Goal: Information Seeking & Learning: Learn about a topic

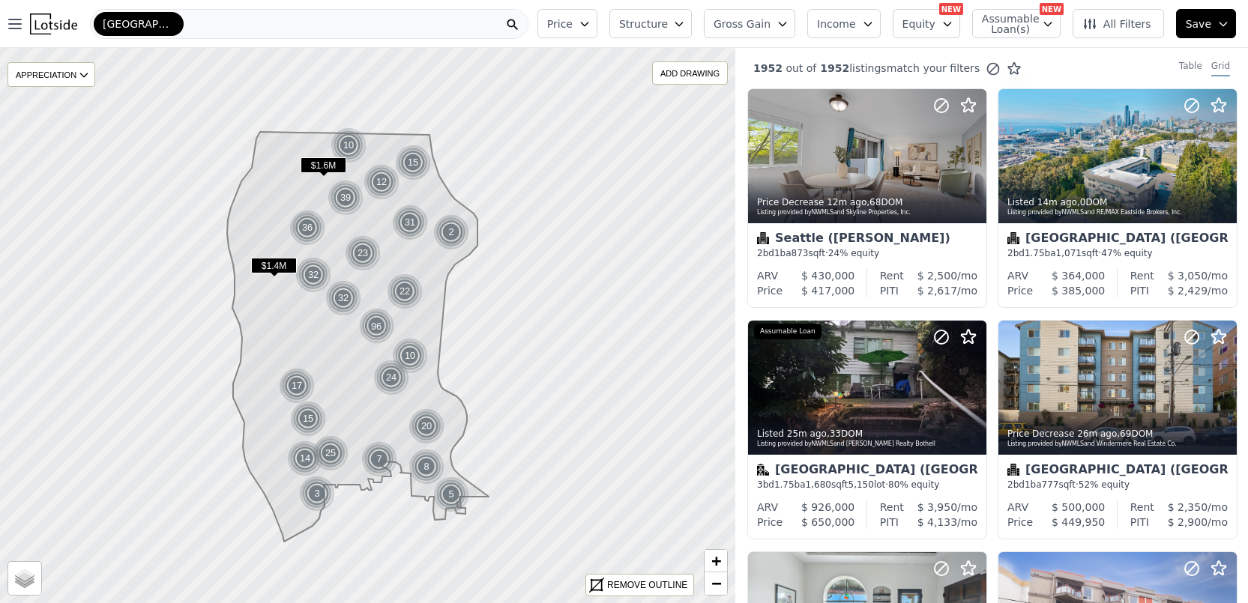
click at [762, 22] on span "Gross Gain" at bounding box center [741, 23] width 57 height 15
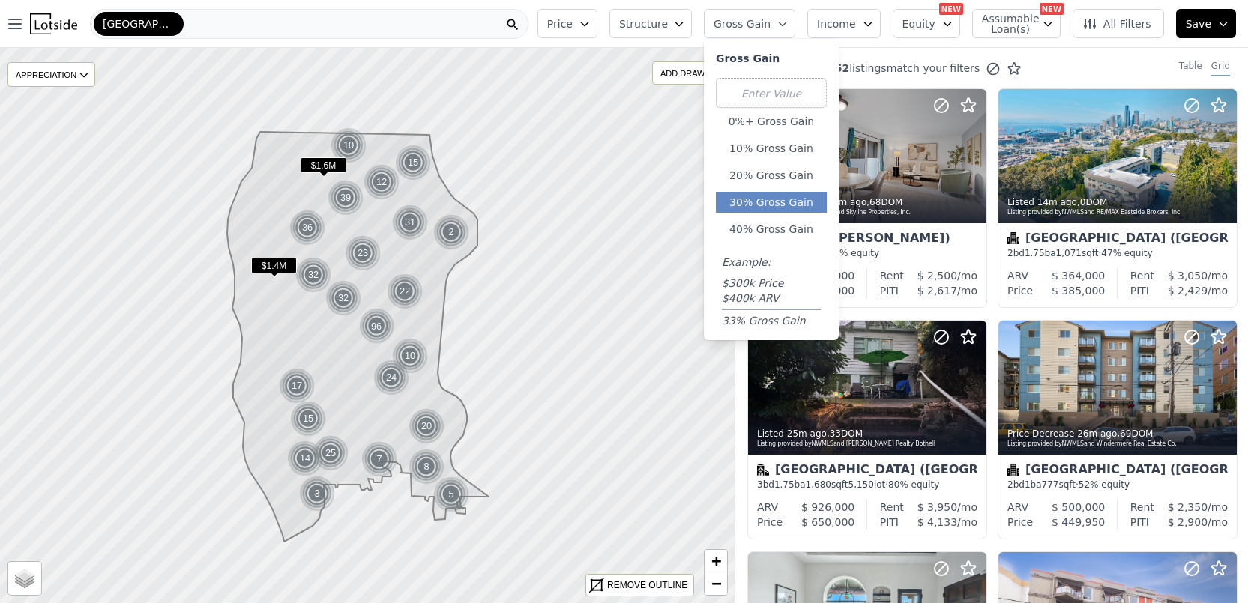
click at [762, 203] on button "30% Gross Gain" at bounding box center [771, 202] width 111 height 21
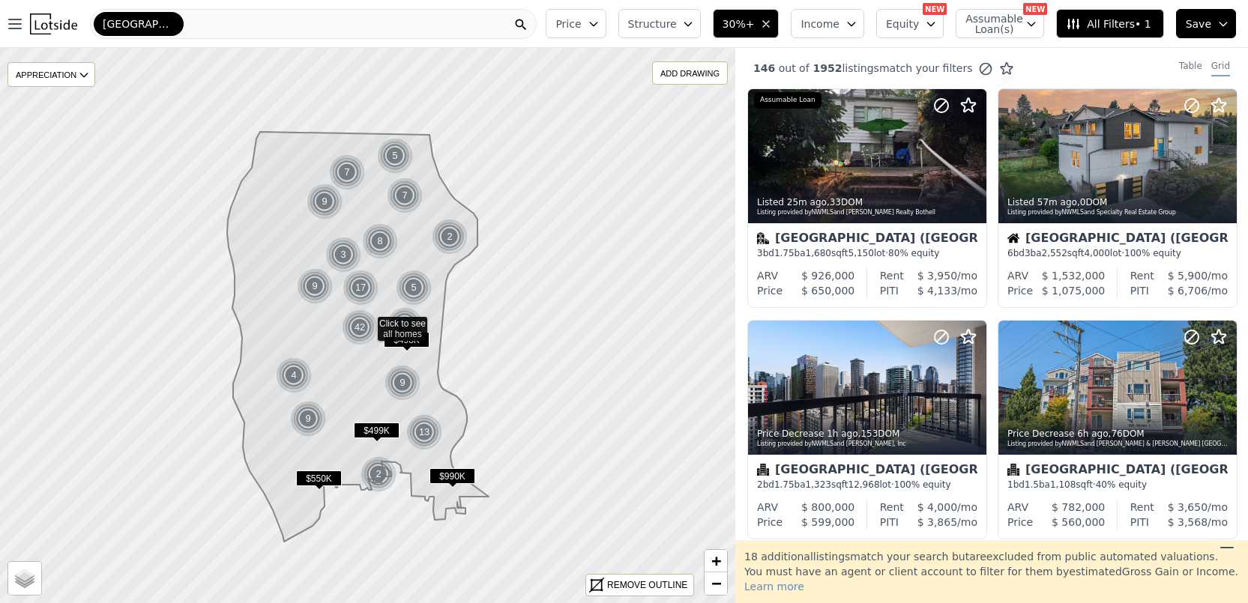
click at [767, 28] on button "30%+" at bounding box center [746, 23] width 67 height 29
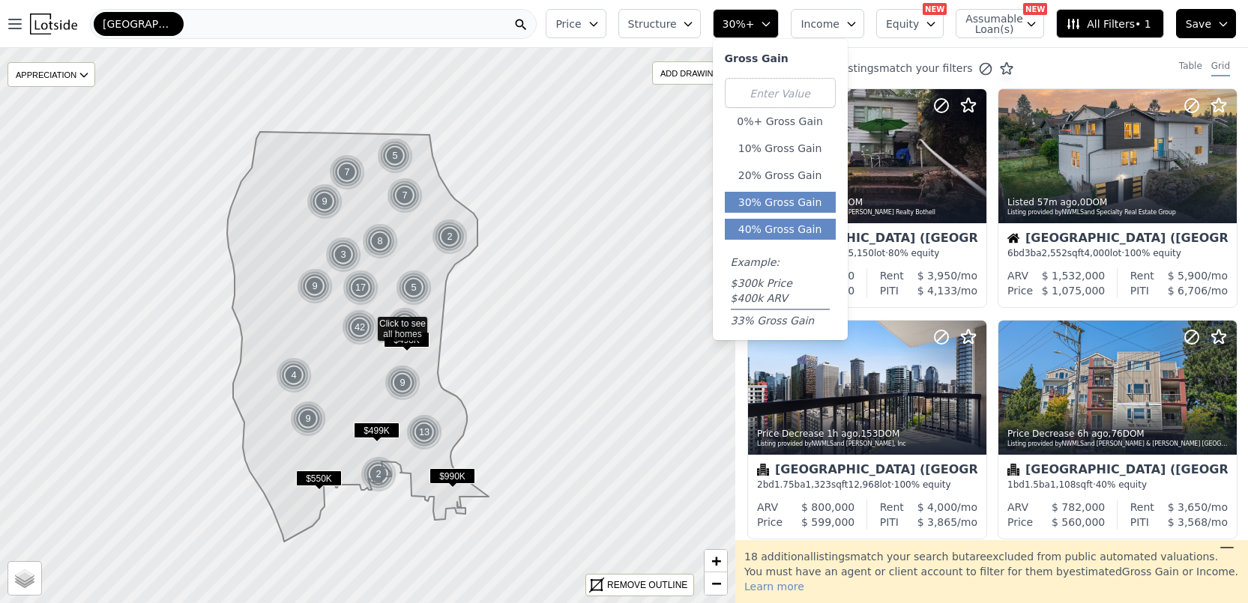
click at [759, 225] on button "40% Gross Gain" at bounding box center [780, 229] width 111 height 21
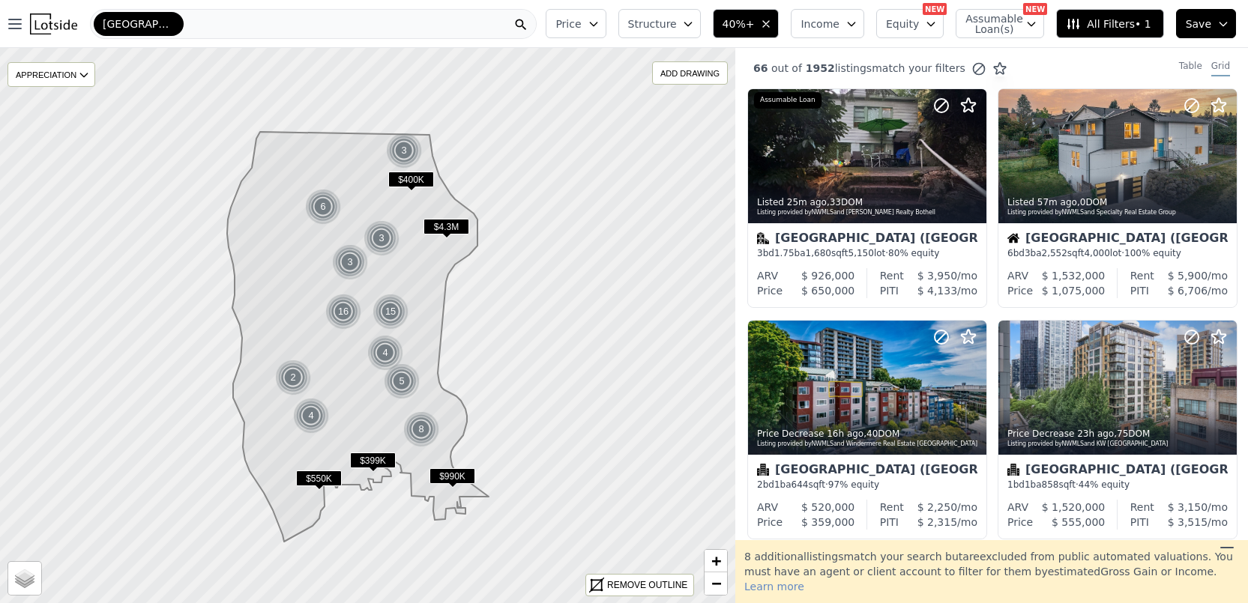
click at [755, 19] on span "40%+" at bounding box center [738, 23] width 32 height 15
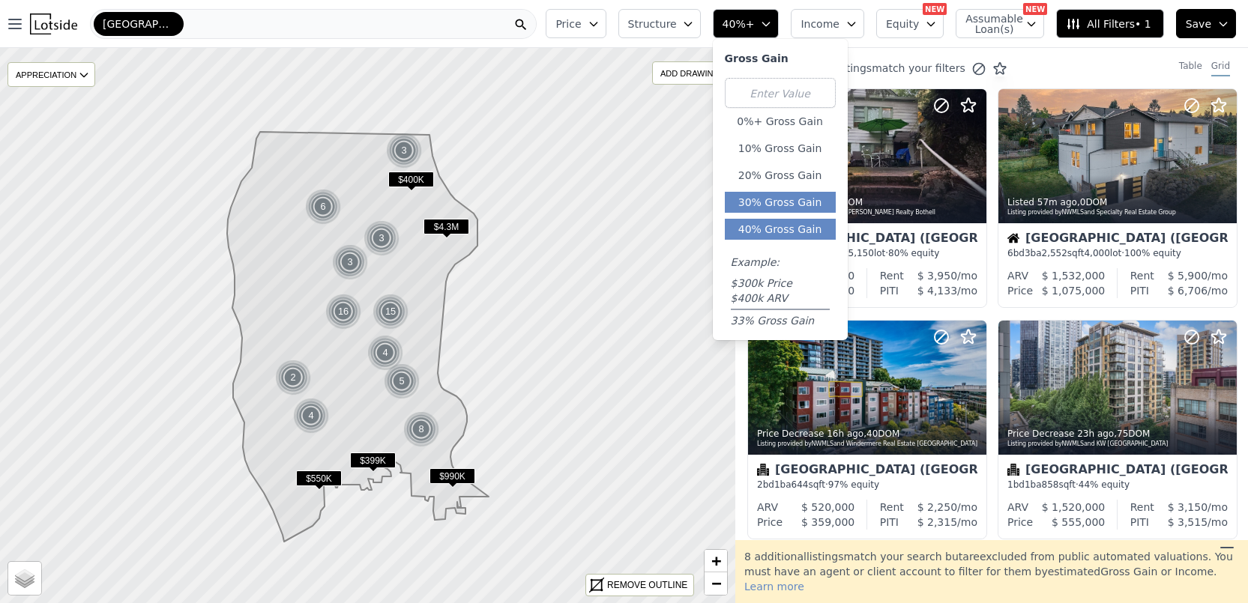
click at [761, 204] on button "30% Gross Gain" at bounding box center [780, 202] width 111 height 21
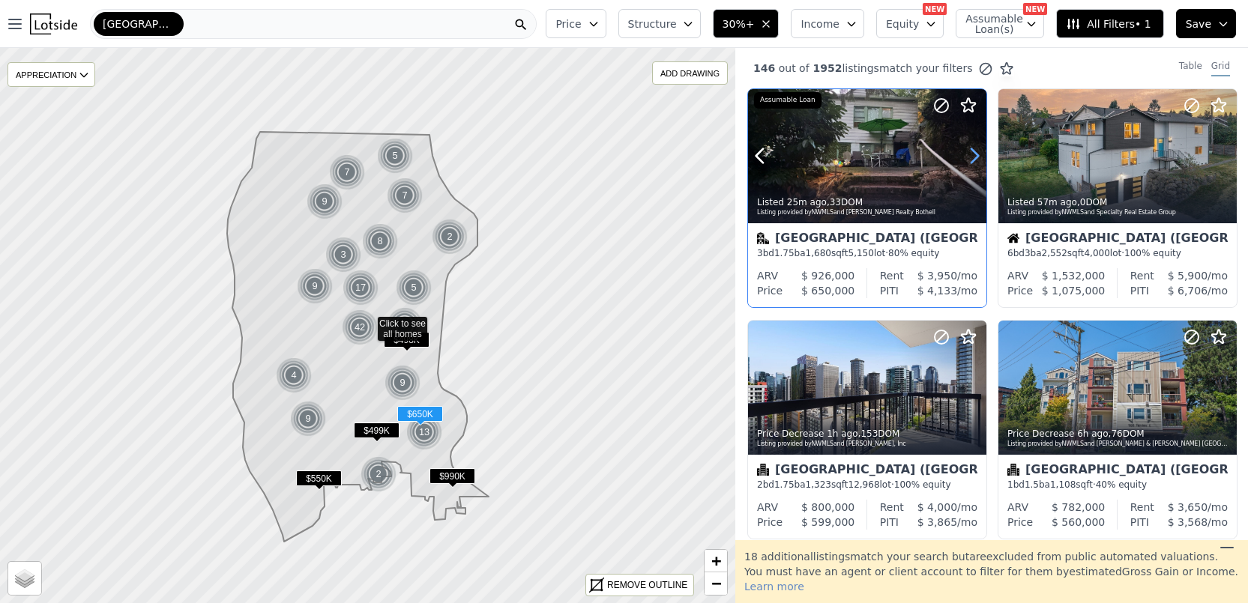
click at [976, 154] on icon at bounding box center [974, 156] width 7 height 14
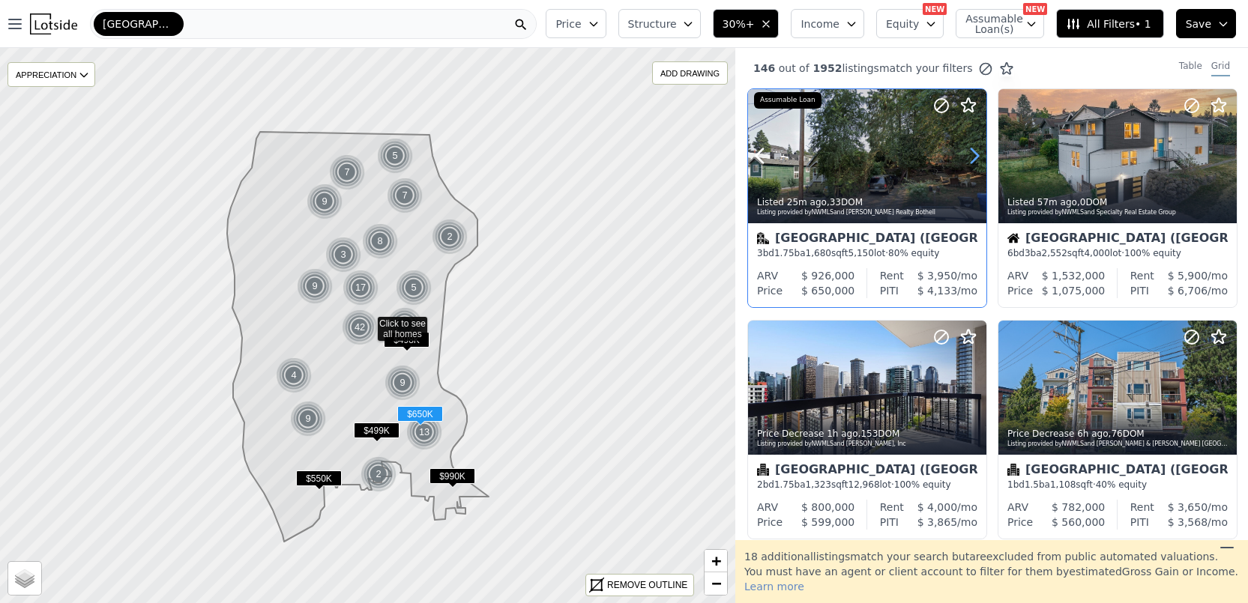
click at [975, 154] on icon at bounding box center [974, 156] width 7 height 14
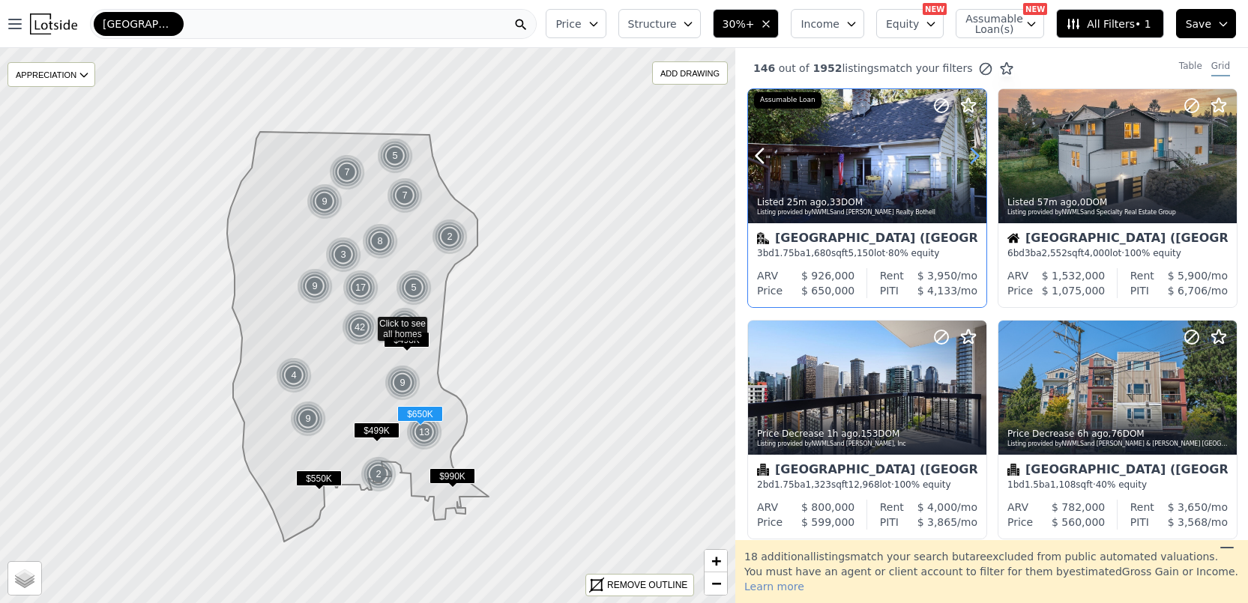
click at [975, 154] on icon at bounding box center [974, 156] width 7 height 14
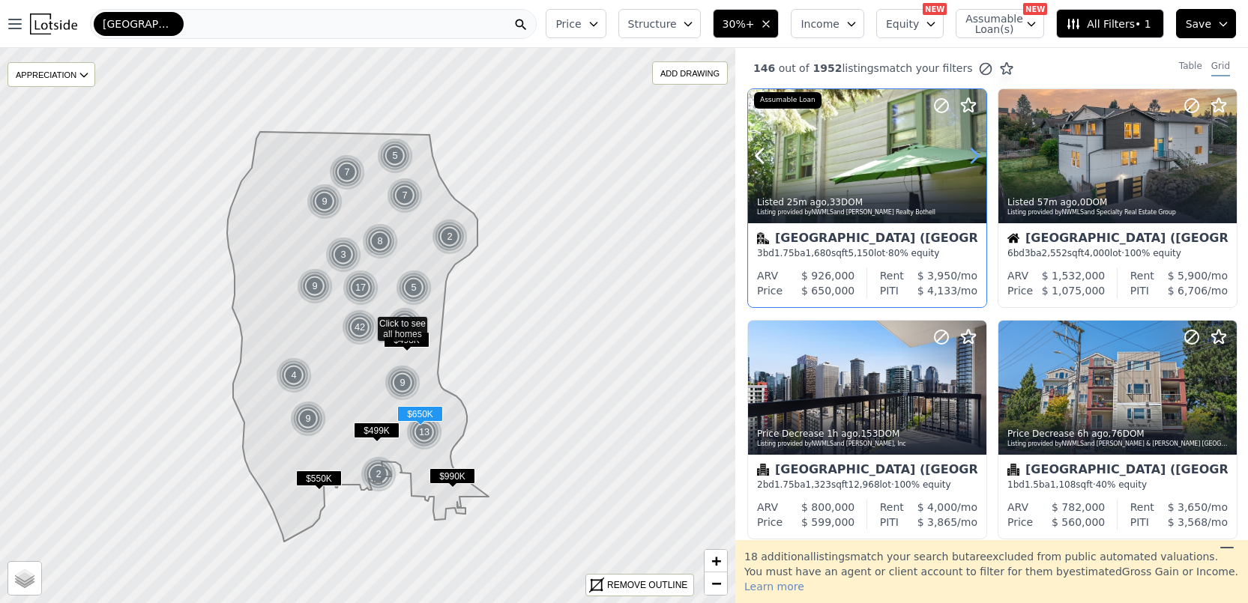
click at [975, 154] on icon at bounding box center [974, 156] width 7 height 14
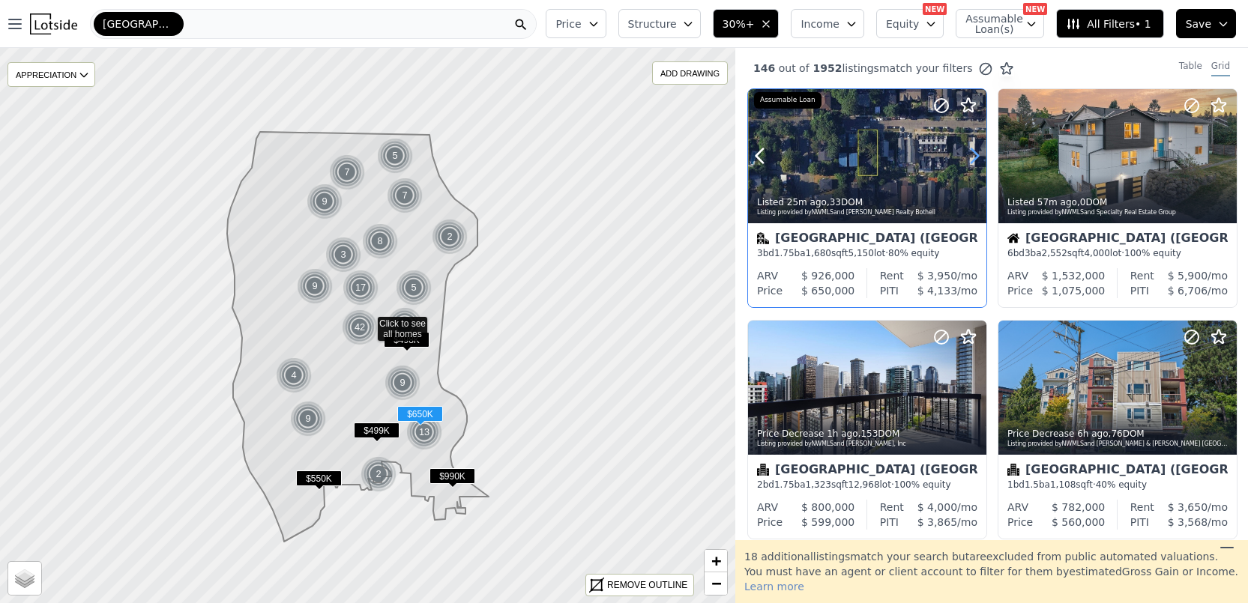
click at [975, 154] on icon at bounding box center [974, 156] width 7 height 14
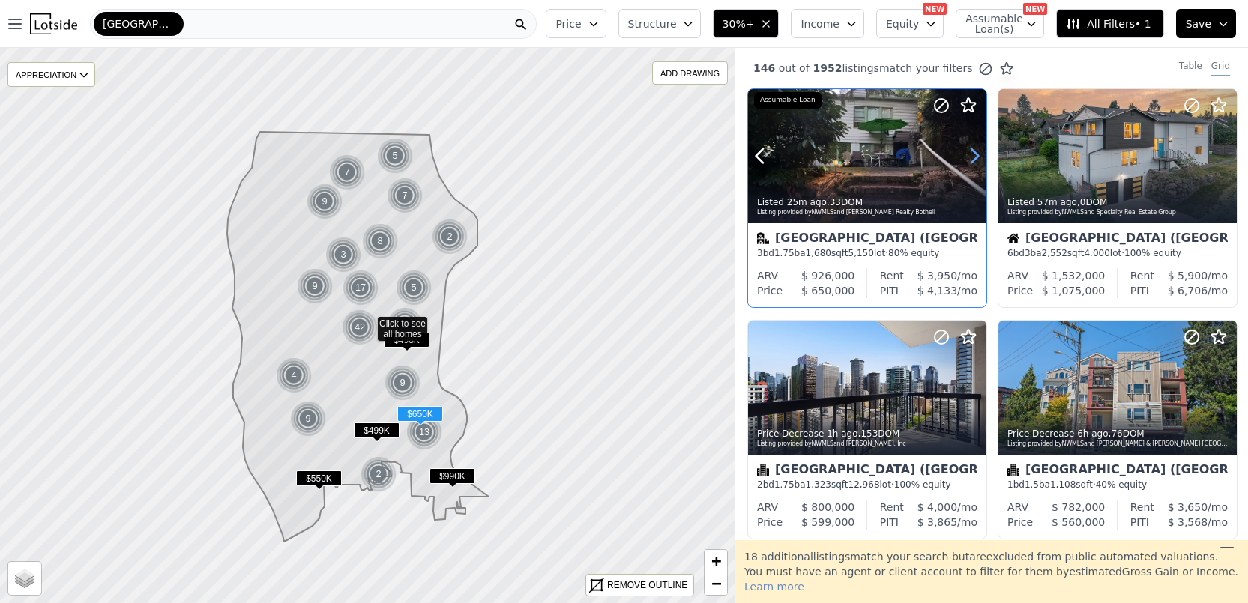
click at [975, 154] on icon at bounding box center [974, 156] width 7 height 14
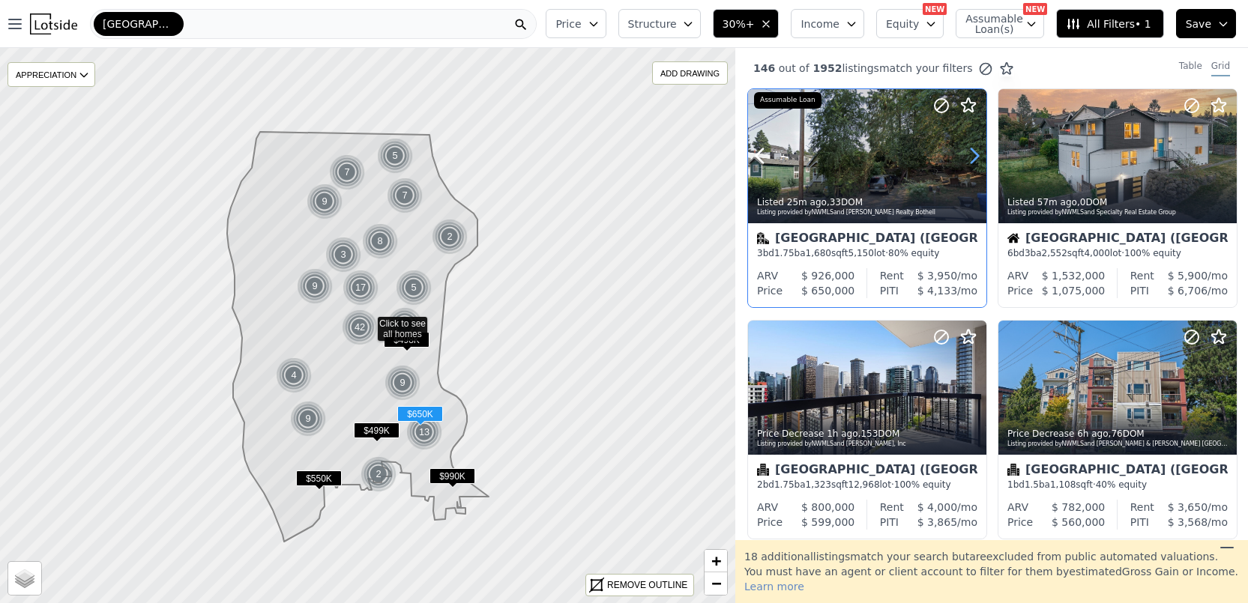
click at [975, 154] on icon at bounding box center [974, 156] width 7 height 14
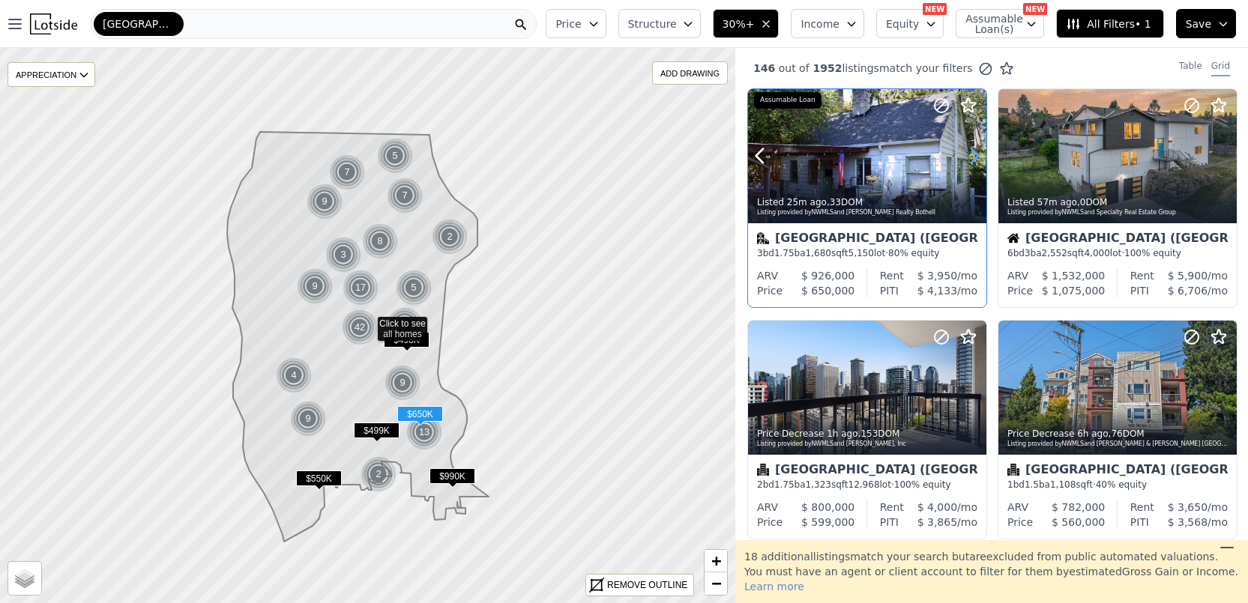
click at [975, 154] on icon at bounding box center [974, 156] width 7 height 14
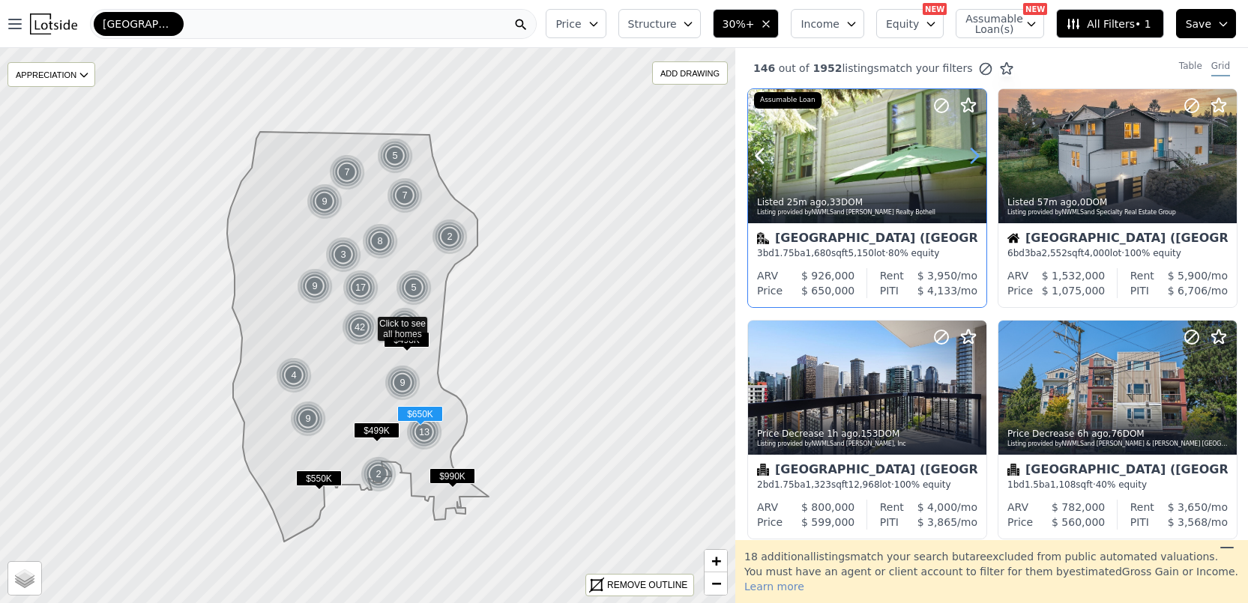
click at [975, 154] on icon at bounding box center [974, 156] width 7 height 14
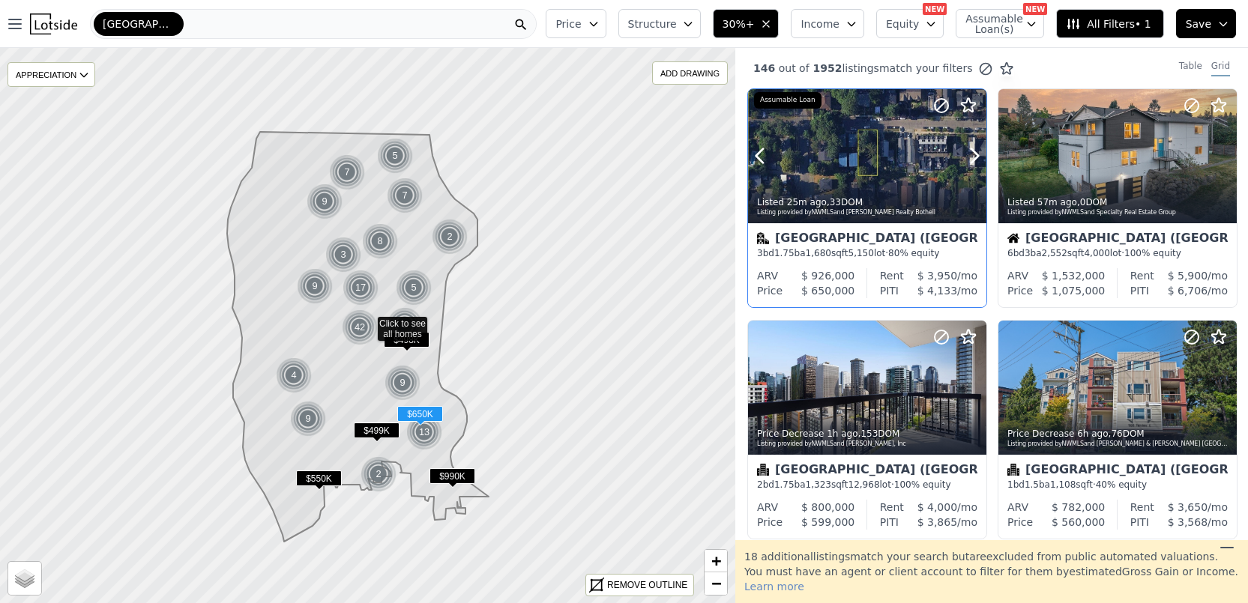
click at [822, 176] on div at bounding box center [867, 188] width 238 height 27
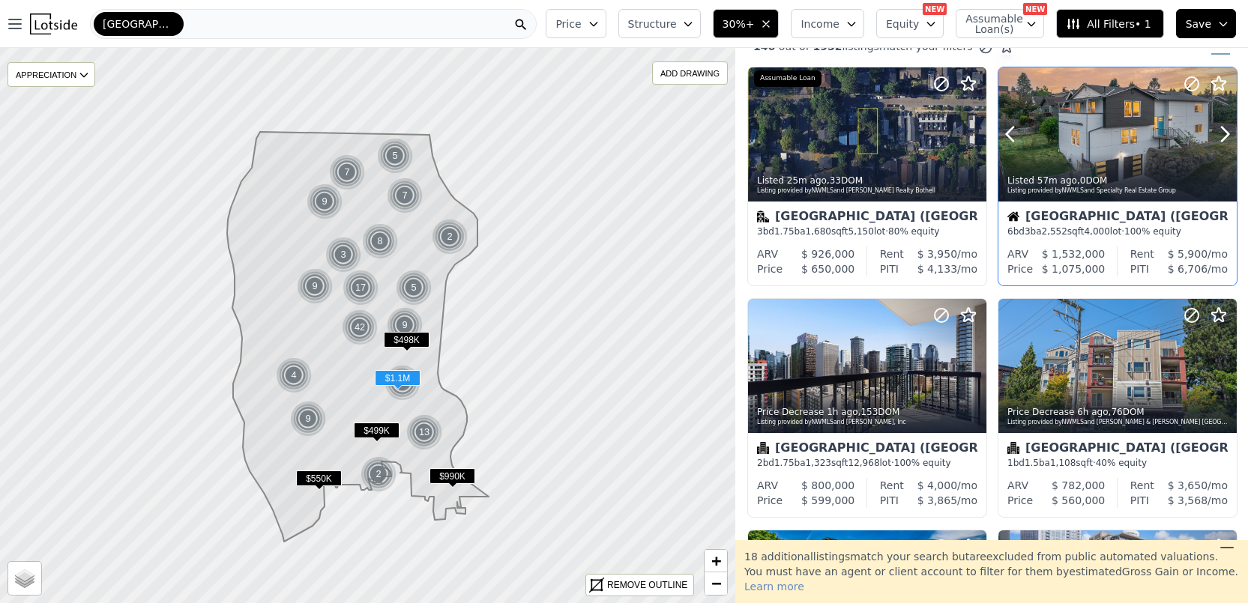
click at [1102, 142] on div at bounding box center [1117, 134] width 238 height 134
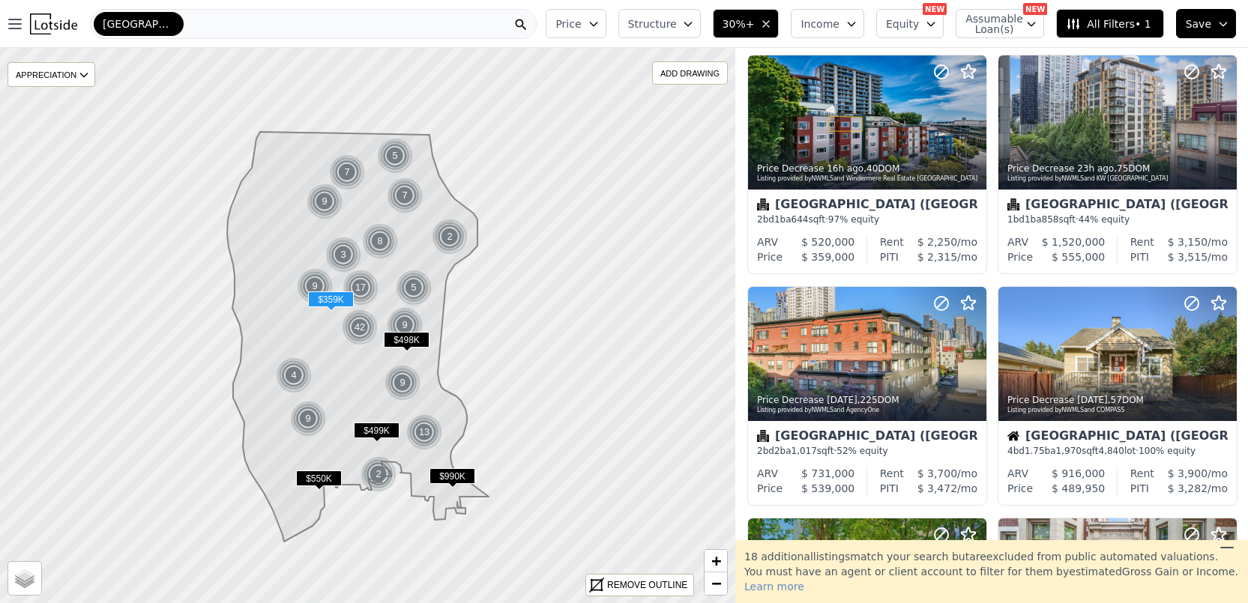
scroll to position [606, 0]
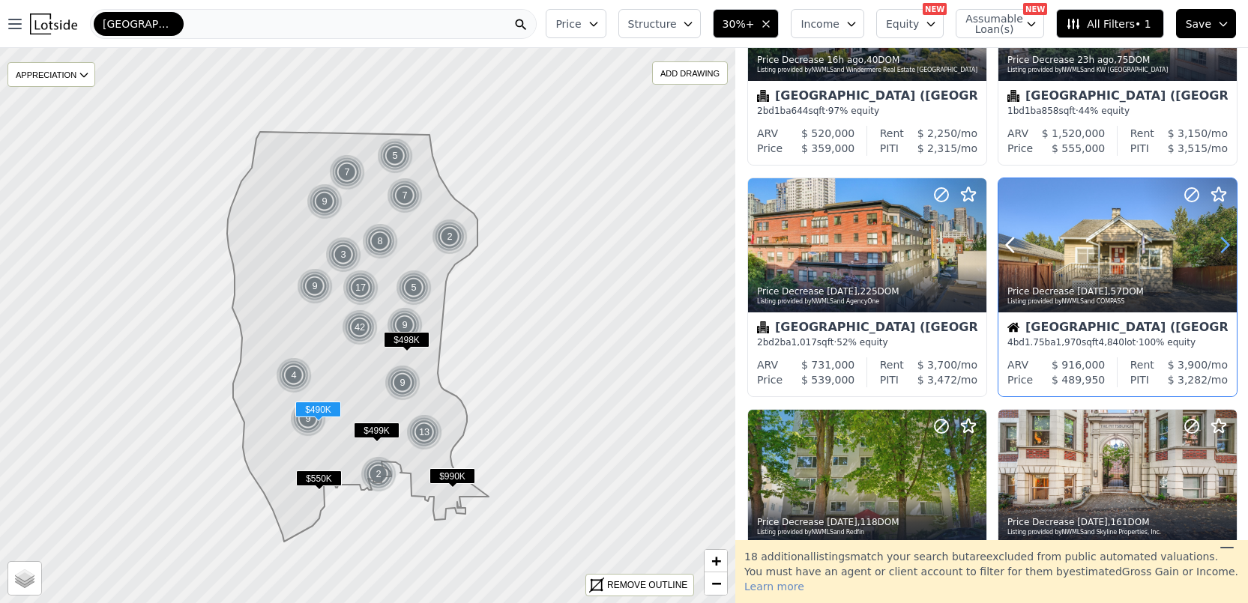
click at [1217, 243] on icon at bounding box center [1225, 245] width 24 height 24
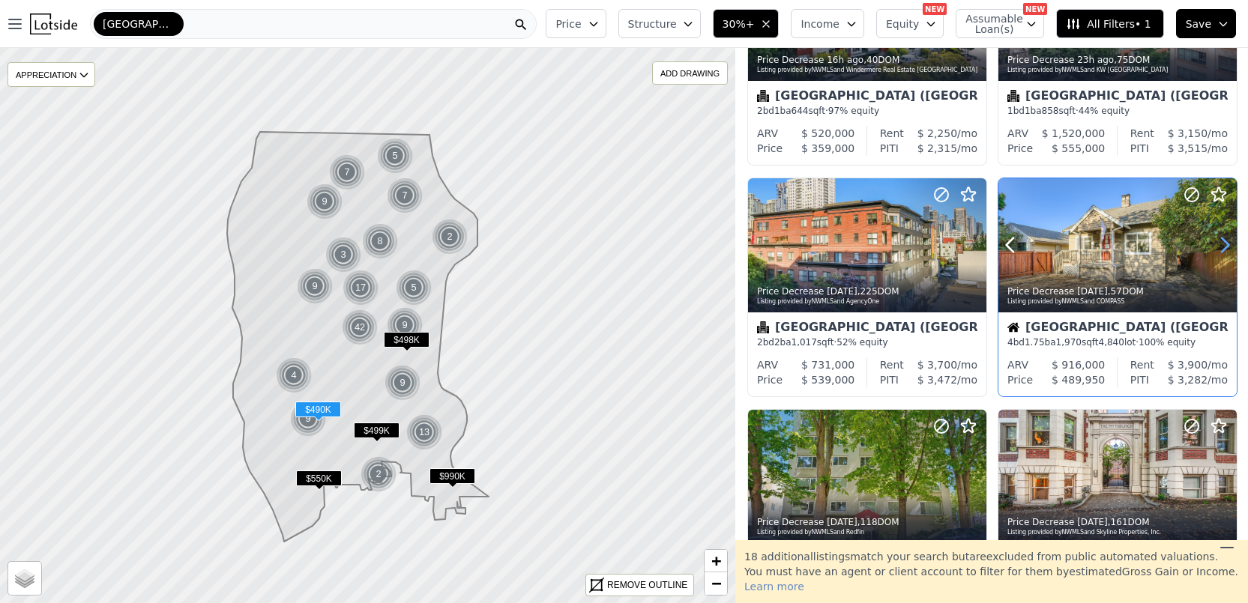
click at [1217, 243] on icon at bounding box center [1225, 245] width 24 height 24
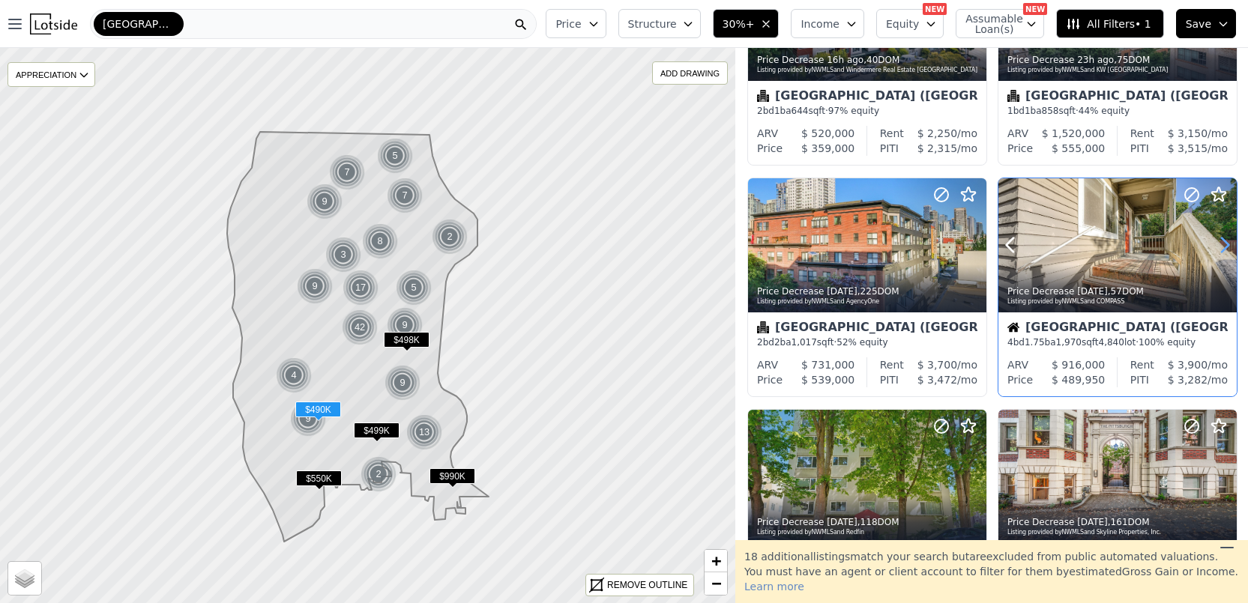
click at [1217, 243] on icon at bounding box center [1225, 245] width 24 height 24
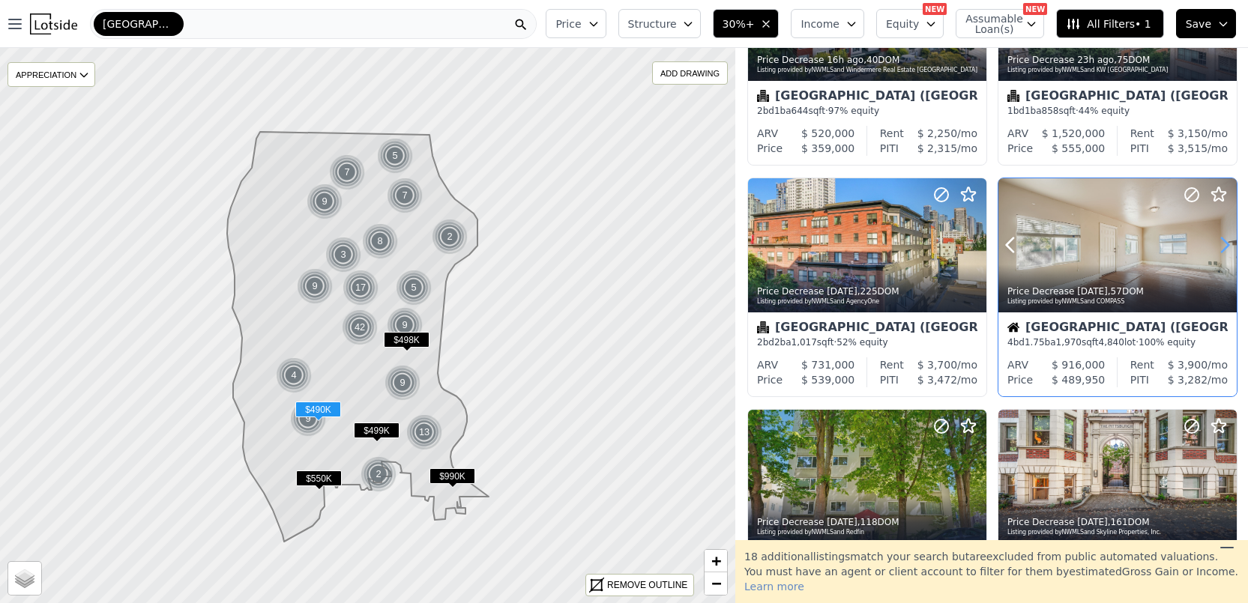
click at [1217, 243] on icon at bounding box center [1225, 245] width 24 height 24
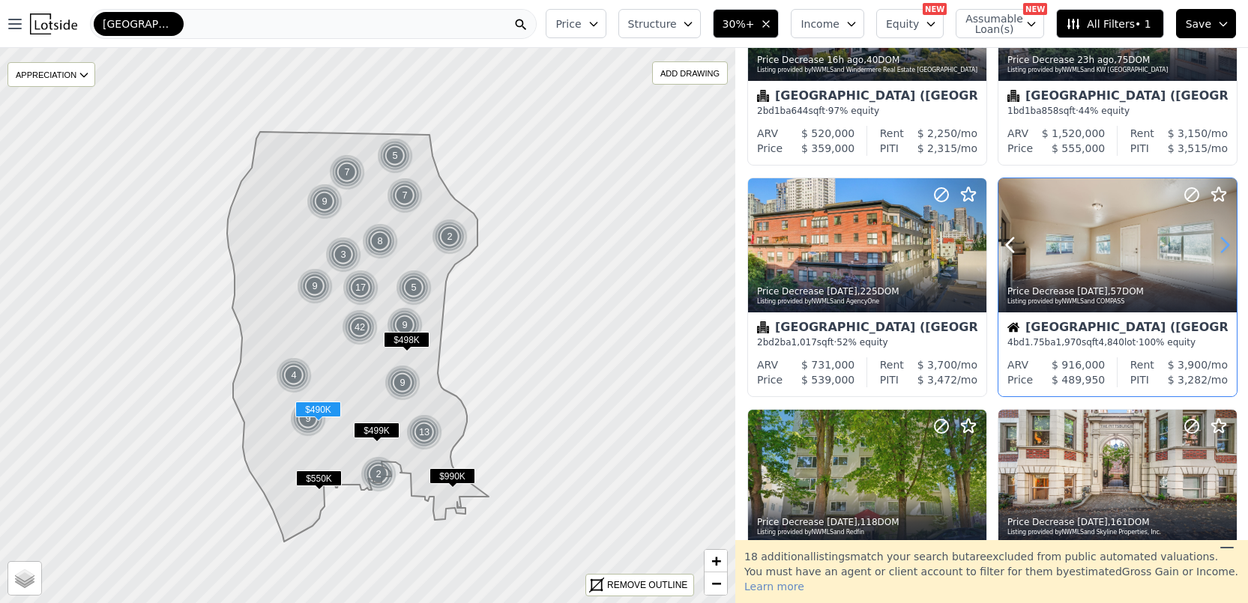
click at [1217, 243] on icon at bounding box center [1225, 245] width 24 height 24
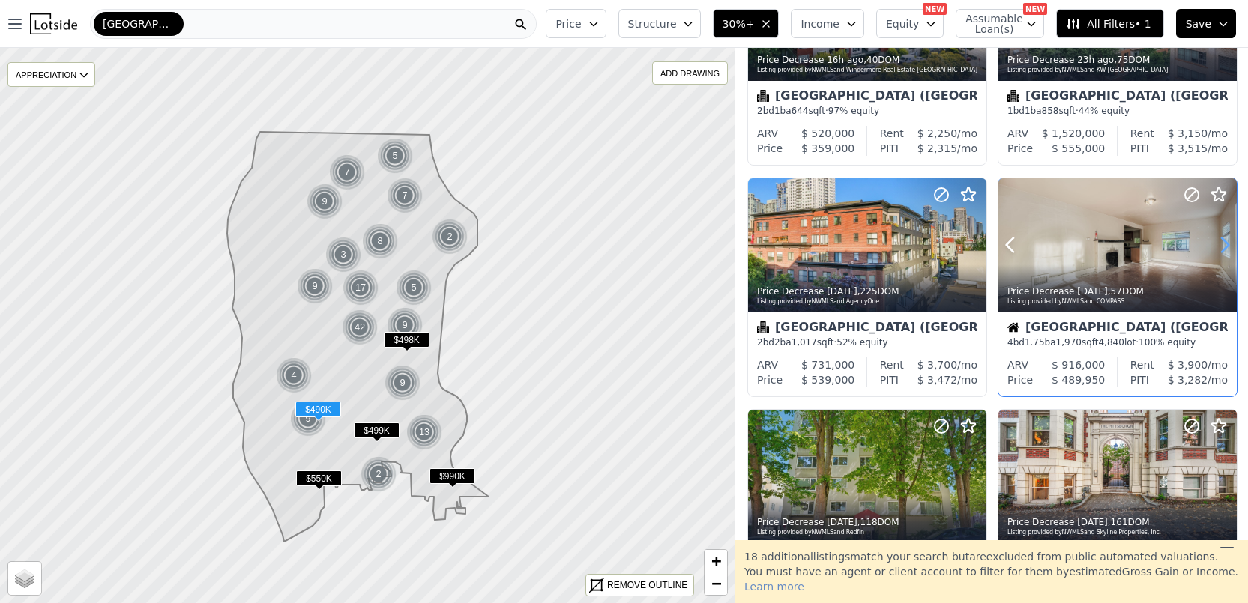
click at [1217, 243] on icon at bounding box center [1225, 245] width 24 height 24
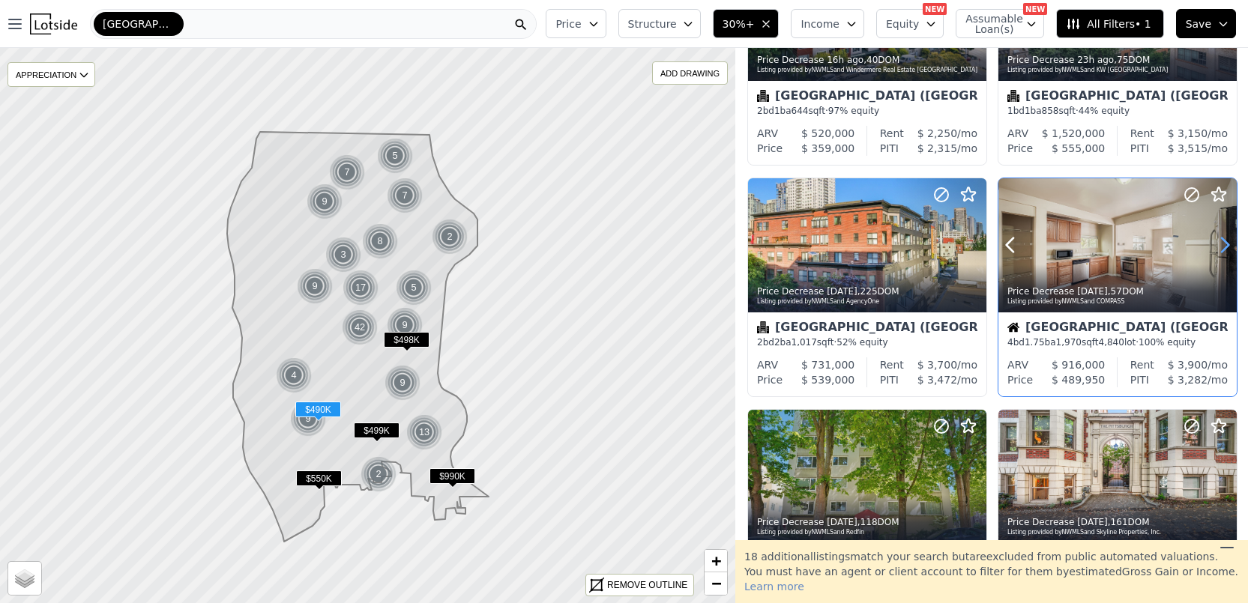
click at [1216, 243] on icon at bounding box center [1225, 245] width 24 height 24
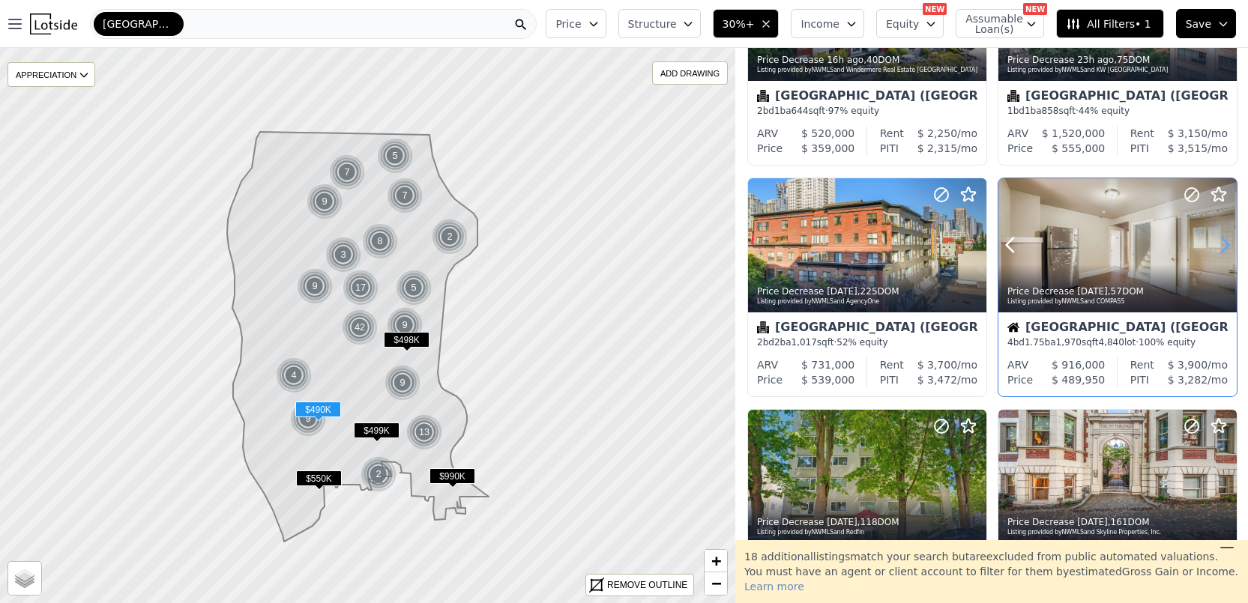
click at [1216, 243] on icon at bounding box center [1225, 245] width 24 height 24
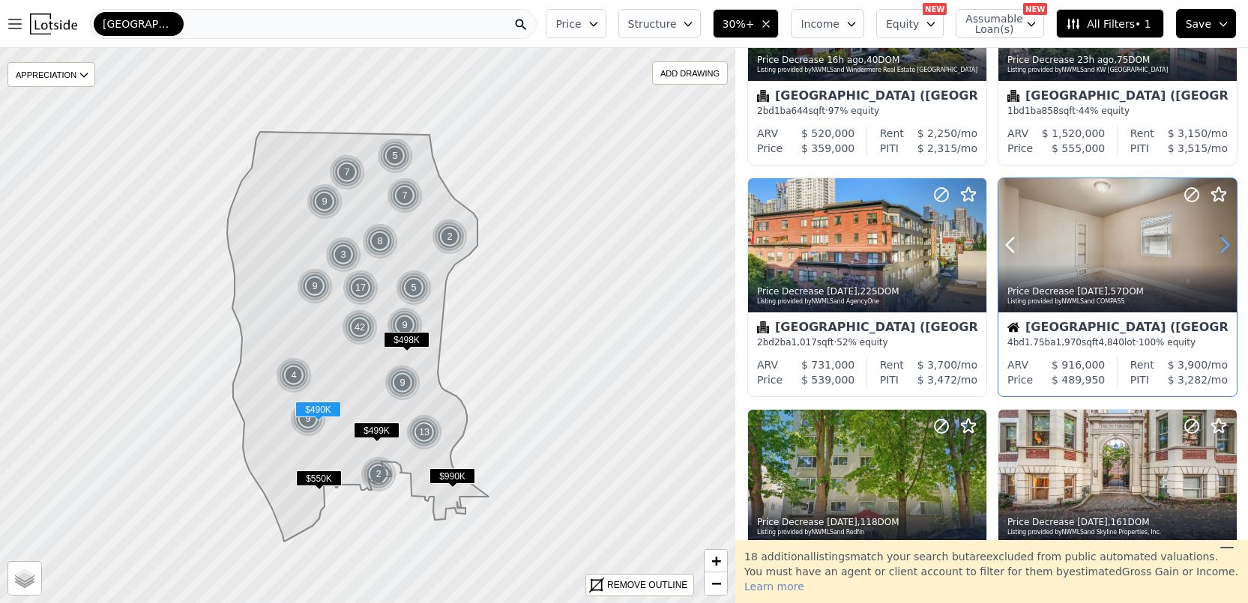
click at [1216, 243] on icon at bounding box center [1225, 245] width 24 height 24
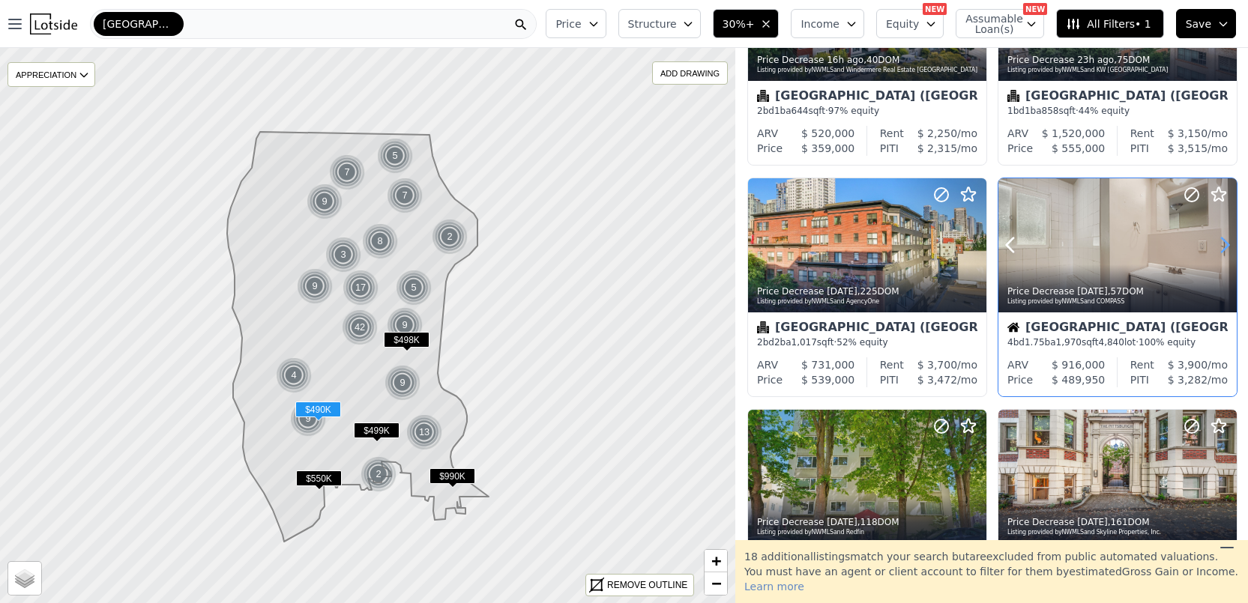
click at [1216, 243] on icon at bounding box center [1225, 245] width 24 height 24
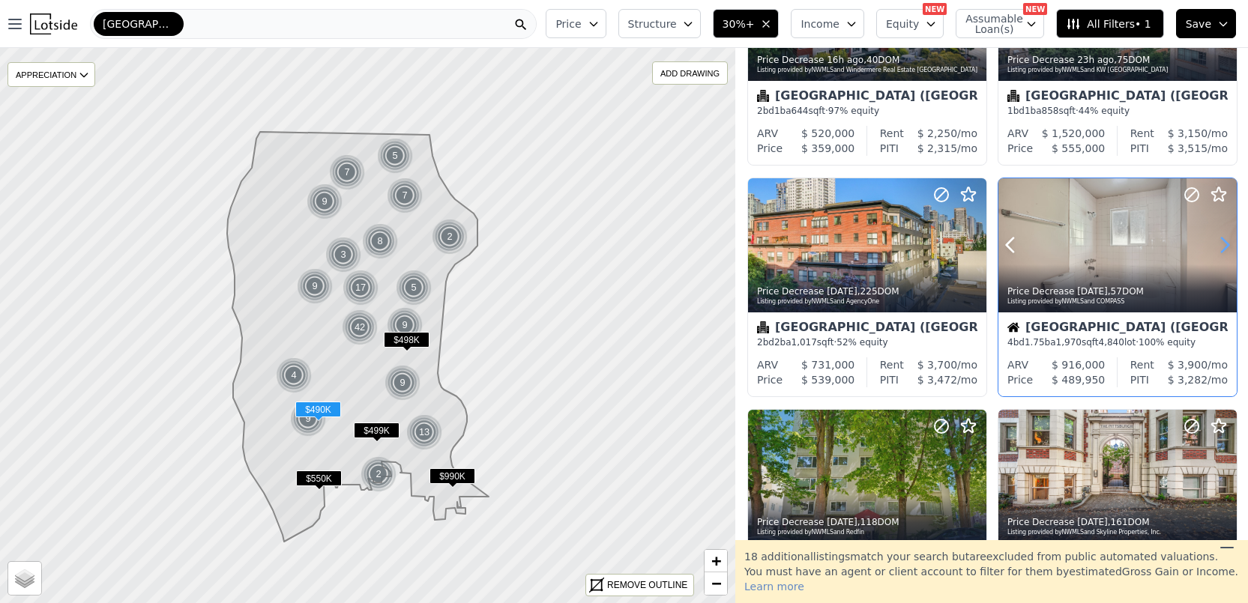
click at [1216, 243] on icon at bounding box center [1225, 245] width 24 height 24
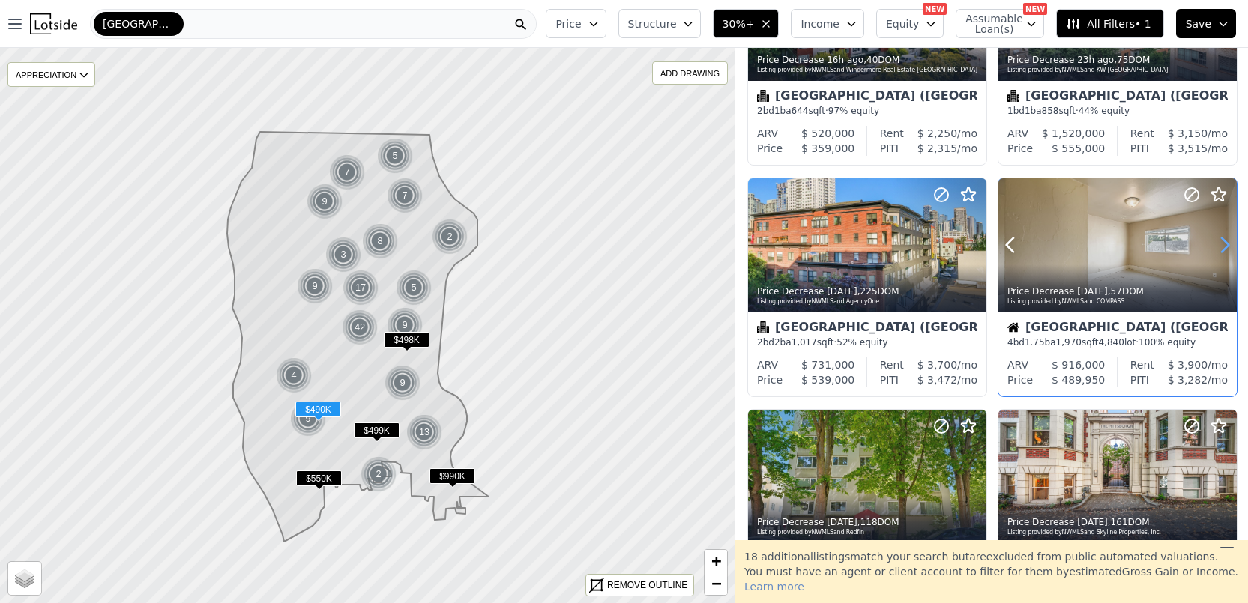
click at [1216, 243] on icon at bounding box center [1225, 245] width 24 height 24
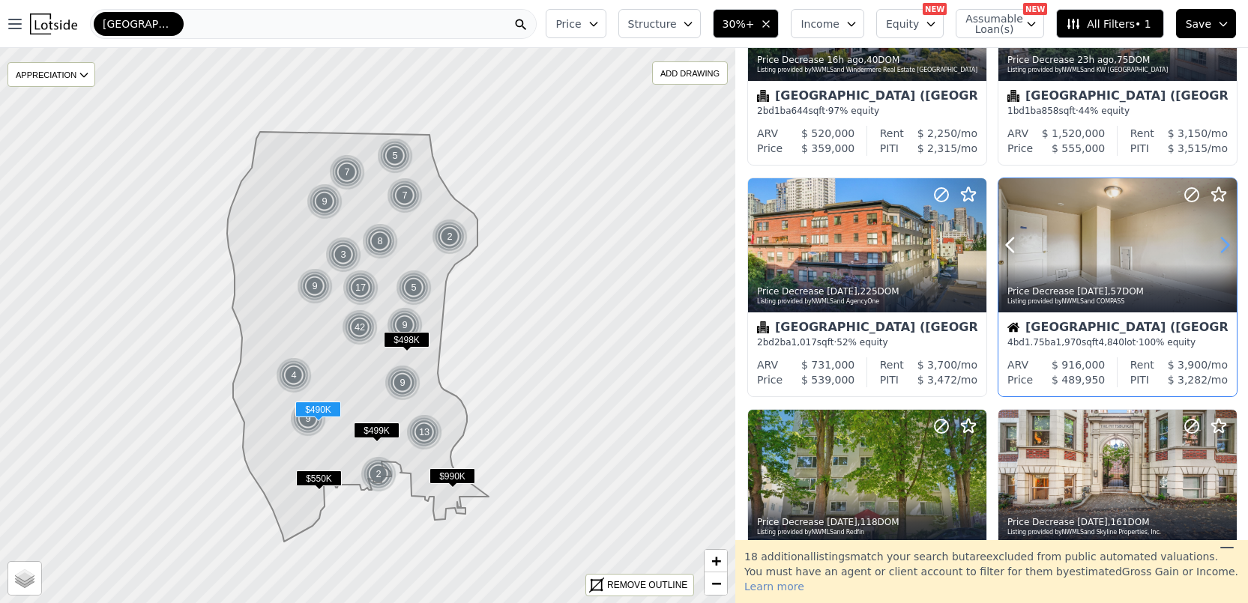
click at [1216, 243] on icon at bounding box center [1225, 245] width 24 height 24
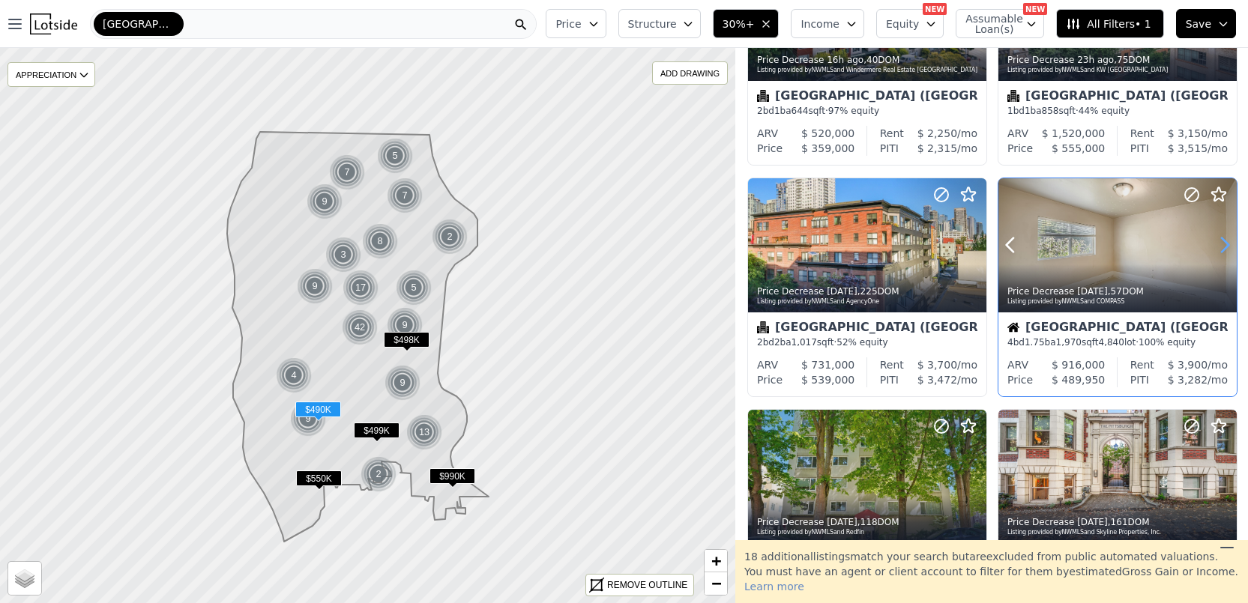
click at [1216, 243] on icon at bounding box center [1225, 245] width 24 height 24
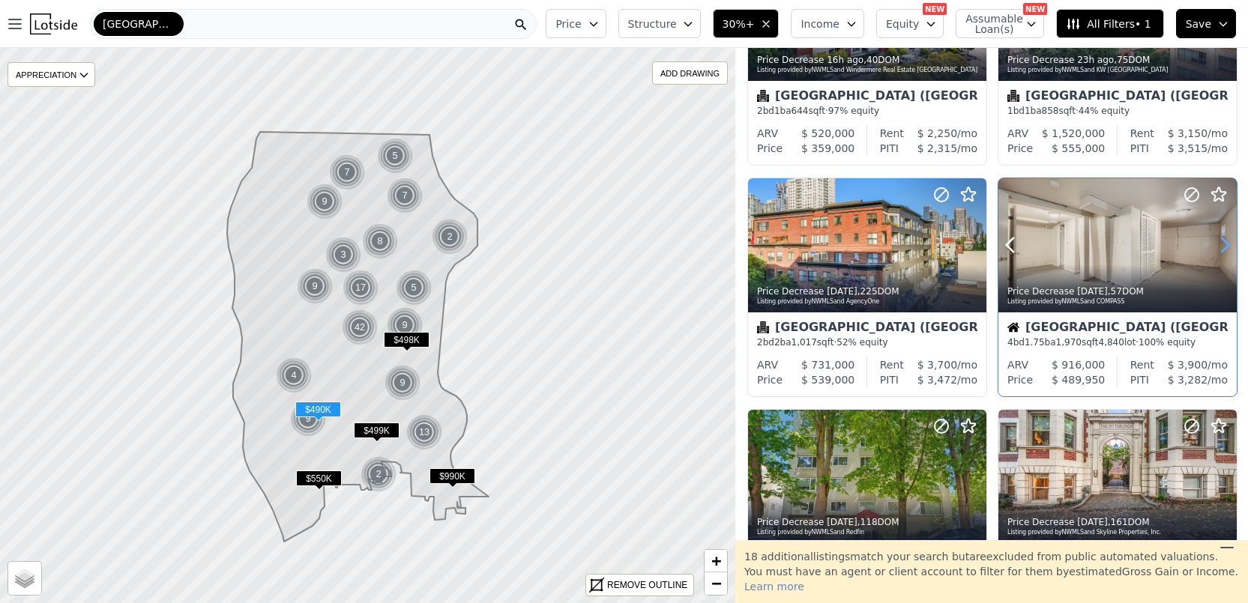
click at [1216, 243] on icon at bounding box center [1225, 245] width 24 height 24
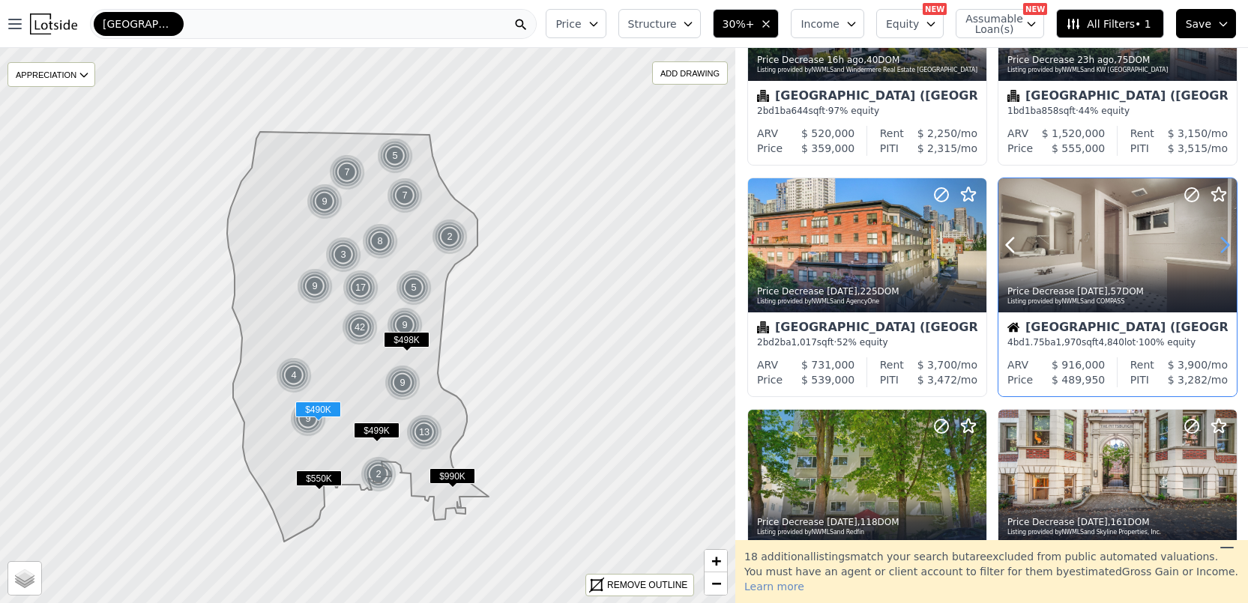
click at [1216, 243] on icon at bounding box center [1225, 245] width 24 height 24
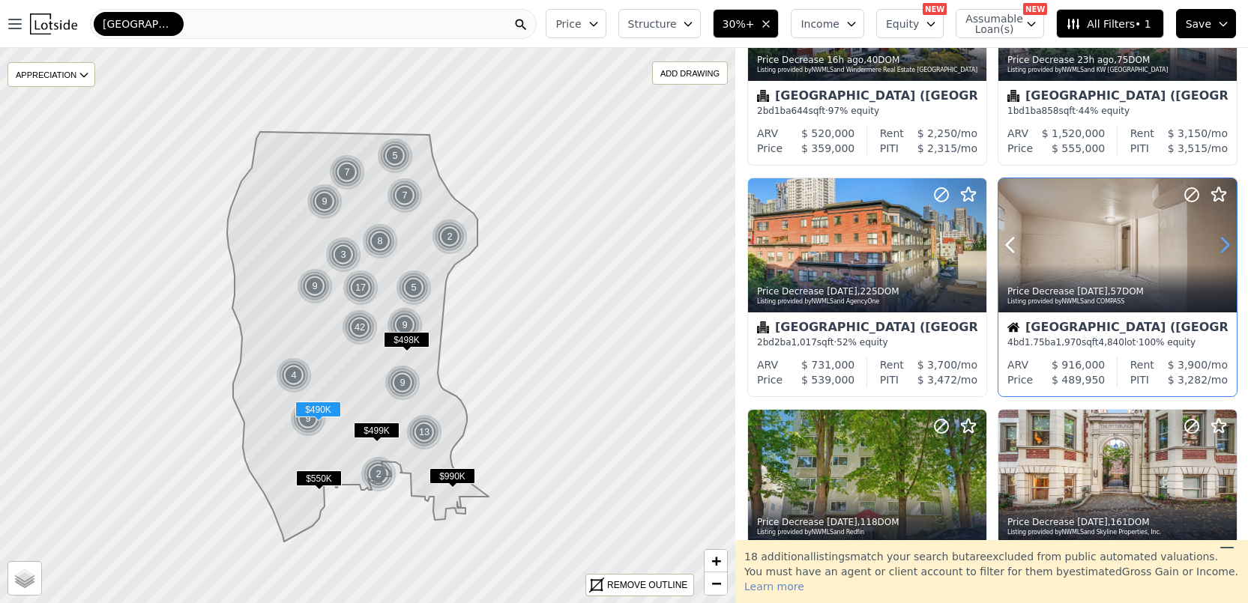
click at [1216, 243] on icon at bounding box center [1225, 245] width 24 height 24
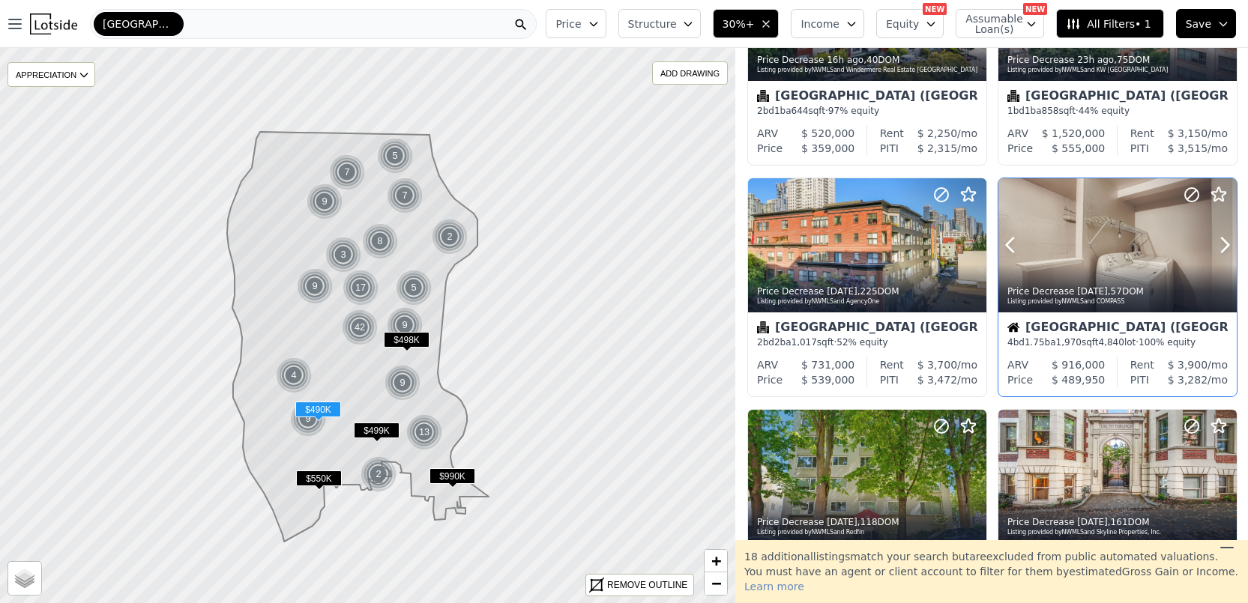
click at [1146, 246] on div at bounding box center [1189, 226] width 96 height 96
click at [353, 324] on img at bounding box center [360, 327] width 37 height 36
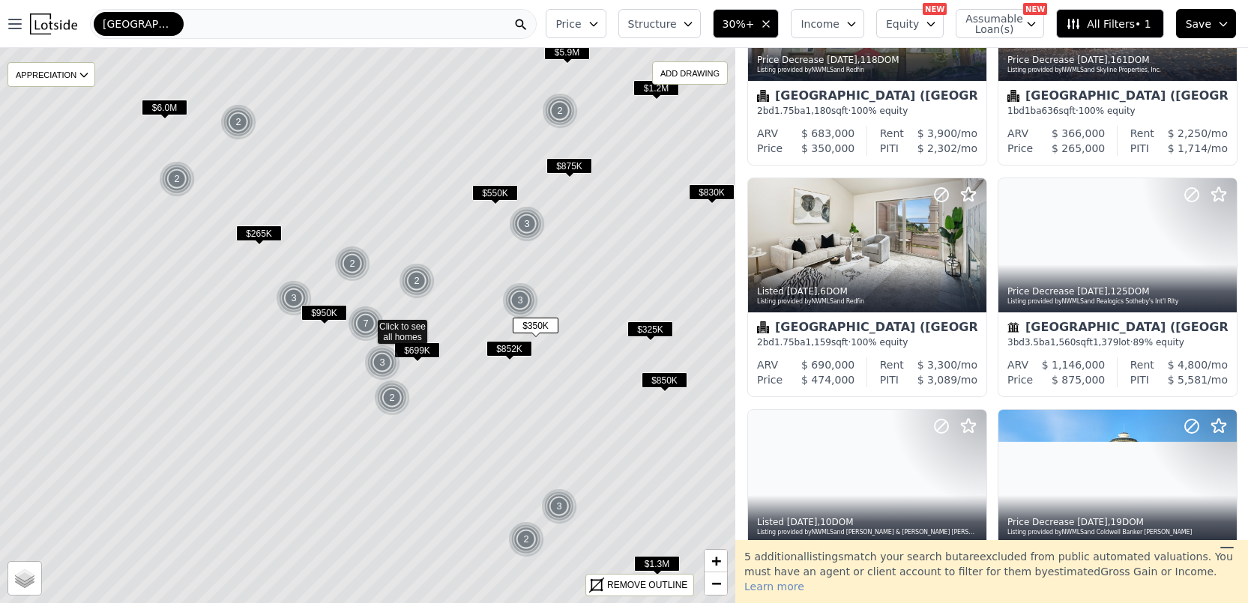
scroll to position [142, 0]
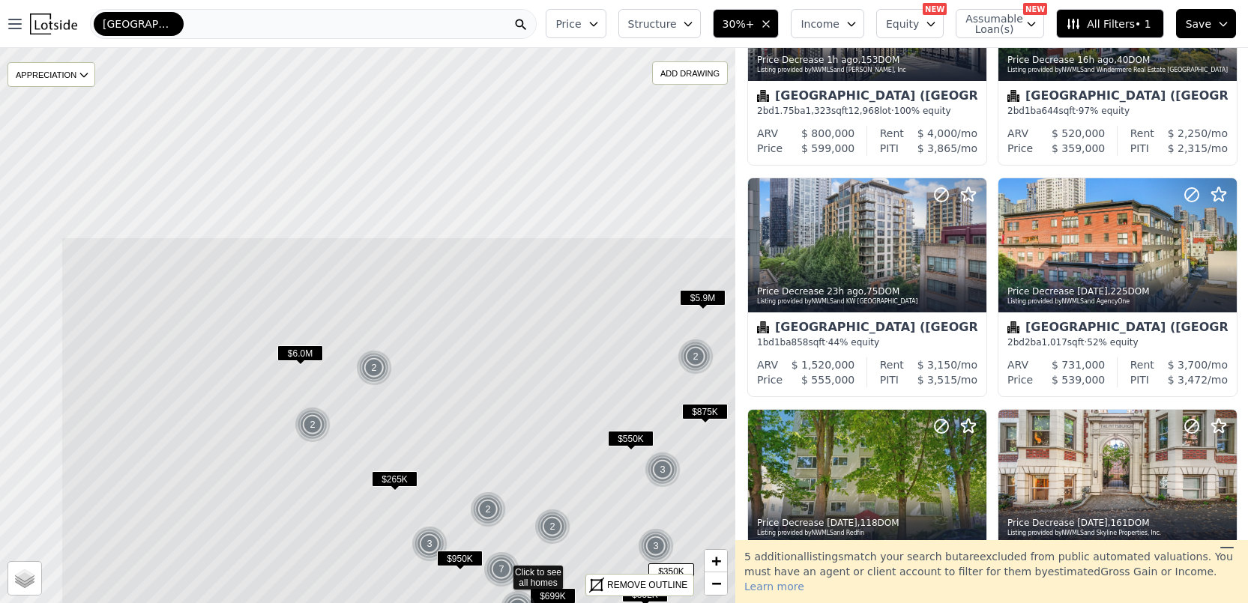
drag, startPoint x: 310, startPoint y: 199, endPoint x: 417, endPoint y: 415, distance: 241.0
click at [417, 415] on icon at bounding box center [503, 571] width 885 height 669
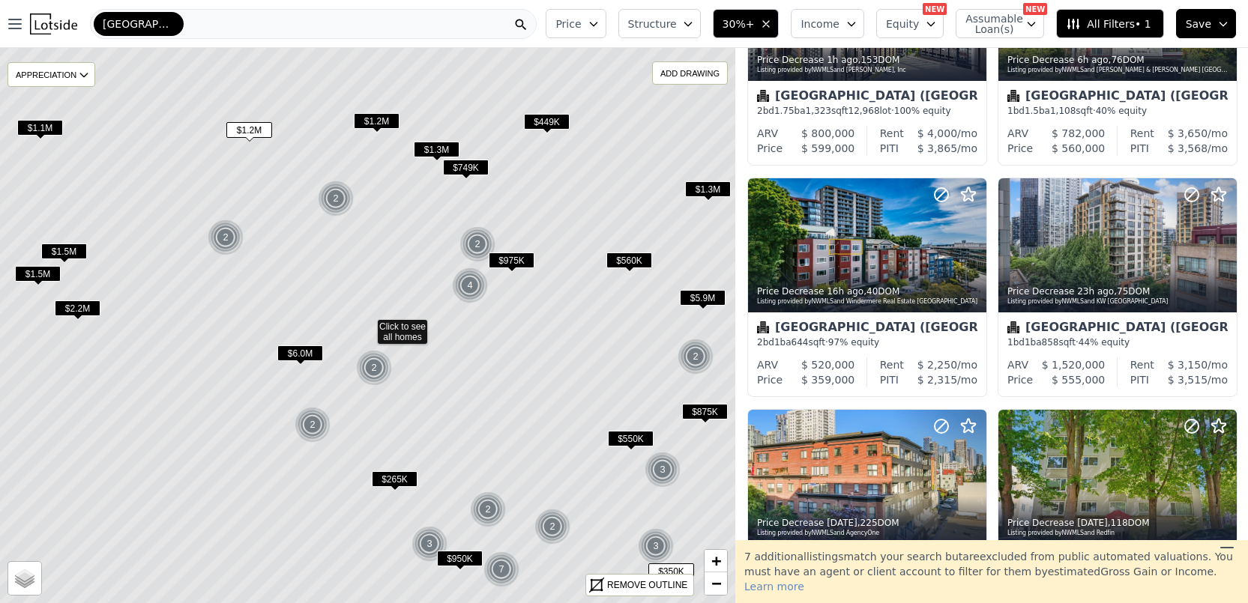
scroll to position [374, 0]
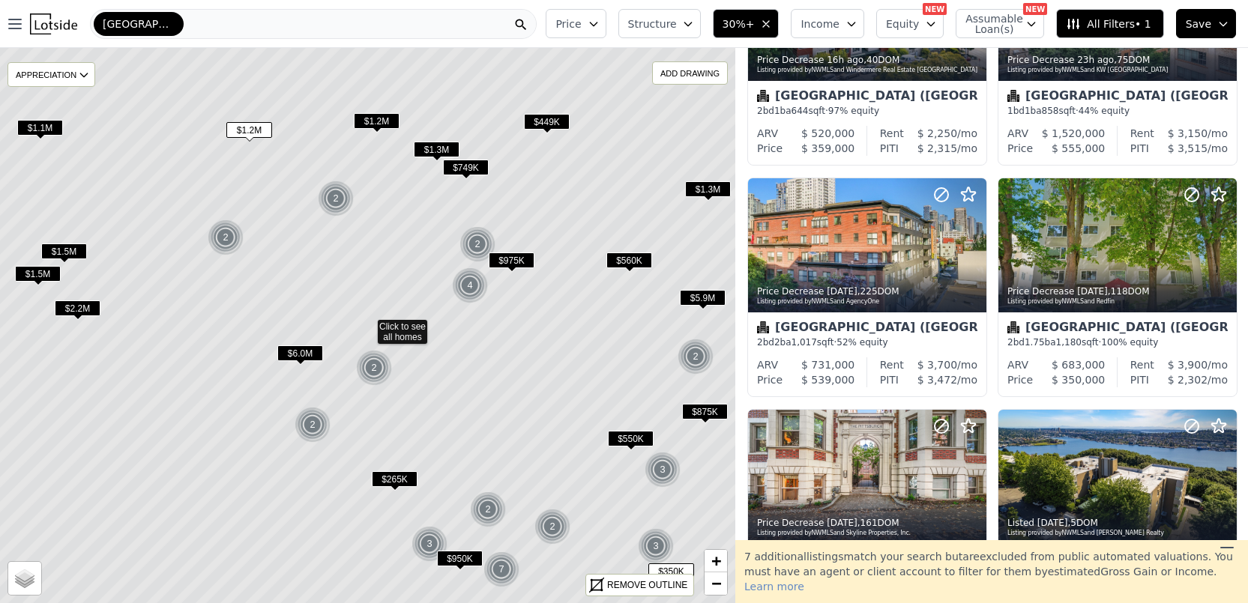
click at [361, 371] on img at bounding box center [374, 368] width 37 height 36
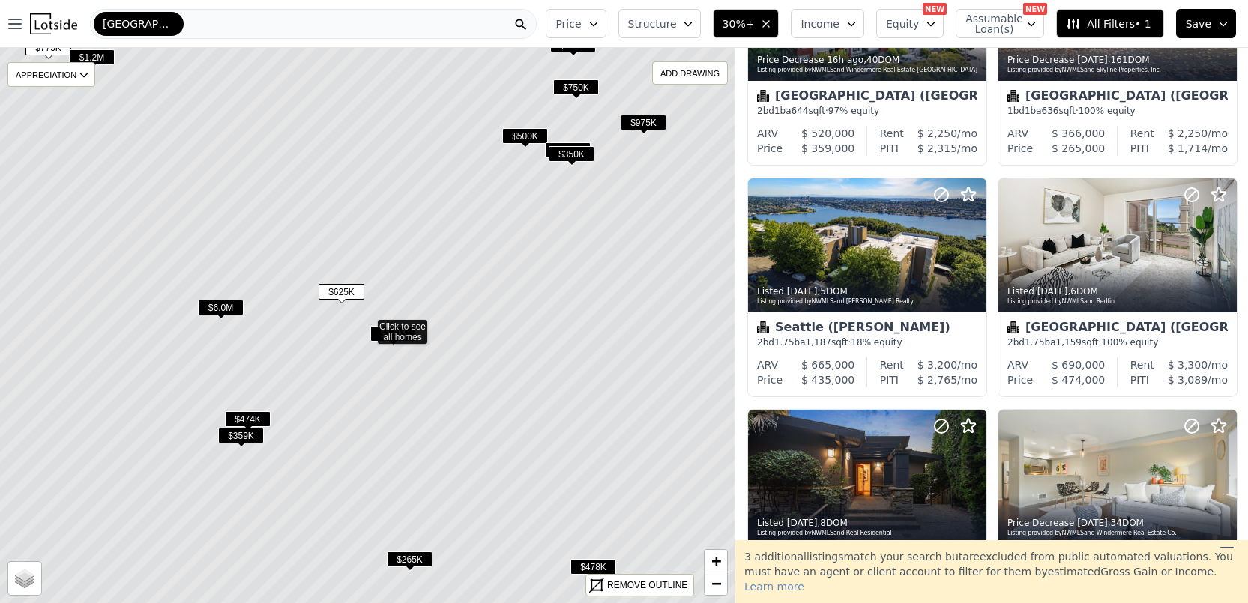
click at [344, 290] on span "$625K" at bounding box center [341, 292] width 46 height 16
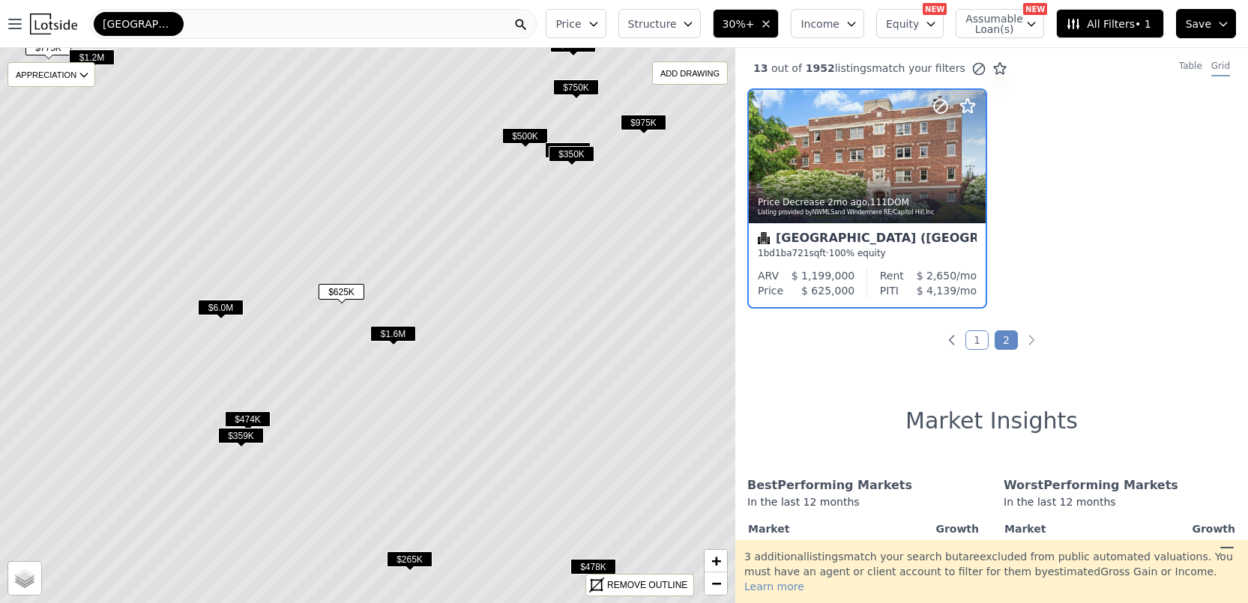
click at [217, 303] on span "$6.0M" at bounding box center [221, 308] width 46 height 16
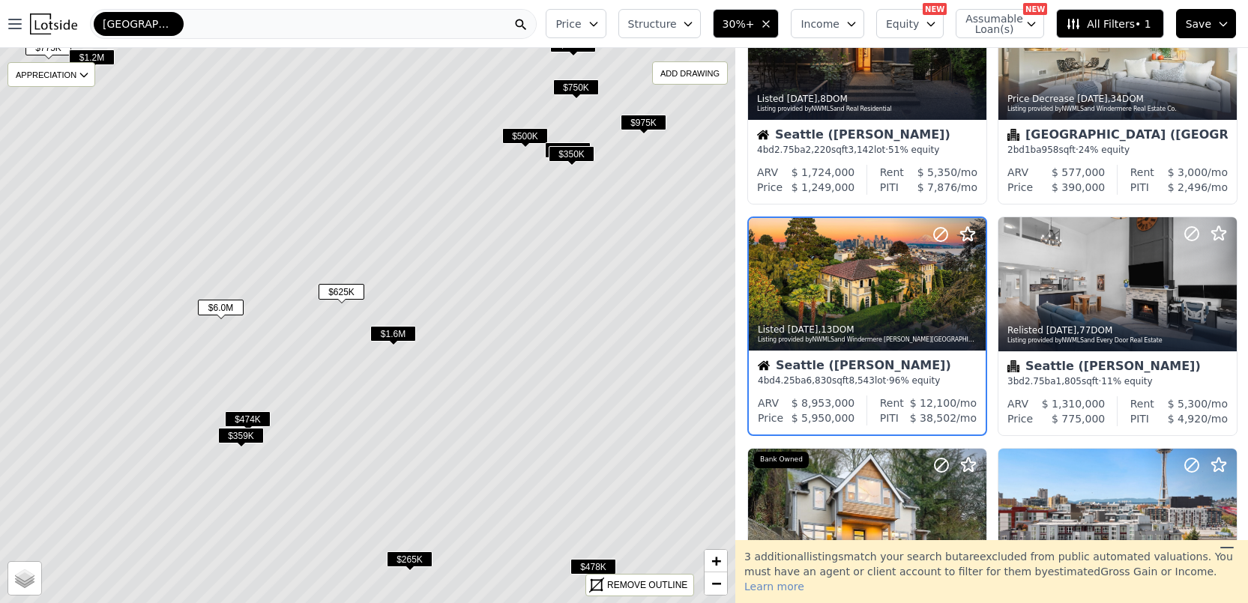
scroll to position [591, 0]
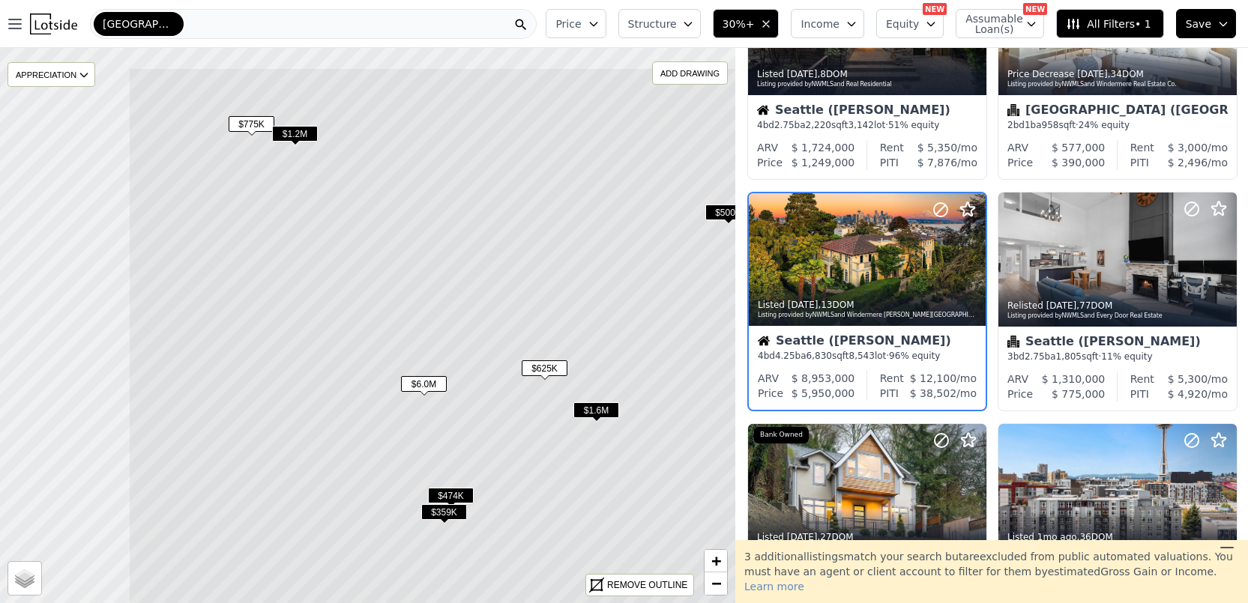
drag, startPoint x: 440, startPoint y: 408, endPoint x: 552, endPoint y: 432, distance: 114.2
click at [573, 442] on icon at bounding box center [570, 401] width 885 height 669
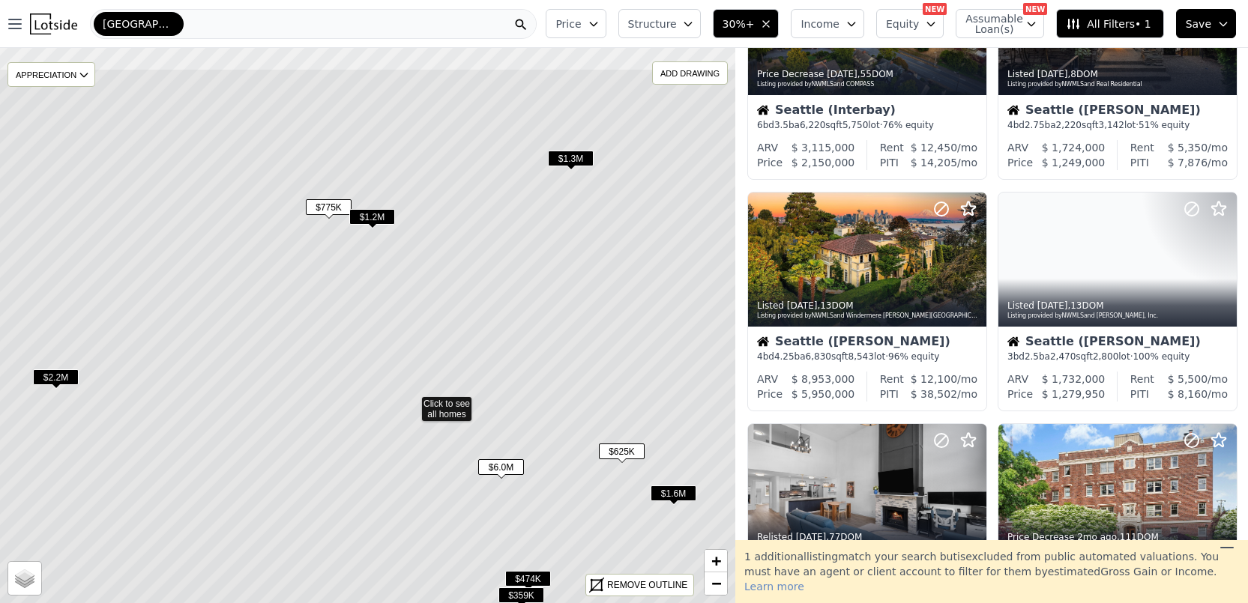
drag, startPoint x: 408, startPoint y: 219, endPoint x: 444, endPoint y: 321, distance: 108.1
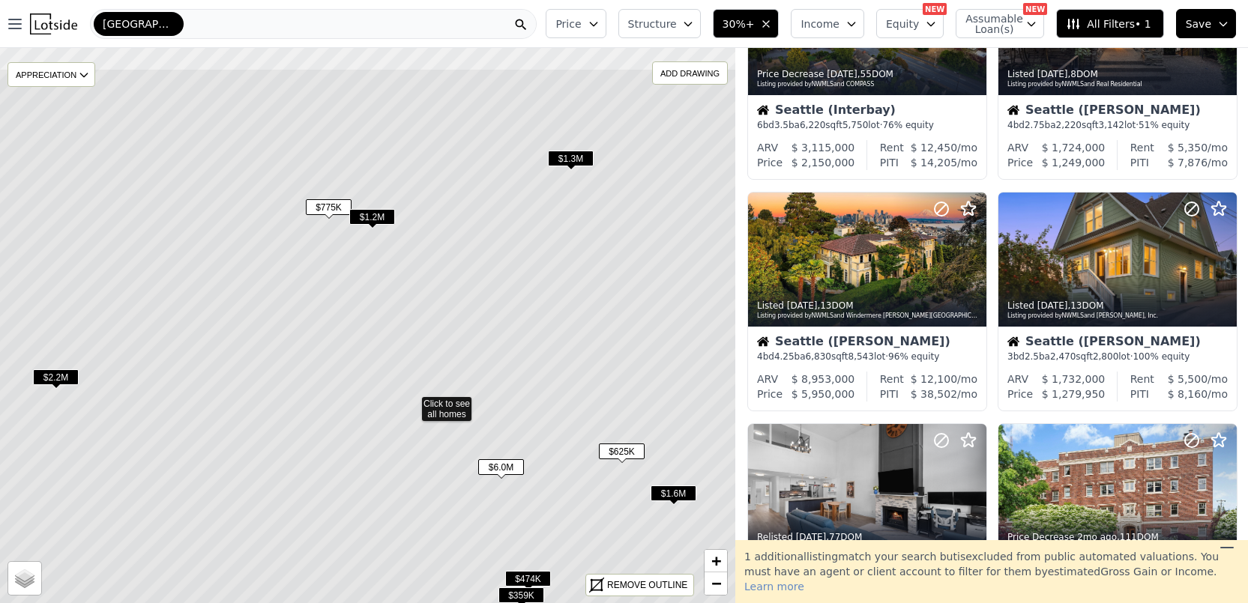
click at [456, 324] on icon at bounding box center [411, 402] width 885 height 669
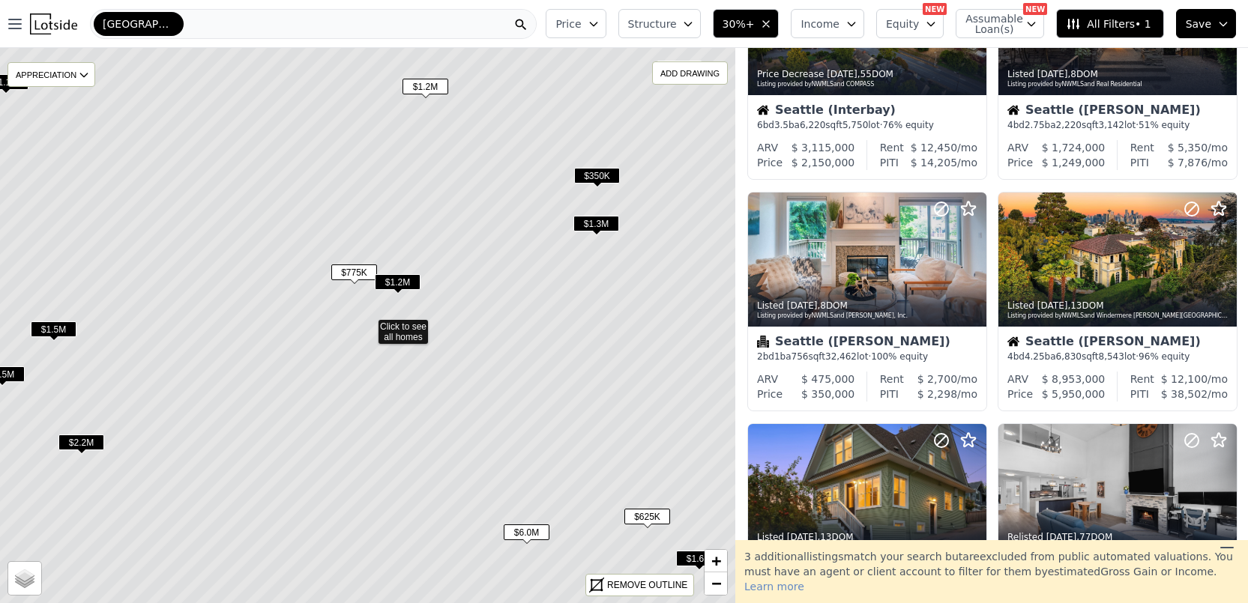
click at [405, 283] on span "$1.2M" at bounding box center [398, 282] width 46 height 16
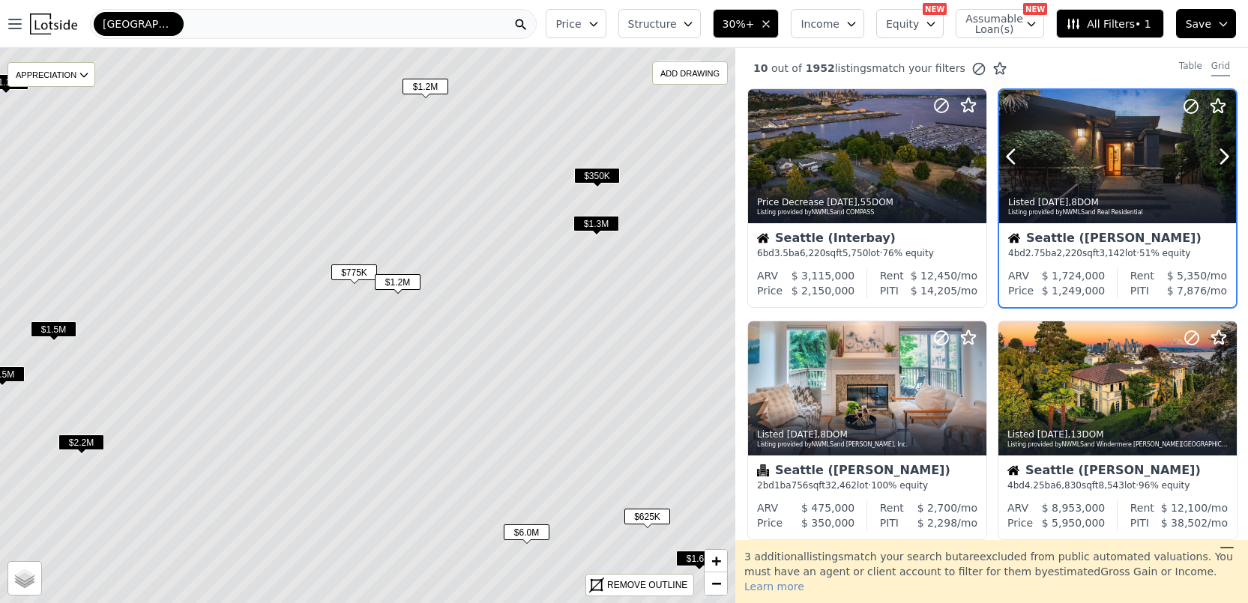
click at [1069, 168] on div at bounding box center [1117, 156] width 237 height 133
click at [347, 271] on span "$775K" at bounding box center [354, 273] width 46 height 16
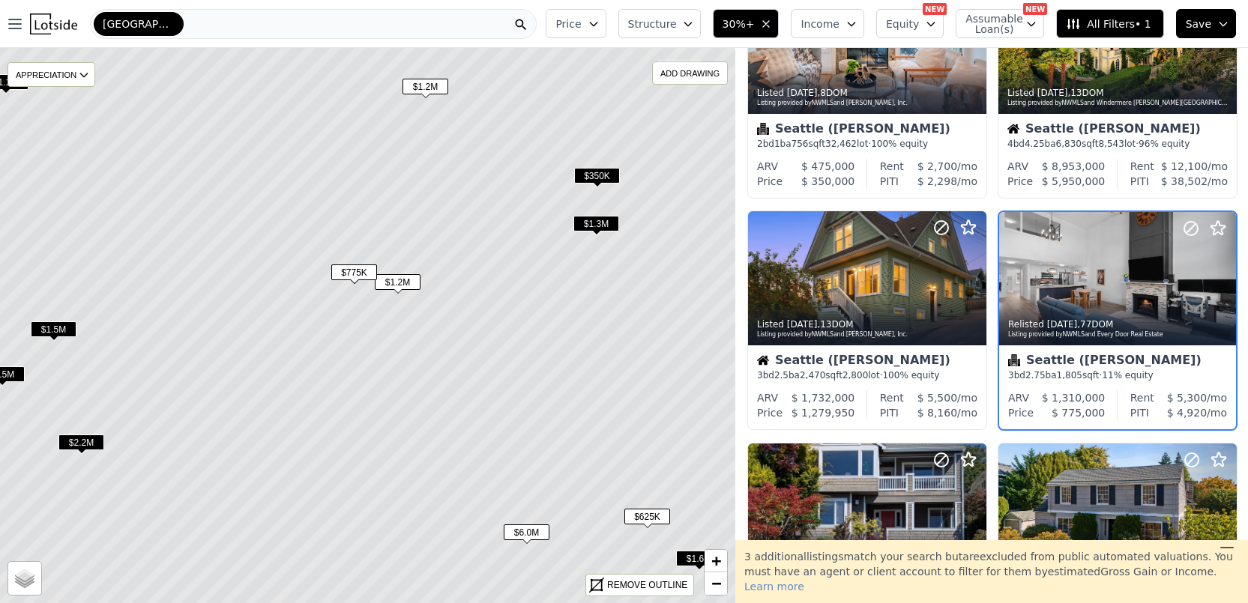
scroll to position [360, 0]
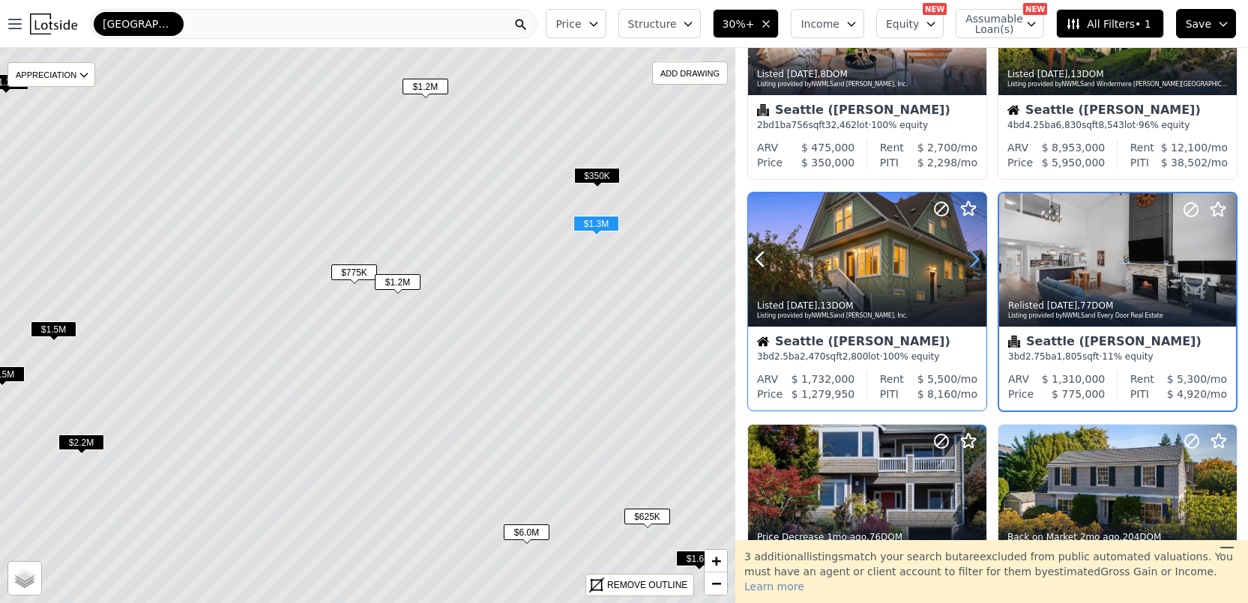
click at [974, 262] on icon at bounding box center [974, 260] width 7 height 14
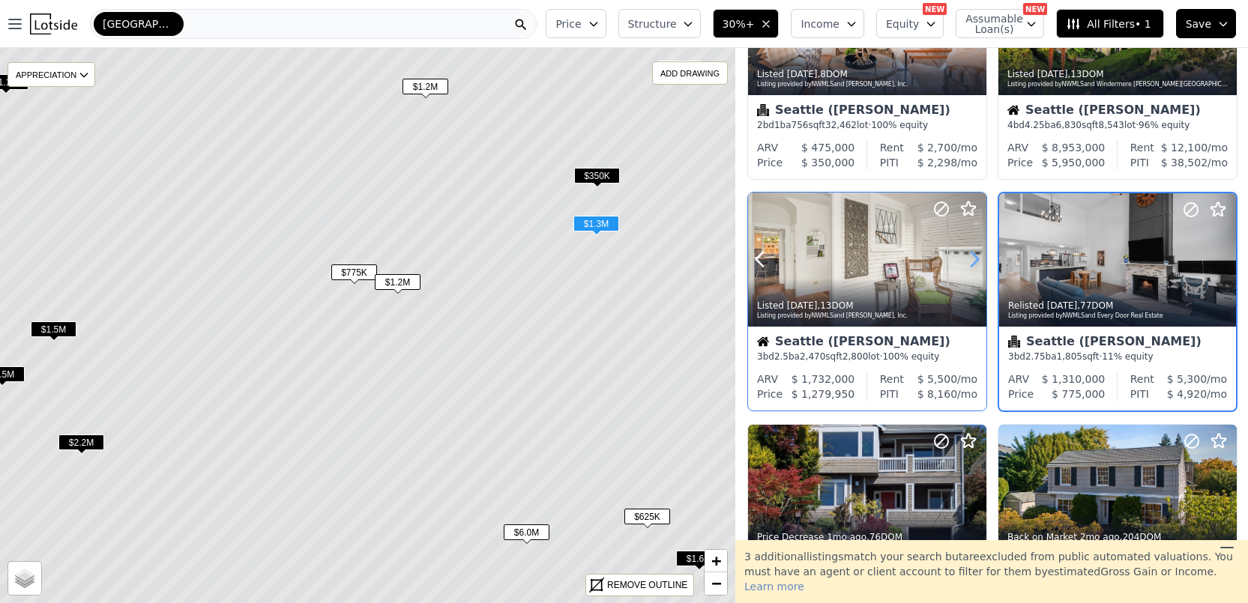
click at [974, 262] on icon at bounding box center [974, 260] width 7 height 14
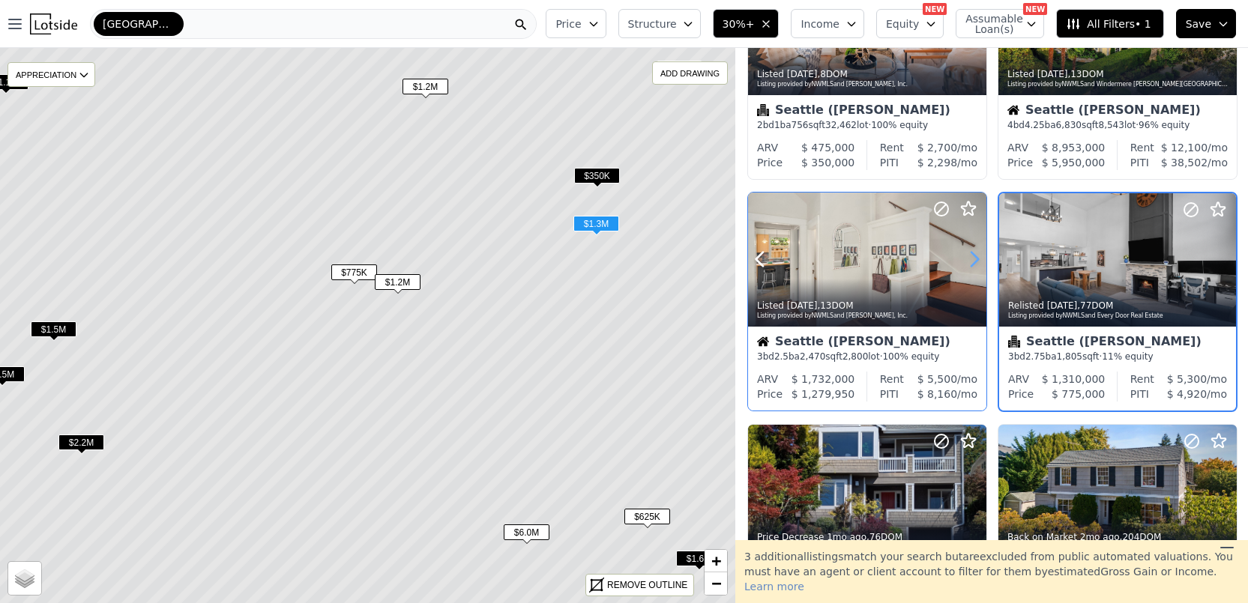
click at [974, 262] on icon at bounding box center [974, 260] width 7 height 14
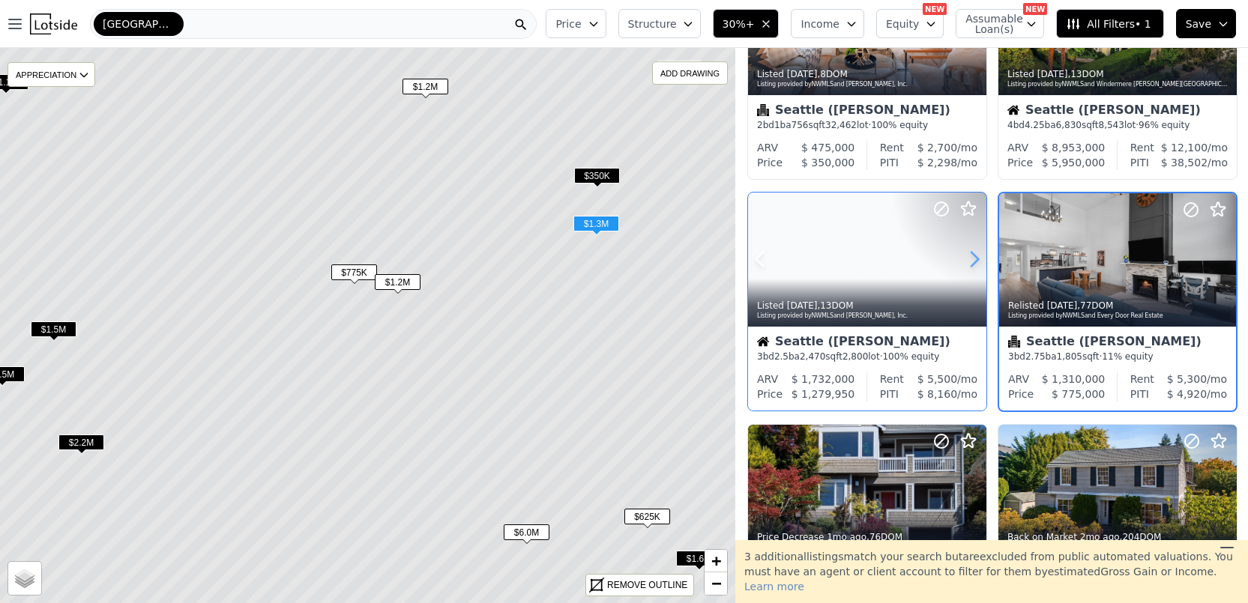
click at [974, 262] on icon at bounding box center [974, 260] width 7 height 14
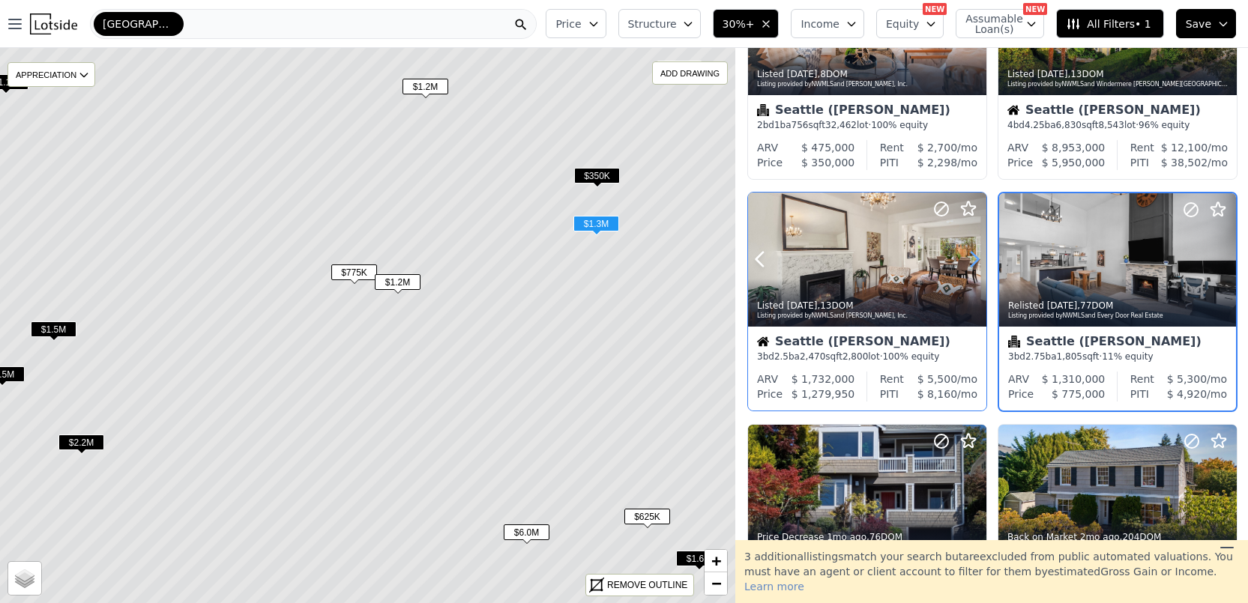
click at [974, 262] on icon at bounding box center [974, 260] width 7 height 14
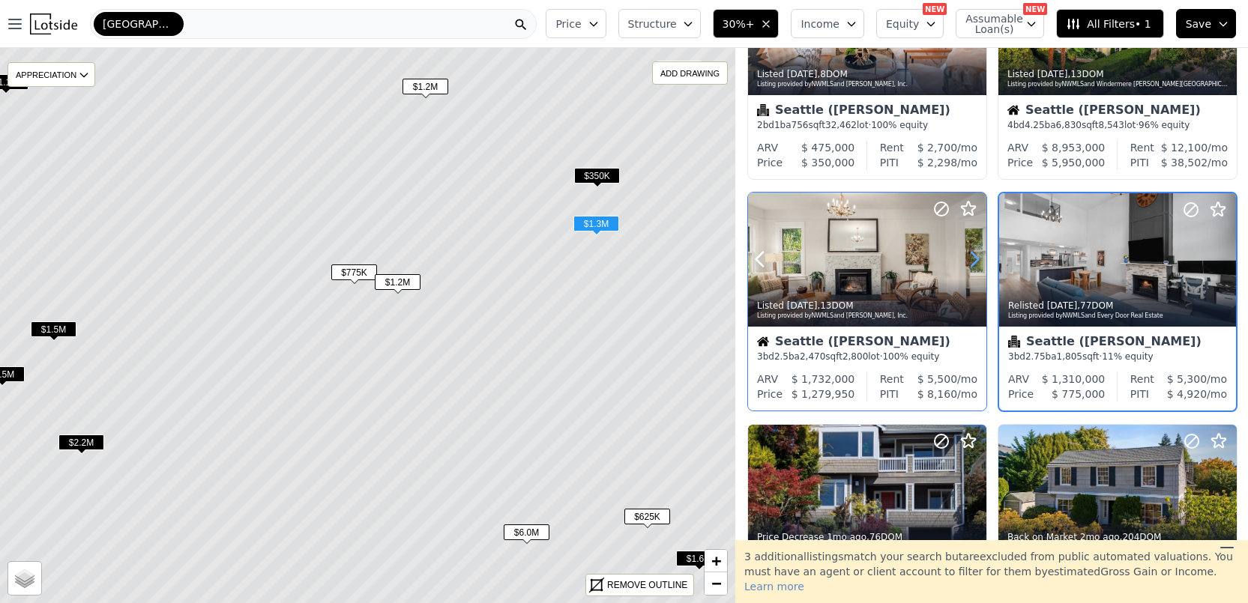
click at [974, 262] on icon at bounding box center [974, 260] width 7 height 14
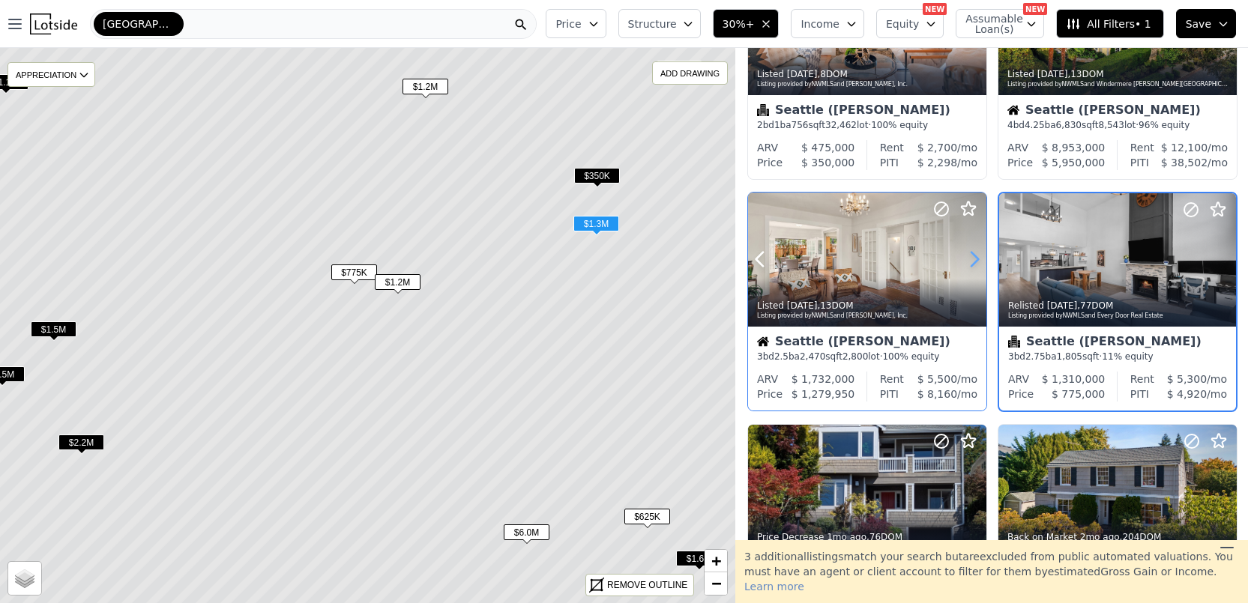
click at [974, 262] on icon at bounding box center [974, 260] width 7 height 14
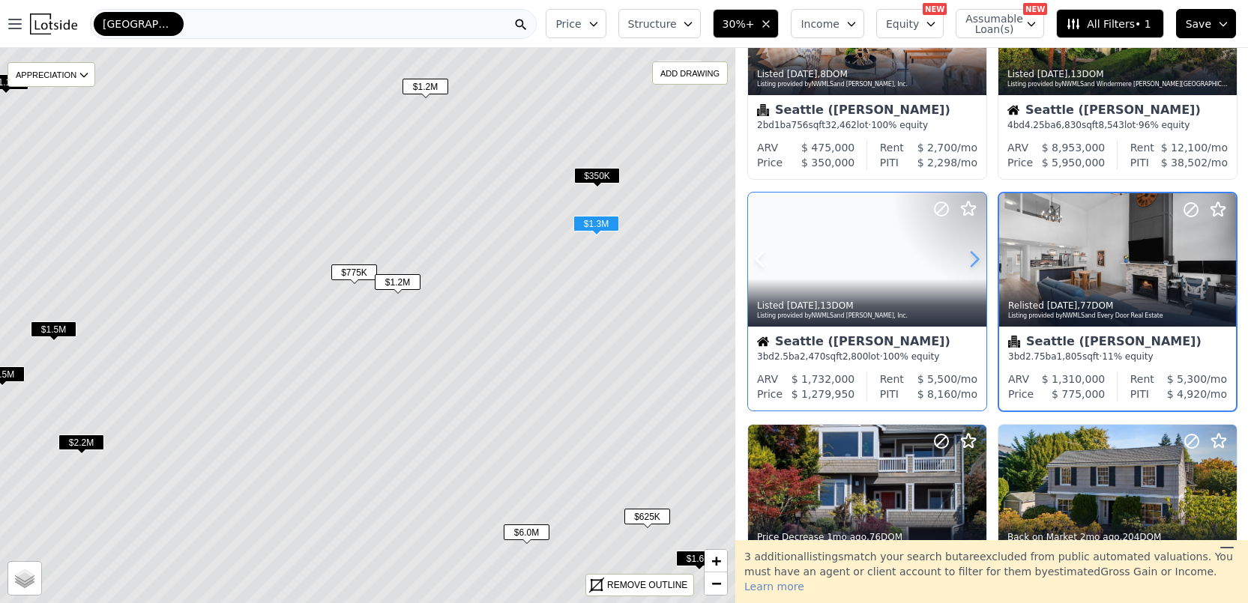
click at [974, 262] on icon at bounding box center [974, 260] width 7 height 14
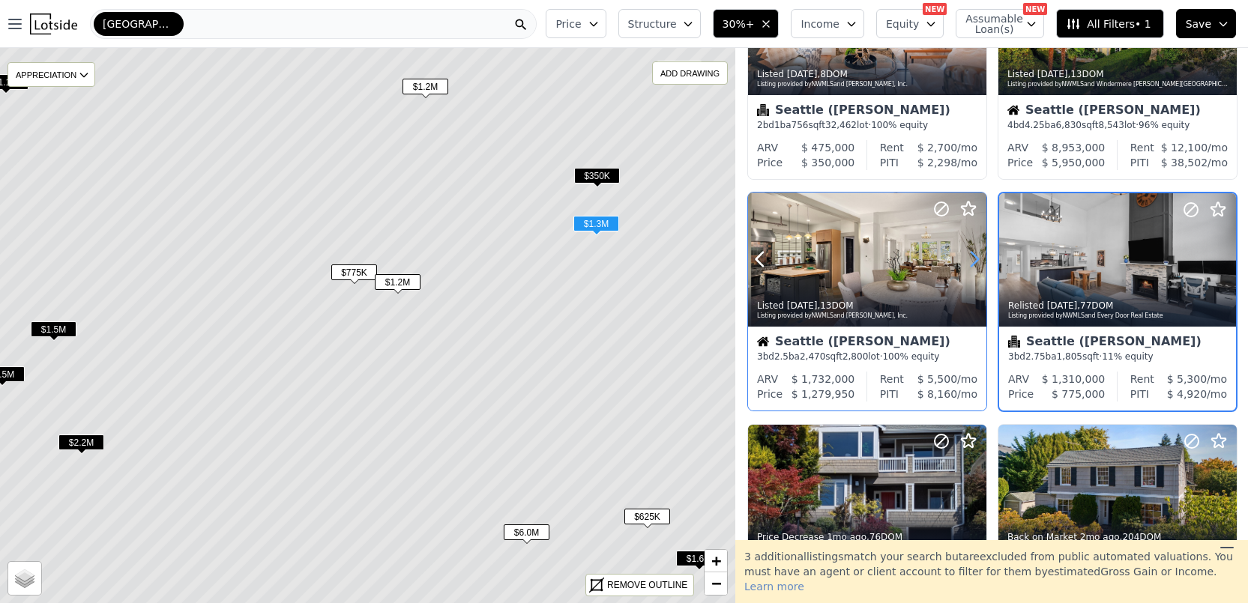
click at [974, 262] on icon at bounding box center [974, 260] width 7 height 14
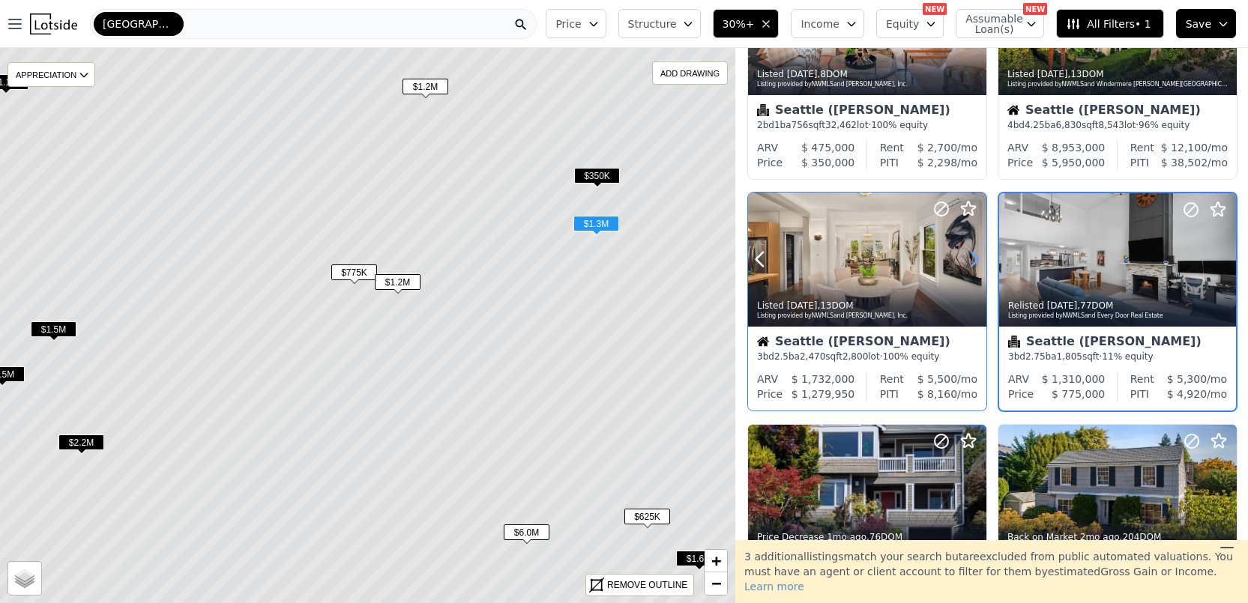
click at [974, 262] on icon at bounding box center [974, 260] width 7 height 14
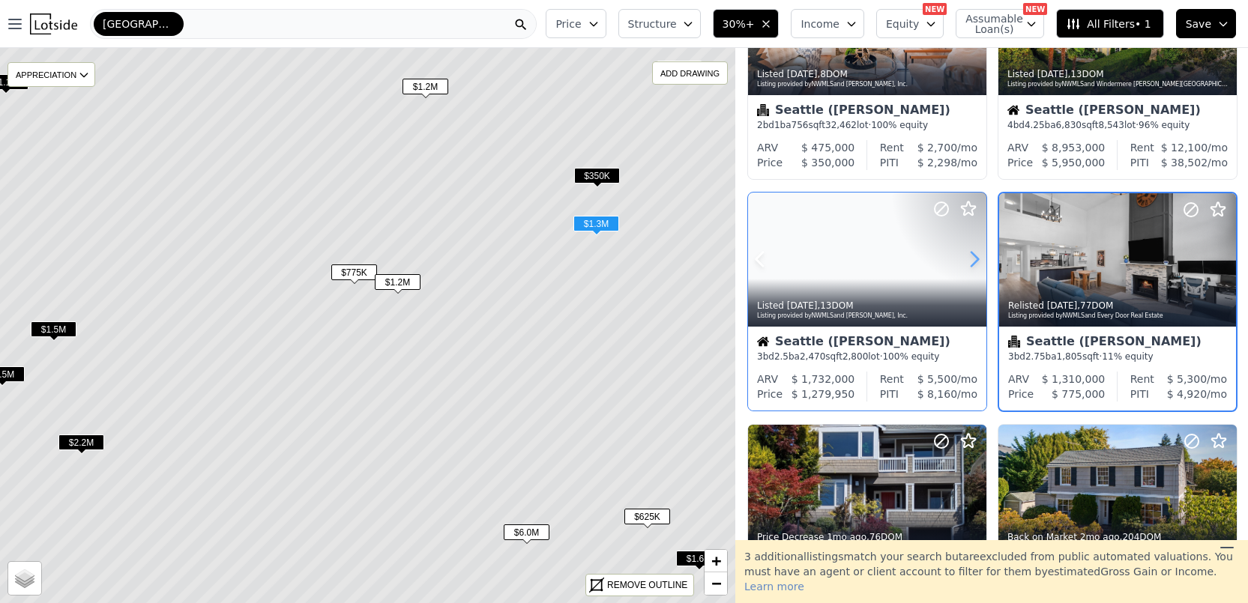
click at [974, 262] on icon at bounding box center [974, 260] width 7 height 14
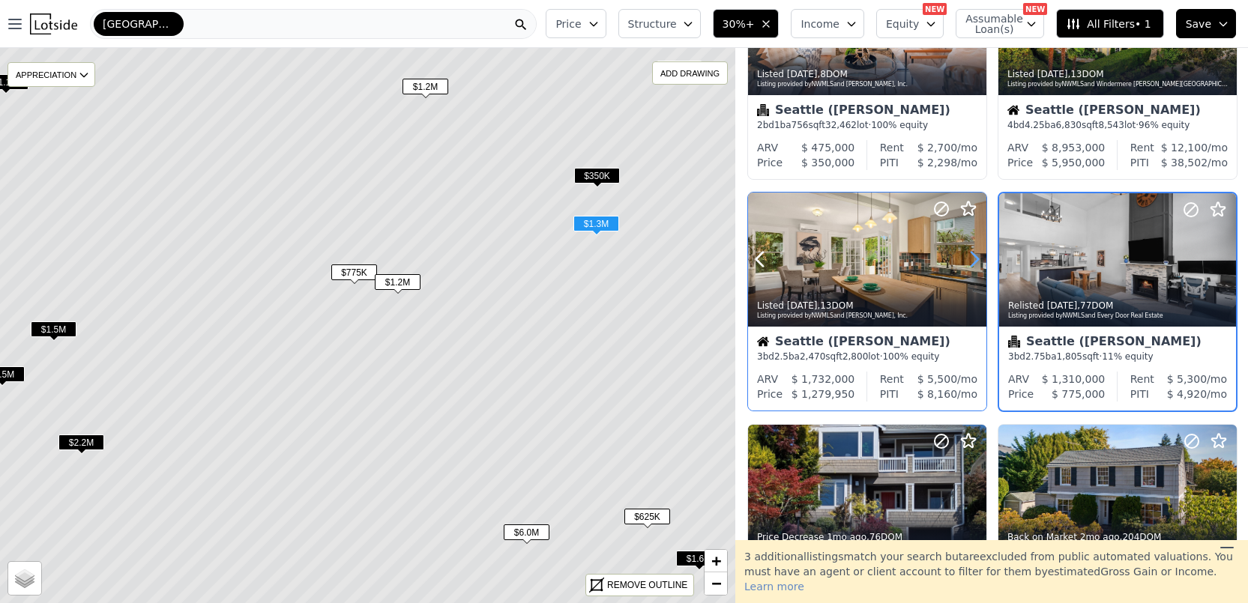
click at [974, 262] on icon at bounding box center [974, 260] width 7 height 14
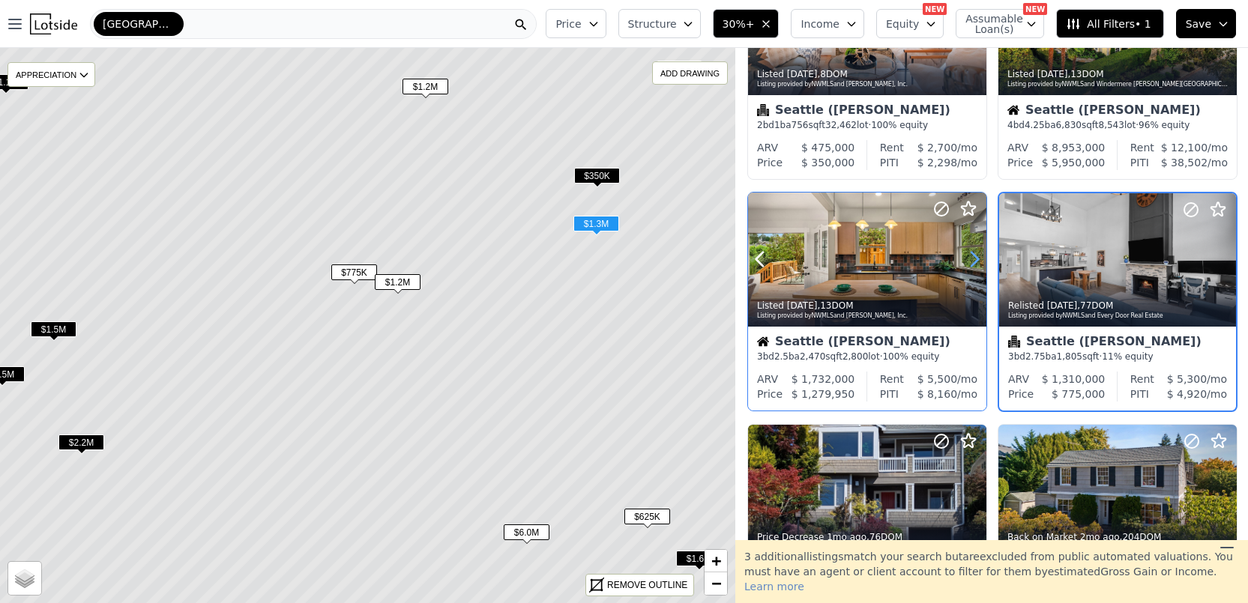
click at [974, 262] on icon at bounding box center [974, 260] width 7 height 14
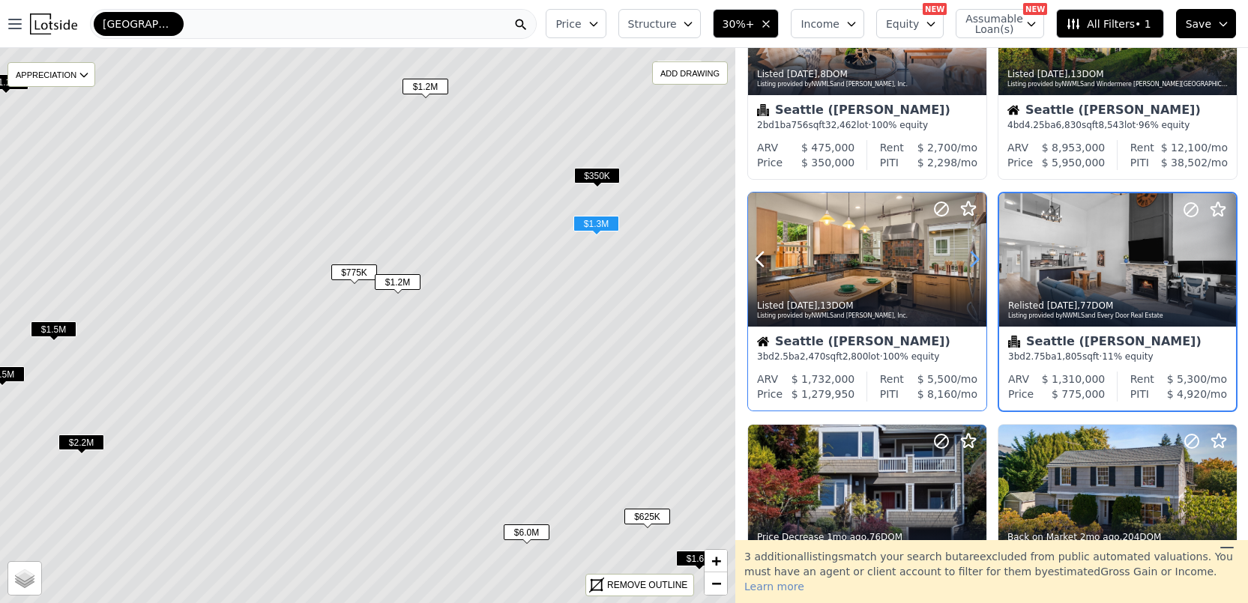
click at [974, 262] on icon at bounding box center [974, 260] width 7 height 14
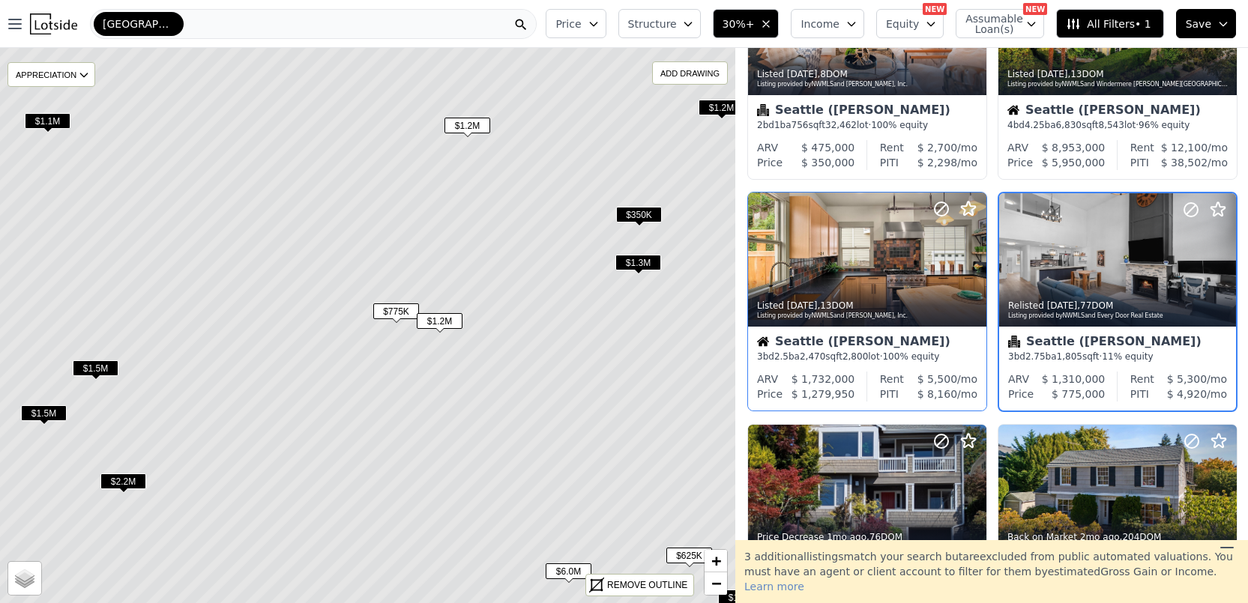
drag, startPoint x: 561, startPoint y: 311, endPoint x: 603, endPoint y: 350, distance: 57.3
click at [603, 350] on icon at bounding box center [409, 364] width 885 height 669
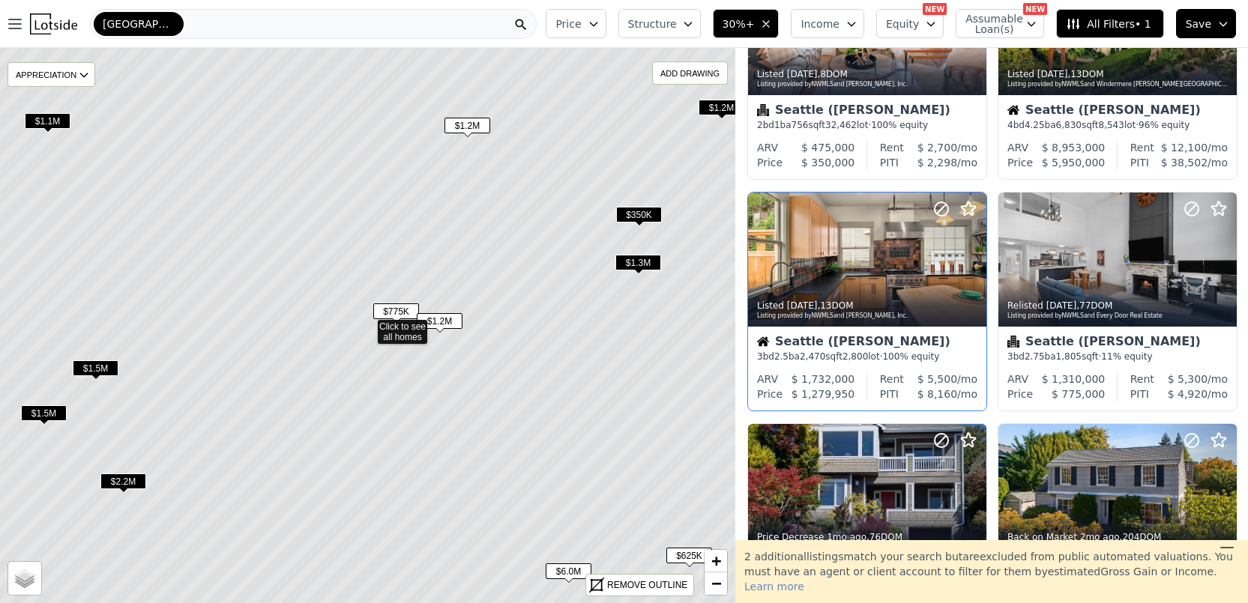
click at [644, 260] on span "$1.3M" at bounding box center [638, 263] width 46 height 16
click at [970, 254] on icon at bounding box center [973, 260] width 7 height 14
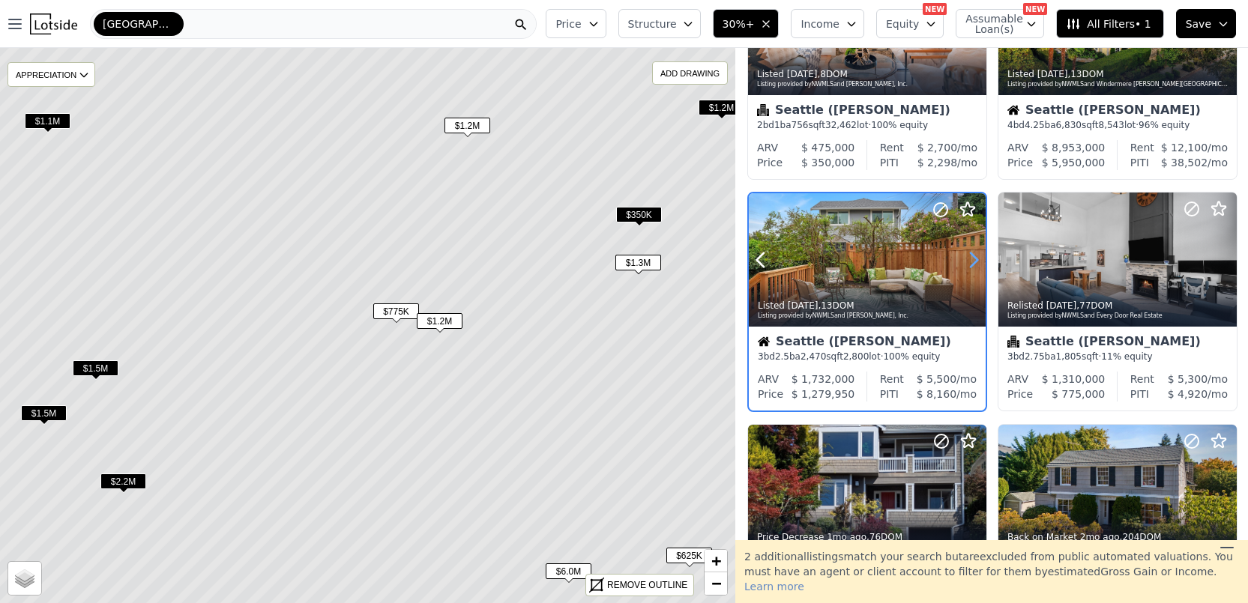
click at [970, 254] on icon at bounding box center [973, 260] width 7 height 14
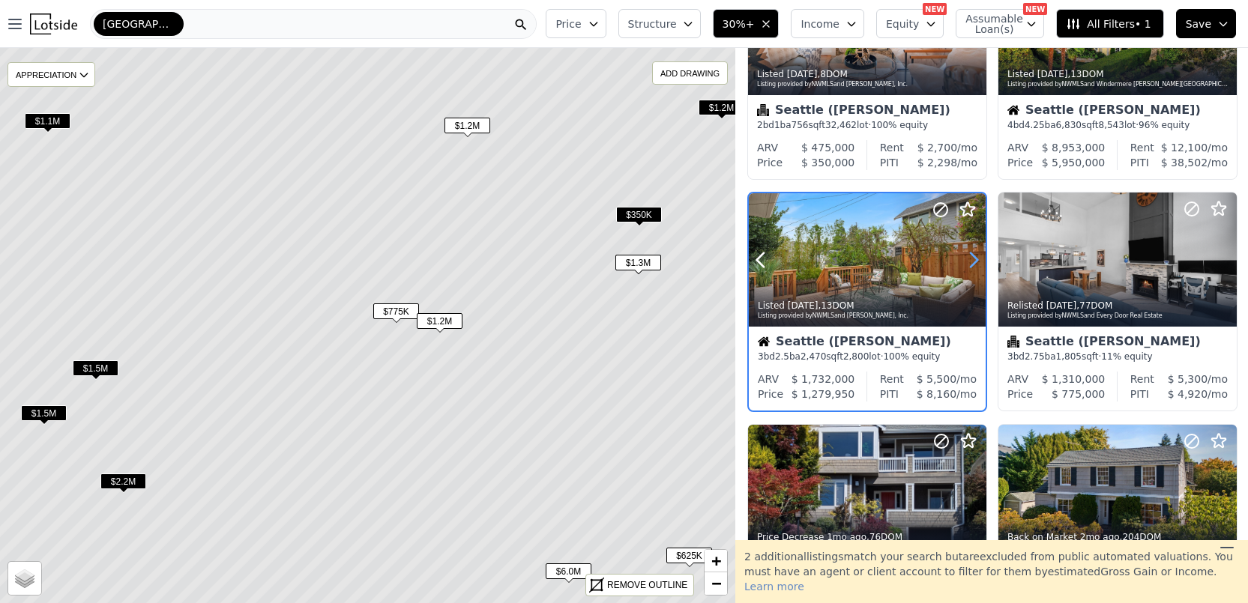
click at [970, 254] on icon at bounding box center [973, 260] width 7 height 14
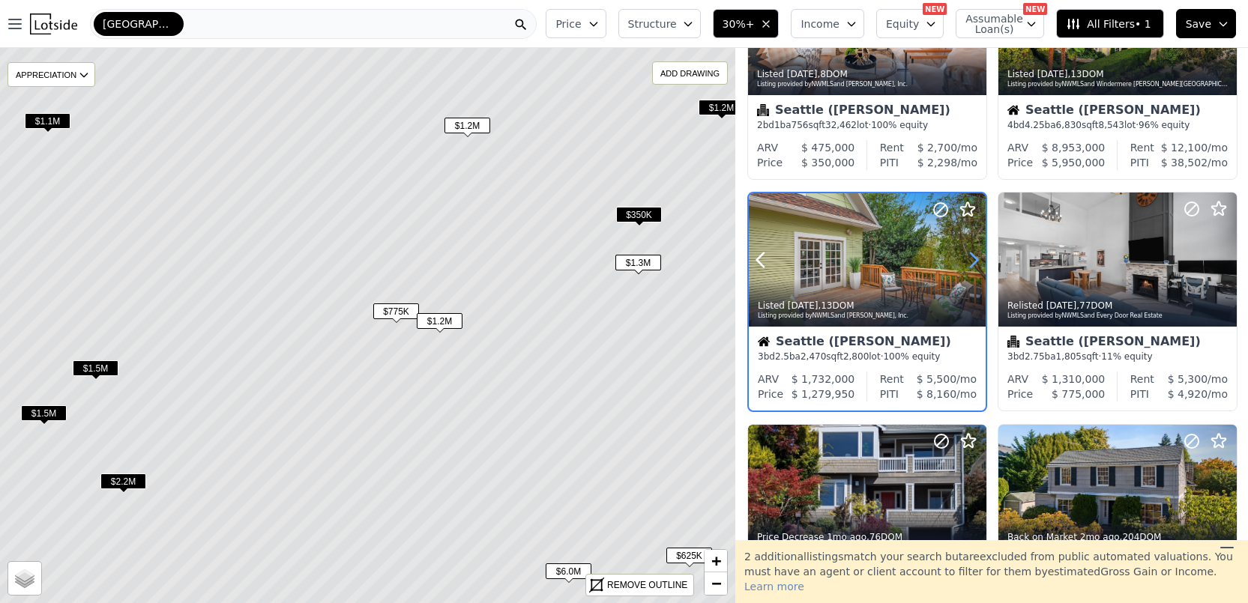
click at [970, 254] on icon at bounding box center [973, 260] width 7 height 14
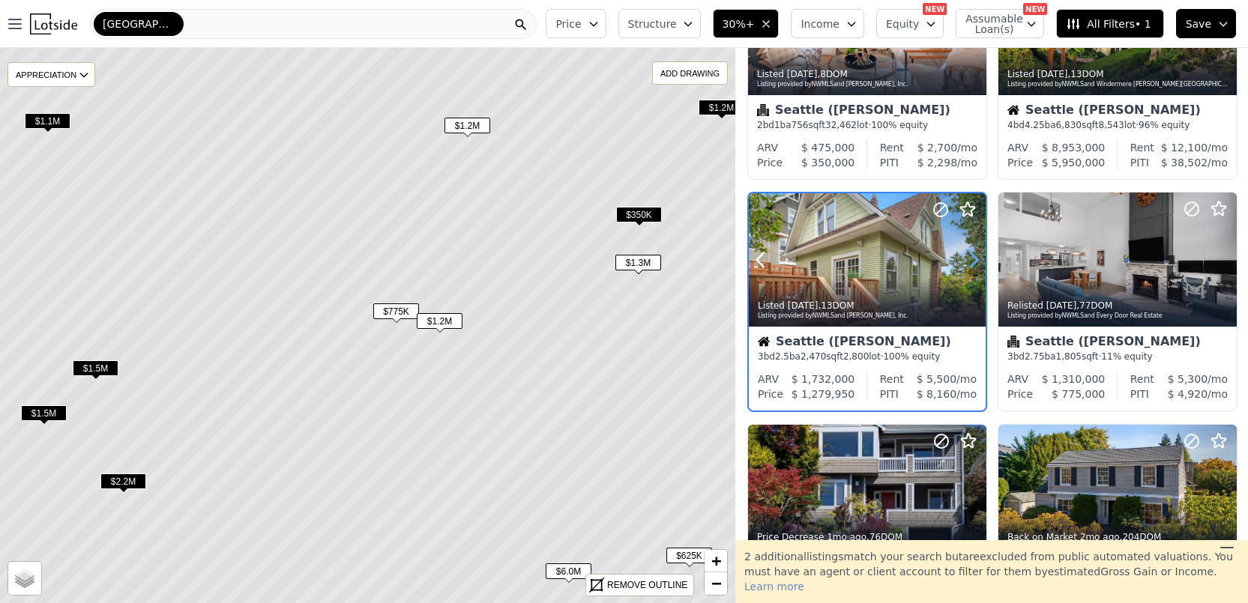
click at [970, 254] on icon at bounding box center [973, 260] width 7 height 14
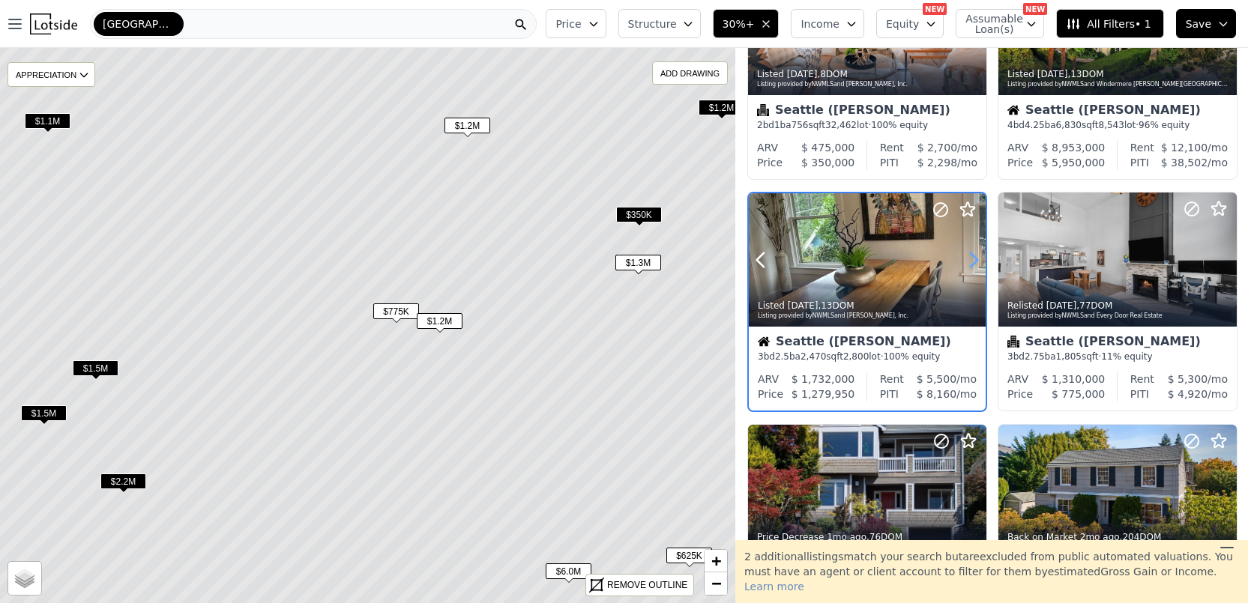
click at [970, 254] on icon at bounding box center [973, 260] width 7 height 14
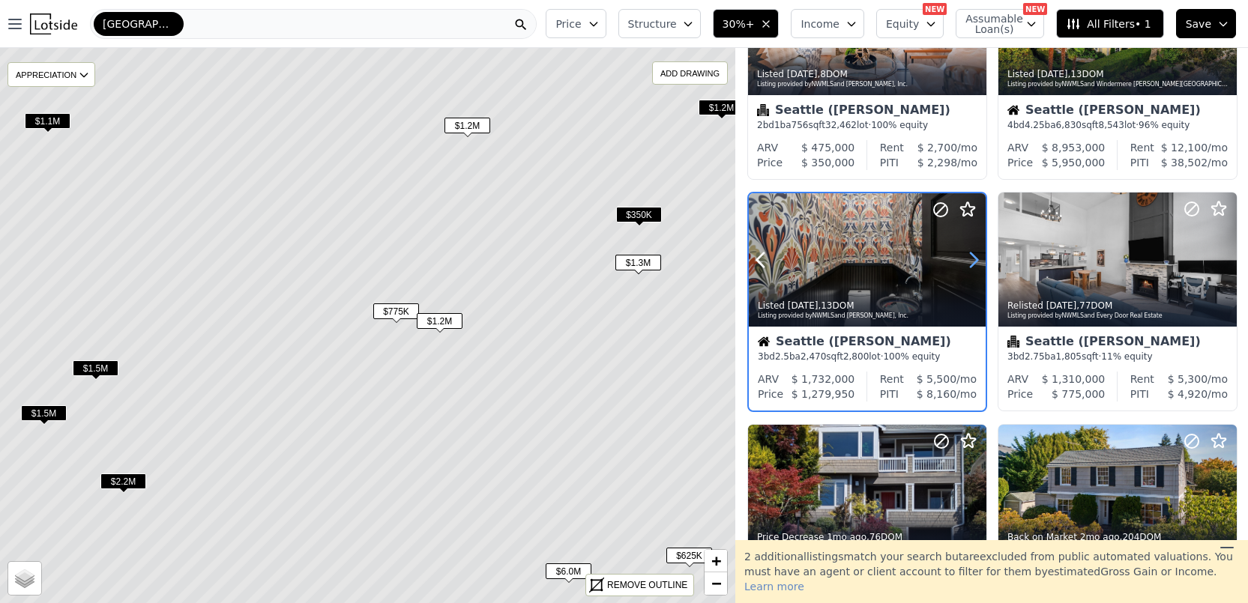
click at [970, 254] on icon at bounding box center [973, 260] width 7 height 14
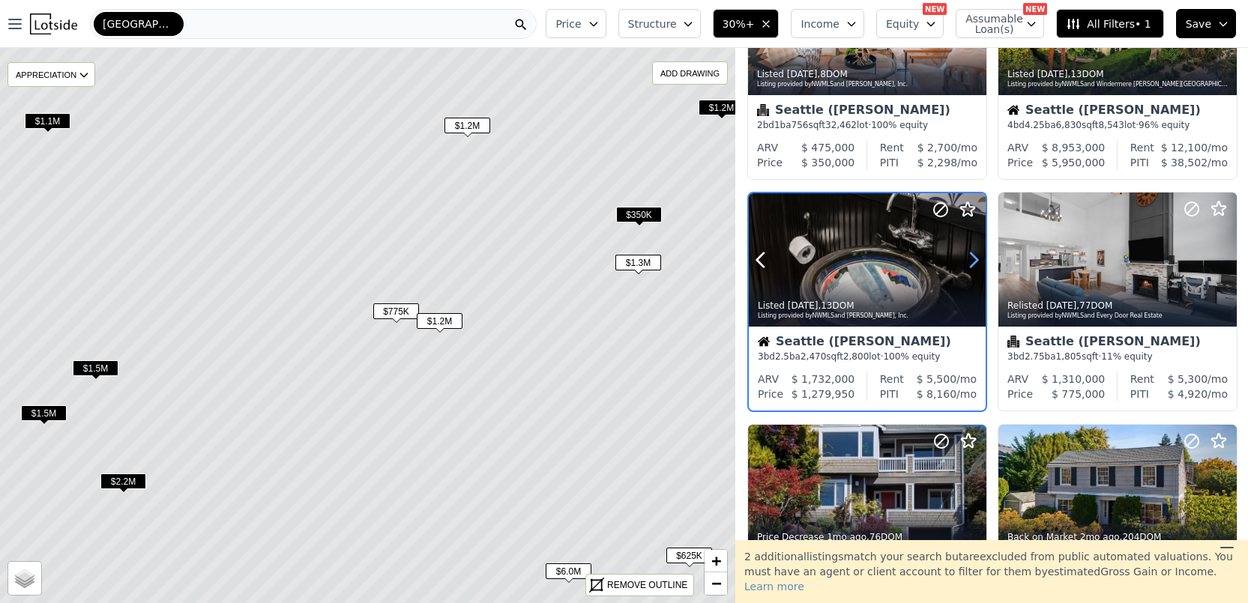
click at [970, 254] on icon at bounding box center [973, 260] width 7 height 14
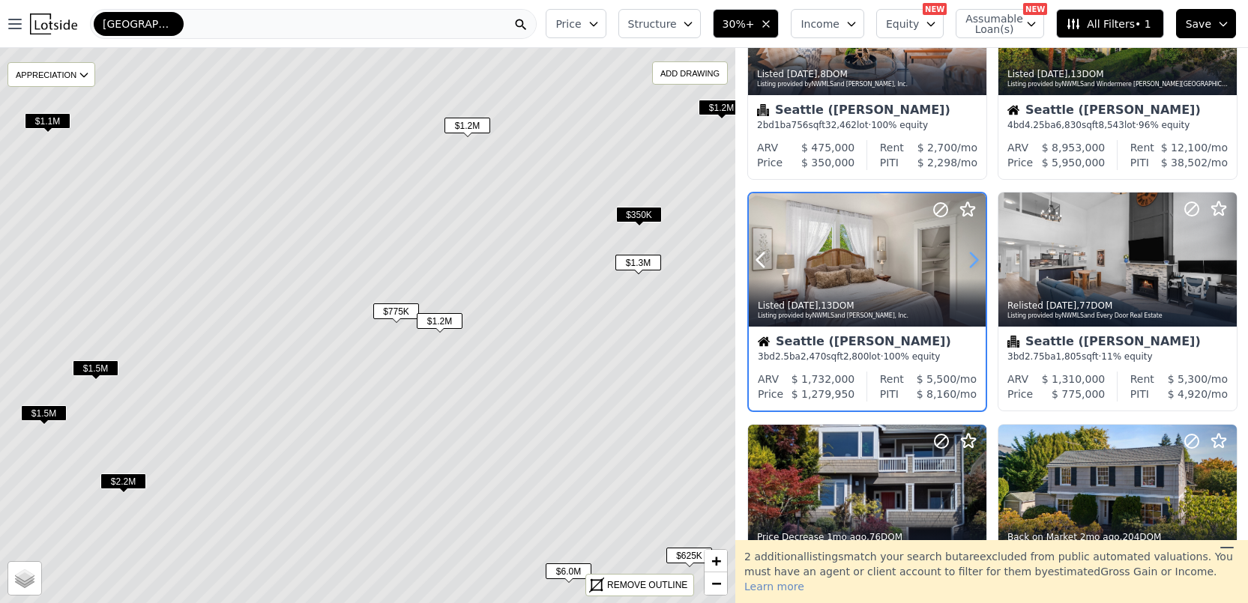
click at [970, 254] on icon at bounding box center [973, 260] width 7 height 14
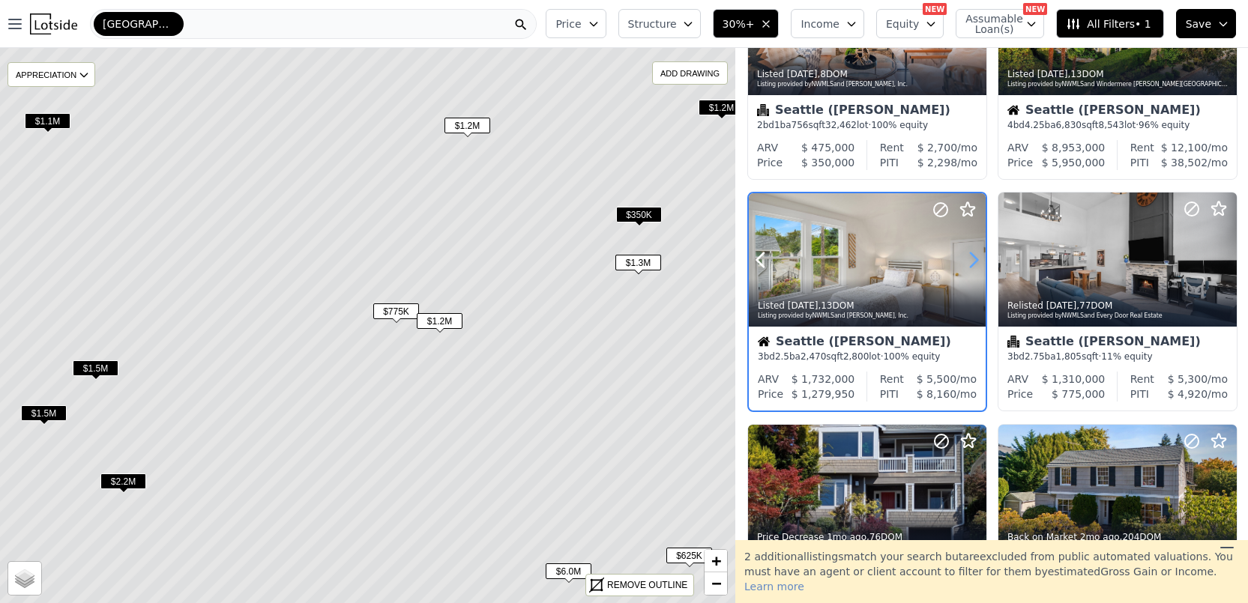
click at [970, 254] on icon at bounding box center [973, 260] width 7 height 14
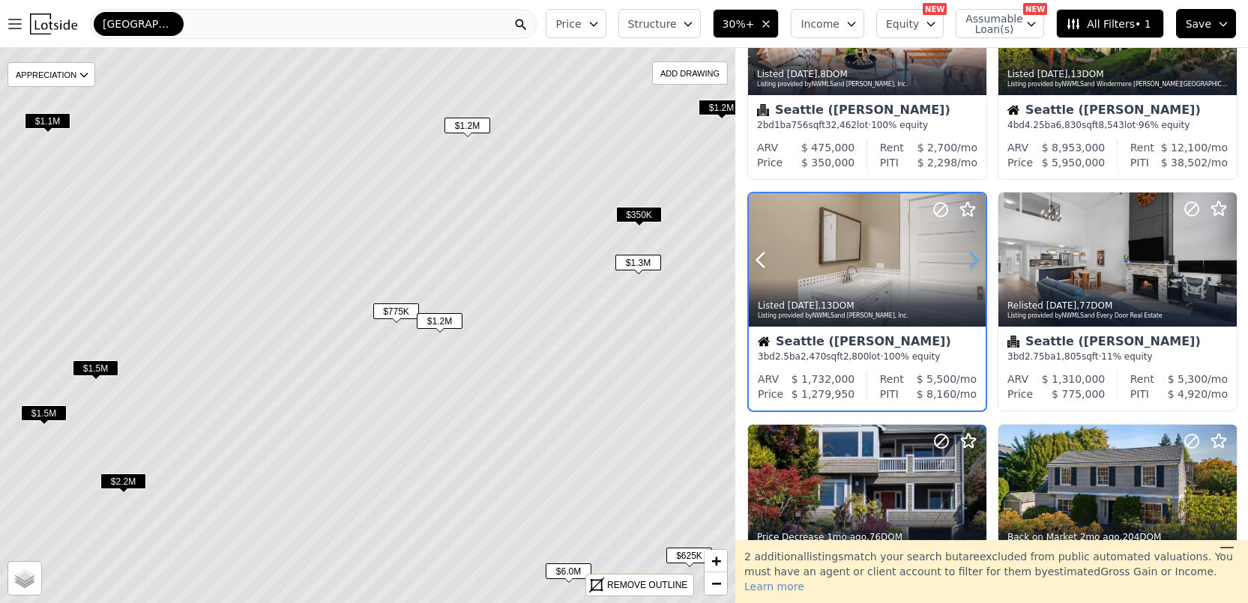
click at [970, 254] on icon at bounding box center [973, 260] width 7 height 14
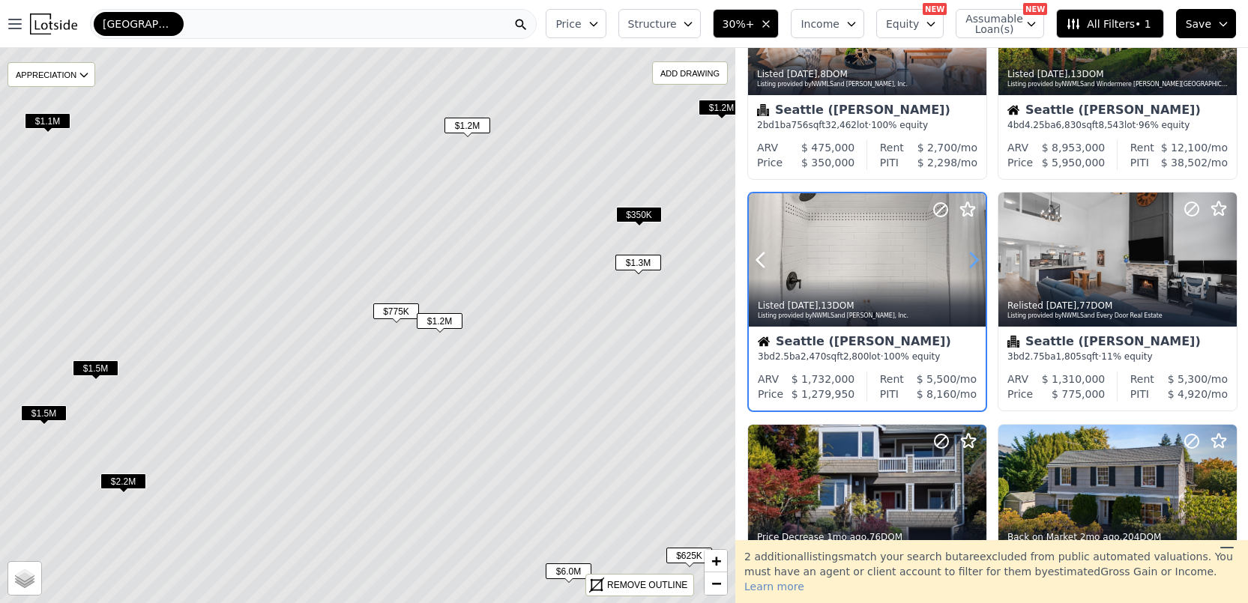
click at [970, 254] on icon at bounding box center [973, 260] width 7 height 14
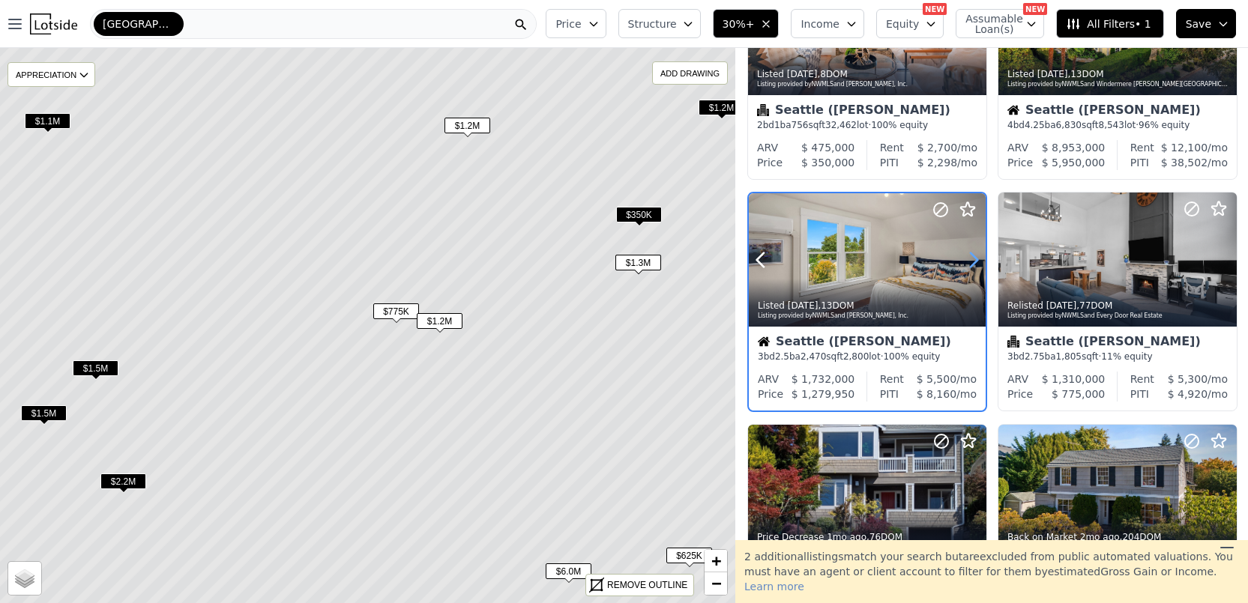
click at [970, 254] on icon at bounding box center [973, 260] width 7 height 14
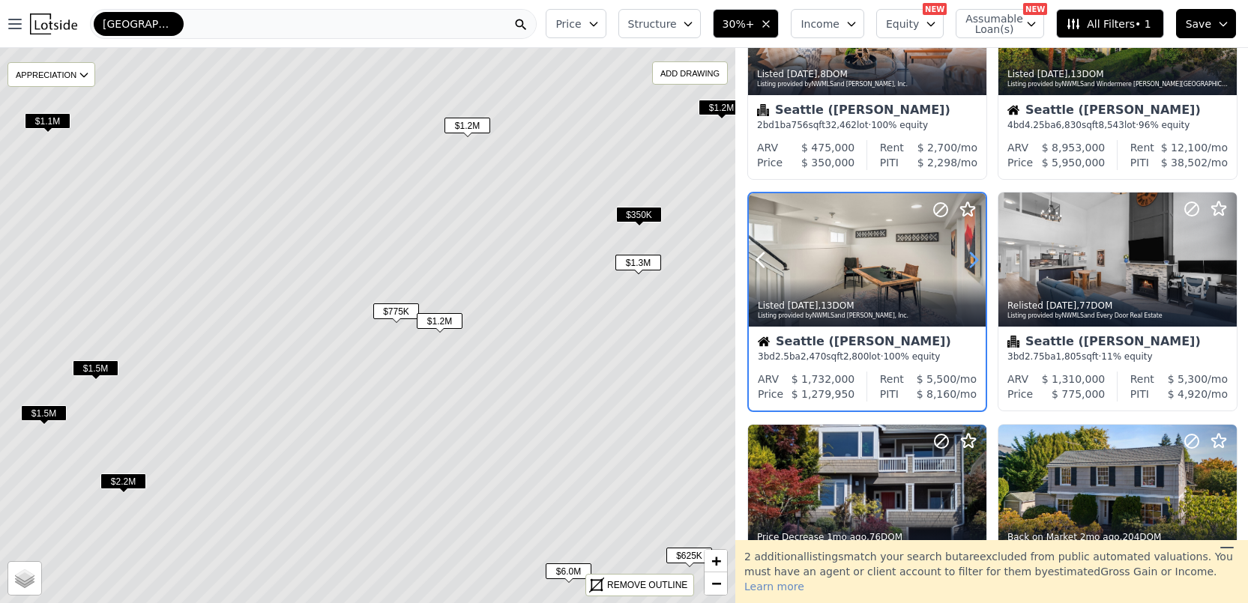
click at [970, 254] on icon at bounding box center [973, 260] width 7 height 14
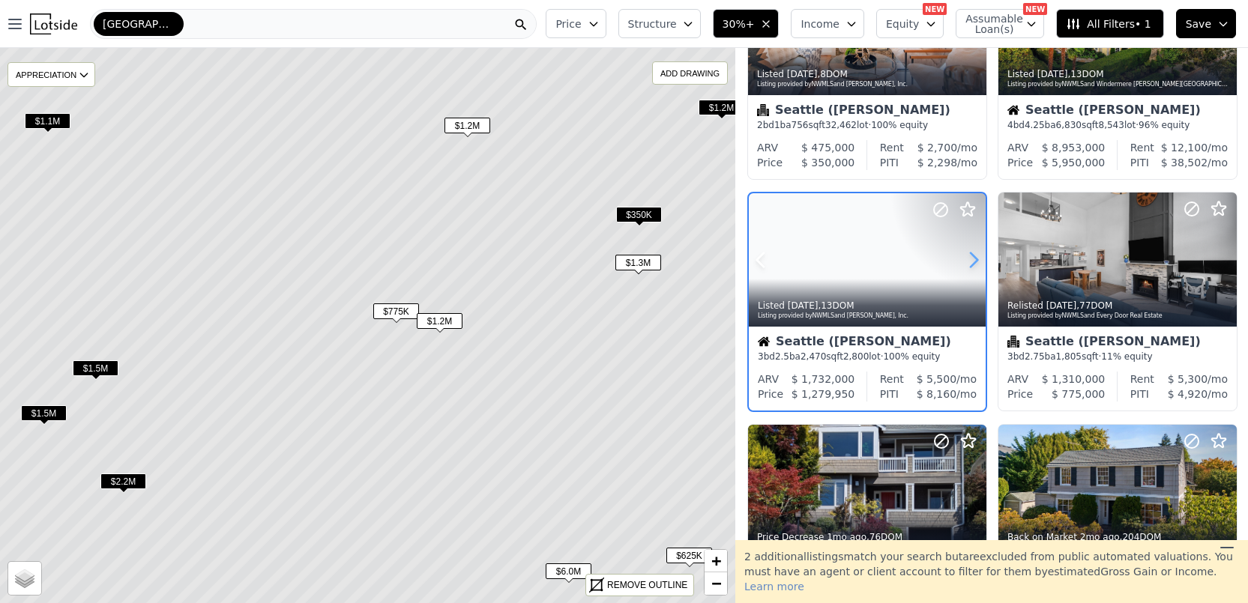
click at [970, 254] on icon at bounding box center [973, 260] width 7 height 14
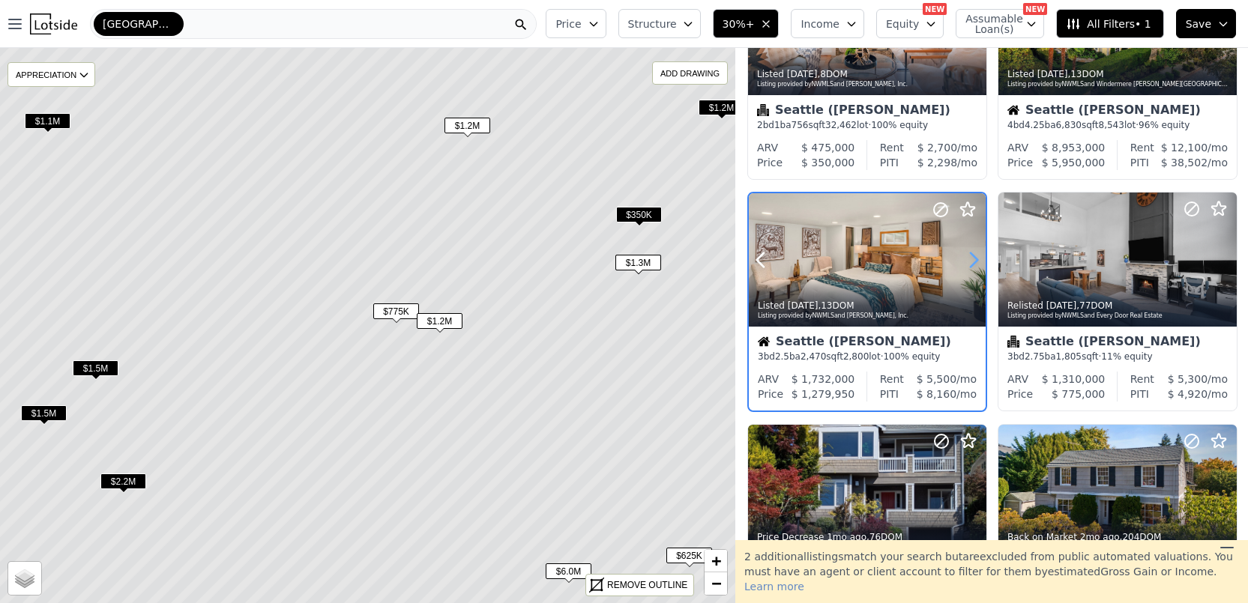
click at [970, 254] on icon at bounding box center [973, 260] width 7 height 14
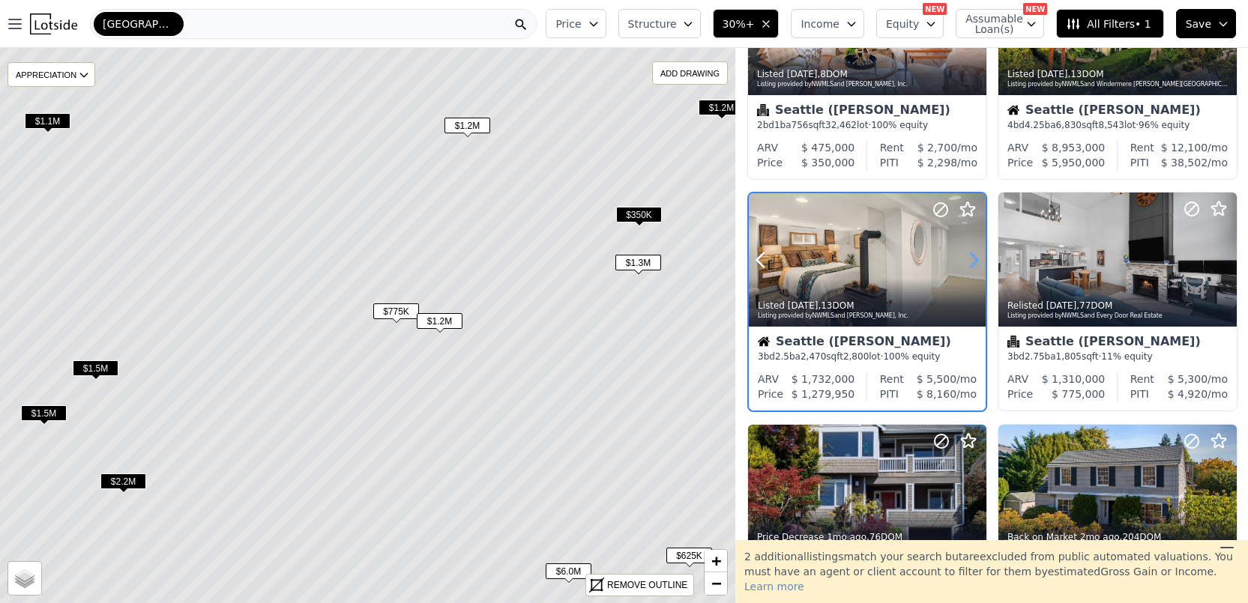
click at [970, 254] on icon at bounding box center [973, 260] width 7 height 14
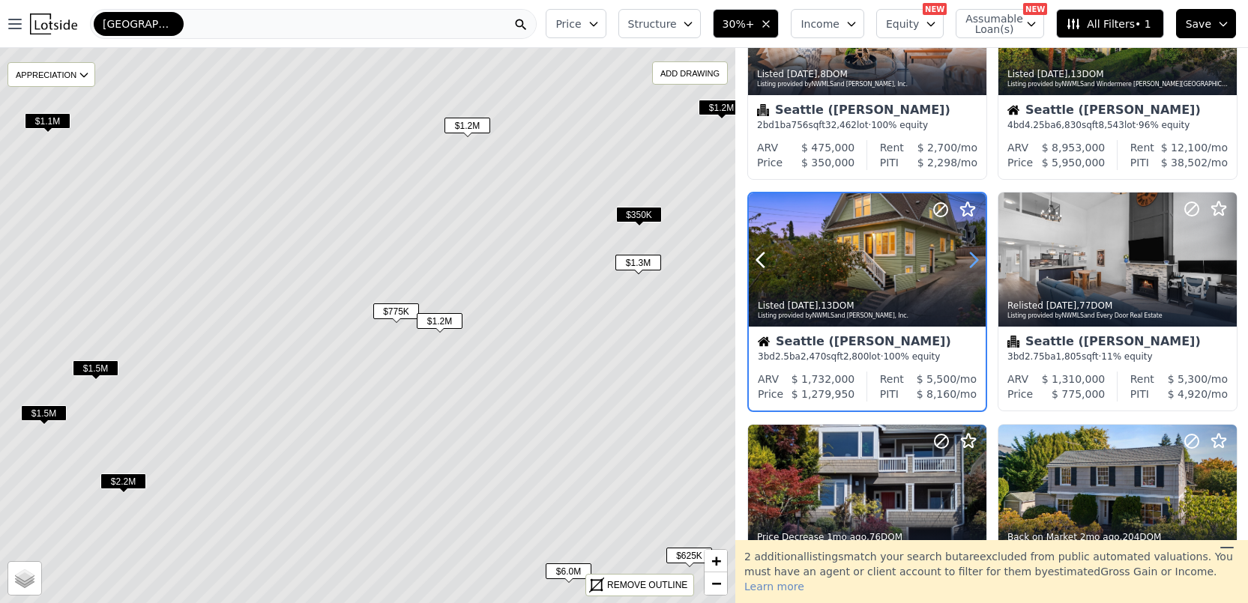
click at [970, 254] on icon at bounding box center [973, 260] width 7 height 14
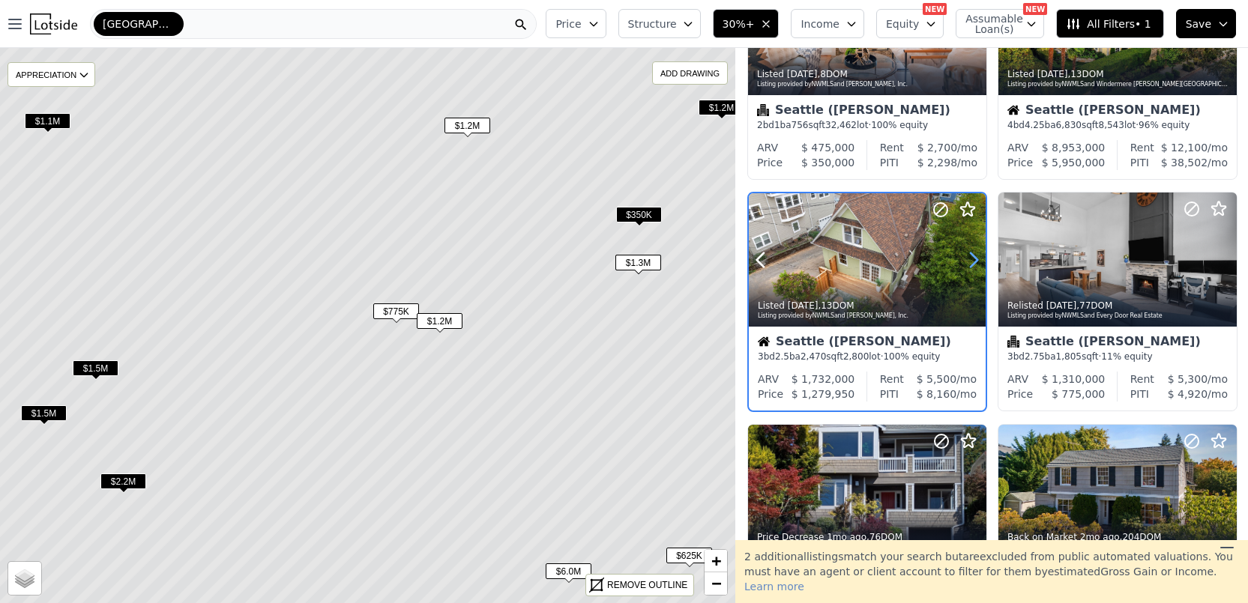
click at [970, 254] on icon at bounding box center [973, 260] width 7 height 14
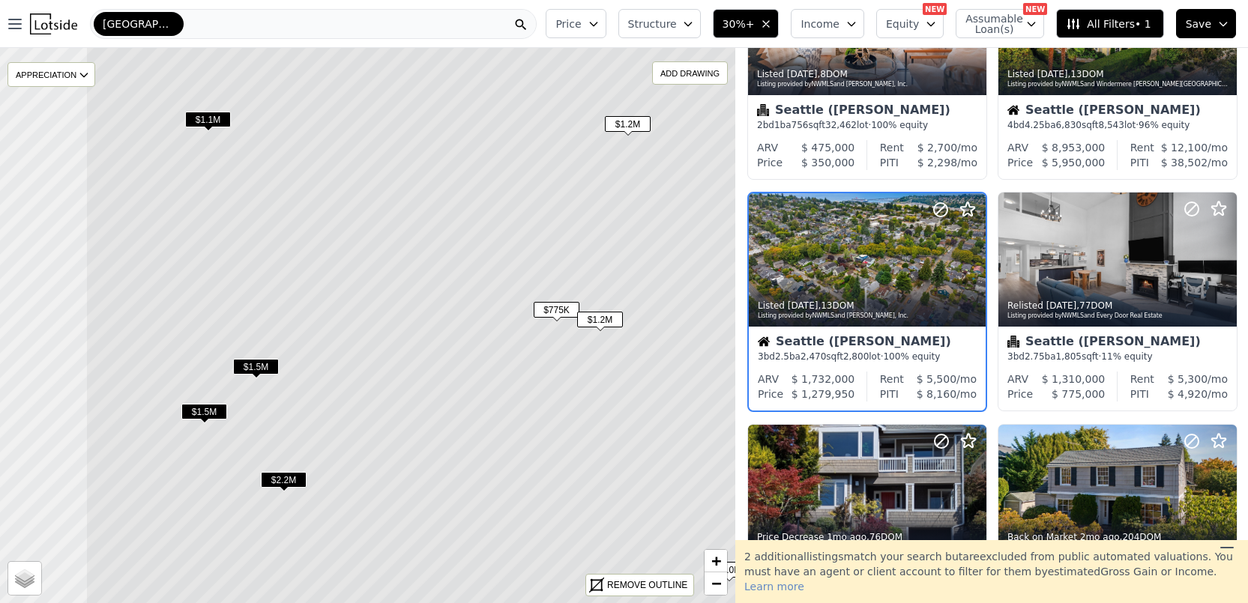
drag, startPoint x: 330, startPoint y: 380, endPoint x: 490, endPoint y: 378, distance: 160.4
click at [490, 378] on icon at bounding box center [527, 324] width 885 height 669
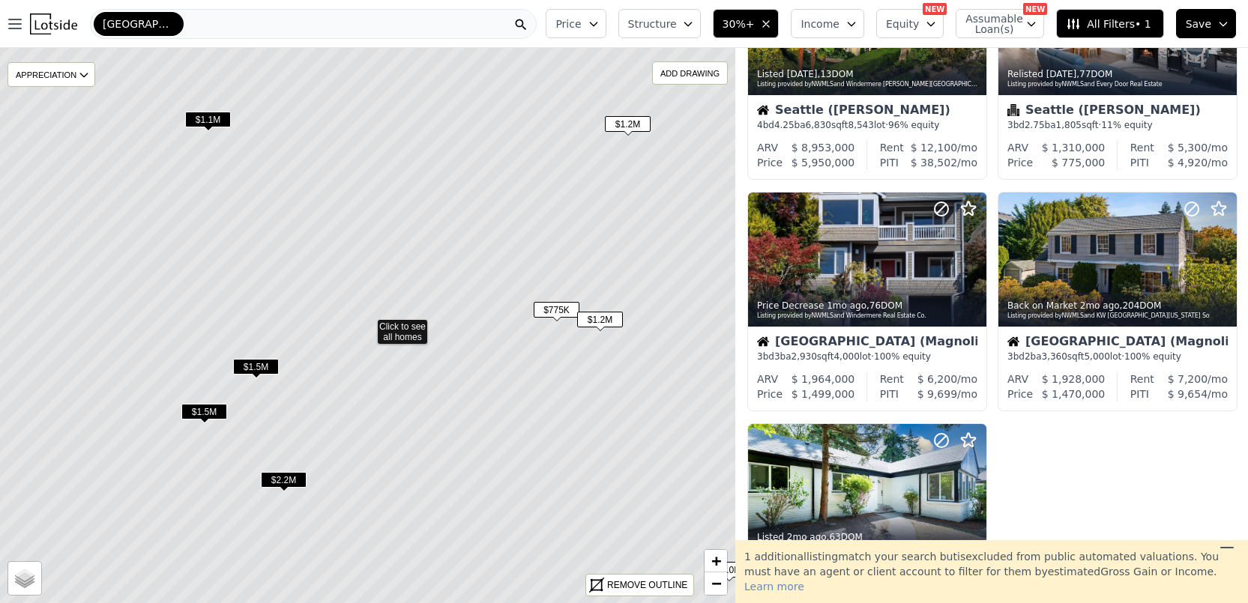
click at [254, 369] on span "$1.5M" at bounding box center [256, 367] width 46 height 16
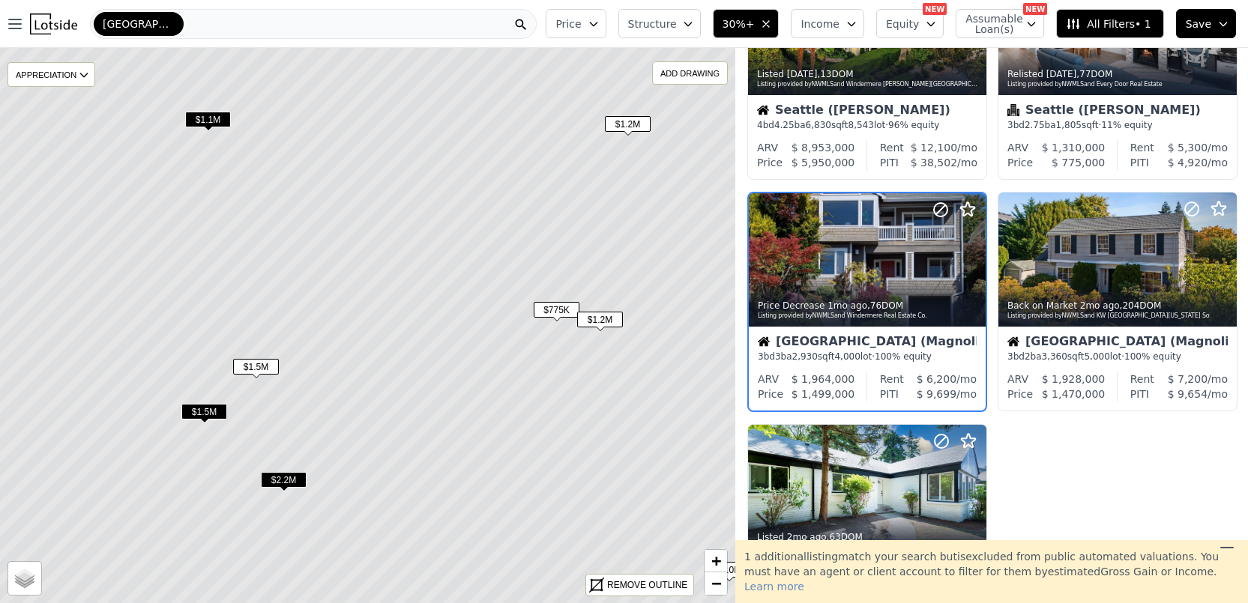
click at [212, 405] on span "$1.5M" at bounding box center [204, 412] width 46 height 16
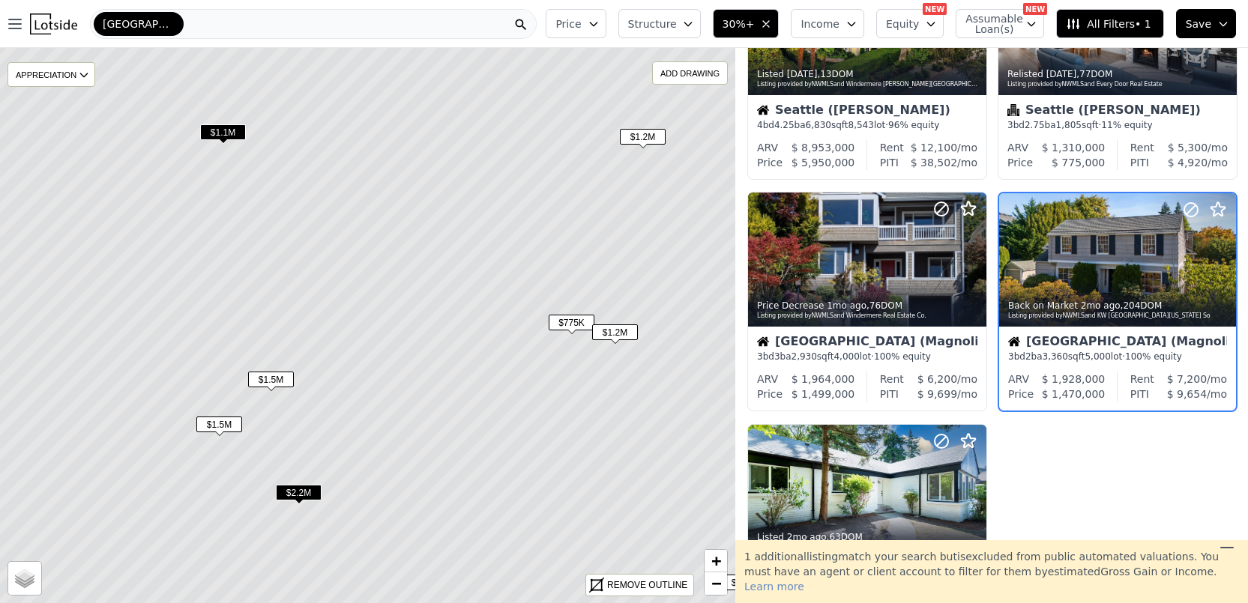
drag, startPoint x: 220, startPoint y: 319, endPoint x: 266, endPoint y: 403, distance: 95.9
click at [266, 403] on icon at bounding box center [382, 338] width 885 height 669
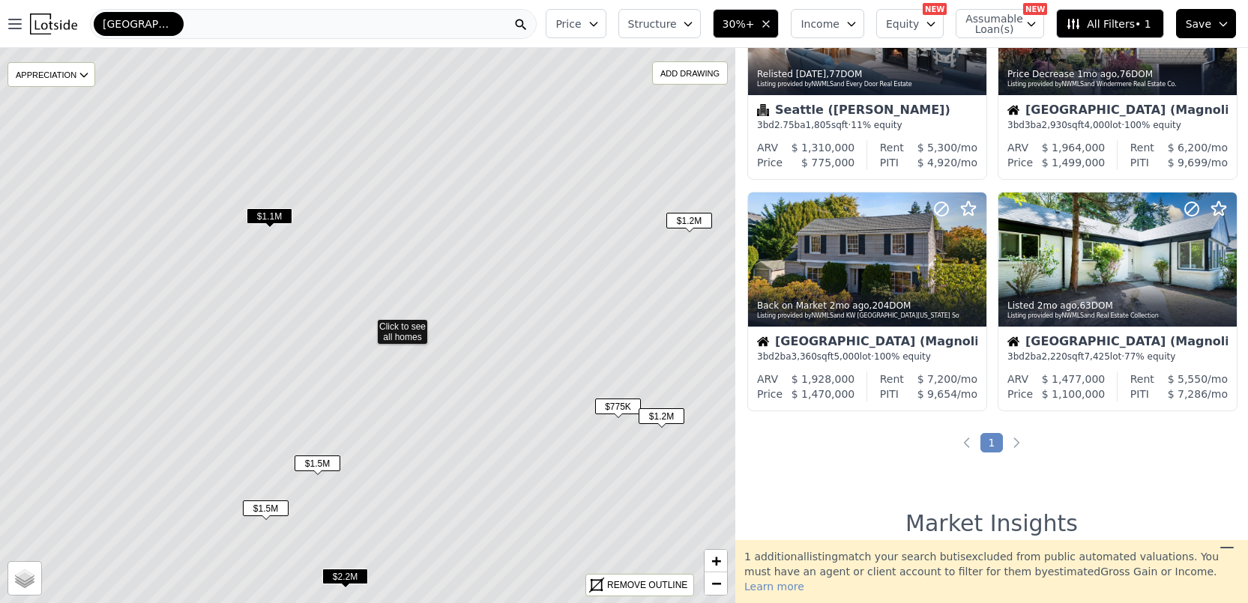
click at [260, 217] on span "$1.1M" at bounding box center [270, 216] width 46 height 16
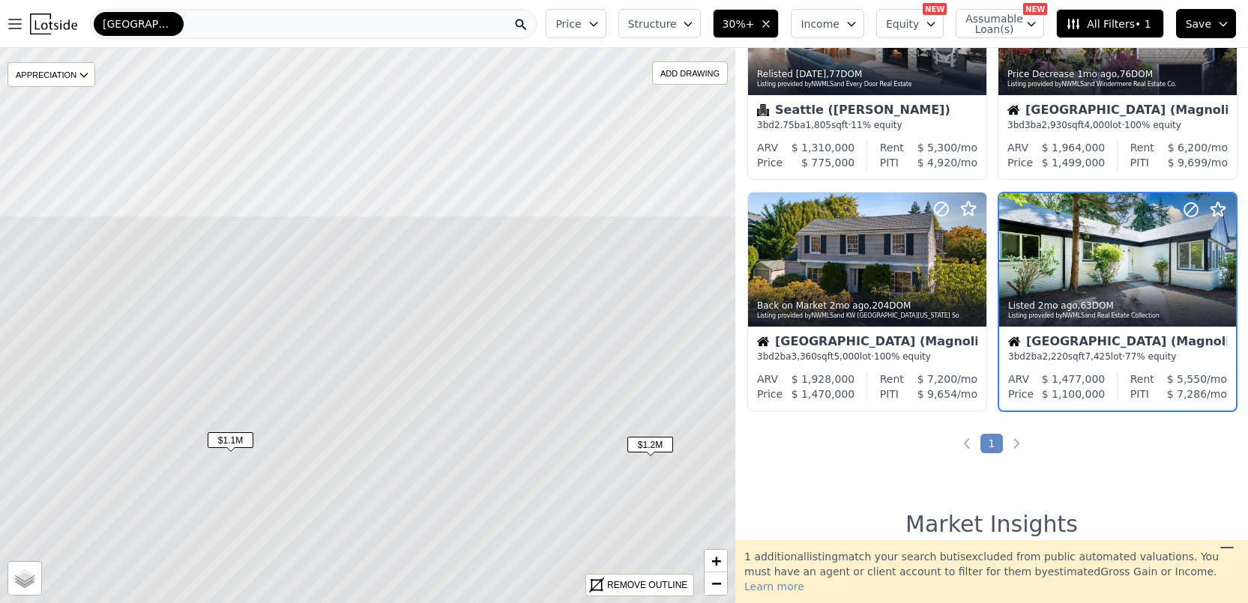
drag, startPoint x: 474, startPoint y: 271, endPoint x: 433, endPoint y: 418, distance: 153.3
click at [435, 495] on icon at bounding box center [328, 549] width 885 height 669
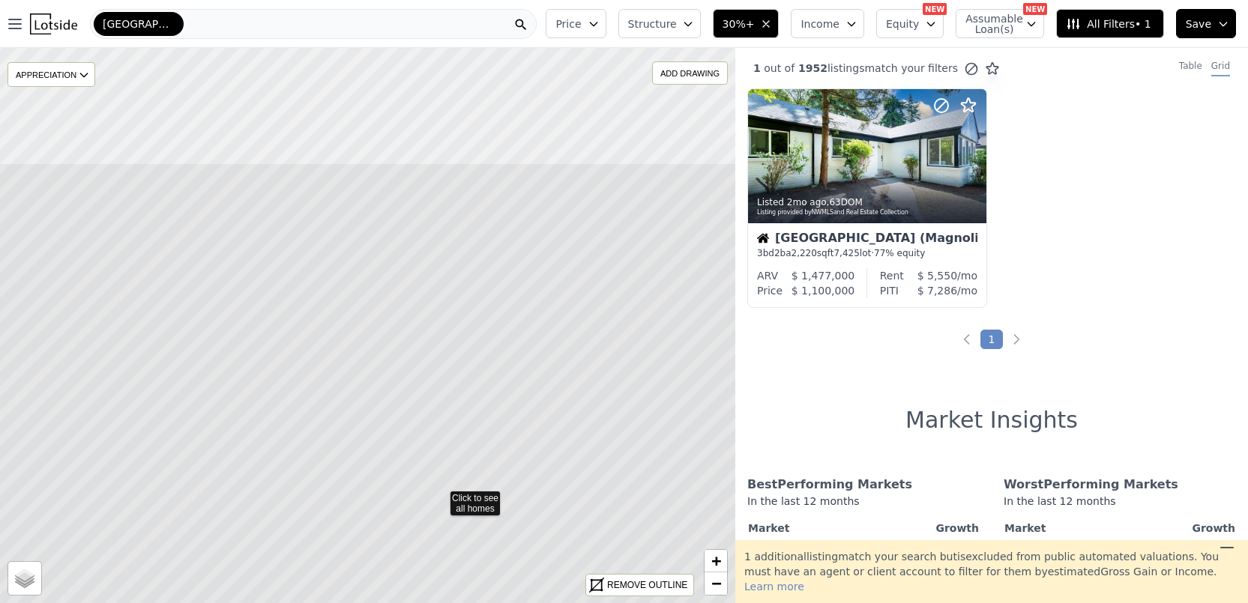
drag, startPoint x: 468, startPoint y: 457, endPoint x: 480, endPoint y: 497, distance: 41.5
click at [480, 497] on icon at bounding box center [439, 497] width 885 height 669
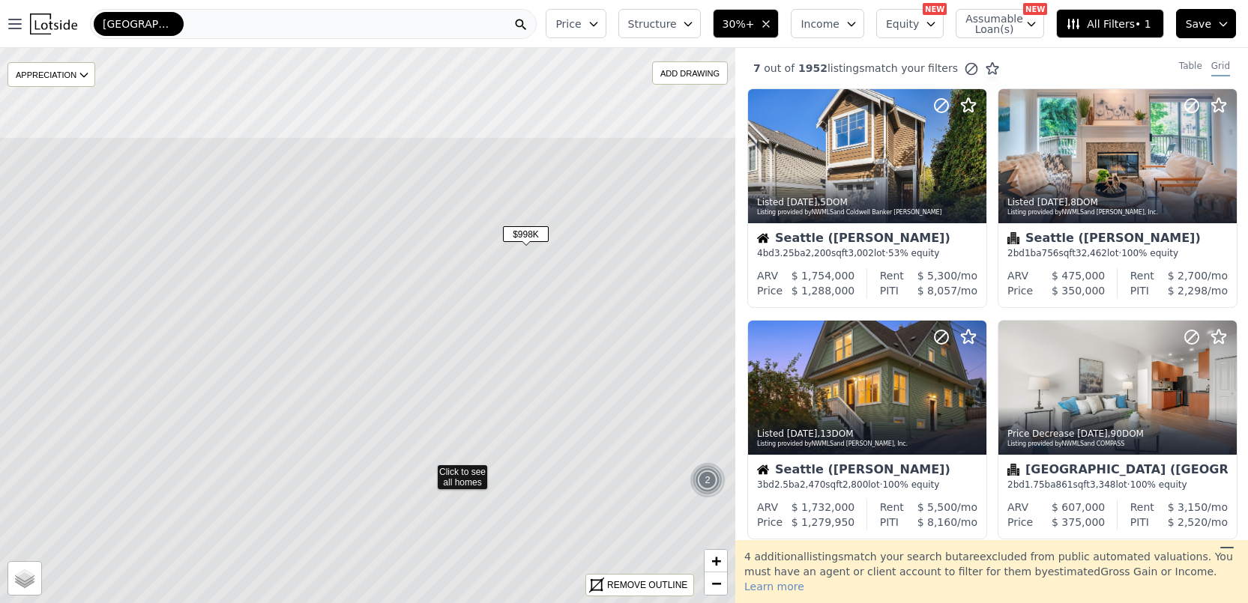
drag, startPoint x: 275, startPoint y: 381, endPoint x: 287, endPoint y: 465, distance: 84.8
click at [287, 465] on icon at bounding box center [426, 470] width 885 height 669
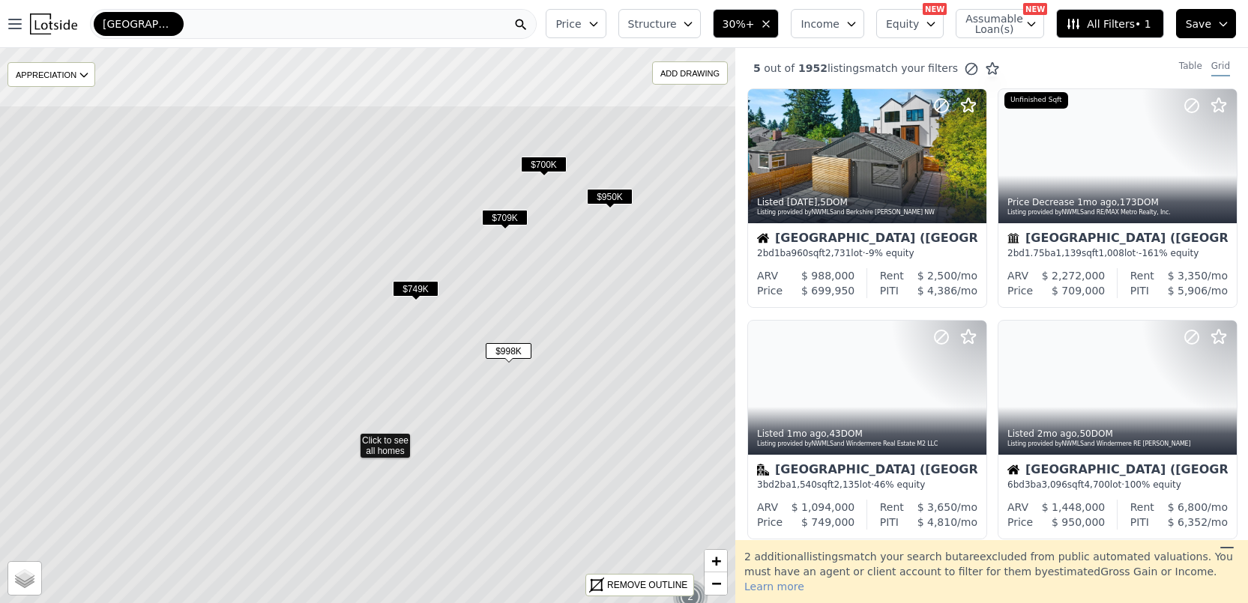
drag, startPoint x: 284, startPoint y: 344, endPoint x: 247, endPoint y: 439, distance: 102.3
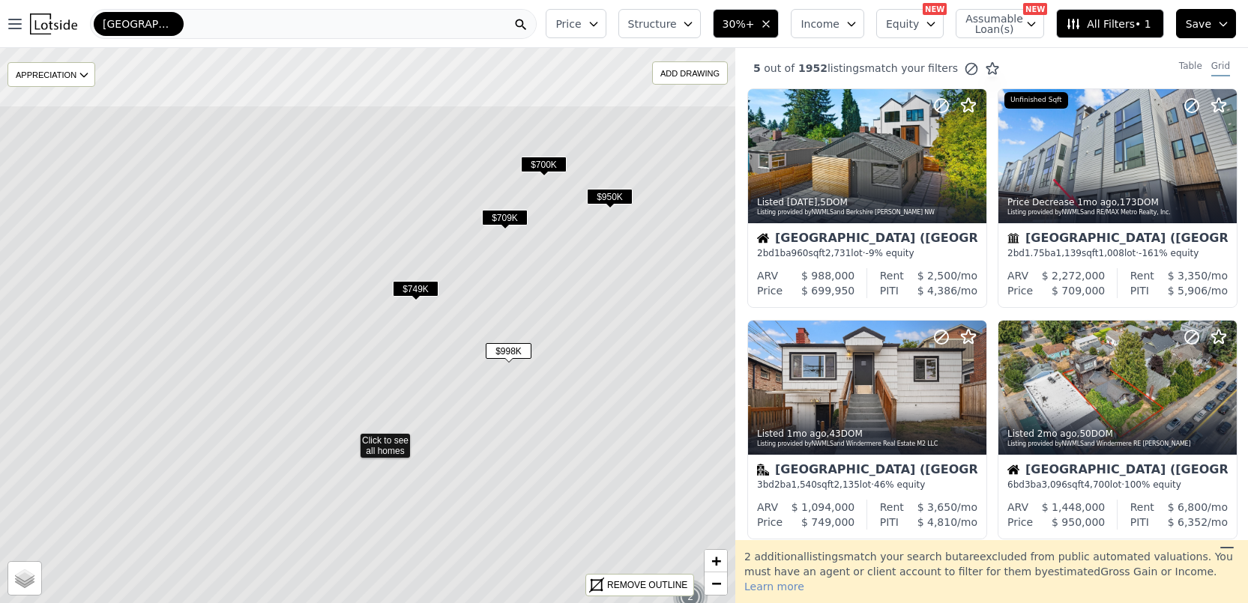
click at [247, 453] on icon at bounding box center [349, 439] width 885 height 669
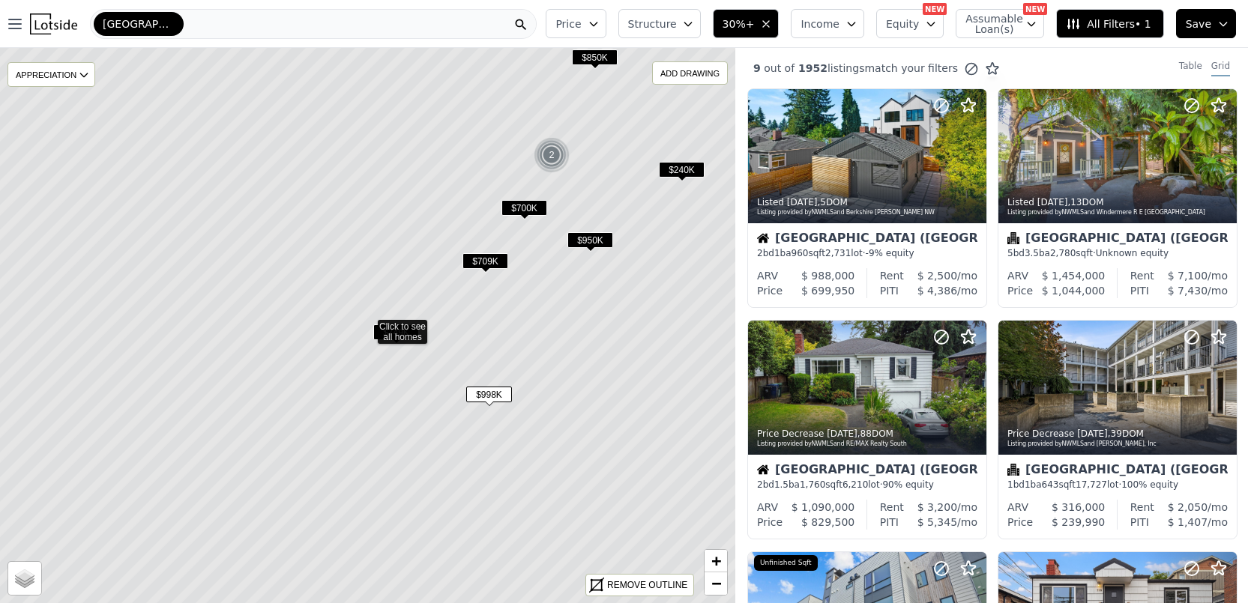
click at [480, 391] on span "$998K" at bounding box center [489, 395] width 46 height 16
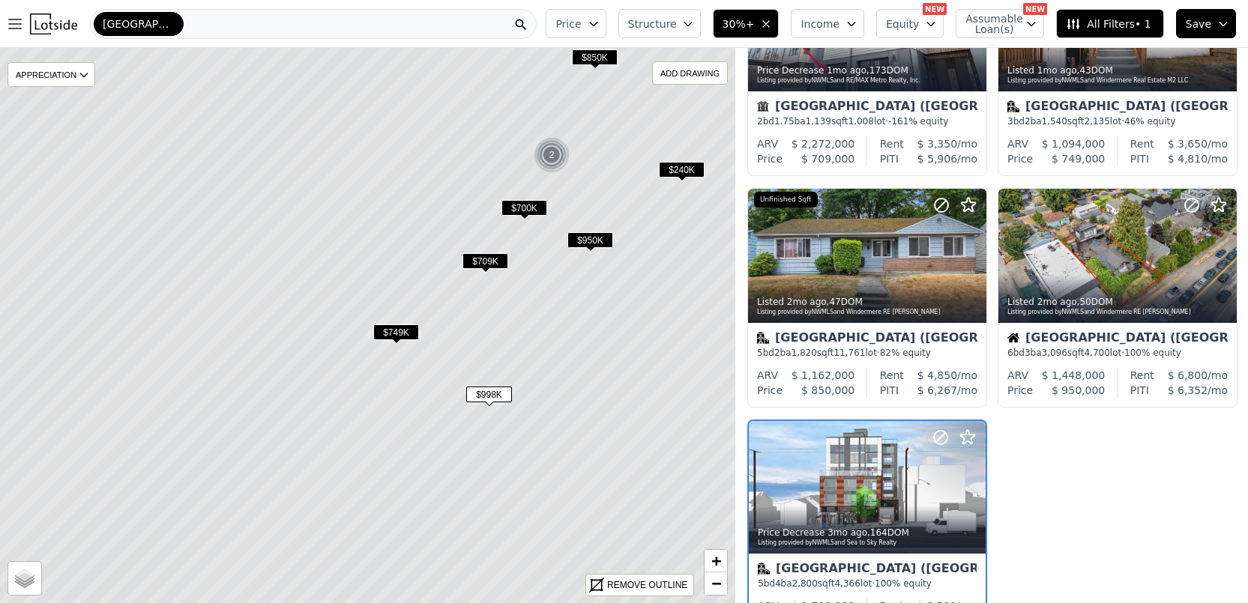
scroll to position [775, 0]
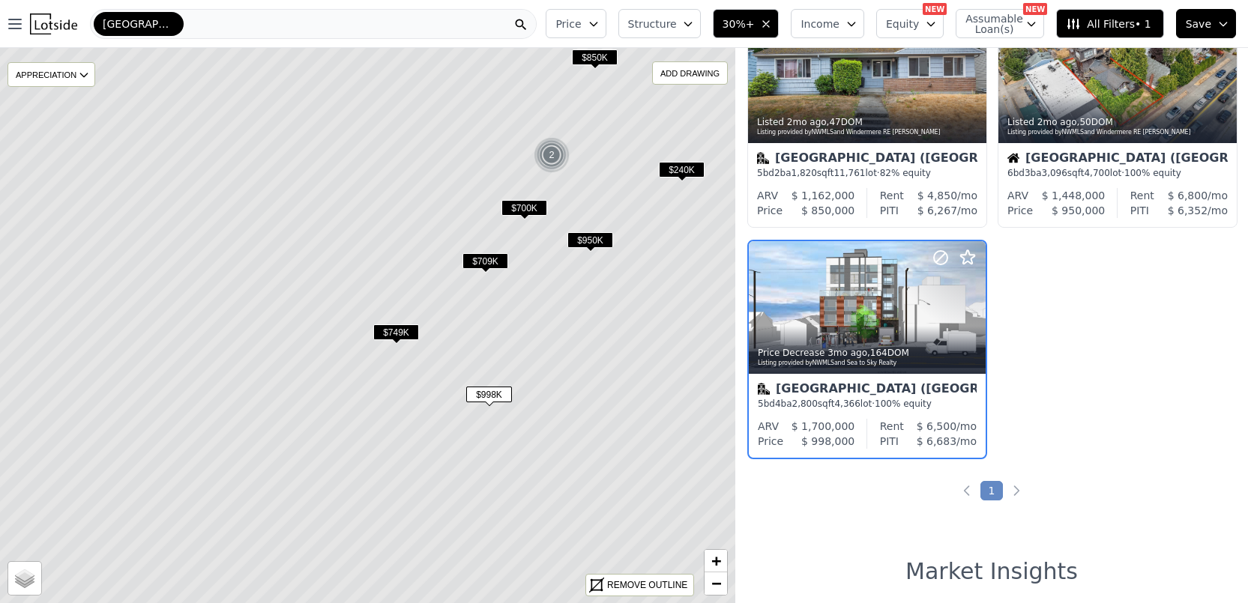
click at [376, 331] on span "$749K" at bounding box center [396, 332] width 46 height 16
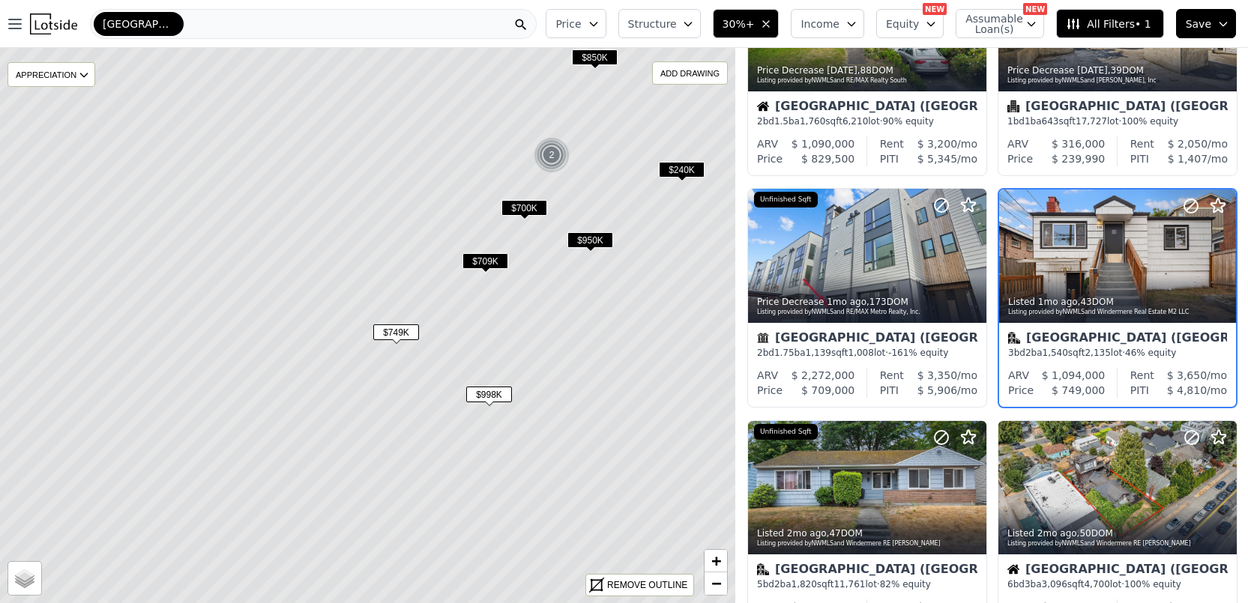
scroll to position [312, 0]
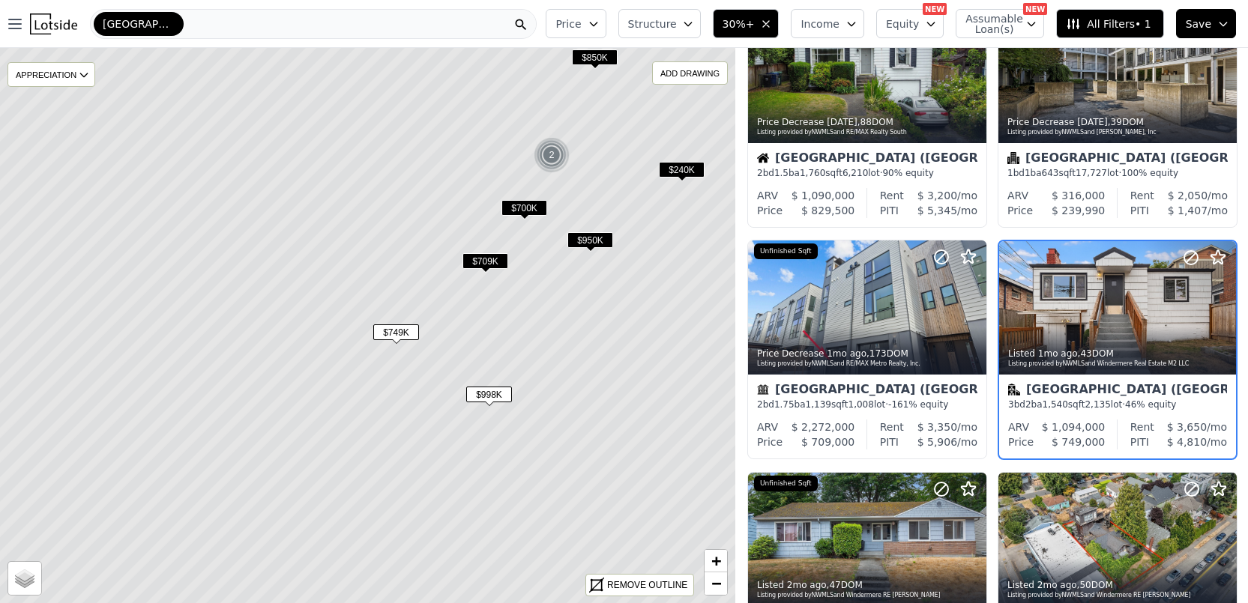
click at [485, 259] on span "$709K" at bounding box center [485, 261] width 46 height 16
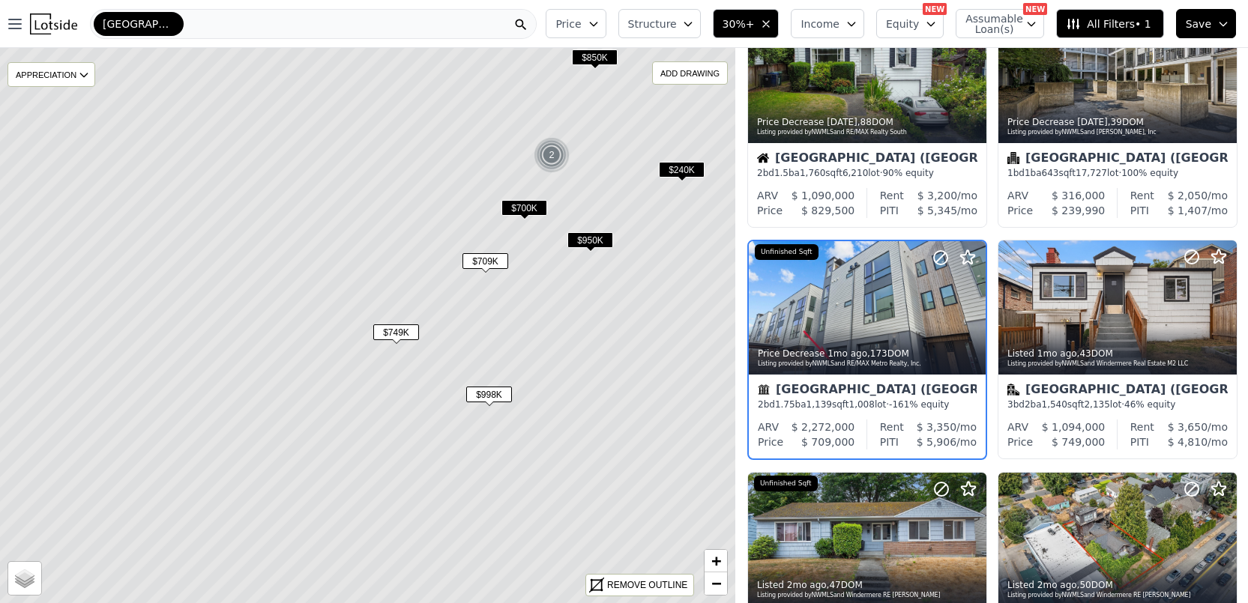
click at [520, 208] on span "$700K" at bounding box center [524, 208] width 46 height 16
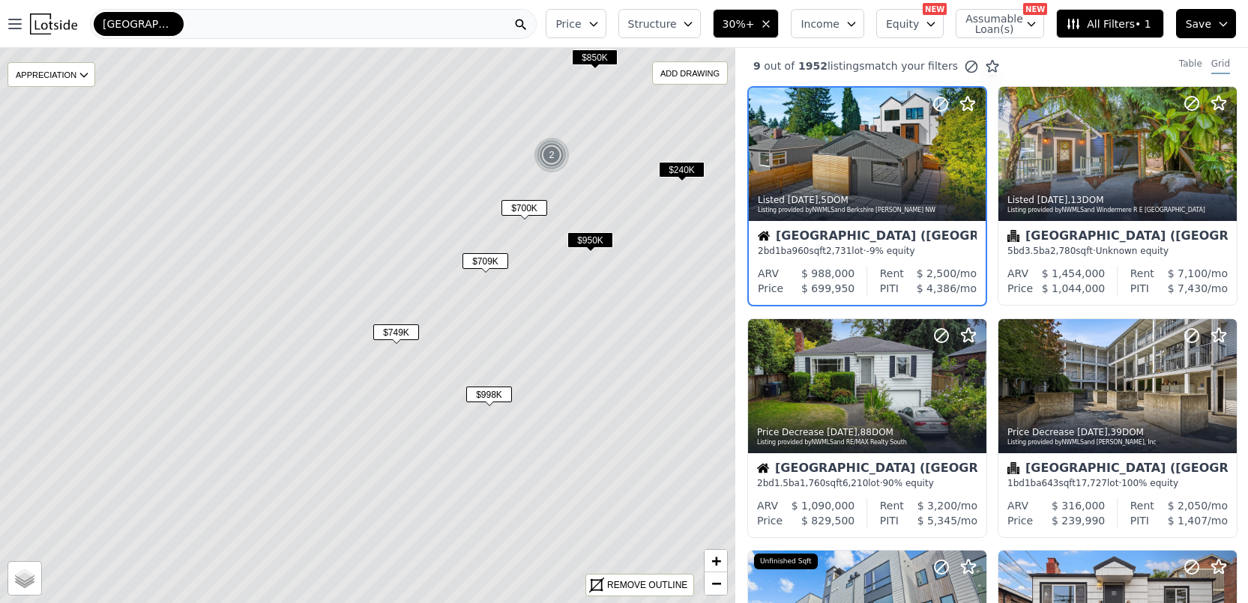
scroll to position [0, 0]
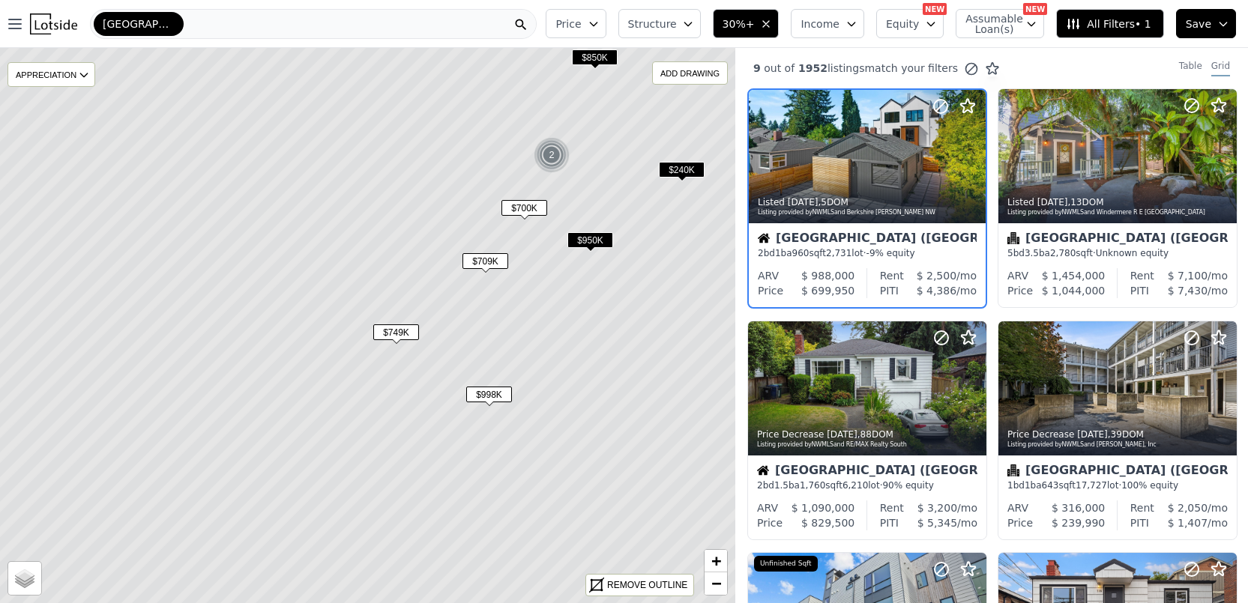
click at [591, 235] on span "$950K" at bounding box center [590, 240] width 46 height 16
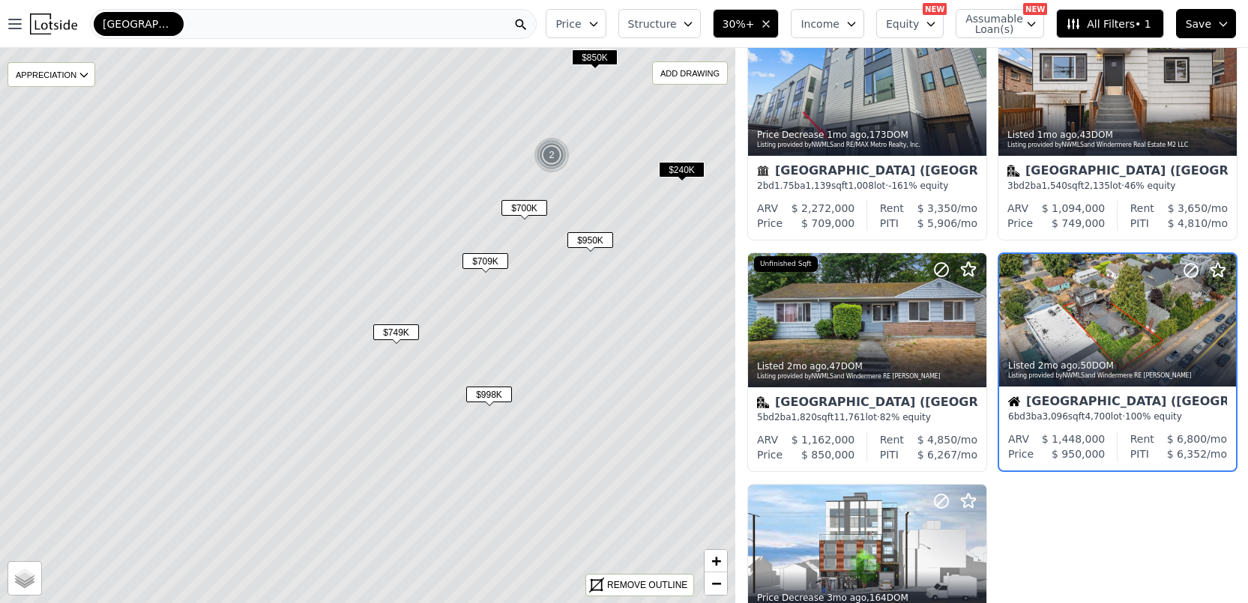
scroll to position [543, 0]
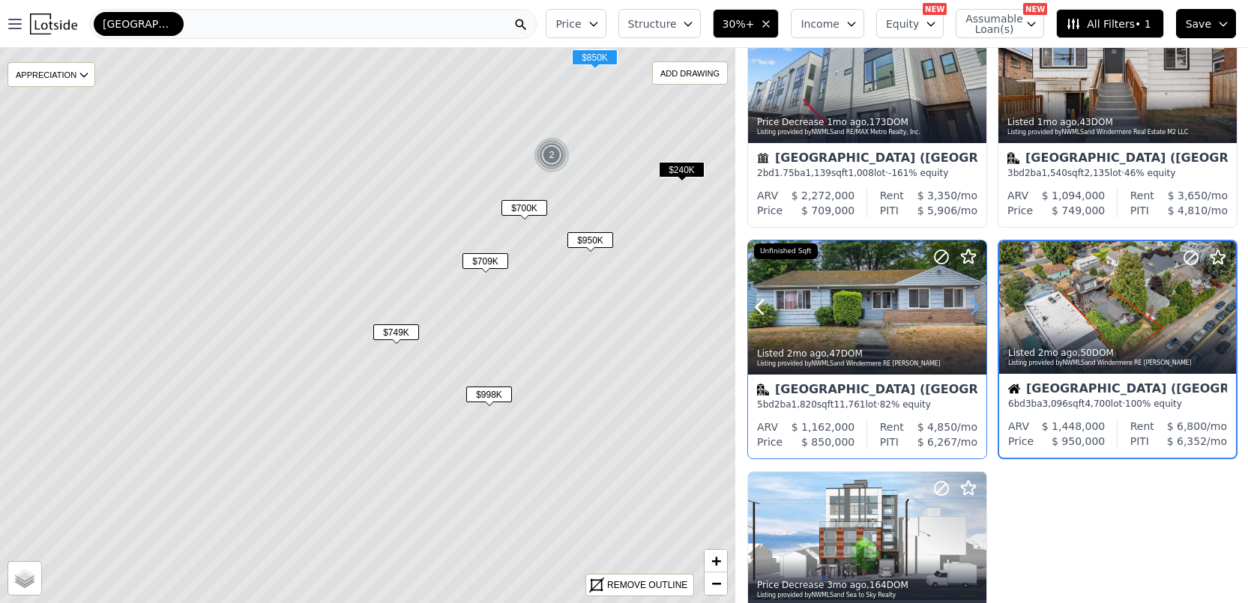
click at [976, 300] on icon at bounding box center [974, 307] width 24 height 24
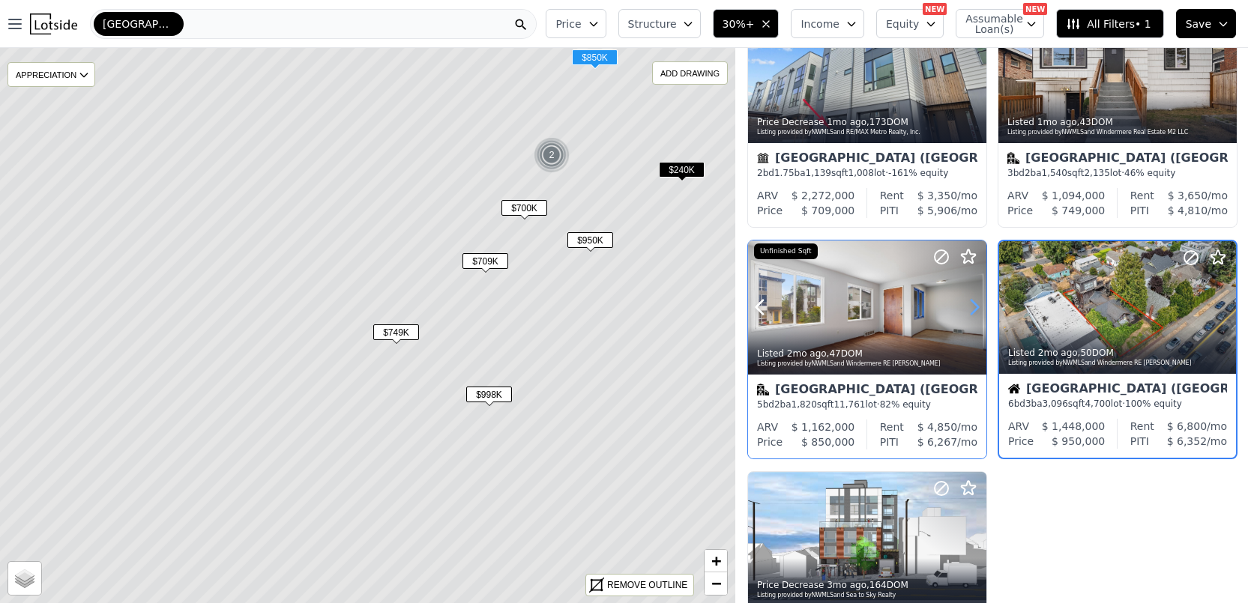
click at [976, 300] on icon at bounding box center [974, 307] width 24 height 24
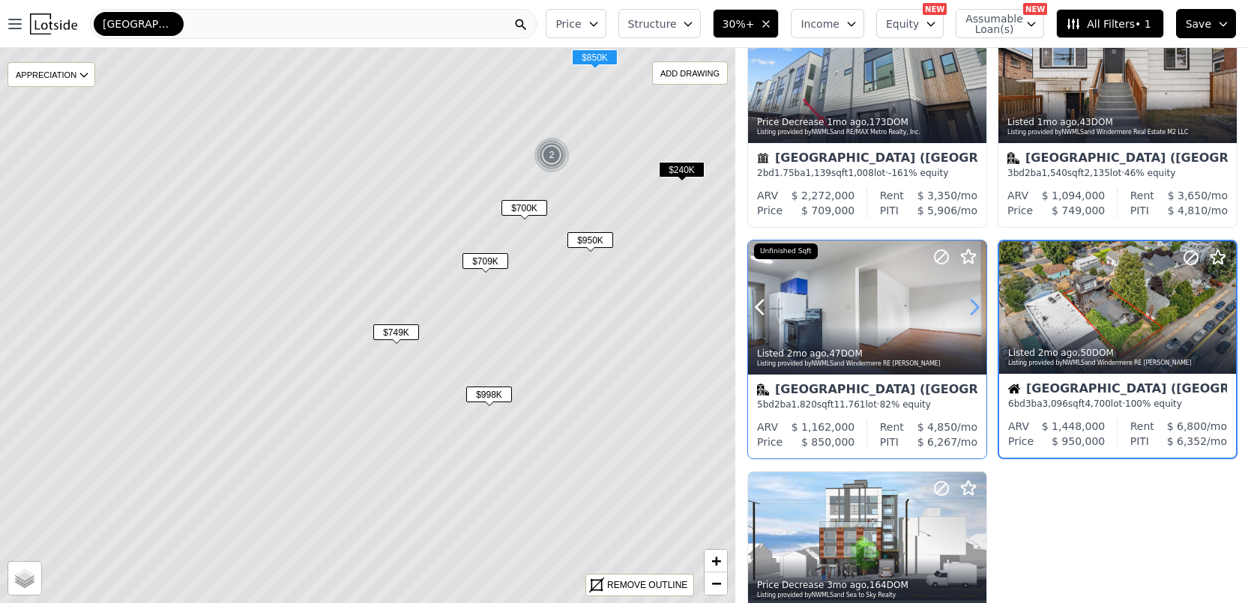
click at [976, 300] on icon at bounding box center [974, 307] width 24 height 24
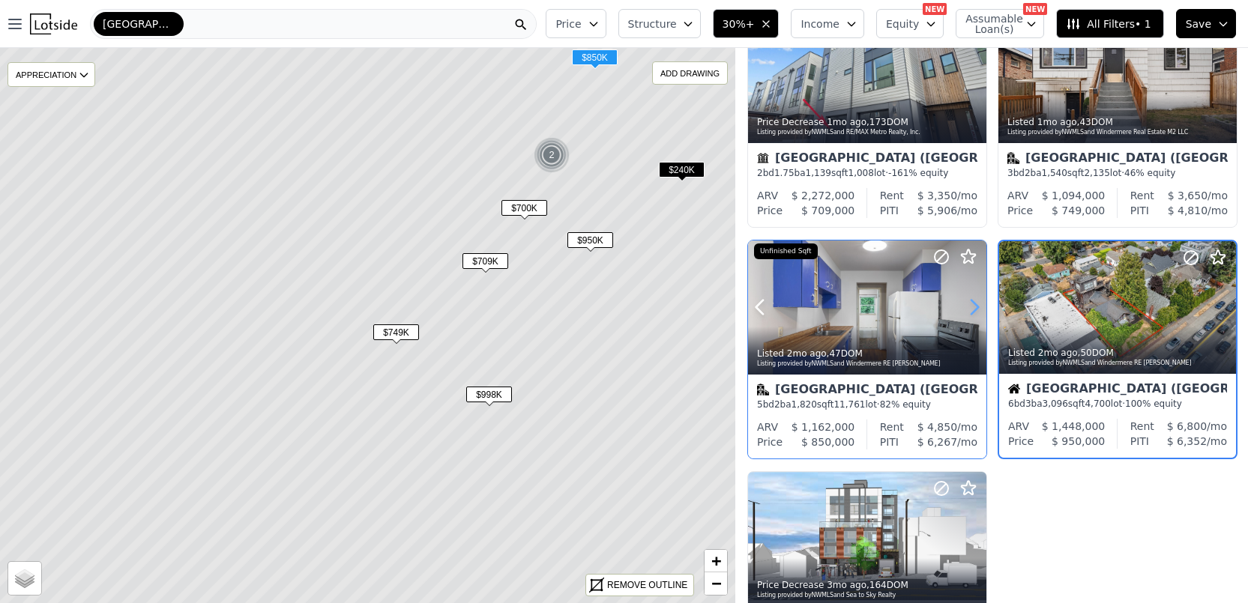
click at [976, 300] on icon at bounding box center [974, 307] width 24 height 24
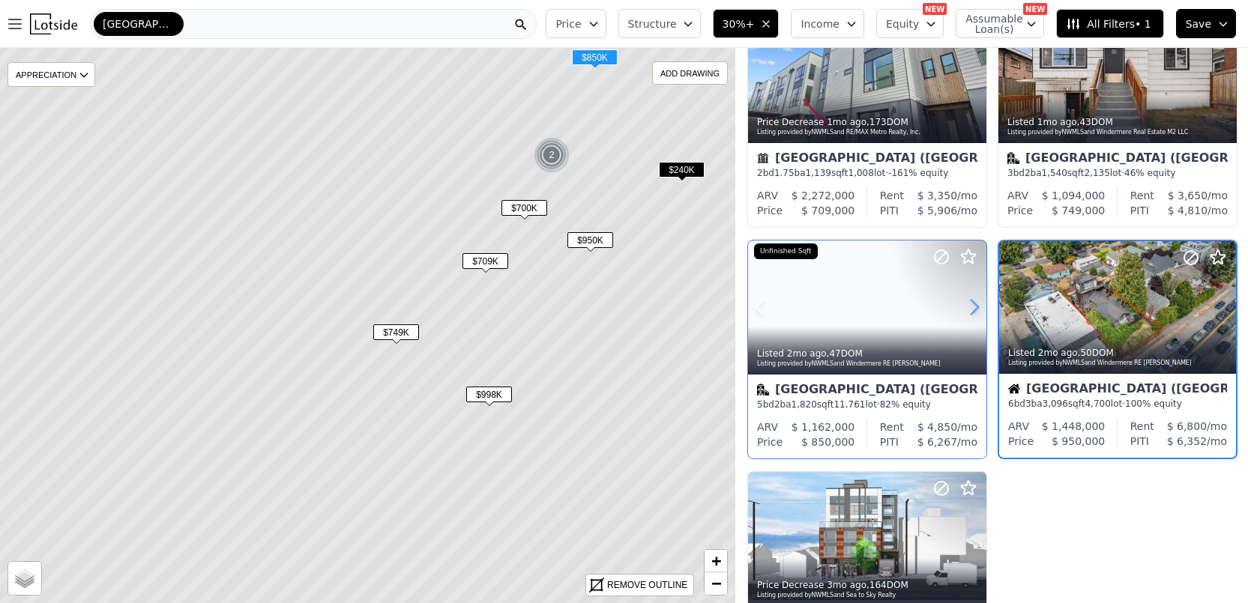
click at [976, 300] on icon at bounding box center [974, 307] width 24 height 24
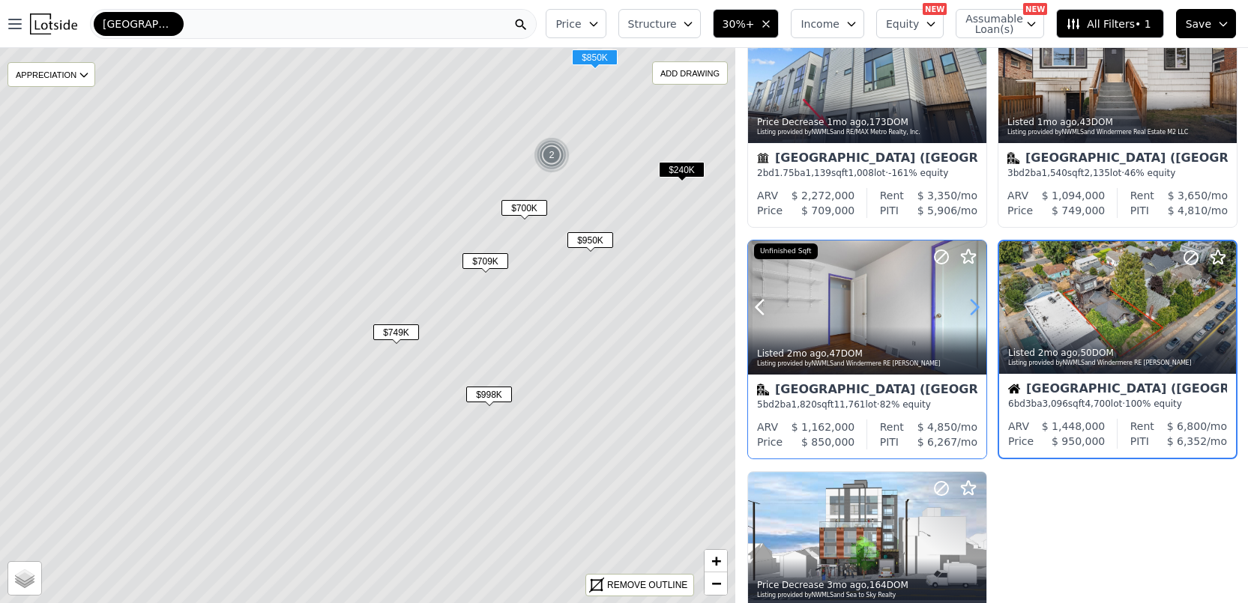
click at [976, 300] on icon at bounding box center [974, 307] width 24 height 24
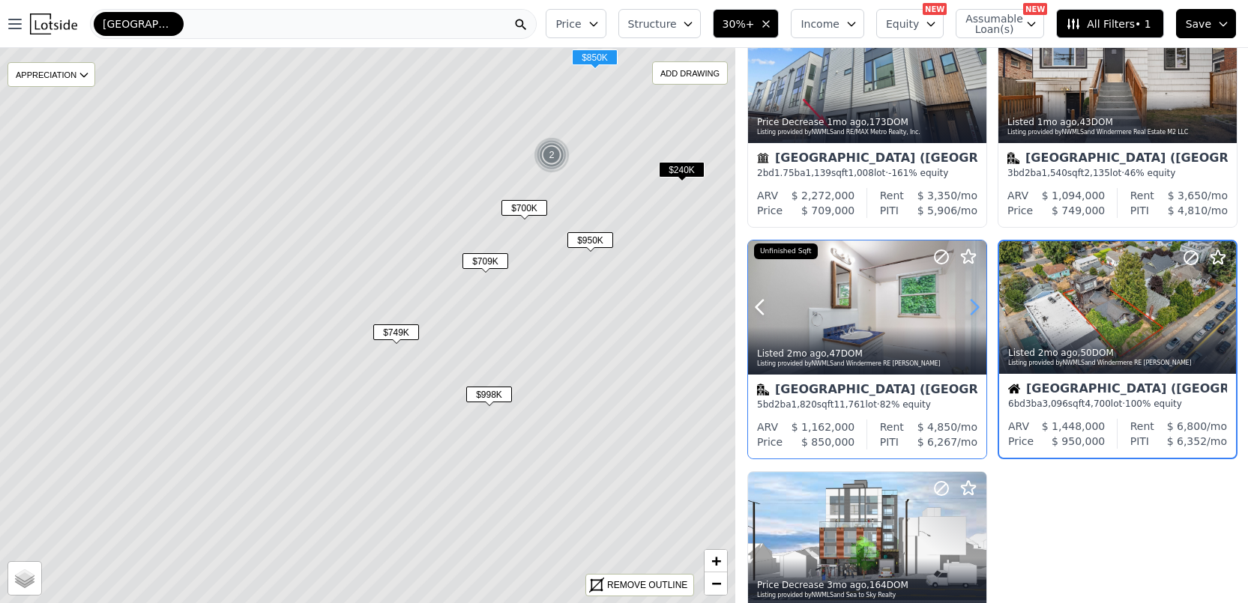
click at [976, 300] on icon at bounding box center [974, 307] width 24 height 24
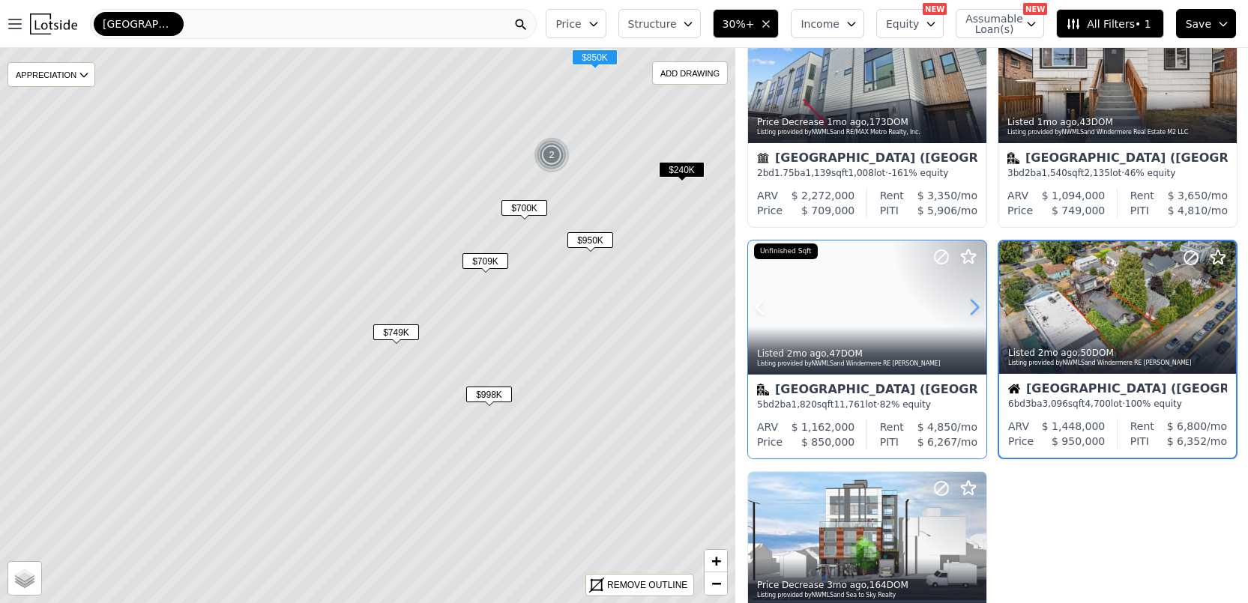
click at [976, 300] on icon at bounding box center [974, 307] width 24 height 24
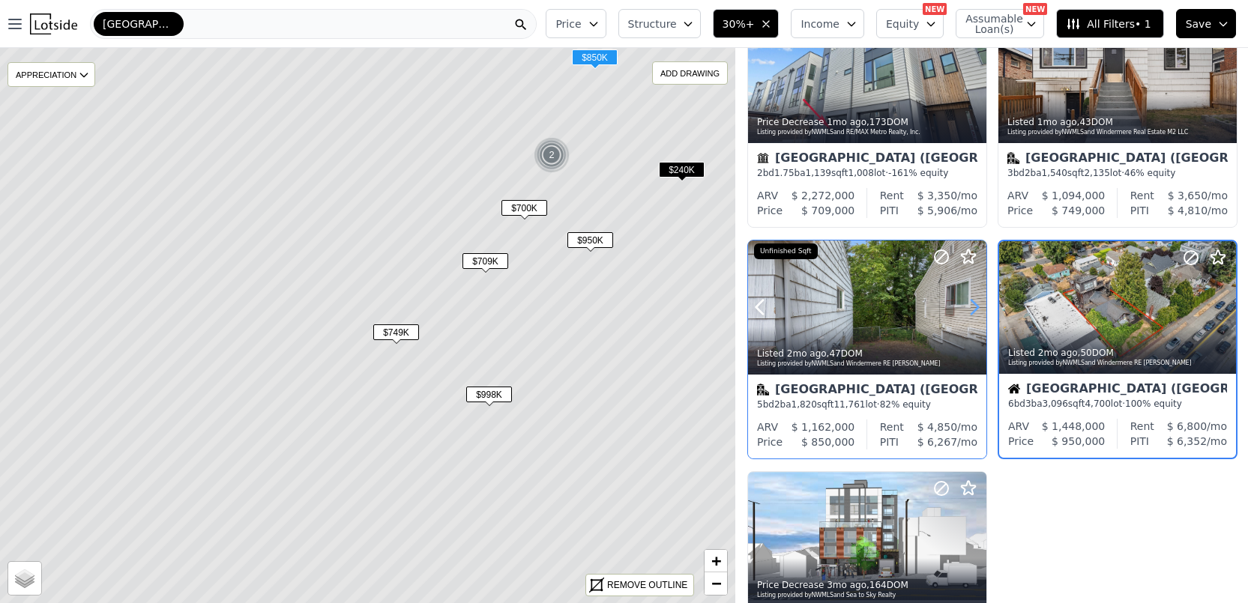
click at [976, 300] on icon at bounding box center [974, 307] width 24 height 24
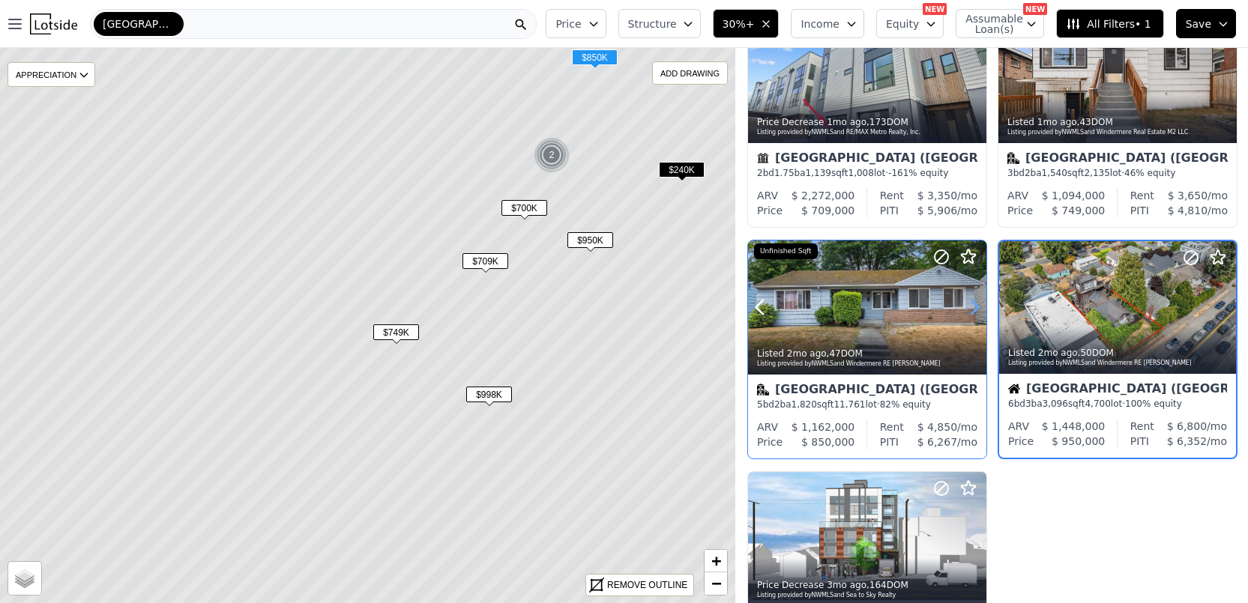
click at [976, 300] on icon at bounding box center [974, 307] width 24 height 24
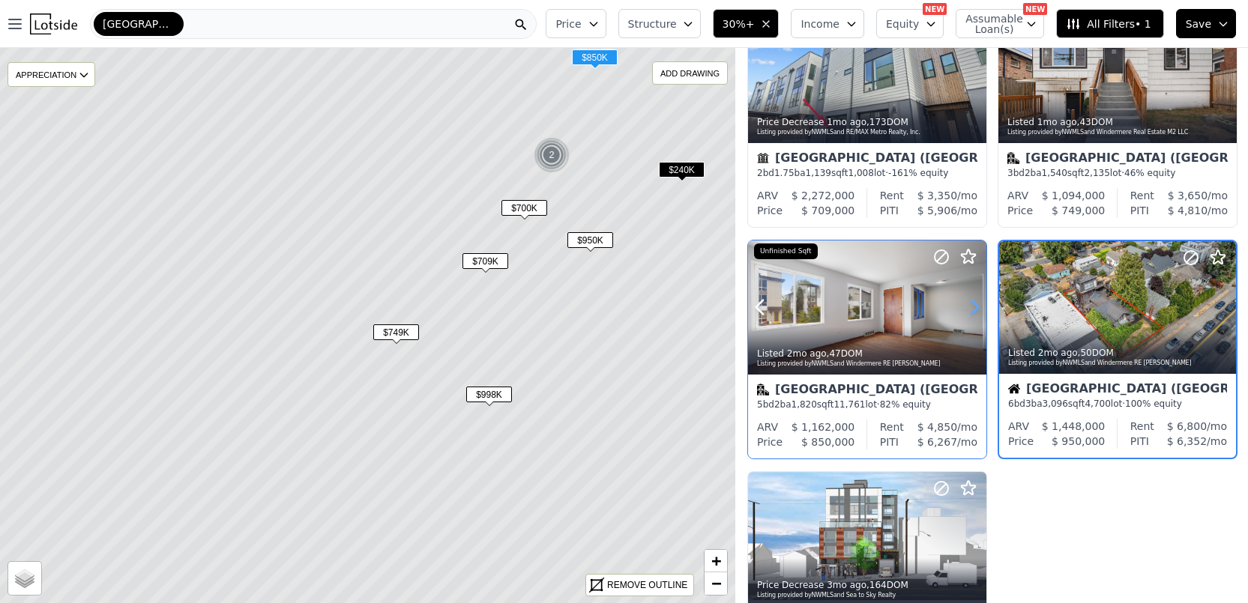
click at [976, 300] on icon at bounding box center [974, 307] width 24 height 24
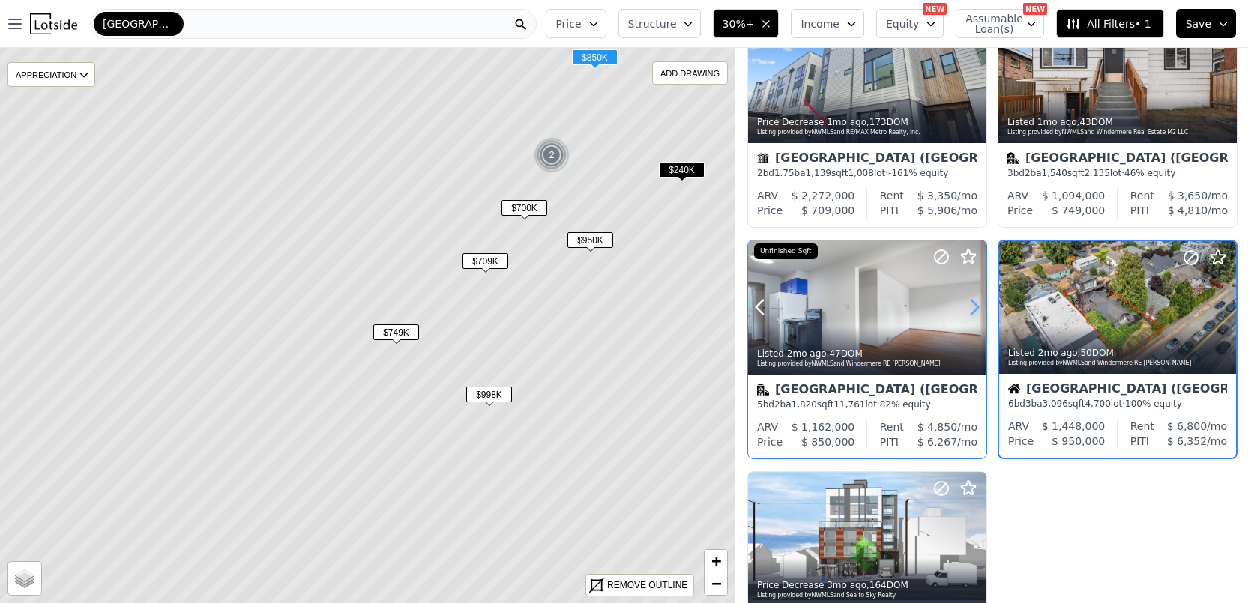
click at [976, 300] on icon at bounding box center [974, 307] width 24 height 24
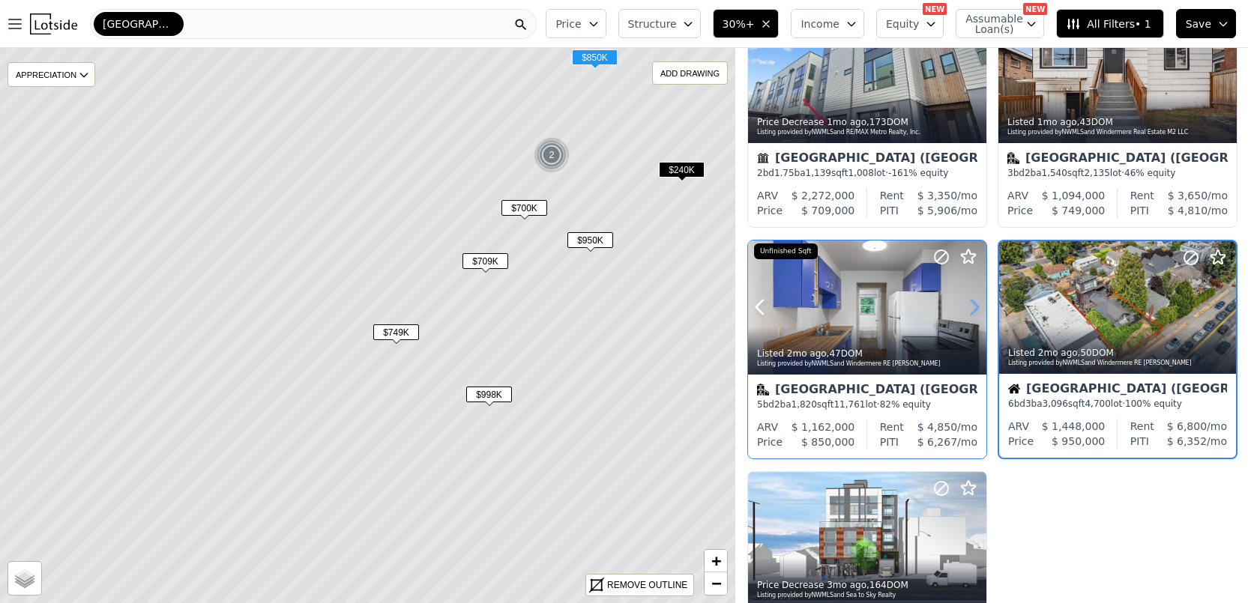
click at [976, 300] on icon at bounding box center [974, 307] width 24 height 24
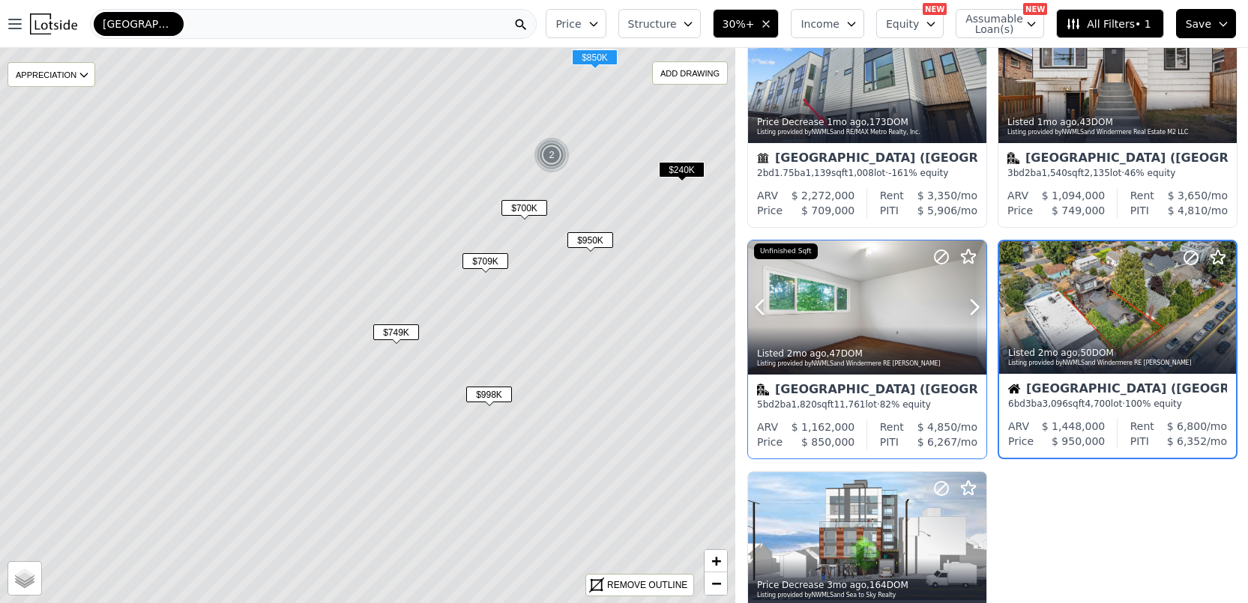
click at [893, 328] on div at bounding box center [867, 340] width 238 height 27
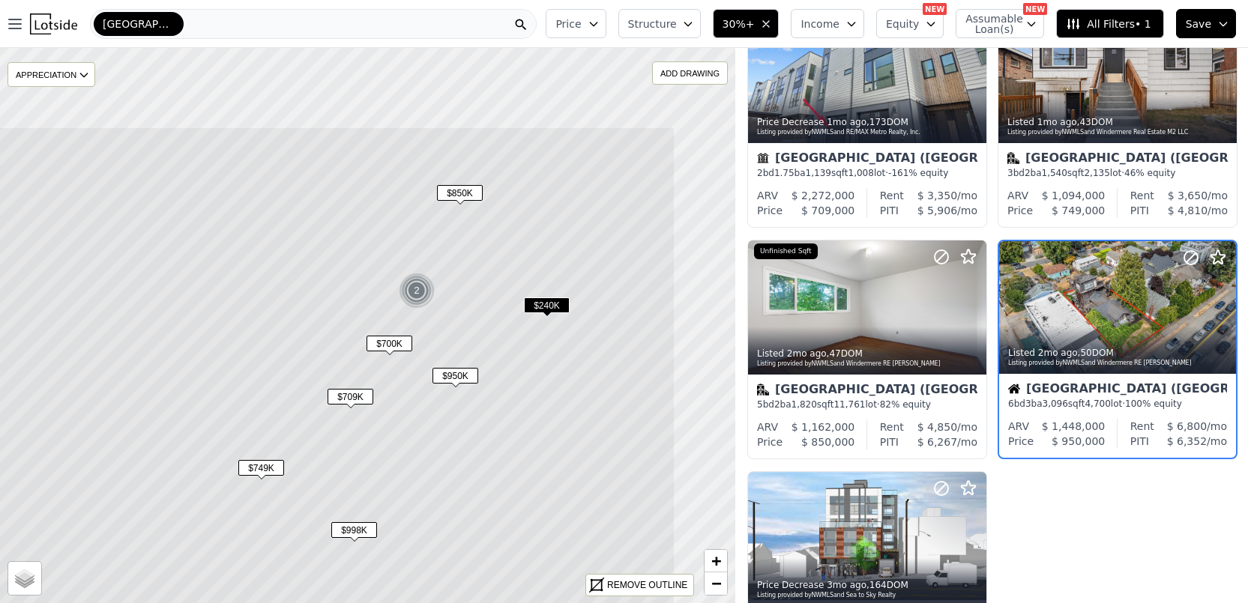
drag, startPoint x: 609, startPoint y: 319, endPoint x: 502, endPoint y: 293, distance: 110.3
click at [561, 360] on icon at bounding box center [232, 461] width 885 height 669
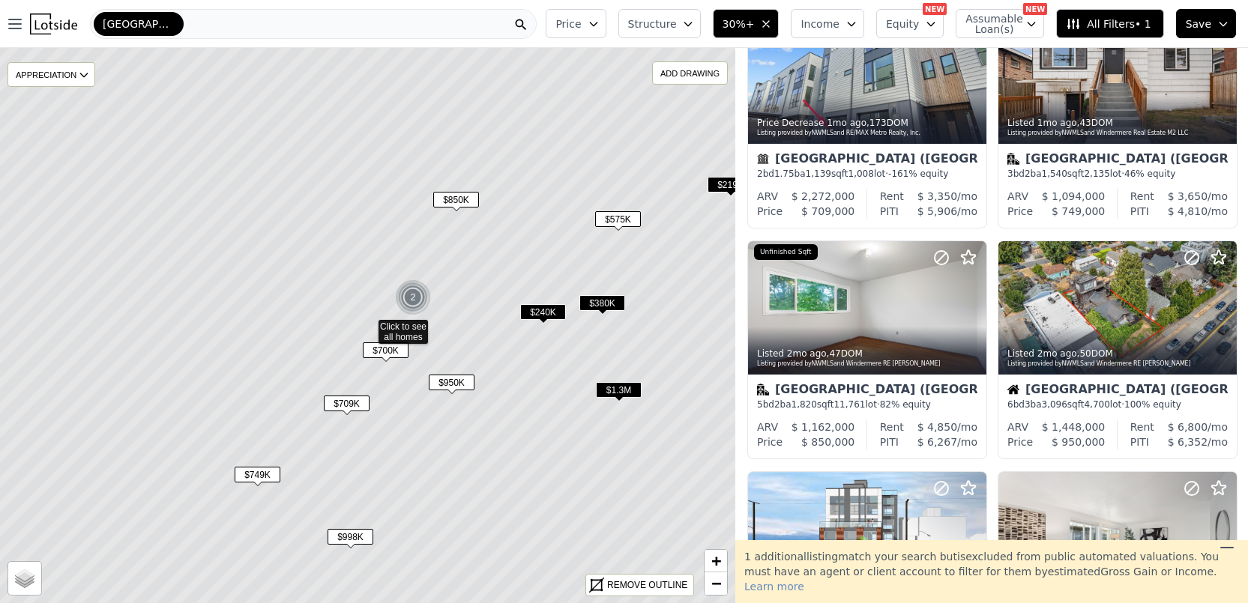
click at [452, 202] on span "$850K" at bounding box center [456, 200] width 46 height 16
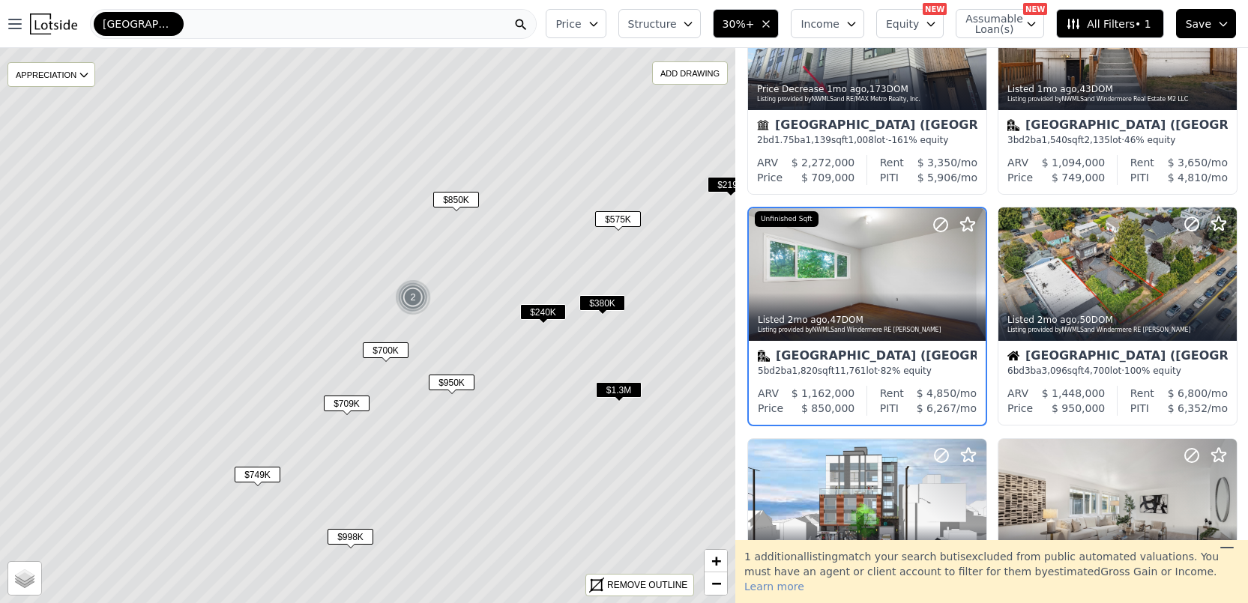
scroll to position [823, 0]
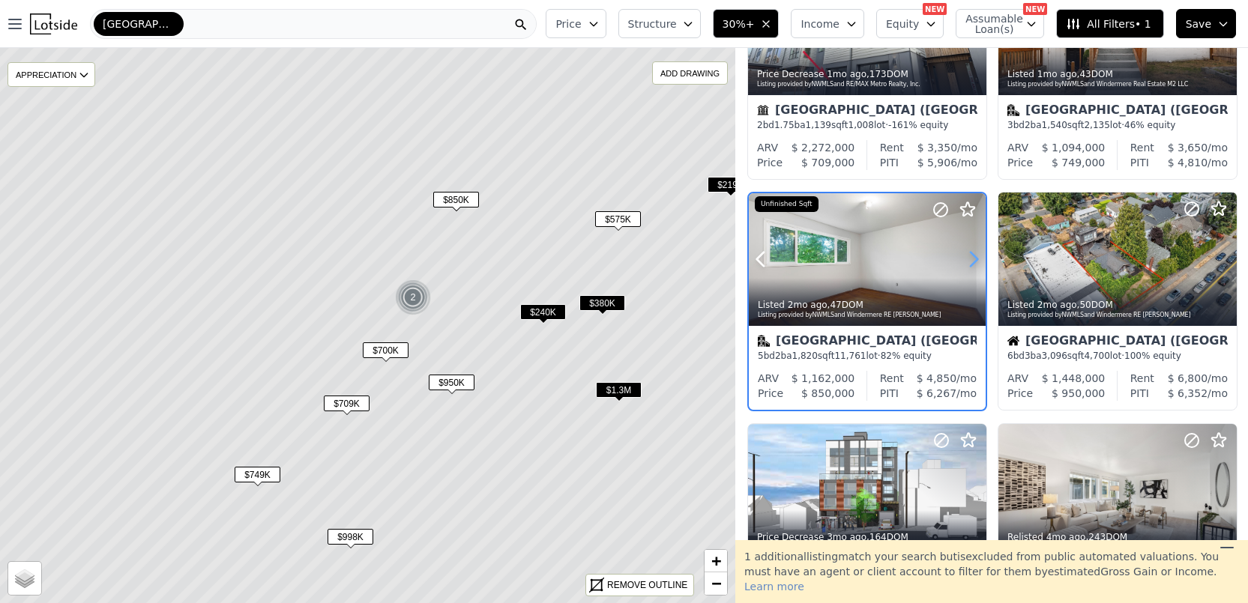
click at [976, 264] on icon at bounding box center [973, 259] width 24 height 24
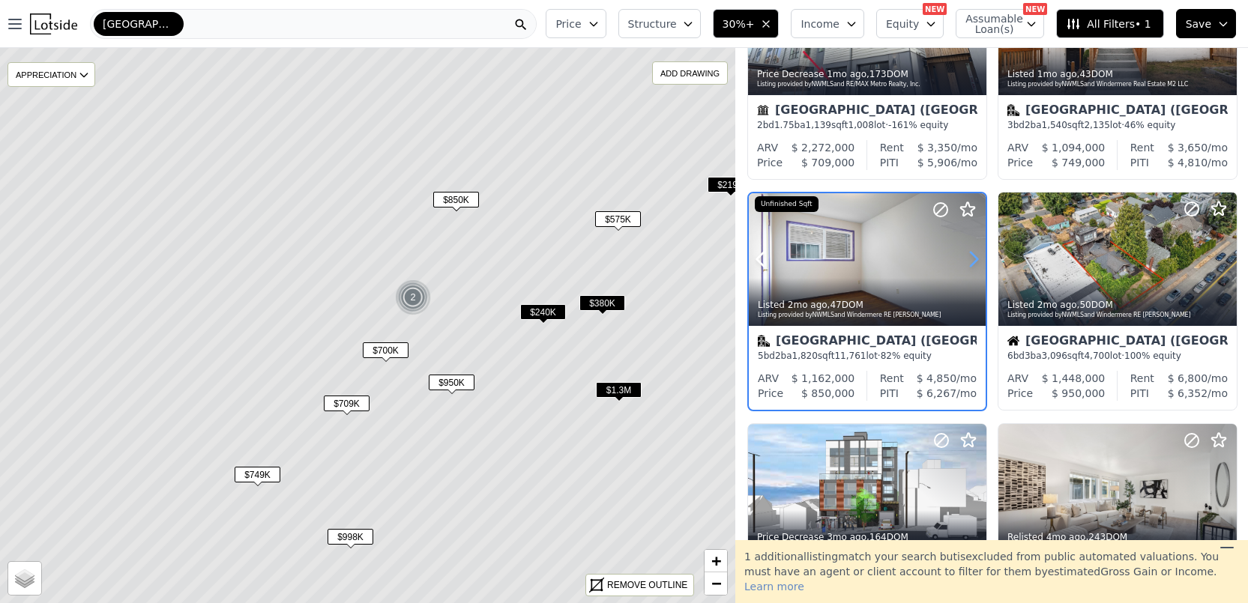
click at [976, 264] on icon at bounding box center [973, 259] width 24 height 24
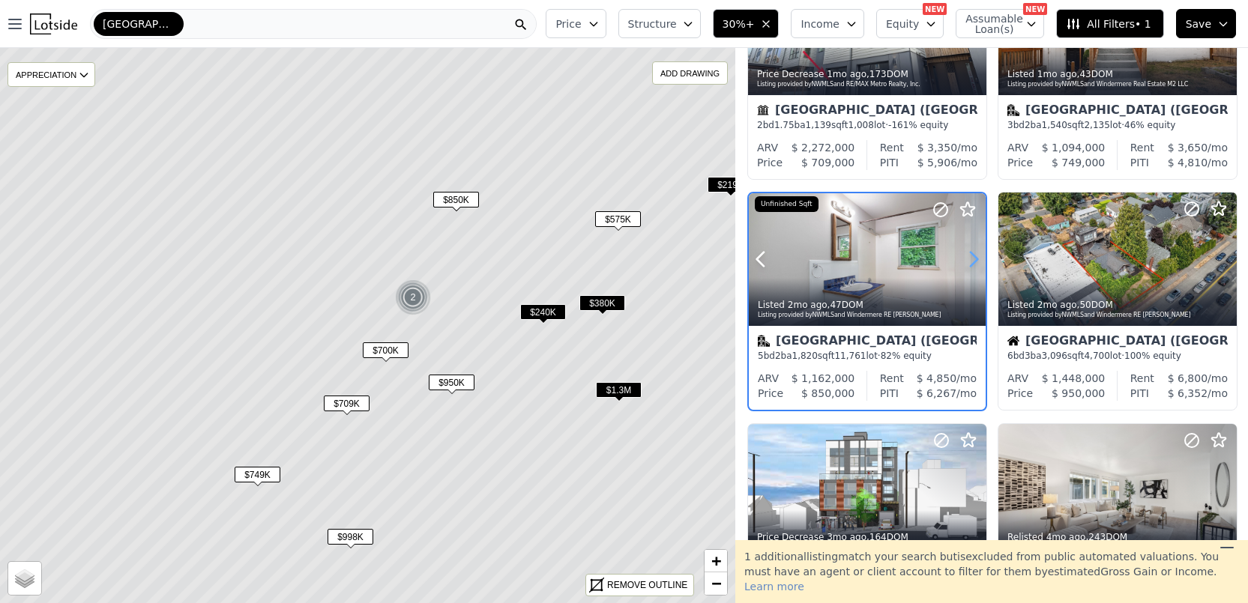
click at [976, 264] on icon at bounding box center [973, 259] width 24 height 24
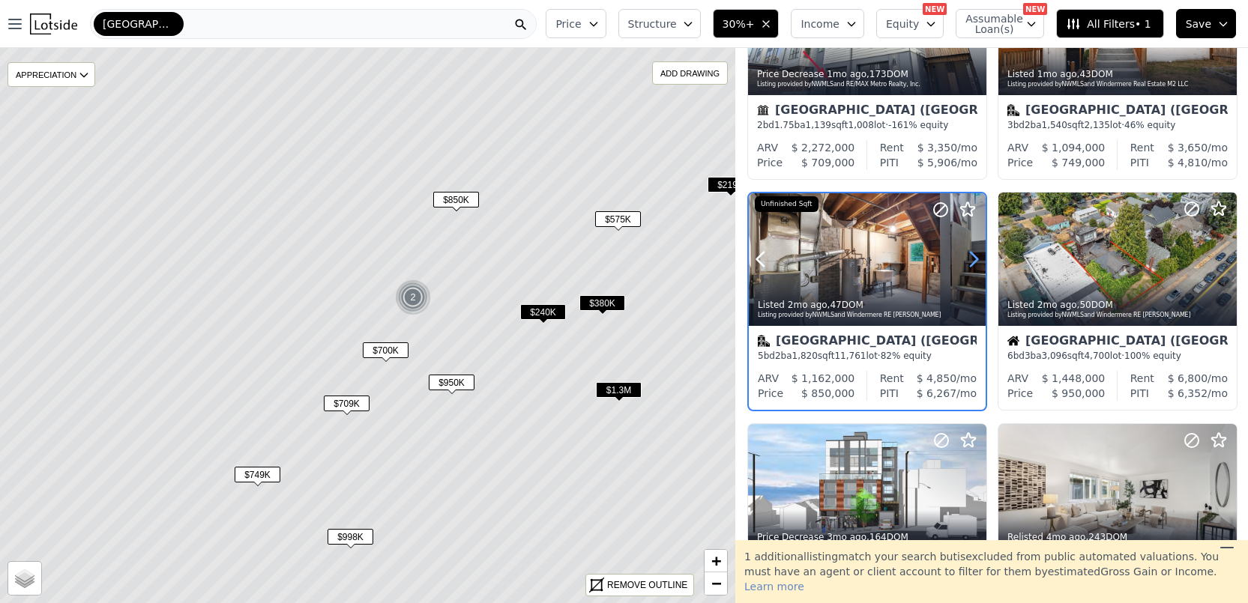
click at [976, 264] on icon at bounding box center [973, 259] width 24 height 24
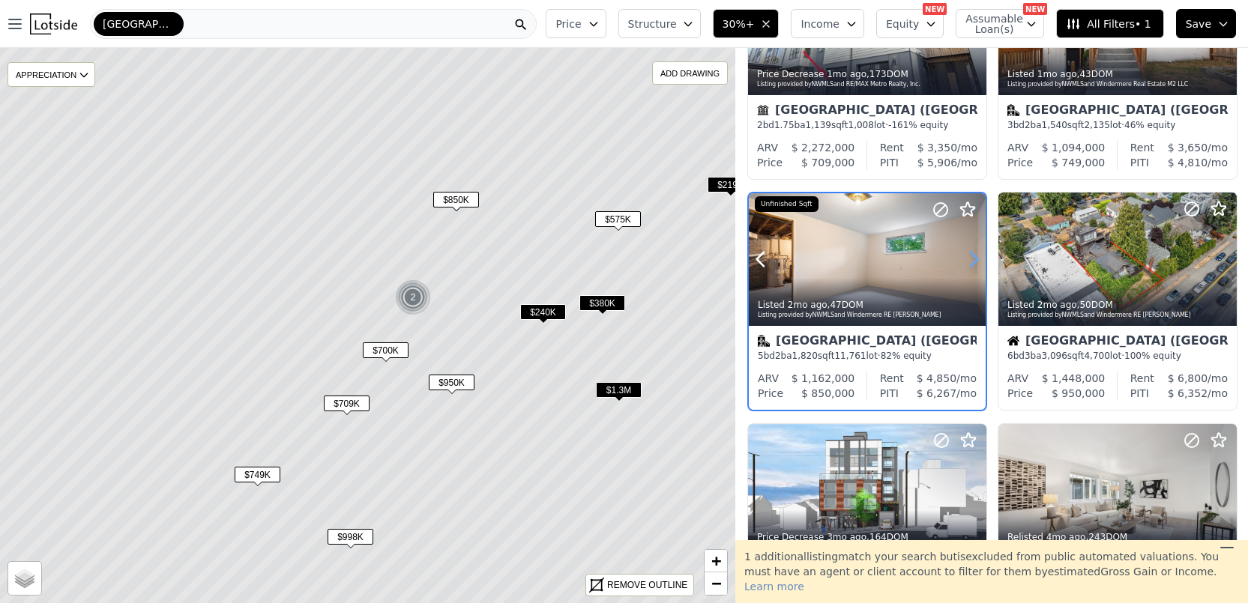
click at [976, 264] on icon at bounding box center [973, 259] width 24 height 24
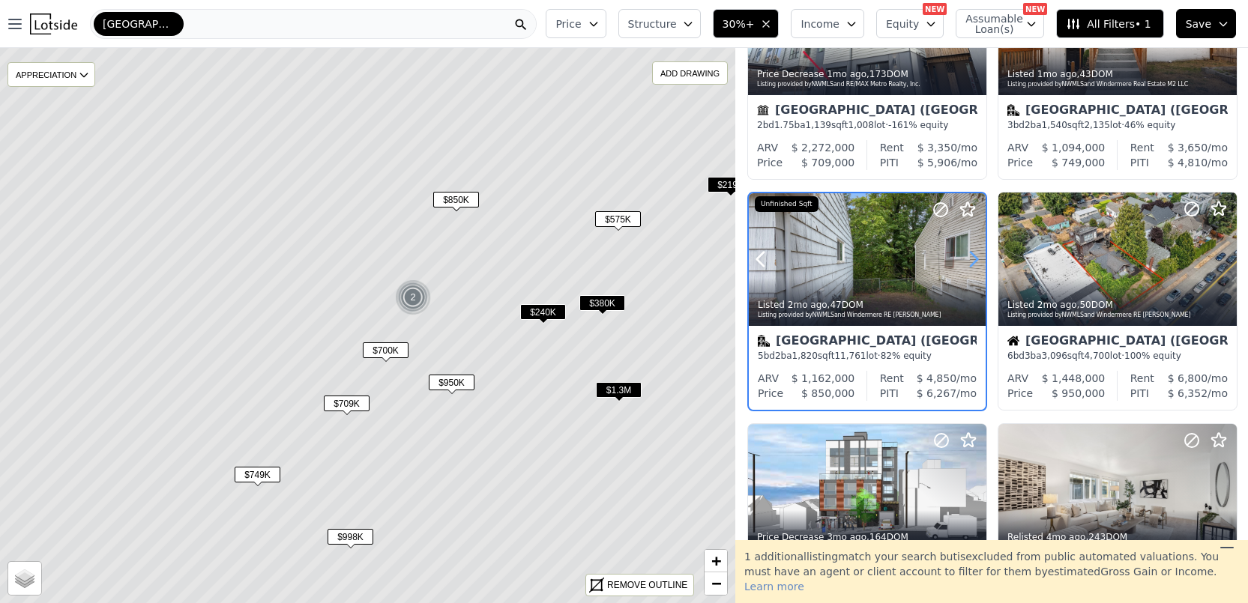
click at [976, 264] on icon at bounding box center [973, 259] width 24 height 24
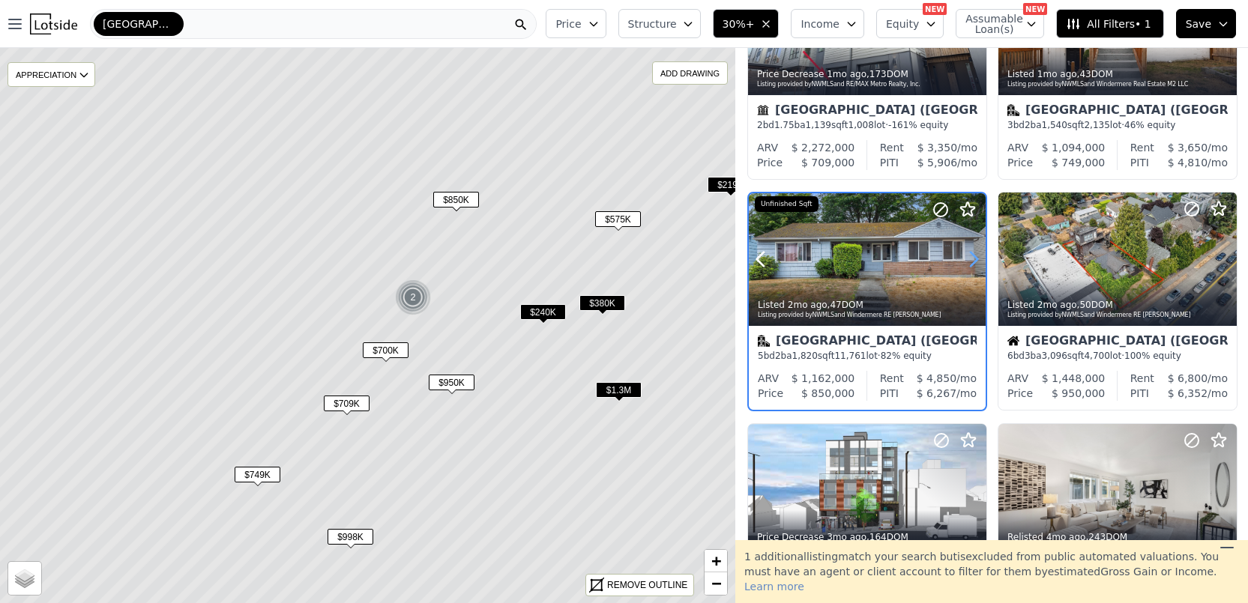
click at [976, 264] on icon at bounding box center [973, 259] width 24 height 24
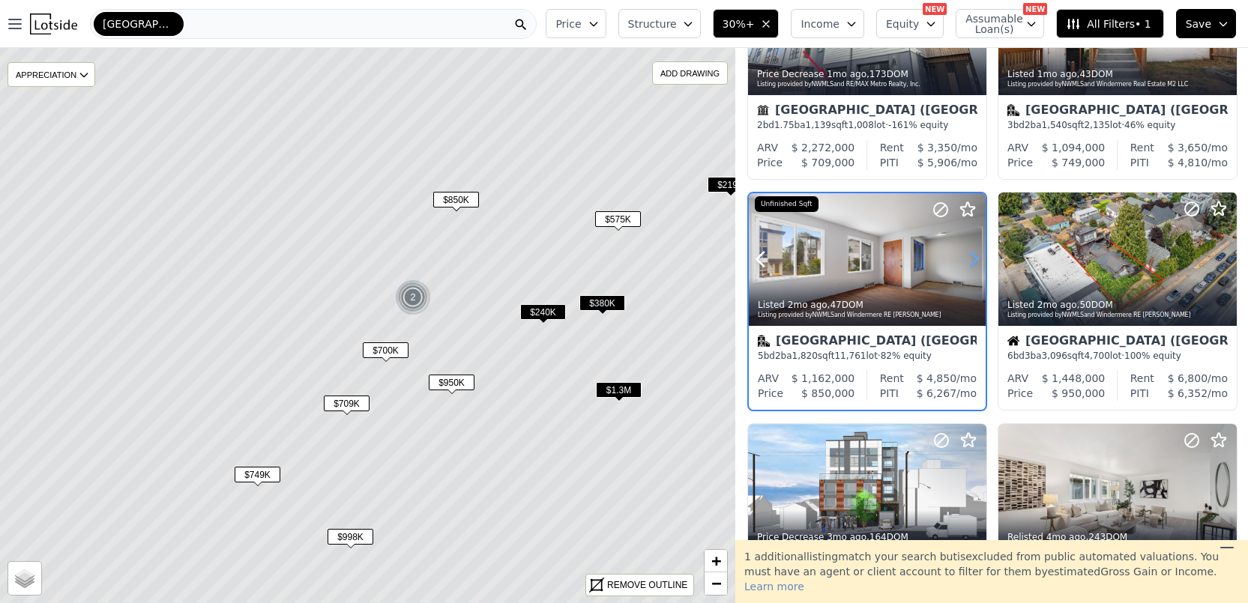
click at [976, 264] on icon at bounding box center [973, 259] width 24 height 24
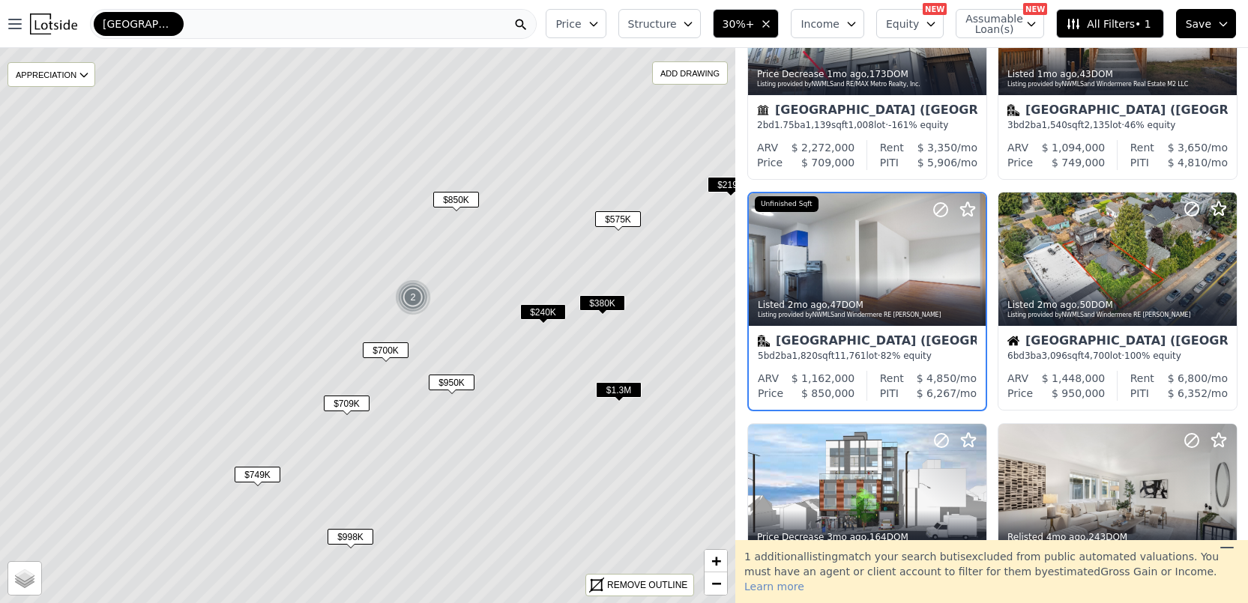
click at [450, 200] on span "$850K" at bounding box center [456, 200] width 46 height 16
click at [448, 196] on span "$850K" at bounding box center [456, 200] width 46 height 16
click at [450, 196] on span "$850K" at bounding box center [456, 200] width 46 height 16
click at [605, 220] on span "$575K" at bounding box center [618, 219] width 46 height 16
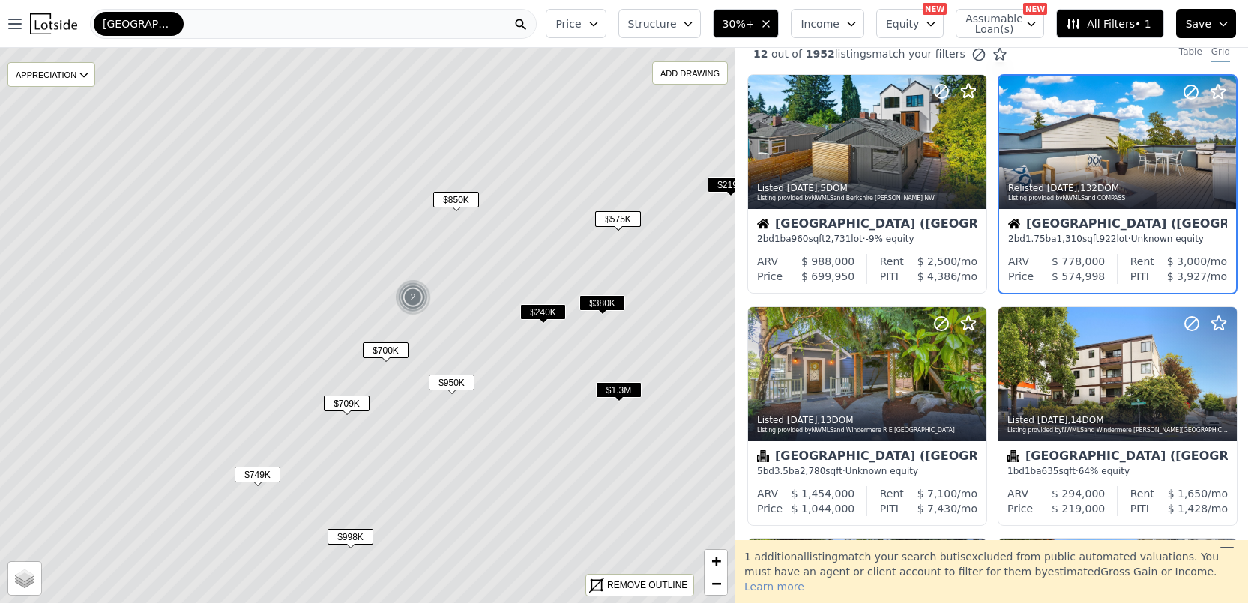
scroll to position [0, 0]
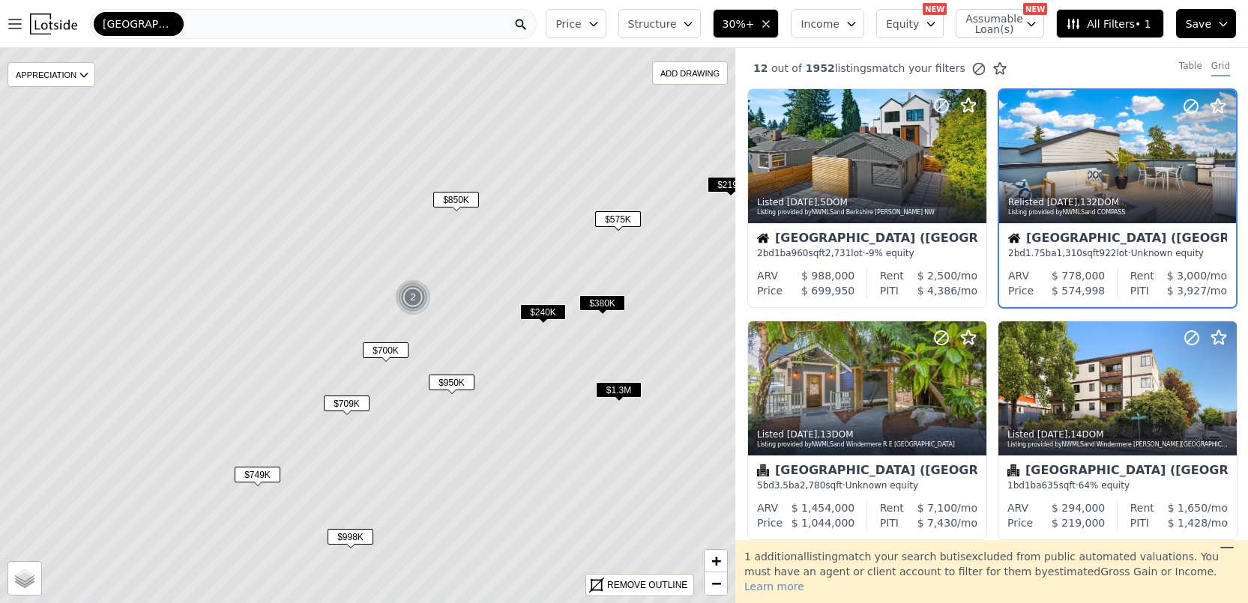
click at [624, 384] on span "$1.3M" at bounding box center [619, 390] width 46 height 16
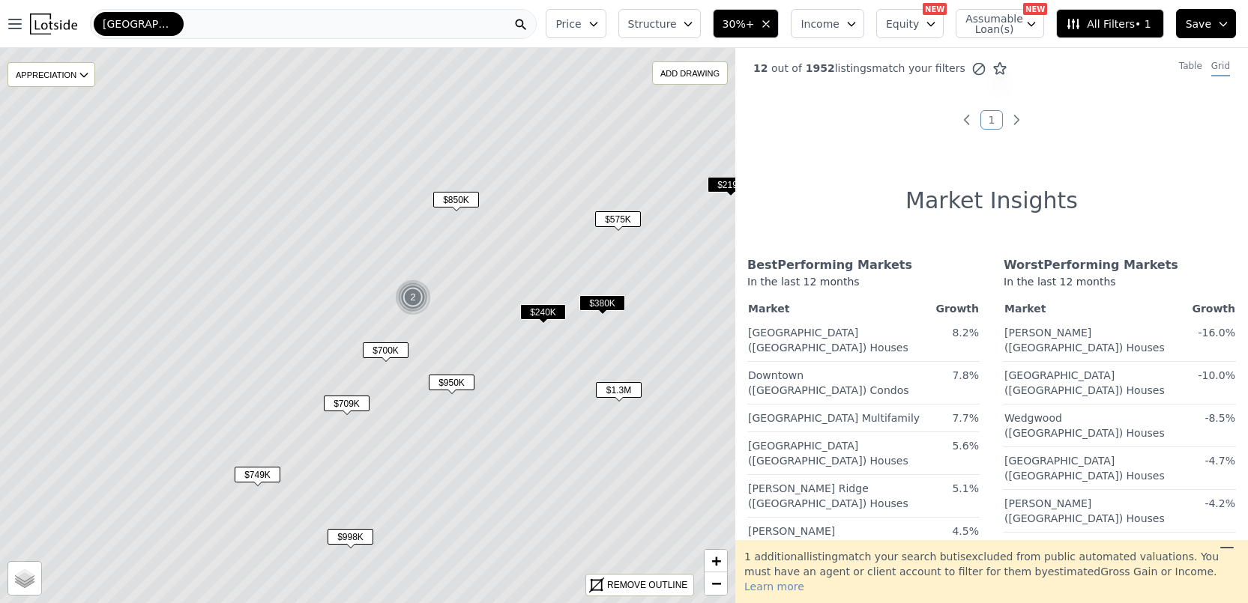
click at [623, 395] on span "$1.3M" at bounding box center [619, 390] width 46 height 16
click at [549, 307] on span "$240K" at bounding box center [543, 312] width 46 height 16
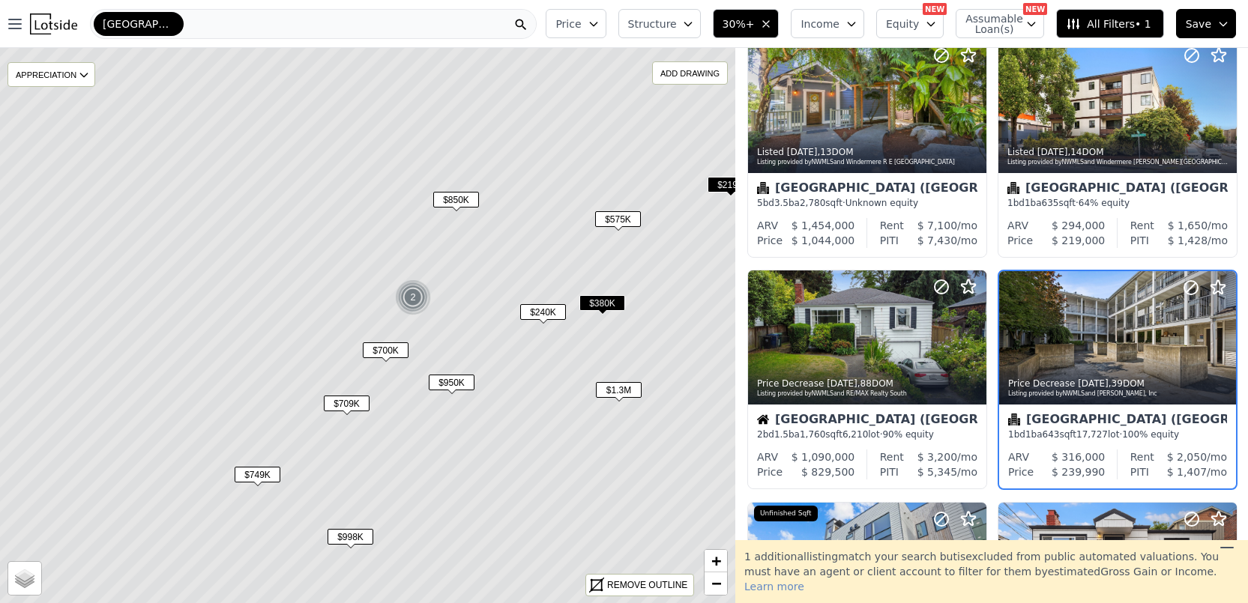
scroll to position [360, 0]
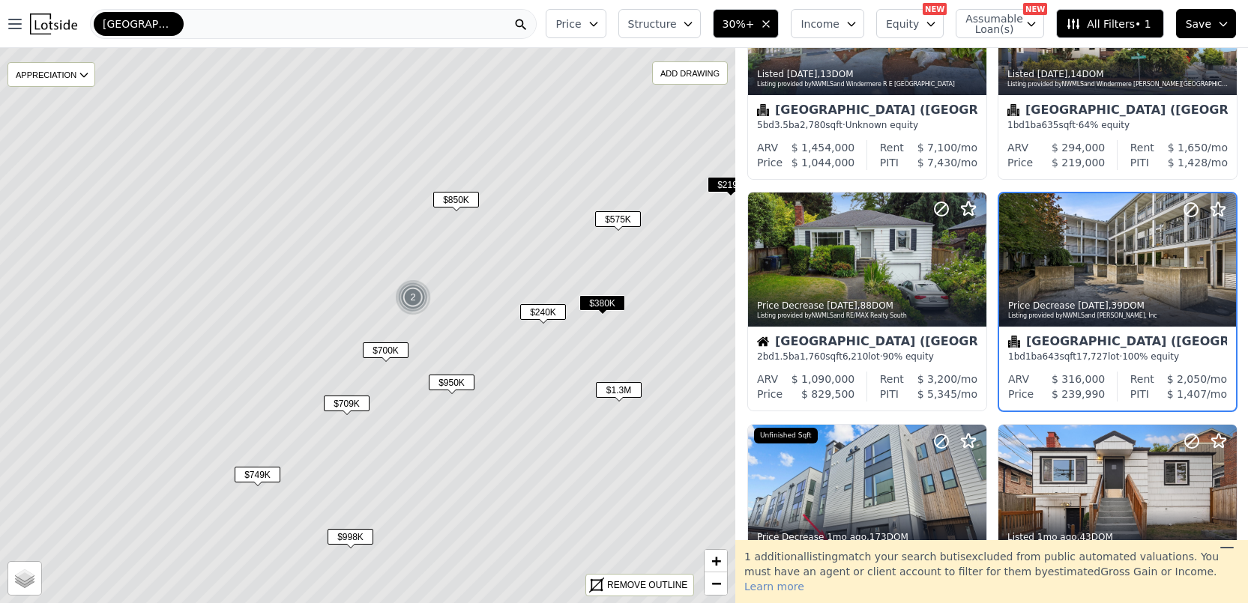
click at [611, 301] on span "$380K" at bounding box center [602, 303] width 46 height 16
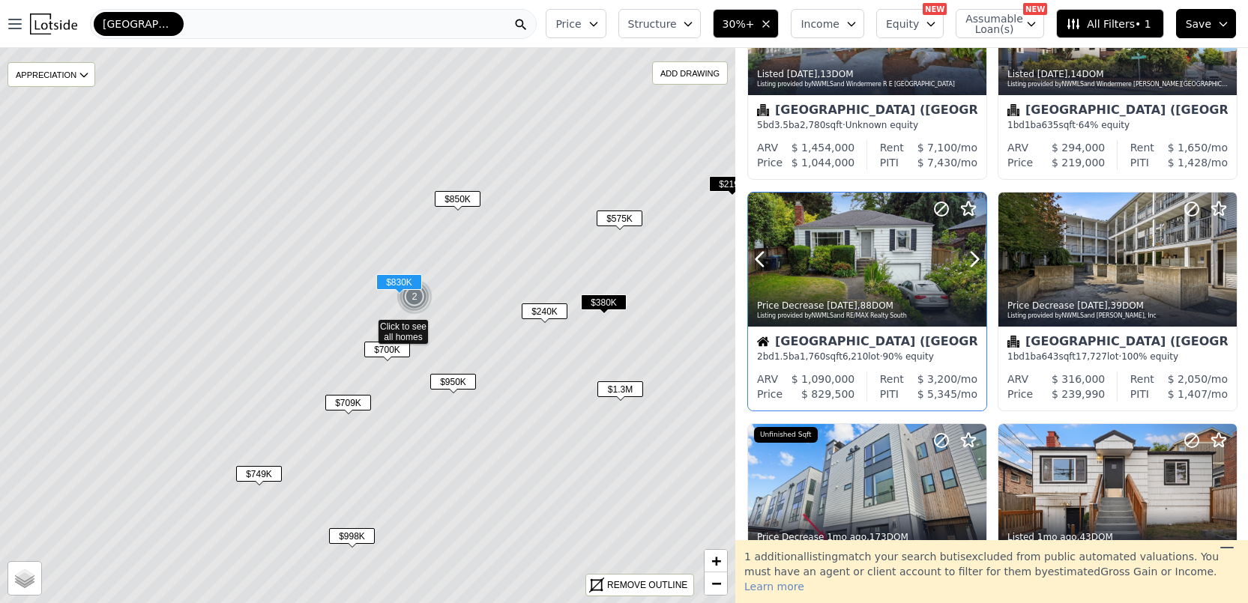
click at [829, 259] on div at bounding box center [867, 260] width 238 height 134
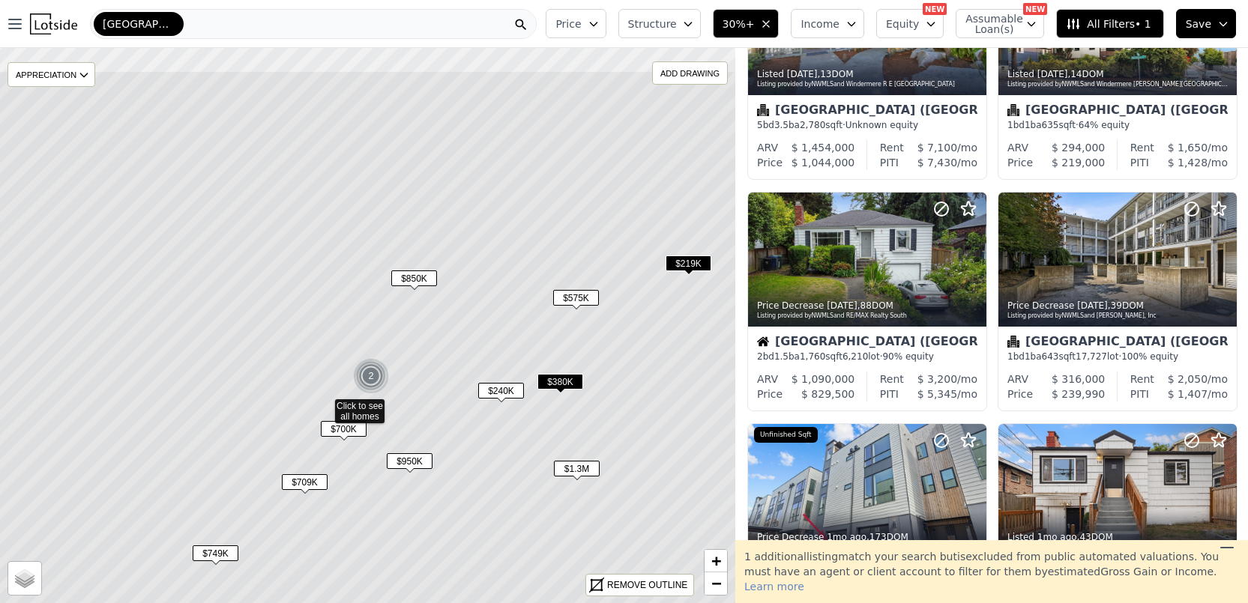
drag, startPoint x: 532, startPoint y: 218, endPoint x: 354, endPoint y: 411, distance: 262.0
click at [354, 411] on icon at bounding box center [324, 404] width 885 height 669
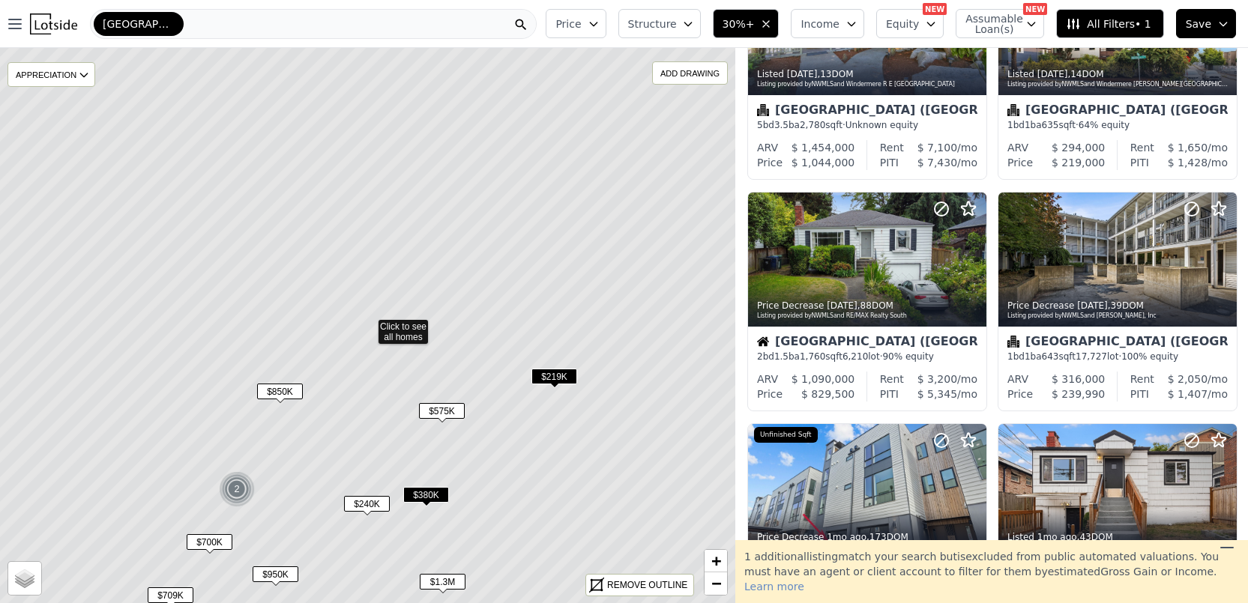
scroll to position [591, 0]
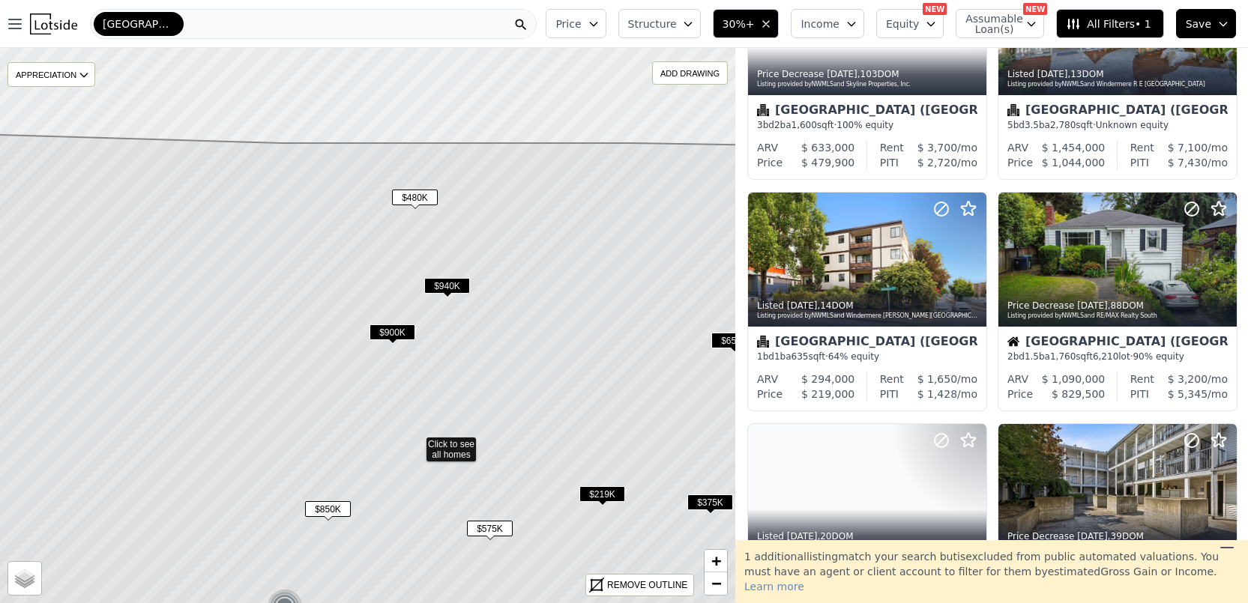
drag, startPoint x: 453, startPoint y: 263, endPoint x: 497, endPoint y: 387, distance: 131.3
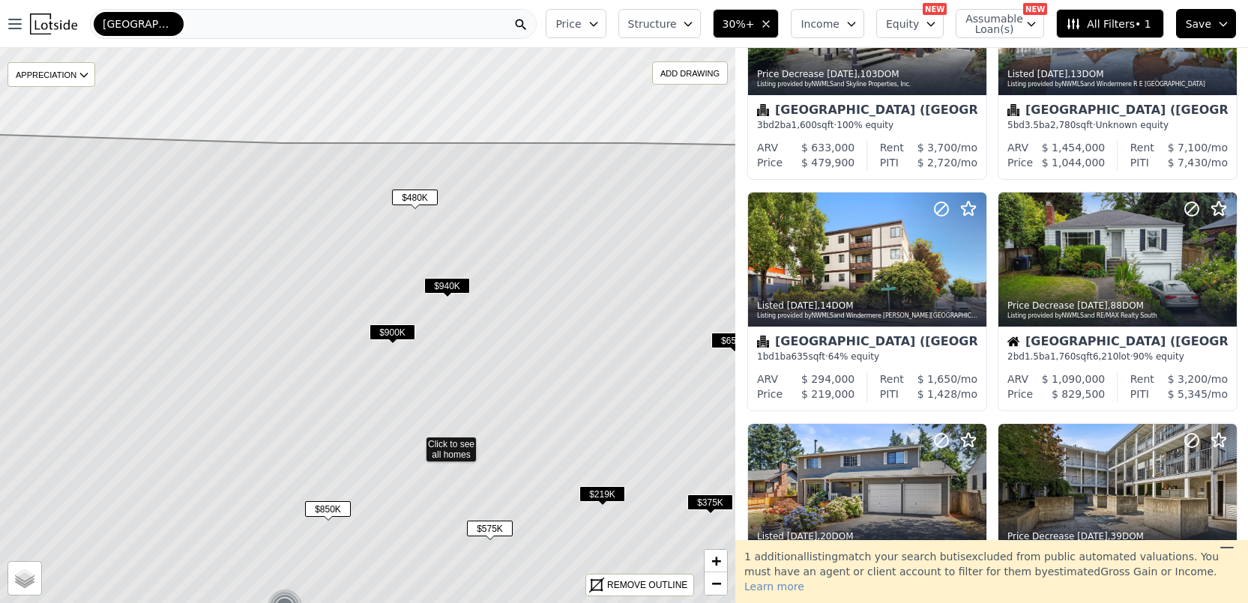
click at [497, 387] on icon at bounding box center [415, 456] width 885 height 644
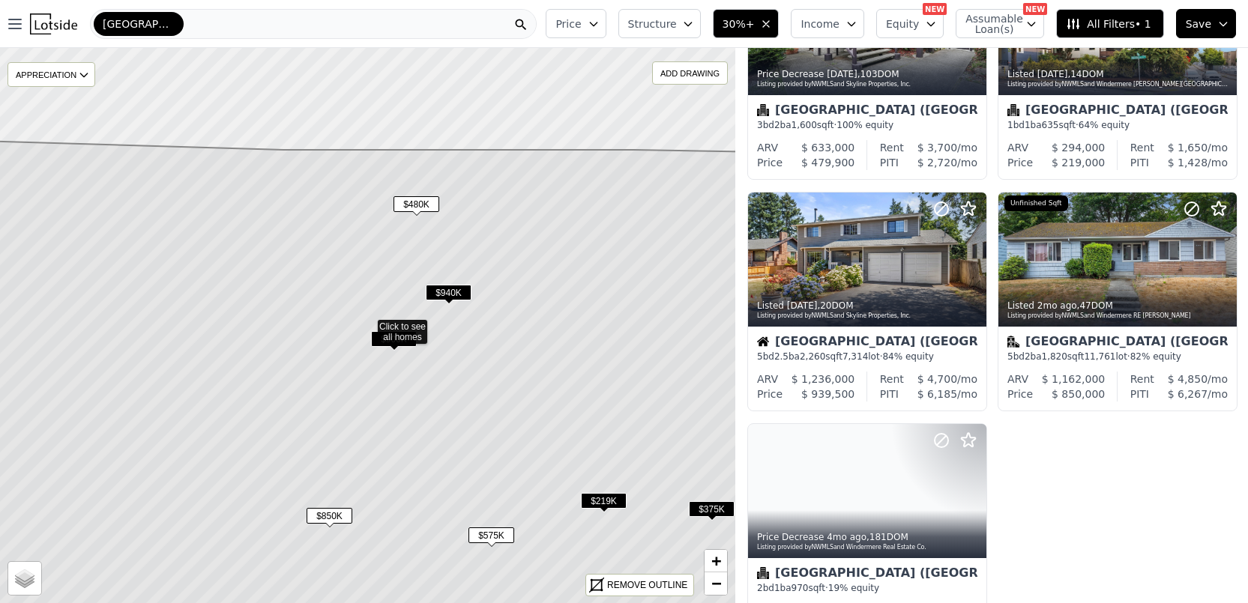
click at [435, 295] on span "$940K" at bounding box center [449, 293] width 46 height 16
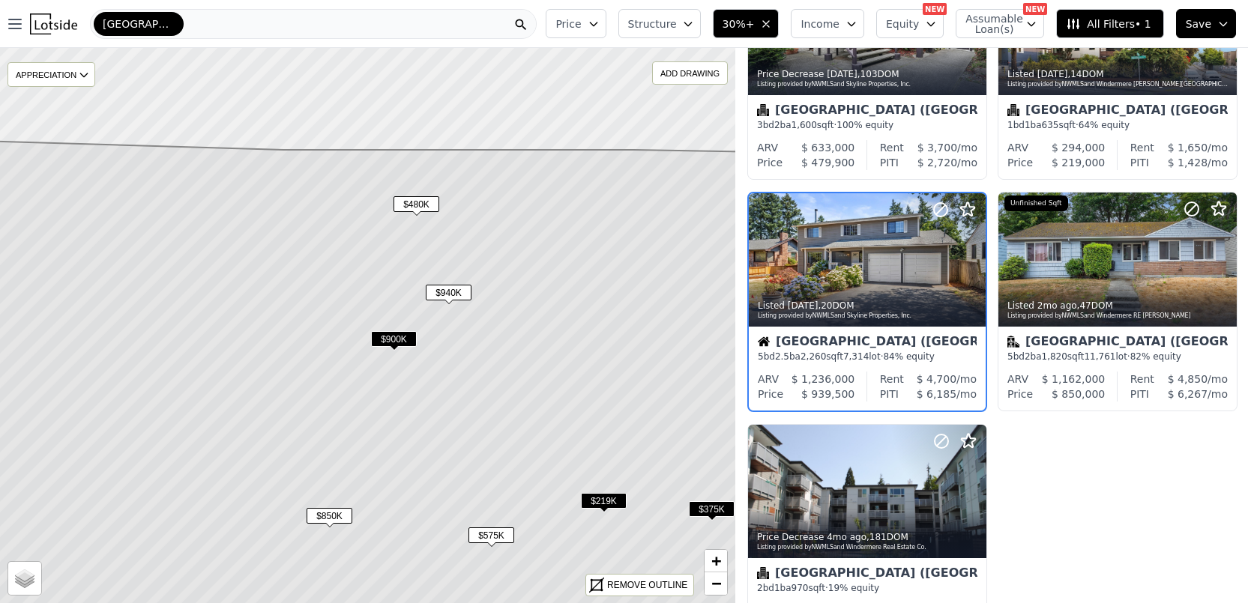
scroll to position [312, 0]
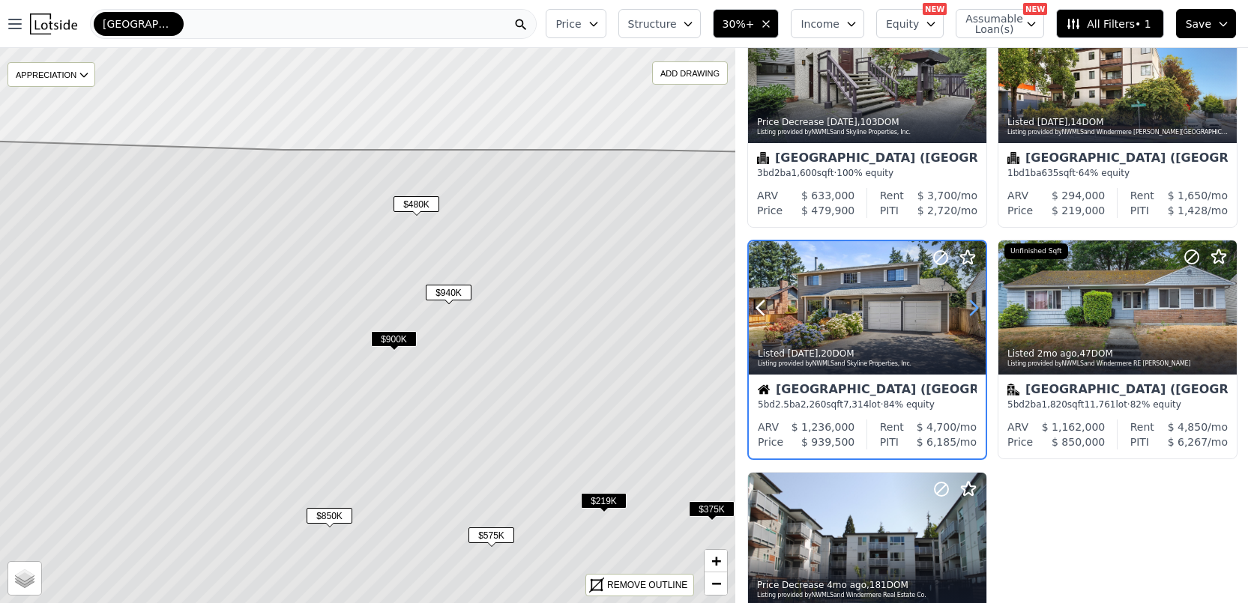
click at [976, 311] on icon at bounding box center [973, 308] width 24 height 24
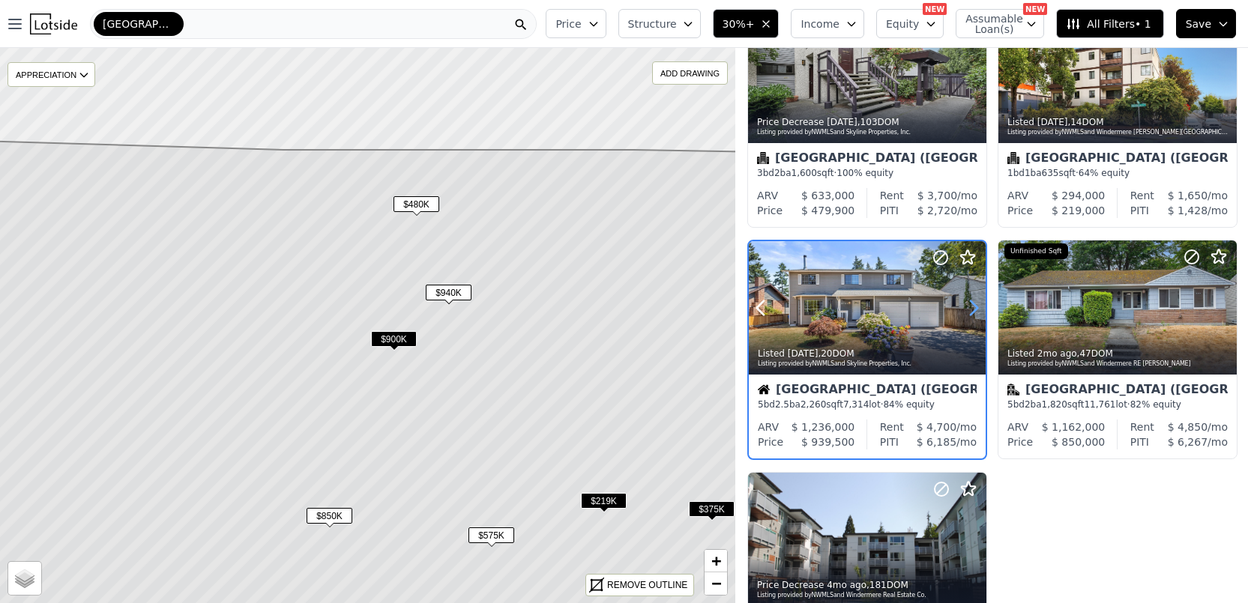
click at [976, 311] on icon at bounding box center [973, 308] width 24 height 24
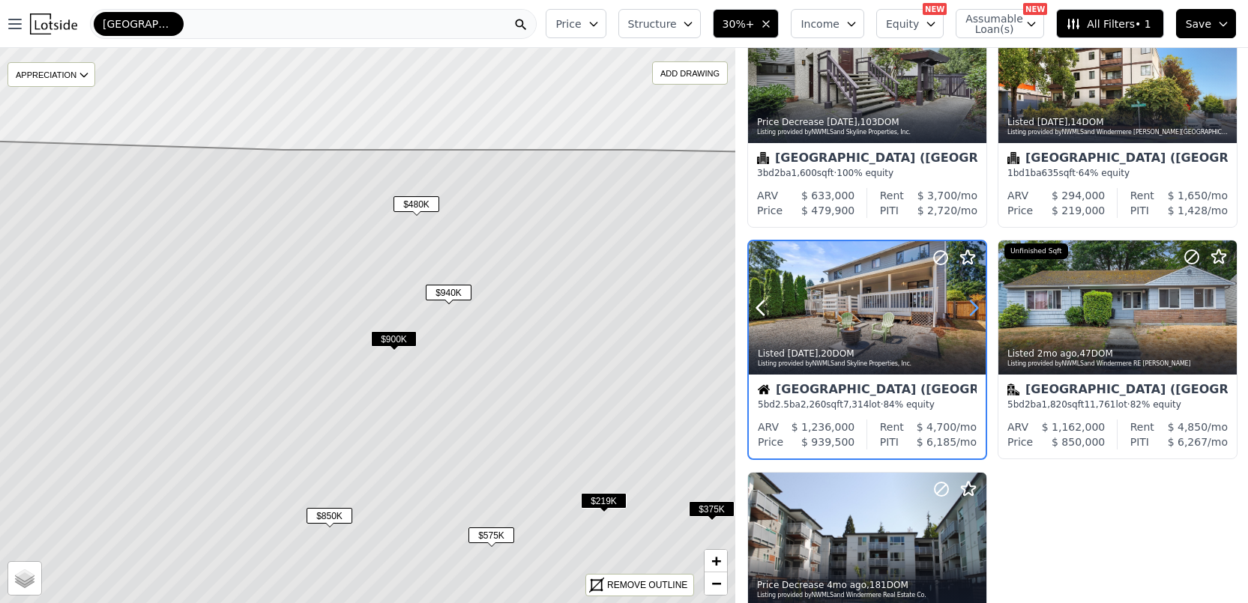
click at [976, 311] on icon at bounding box center [973, 308] width 24 height 24
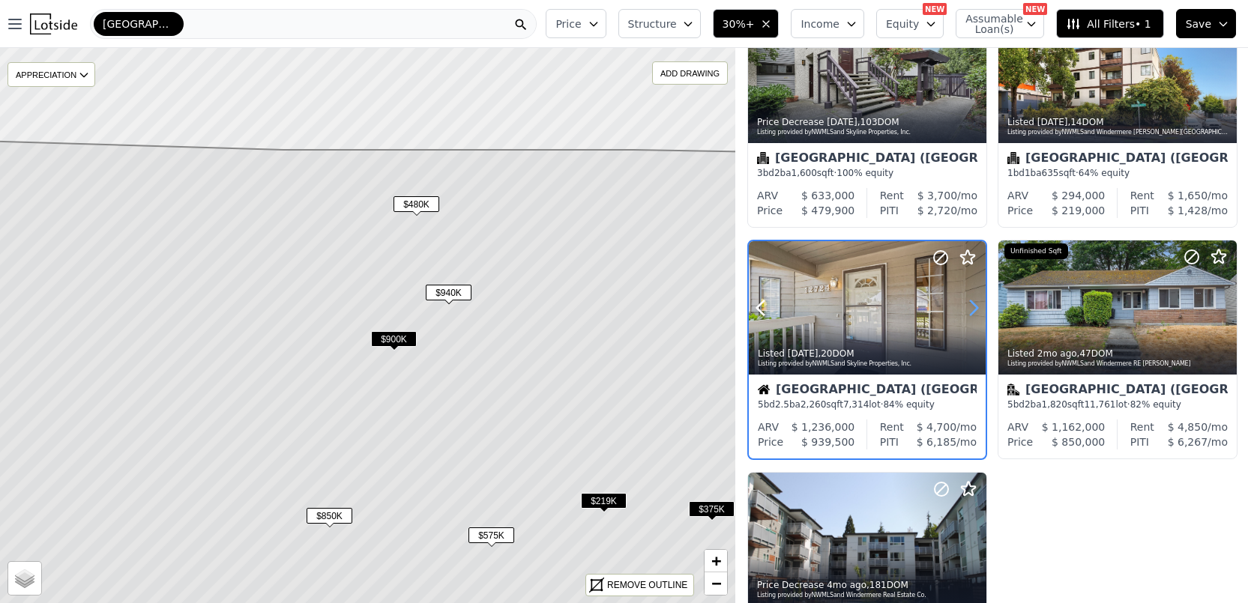
click at [976, 311] on icon at bounding box center [973, 308] width 24 height 24
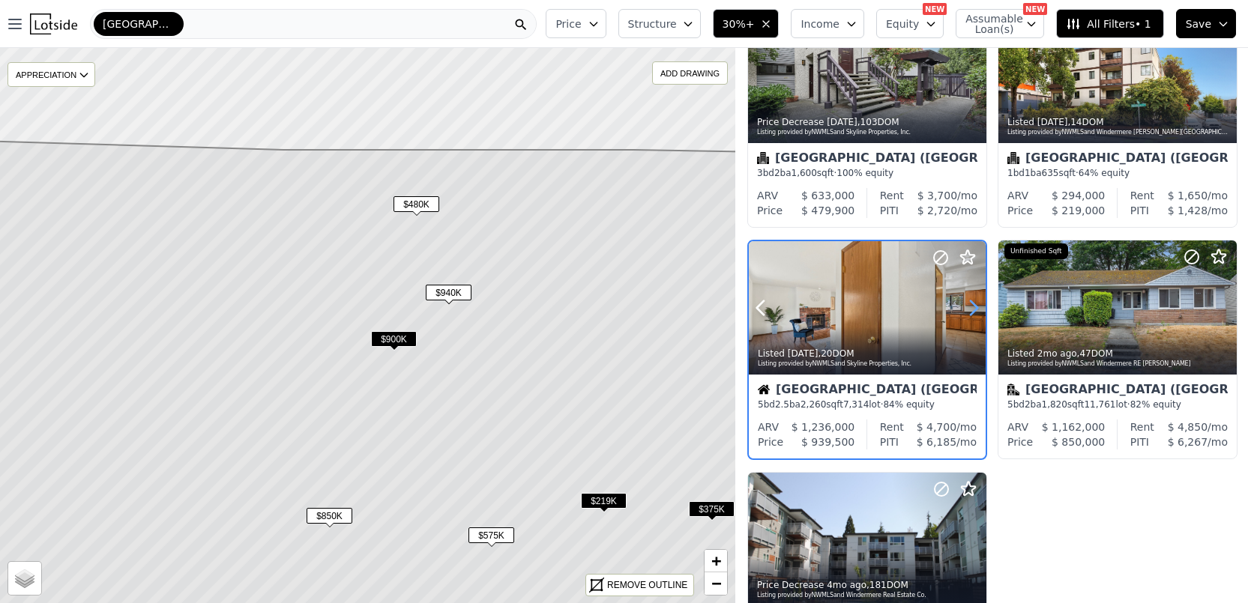
click at [976, 311] on icon at bounding box center [973, 308] width 24 height 24
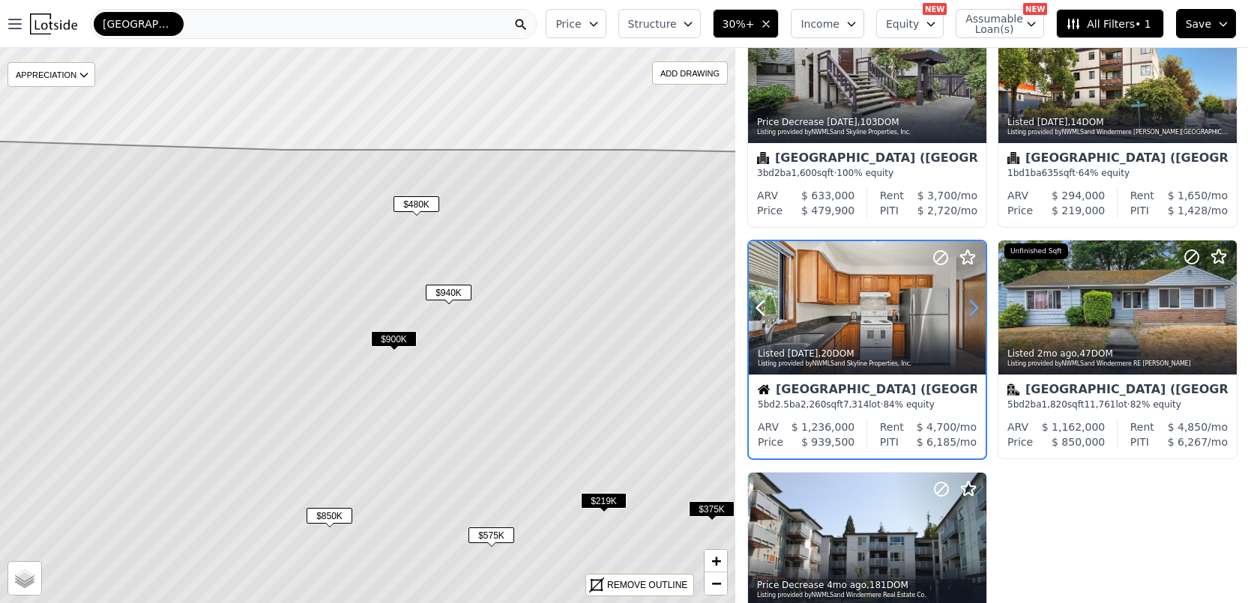
click at [976, 311] on icon at bounding box center [973, 308] width 24 height 24
click at [976, 310] on icon at bounding box center [973, 308] width 24 height 24
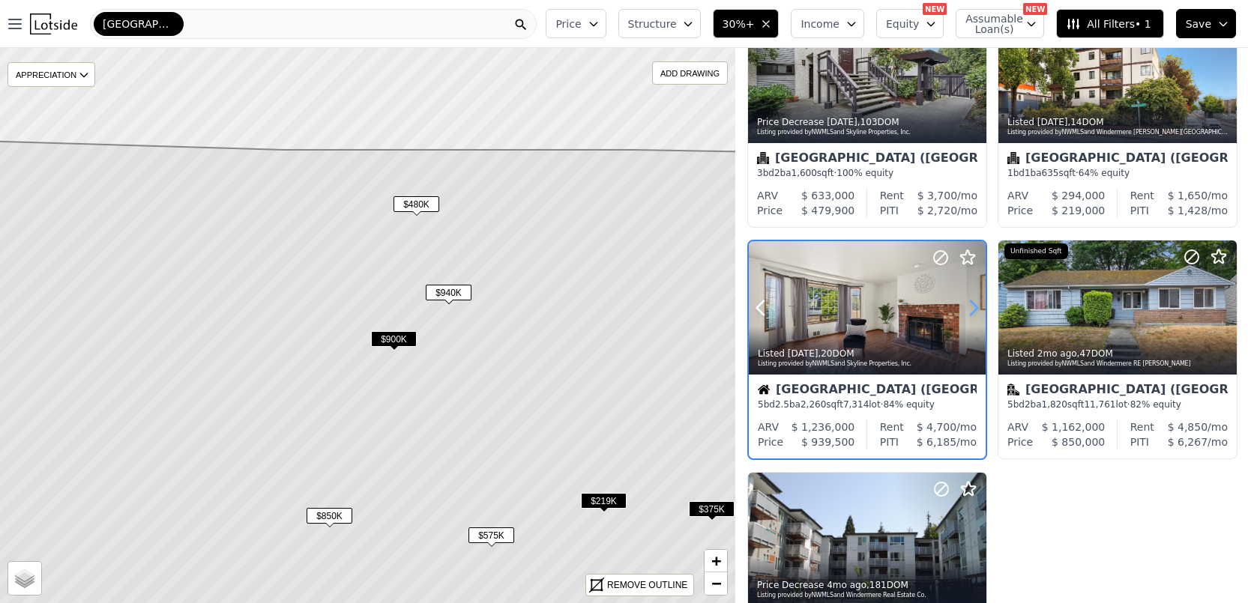
click at [976, 310] on icon at bounding box center [973, 308] width 24 height 24
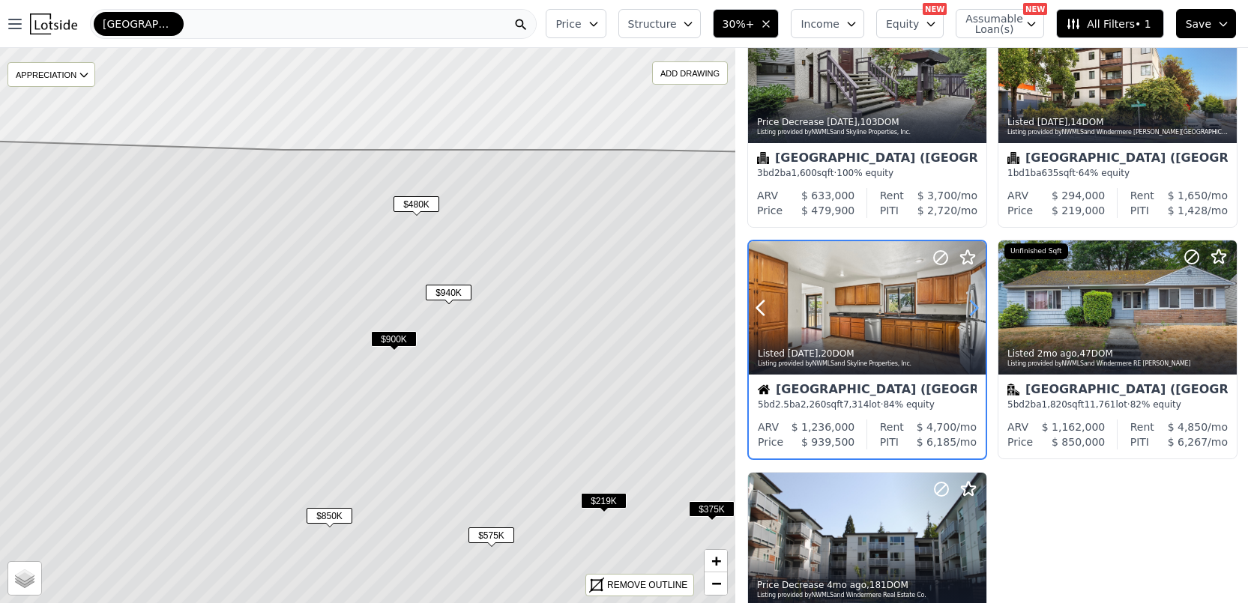
click at [976, 310] on icon at bounding box center [973, 308] width 24 height 24
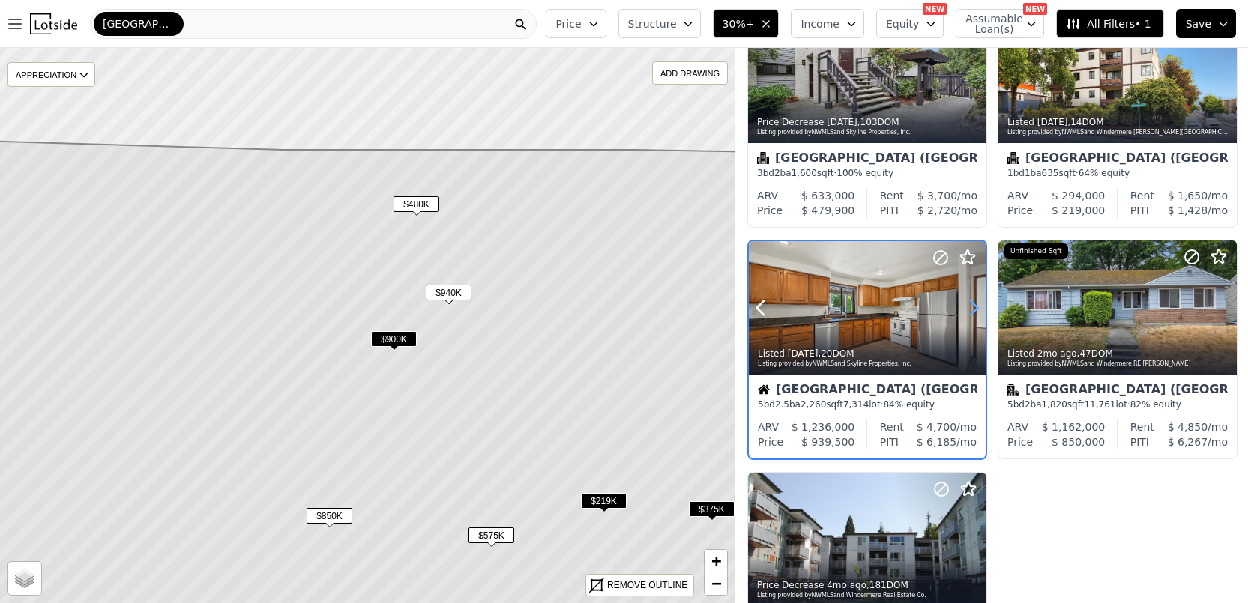
click at [976, 310] on icon at bounding box center [973, 308] width 24 height 24
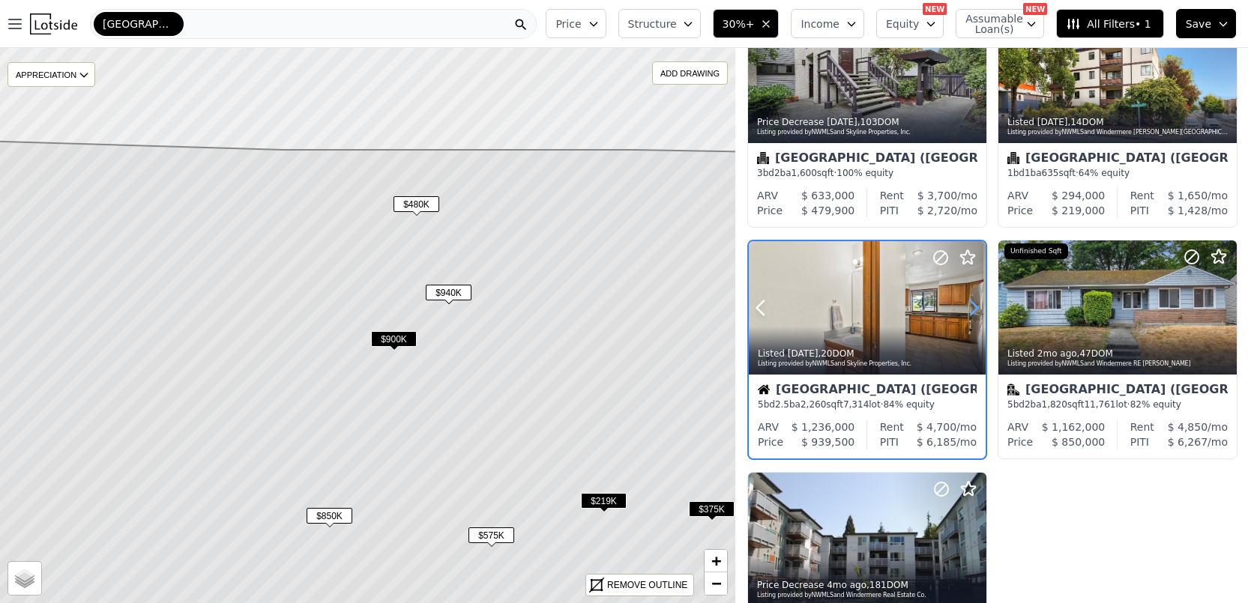
click at [976, 310] on icon at bounding box center [973, 308] width 24 height 24
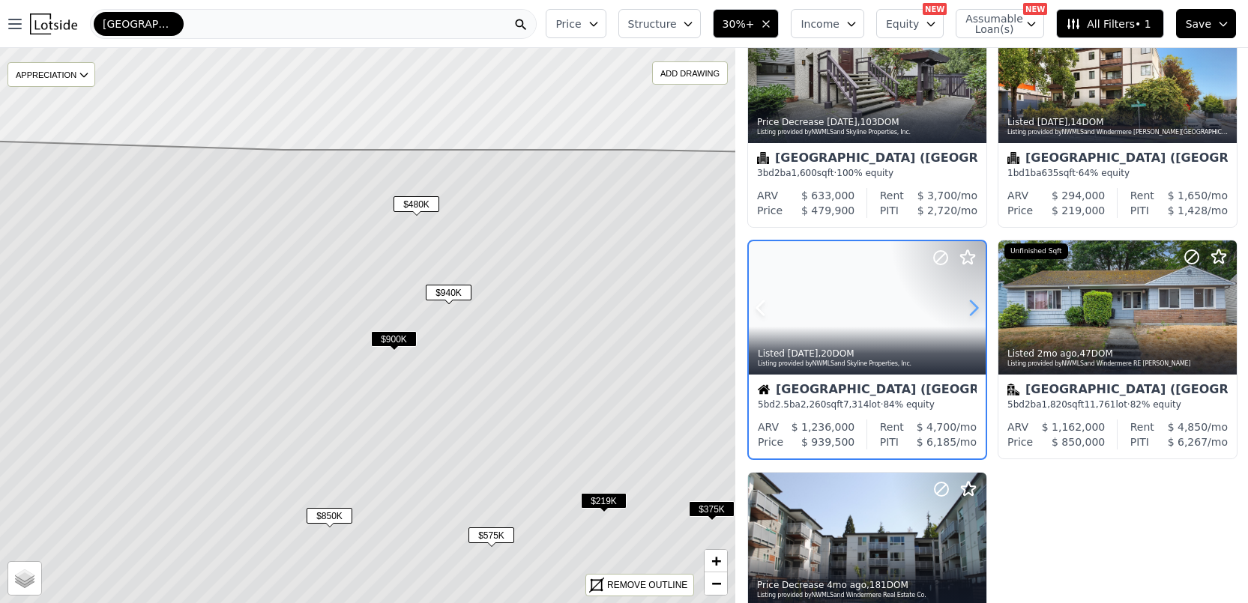
click at [976, 310] on icon at bounding box center [973, 308] width 24 height 24
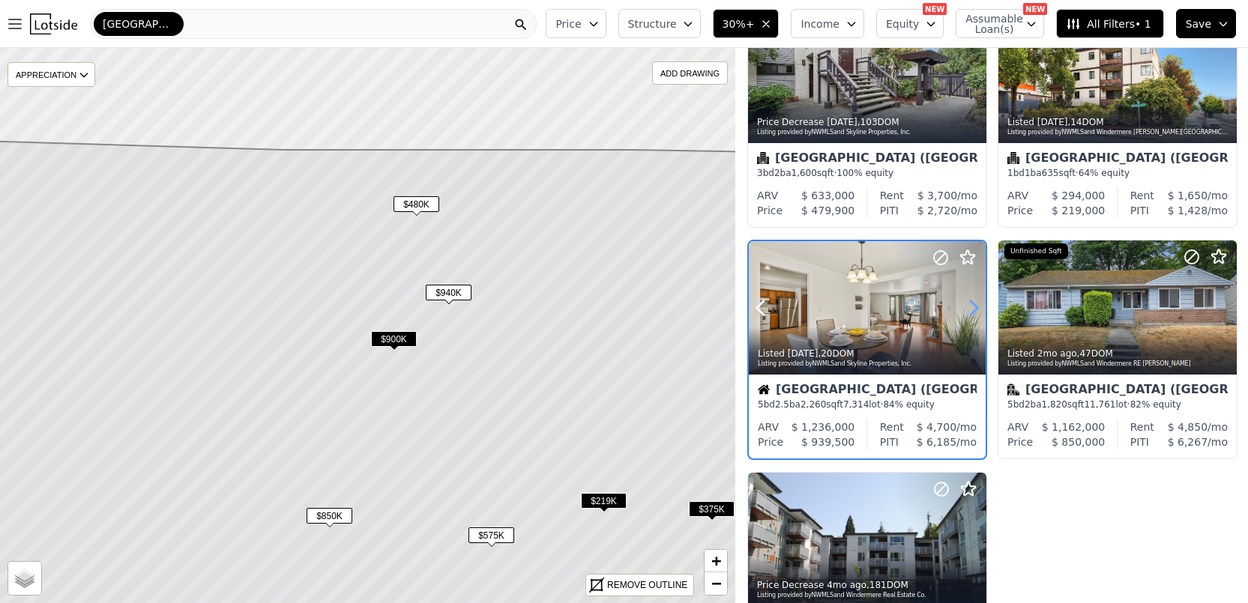
click at [976, 310] on icon at bounding box center [973, 308] width 24 height 24
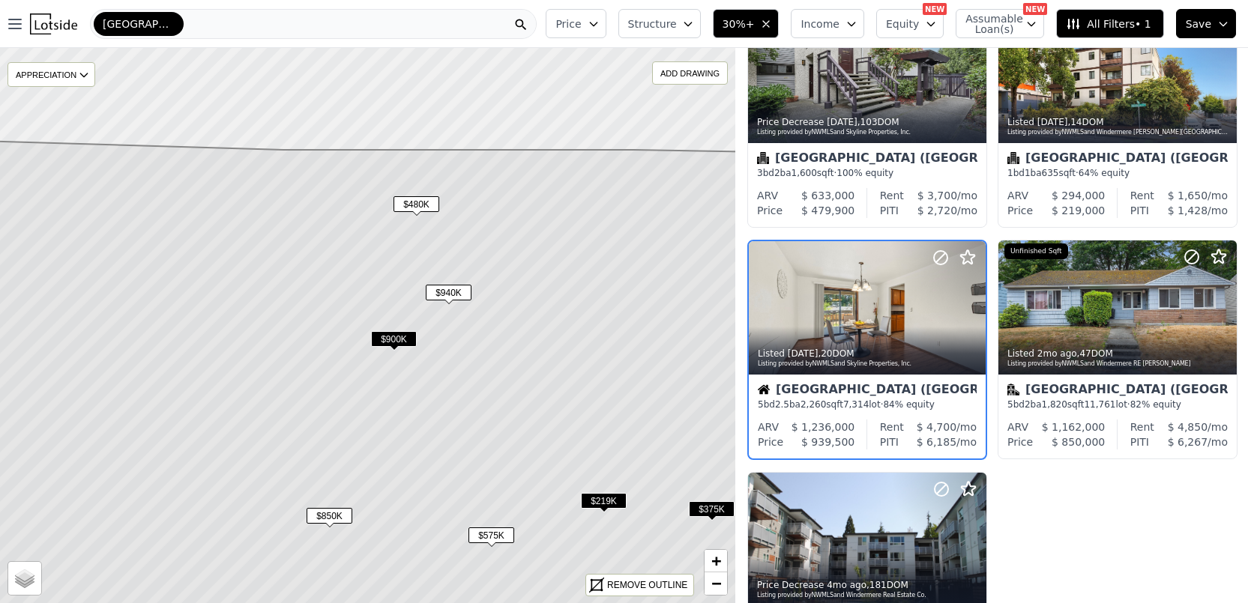
click at [405, 339] on span "$900K" at bounding box center [394, 339] width 46 height 16
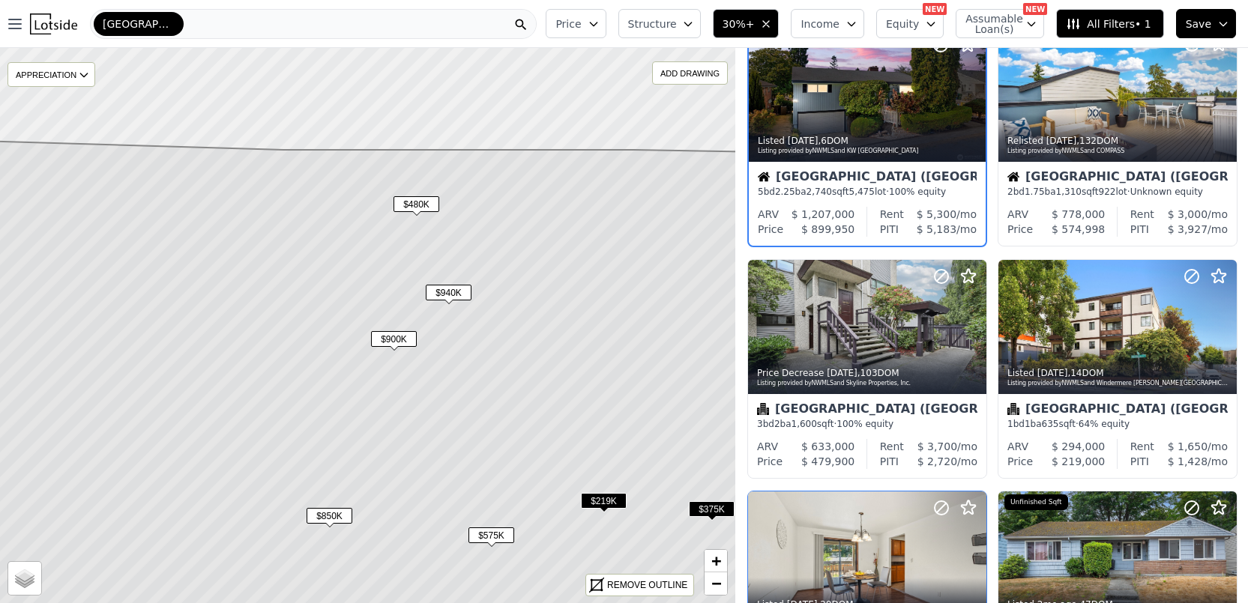
scroll to position [0, 0]
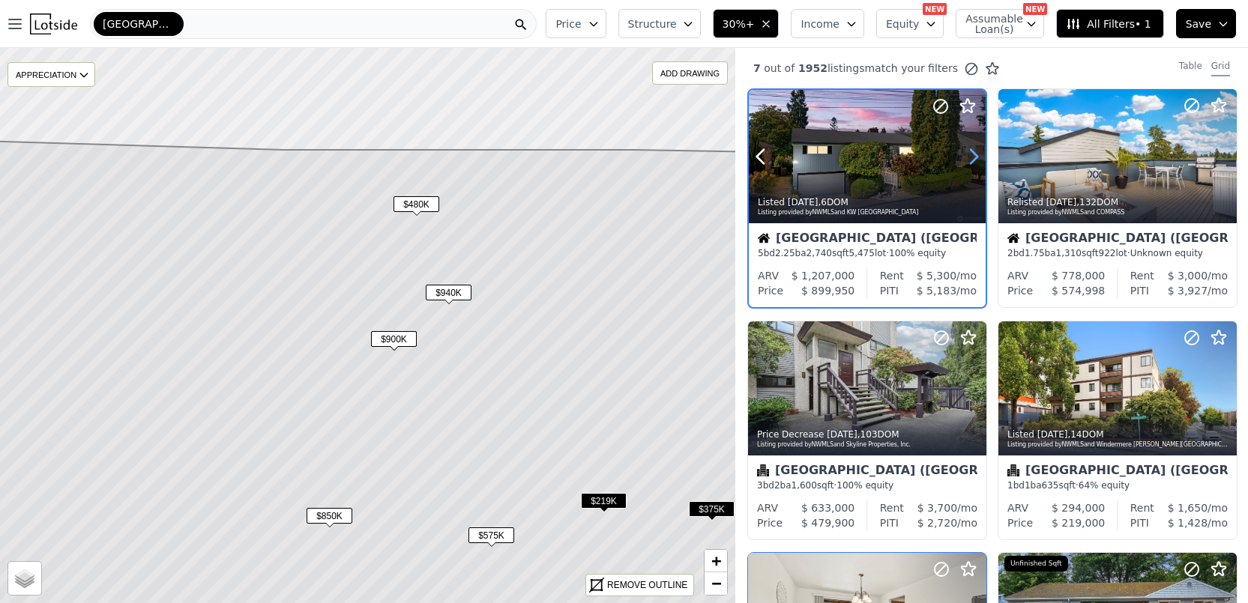
click at [973, 159] on icon at bounding box center [973, 157] width 7 height 14
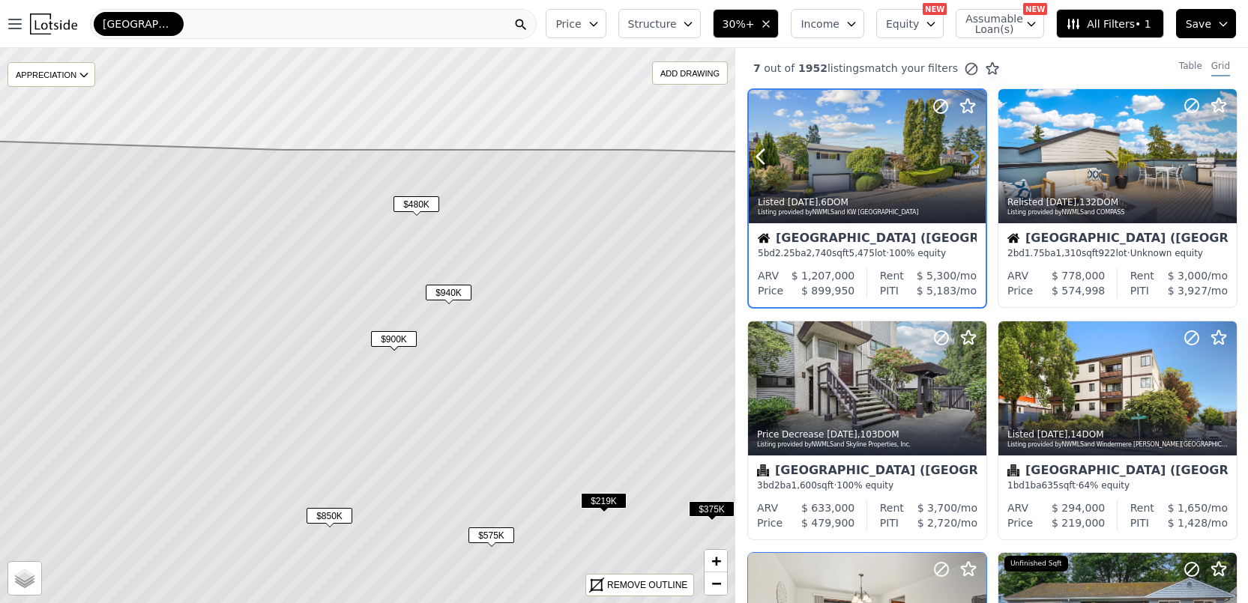
click at [973, 159] on icon at bounding box center [973, 157] width 7 height 14
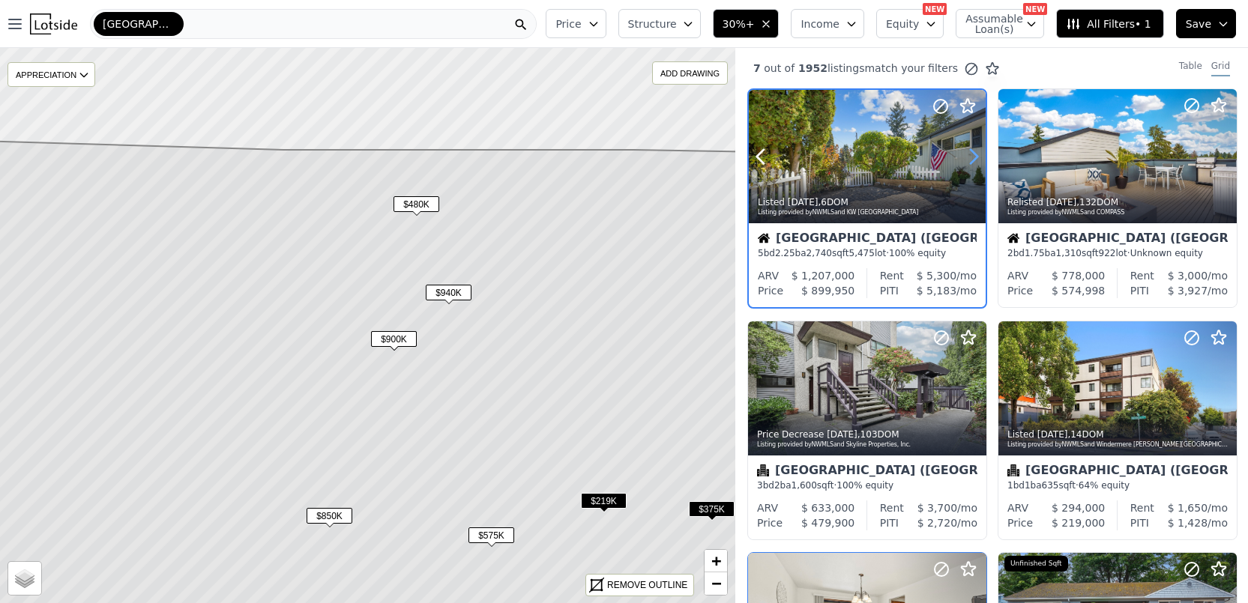
click at [973, 159] on icon at bounding box center [973, 157] width 7 height 14
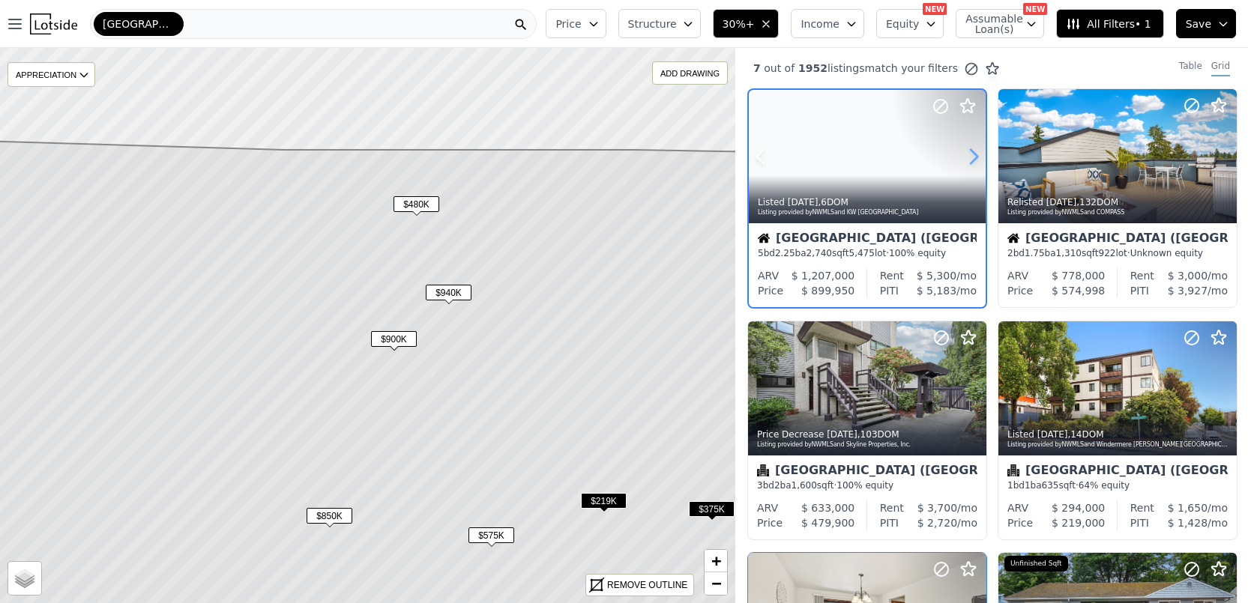
click at [973, 159] on icon at bounding box center [973, 157] width 7 height 14
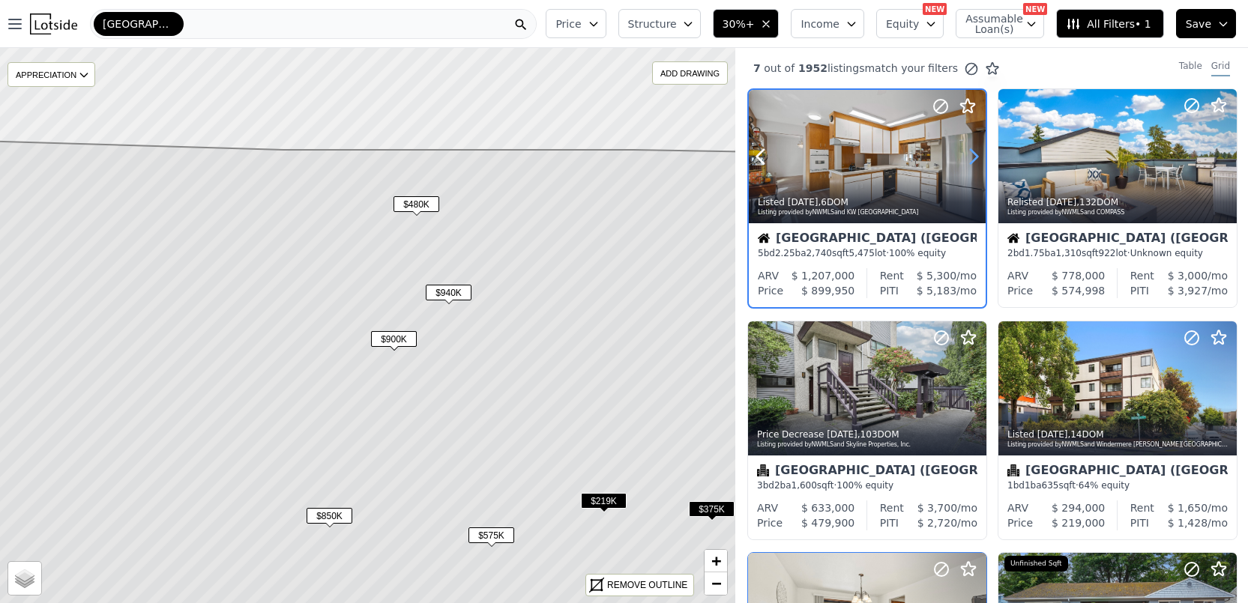
click at [973, 159] on icon at bounding box center [973, 157] width 7 height 14
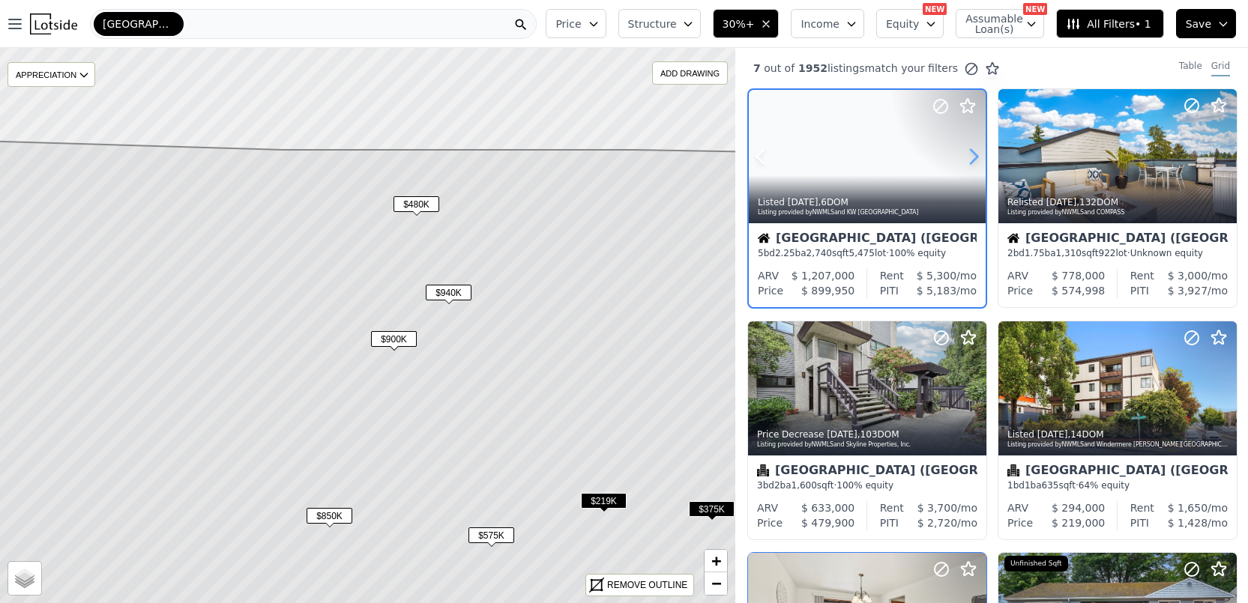
click at [973, 159] on icon at bounding box center [973, 157] width 7 height 14
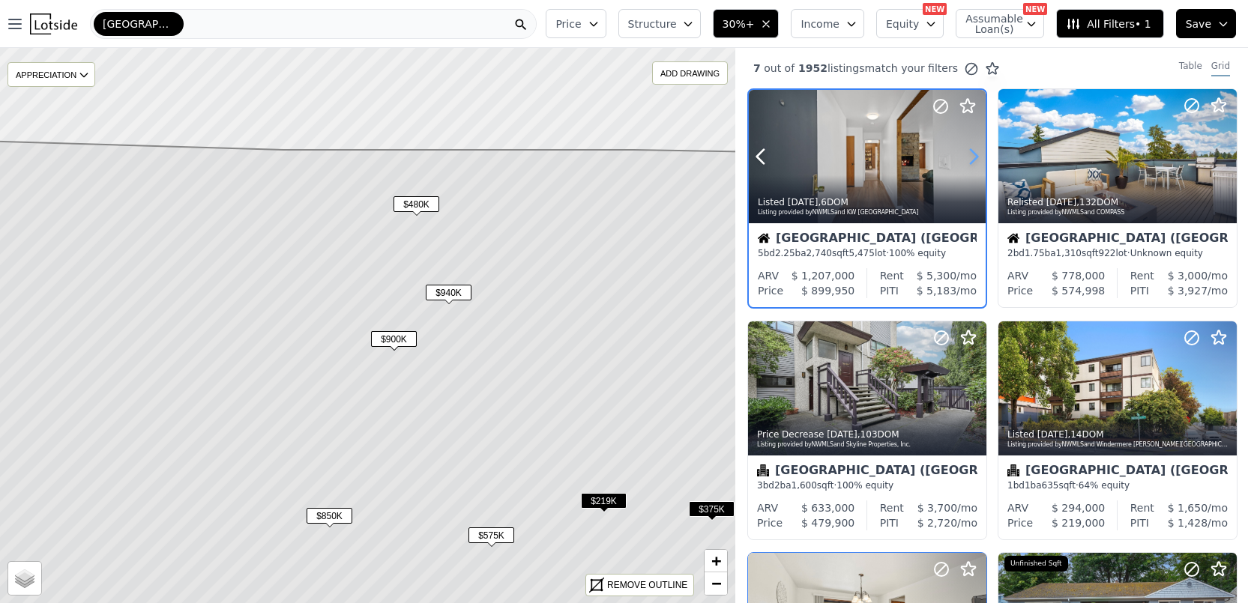
click at [973, 159] on icon at bounding box center [973, 157] width 7 height 14
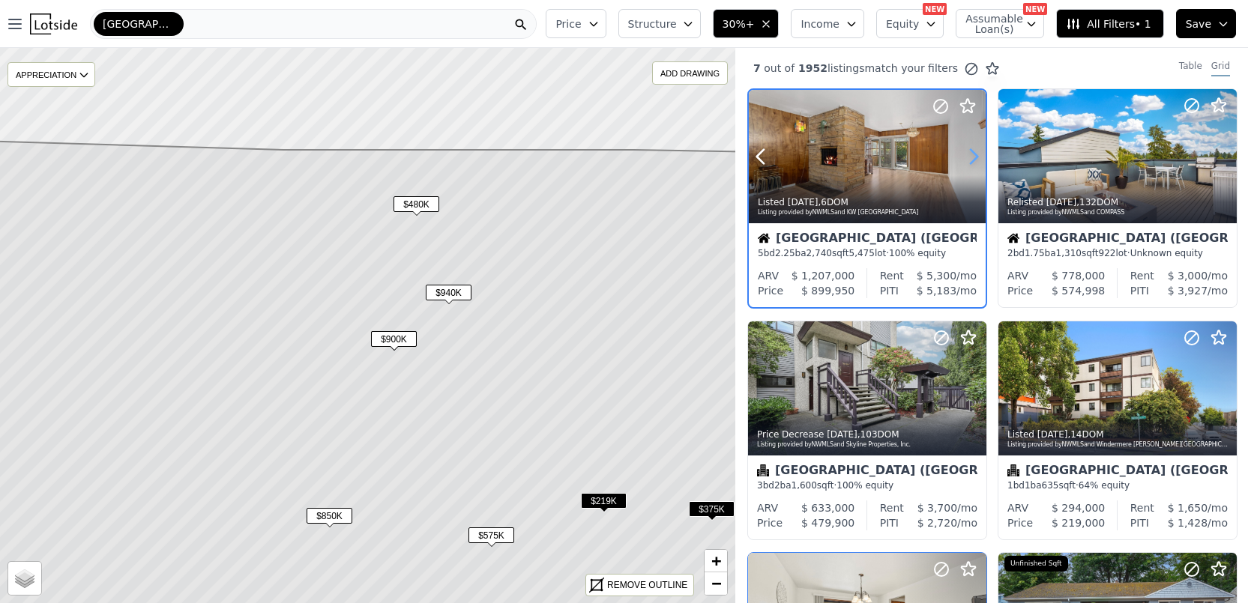
click at [973, 159] on icon at bounding box center [973, 157] width 7 height 14
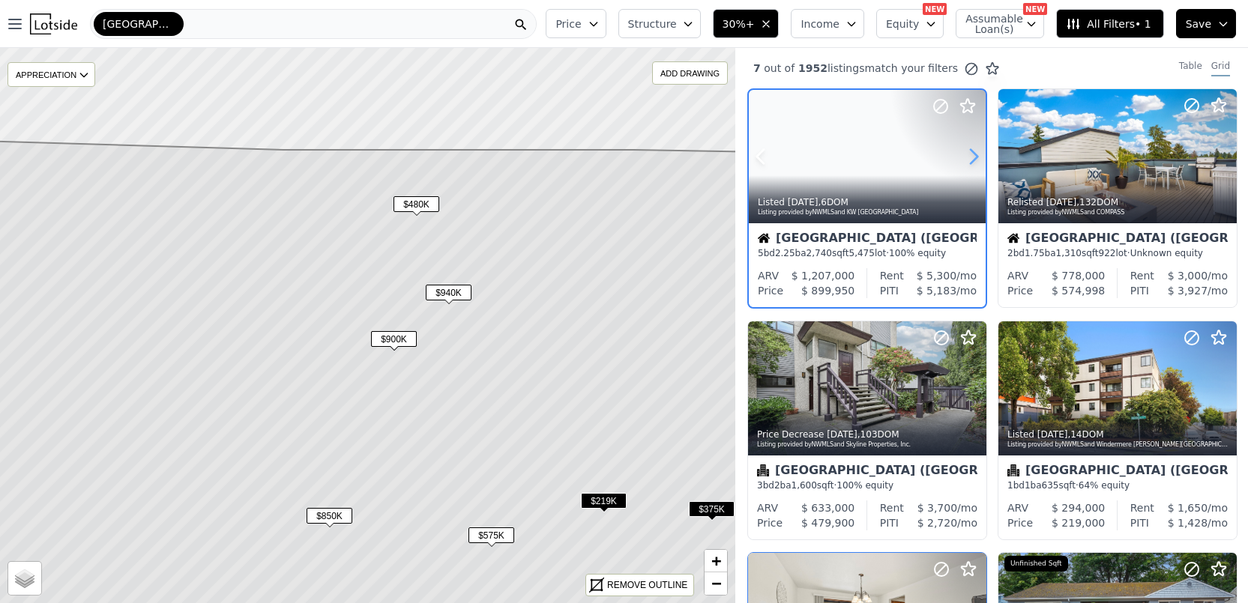
click at [973, 159] on icon at bounding box center [973, 157] width 7 height 14
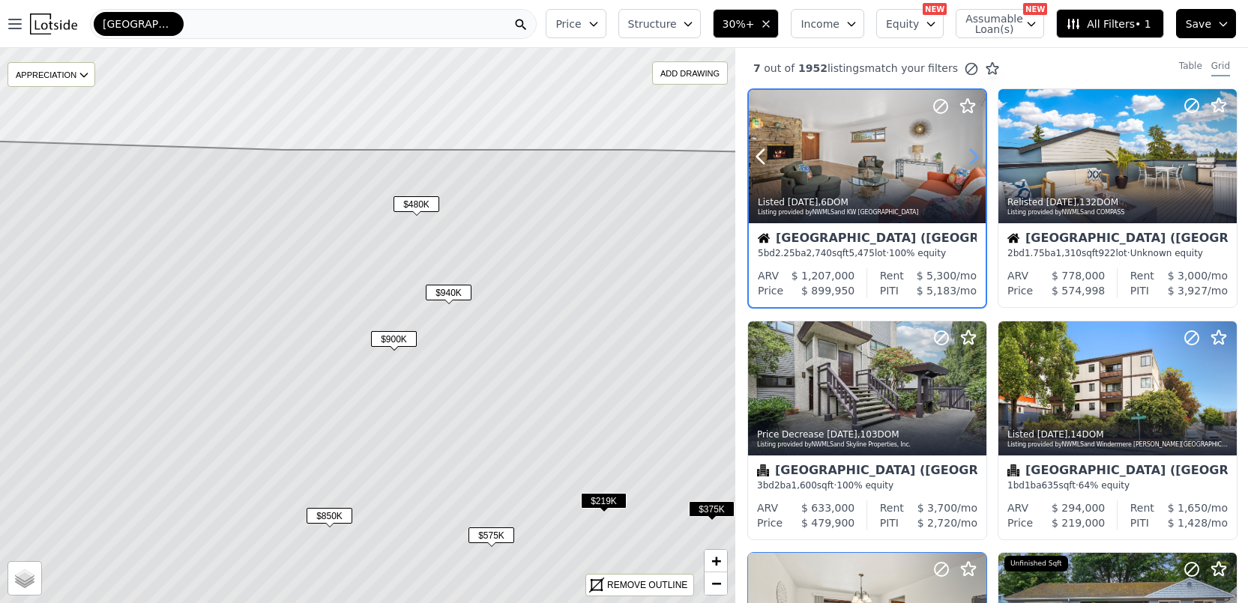
click at [973, 159] on icon at bounding box center [973, 157] width 7 height 14
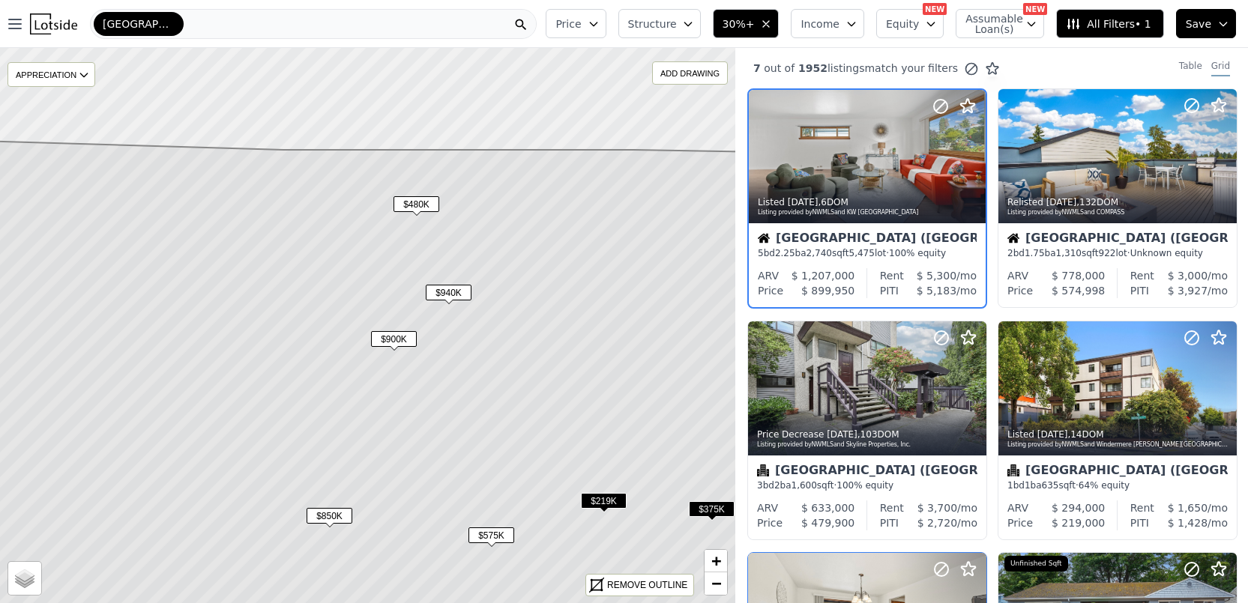
click at [461, 290] on span "$940K" at bounding box center [449, 293] width 46 height 16
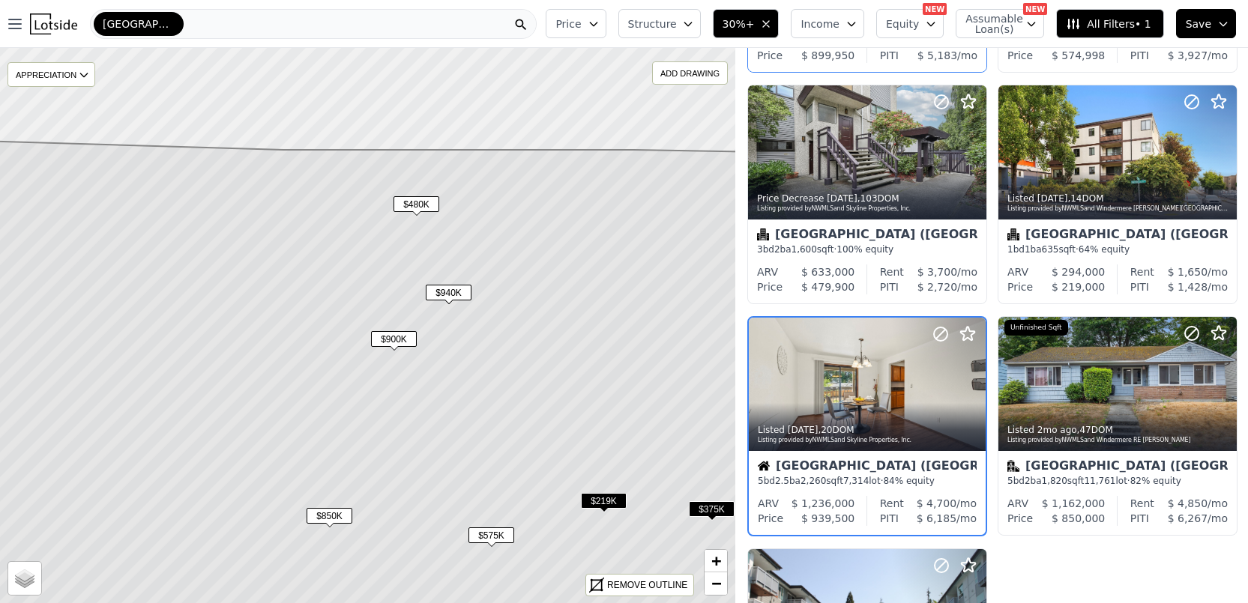
scroll to position [312, 0]
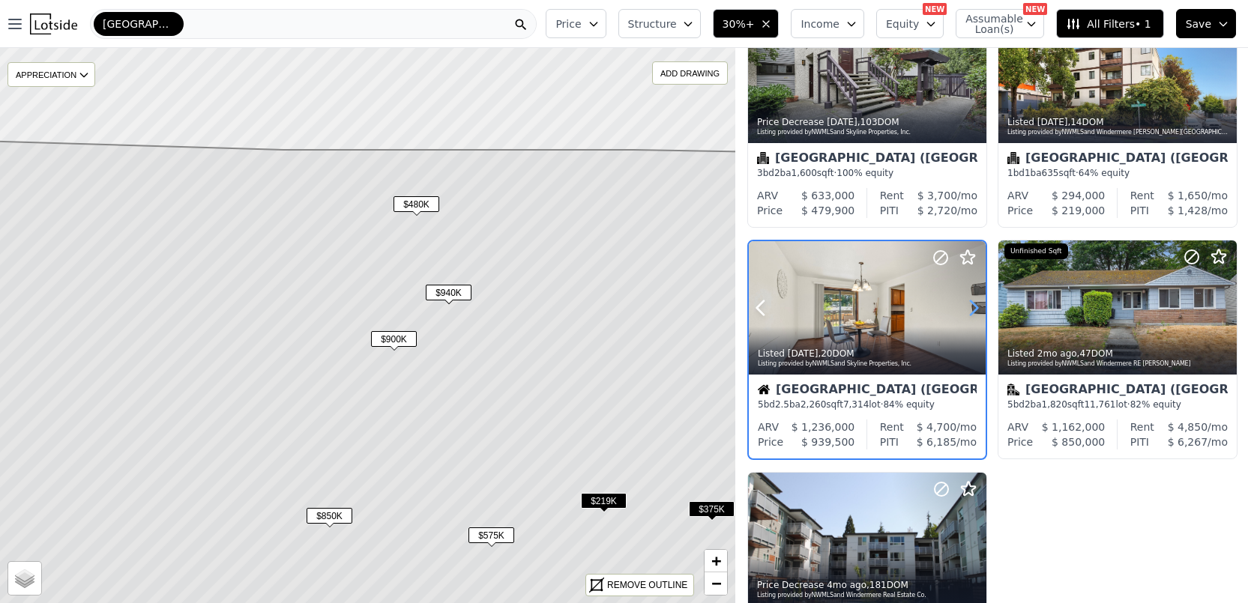
click at [972, 303] on icon at bounding box center [973, 308] width 7 height 14
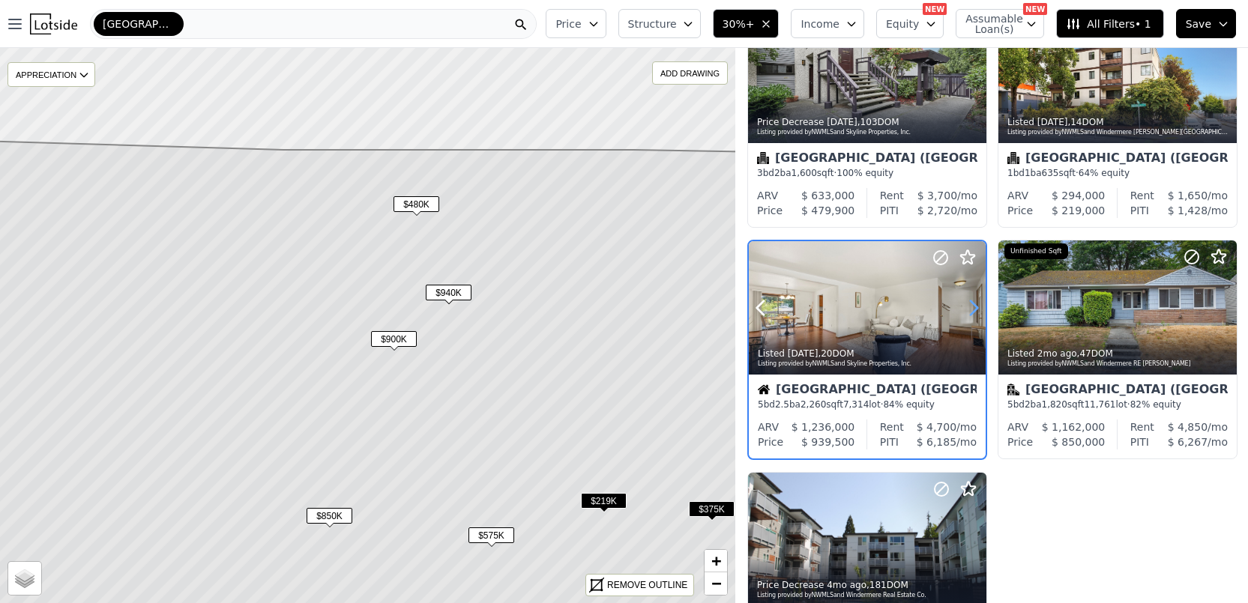
click at [972, 303] on icon at bounding box center [973, 308] width 7 height 14
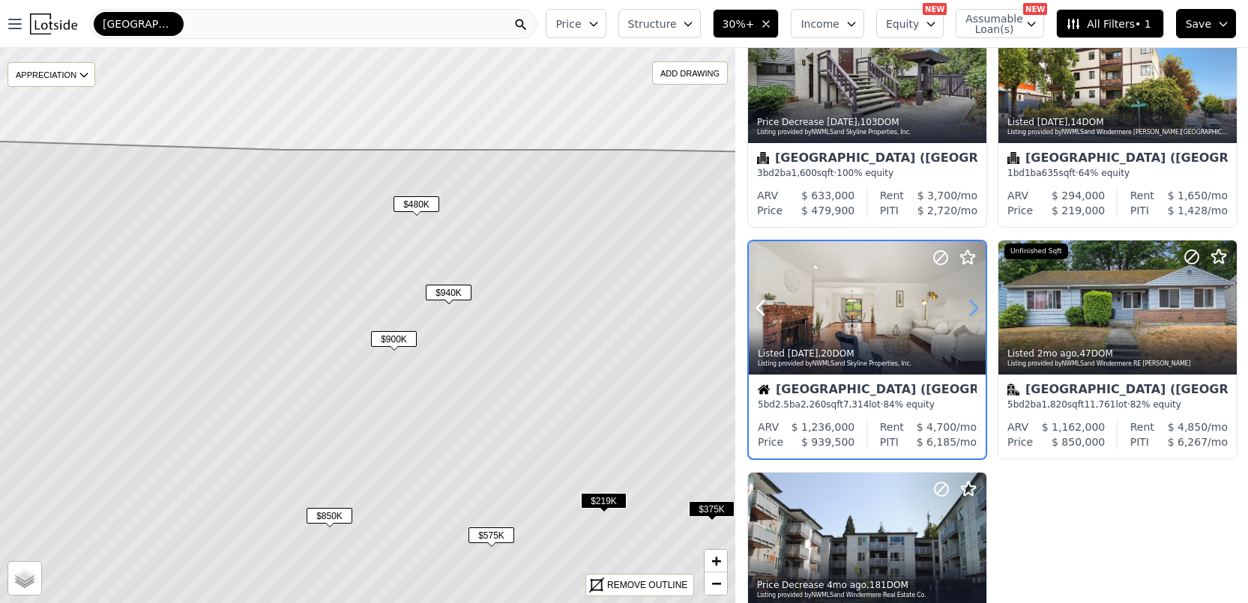
click at [972, 303] on icon at bounding box center [973, 308] width 7 height 14
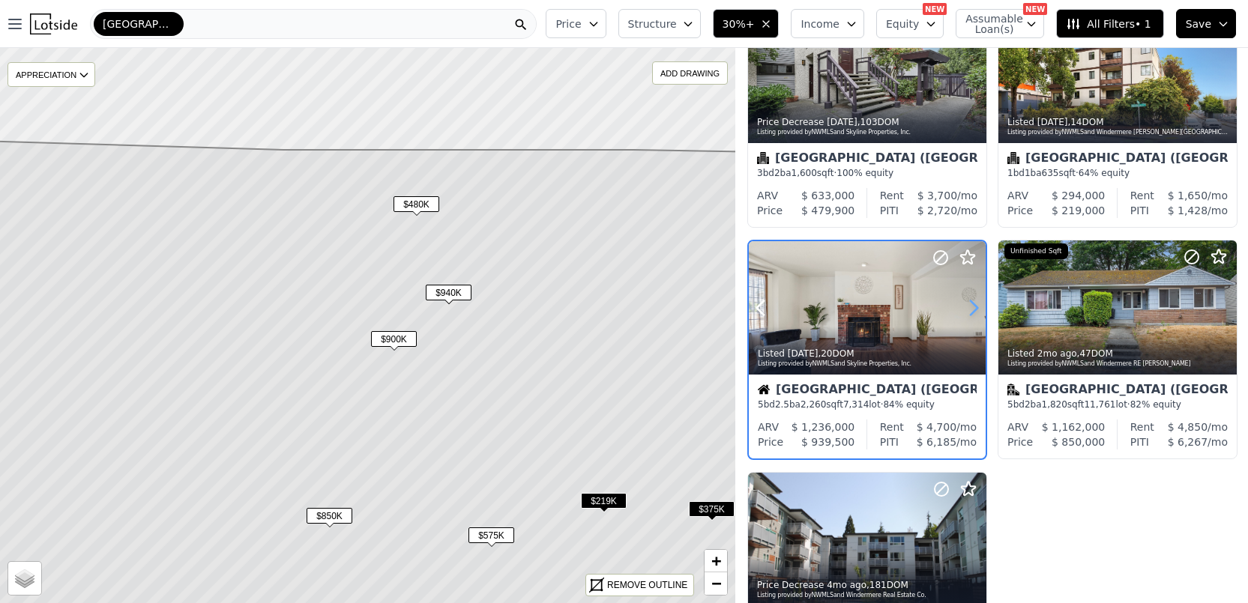
click at [972, 303] on icon at bounding box center [973, 308] width 7 height 14
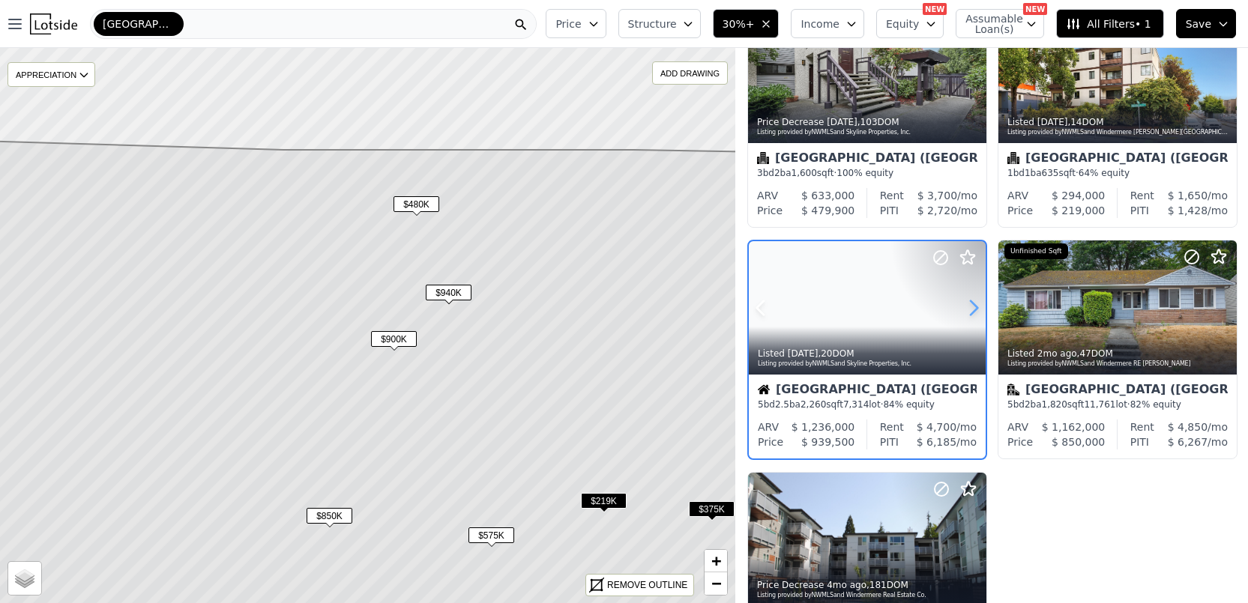
click at [972, 303] on icon at bounding box center [973, 308] width 7 height 14
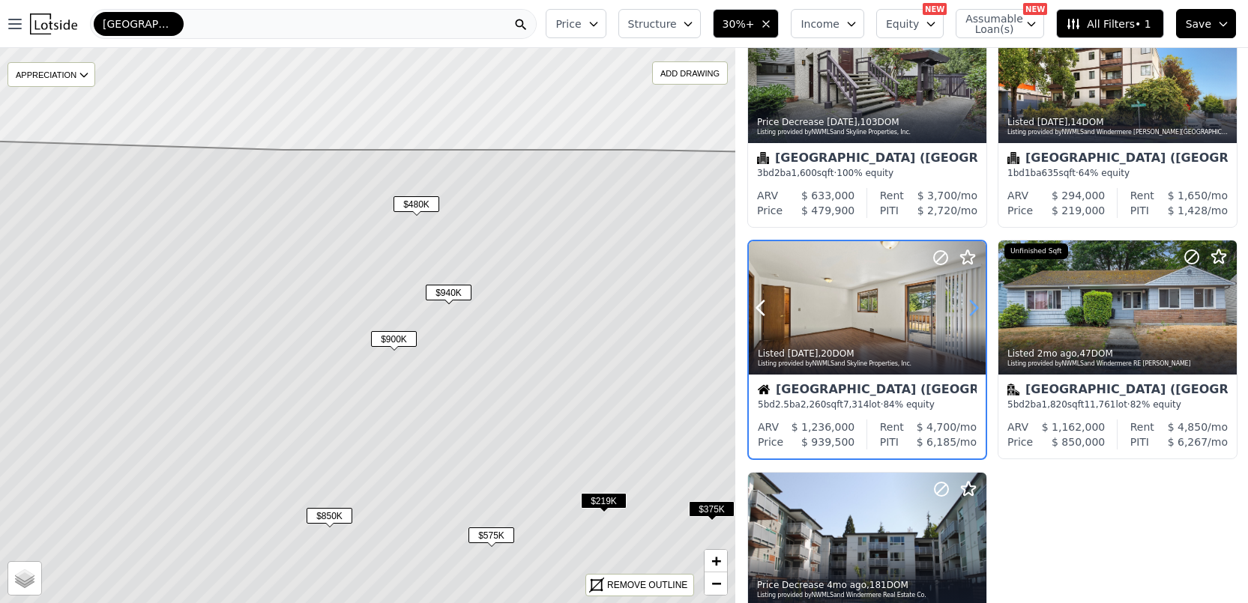
click at [972, 303] on icon at bounding box center [973, 308] width 7 height 14
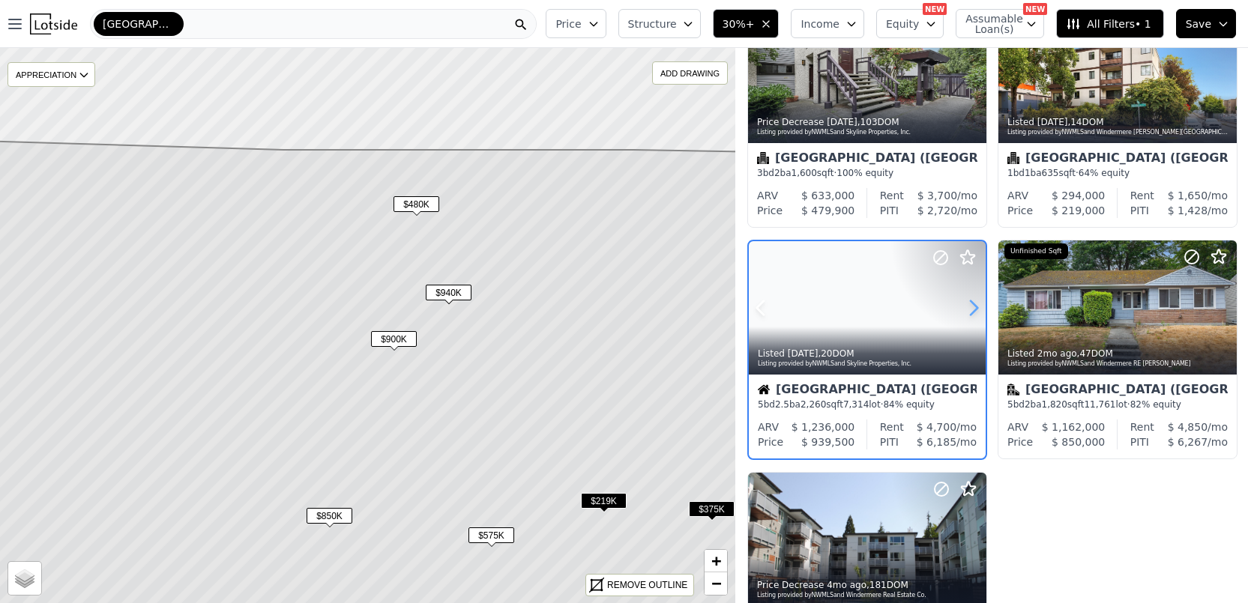
click at [972, 303] on icon at bounding box center [973, 308] width 7 height 14
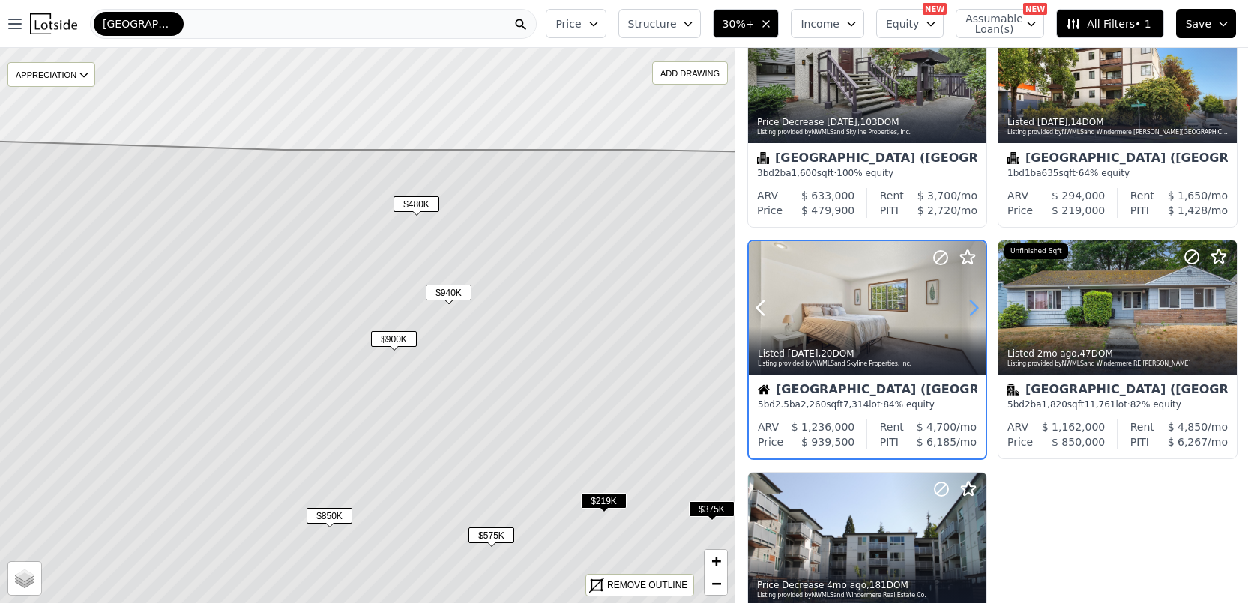
click at [972, 306] on icon at bounding box center [973, 308] width 24 height 24
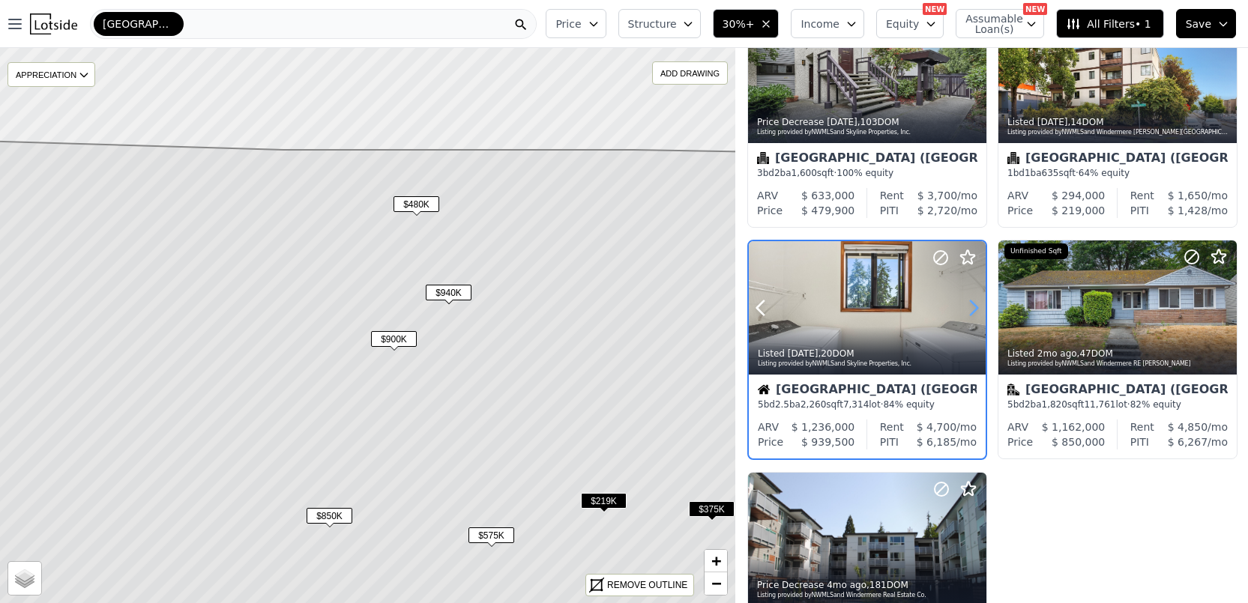
click at [972, 306] on icon at bounding box center [973, 308] width 24 height 24
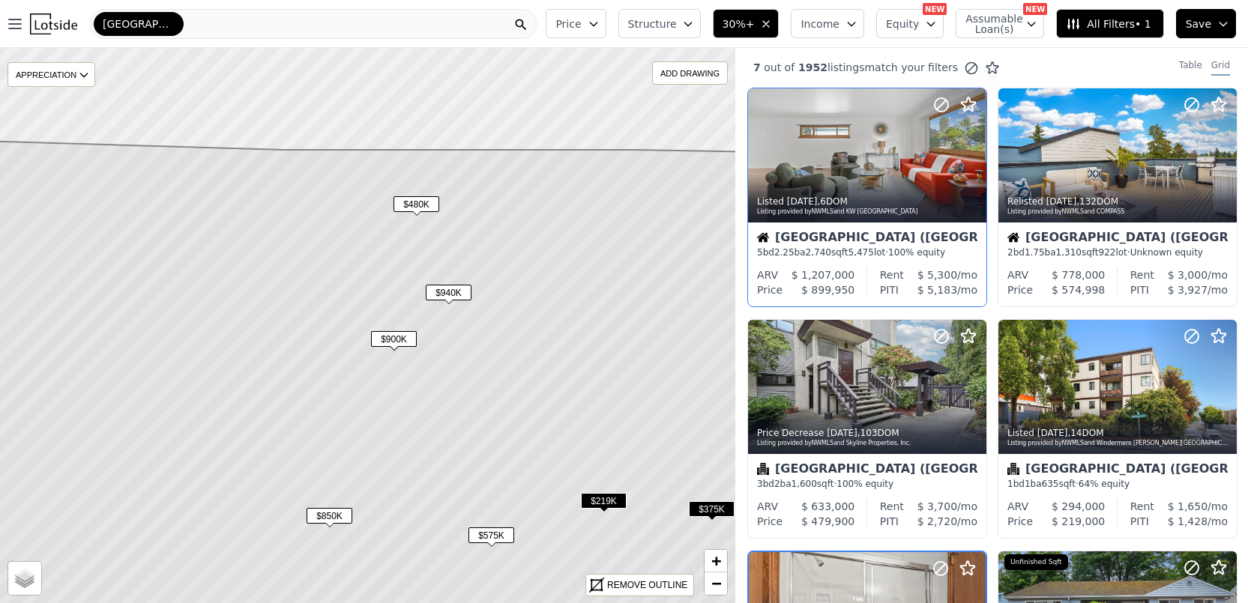
scroll to position [0, 0]
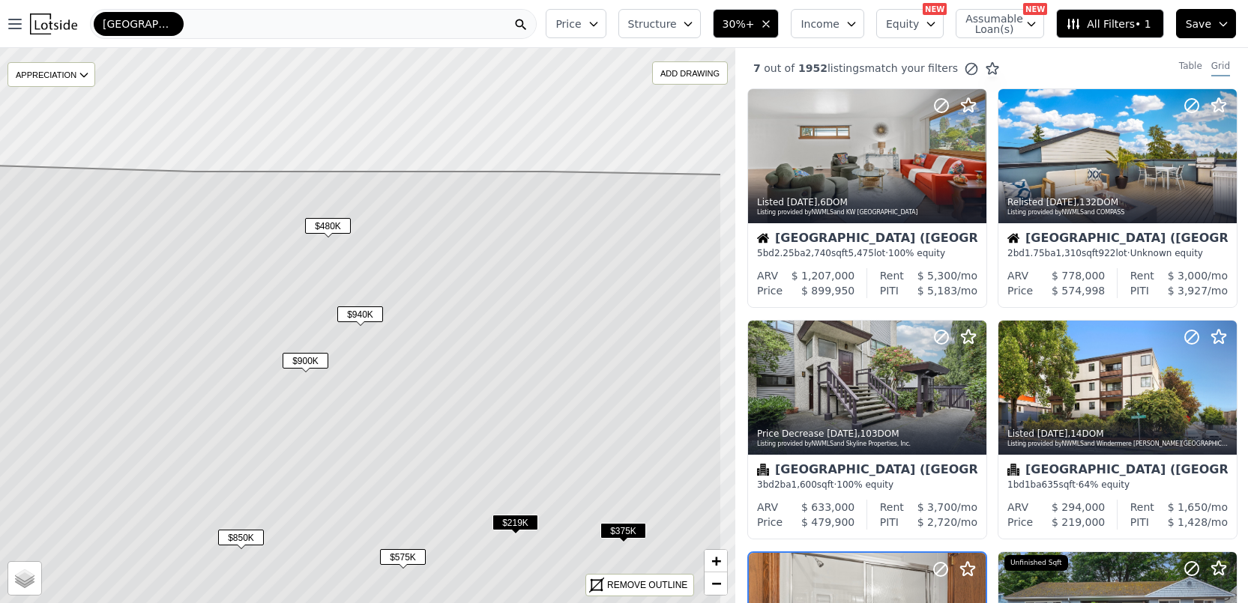
drag, startPoint x: 631, startPoint y: 274, endPoint x: 543, endPoint y: 296, distance: 91.1
click at [543, 296] on icon at bounding box center [279, 421] width 885 height 521
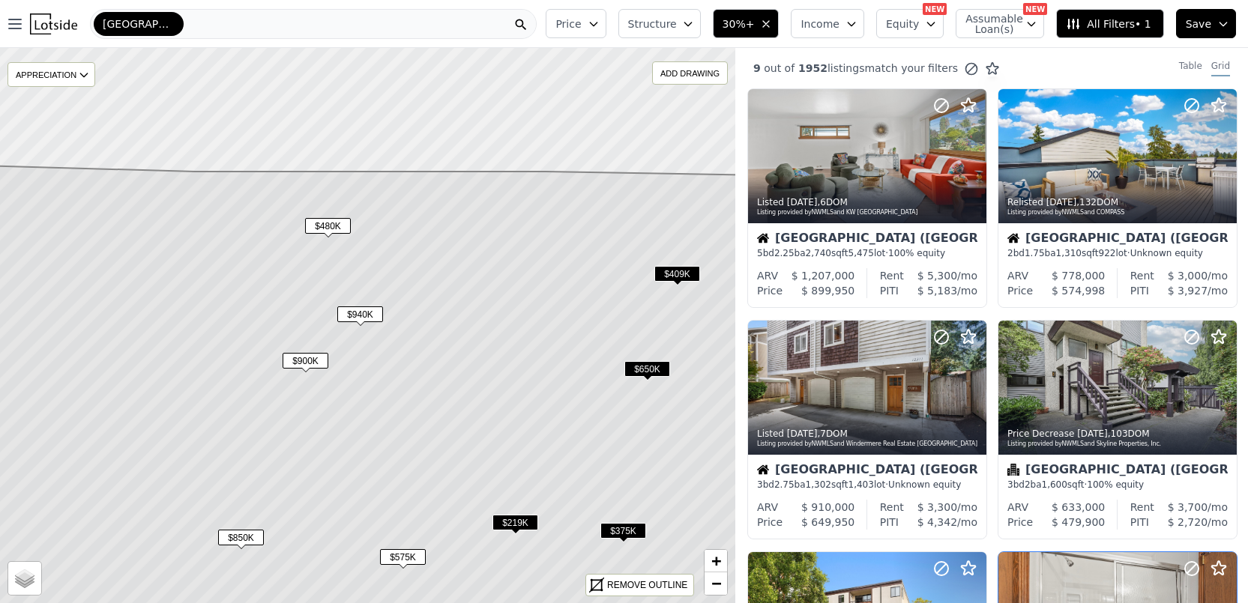
click at [748, 23] on span "30%+" at bounding box center [738, 23] width 32 height 15
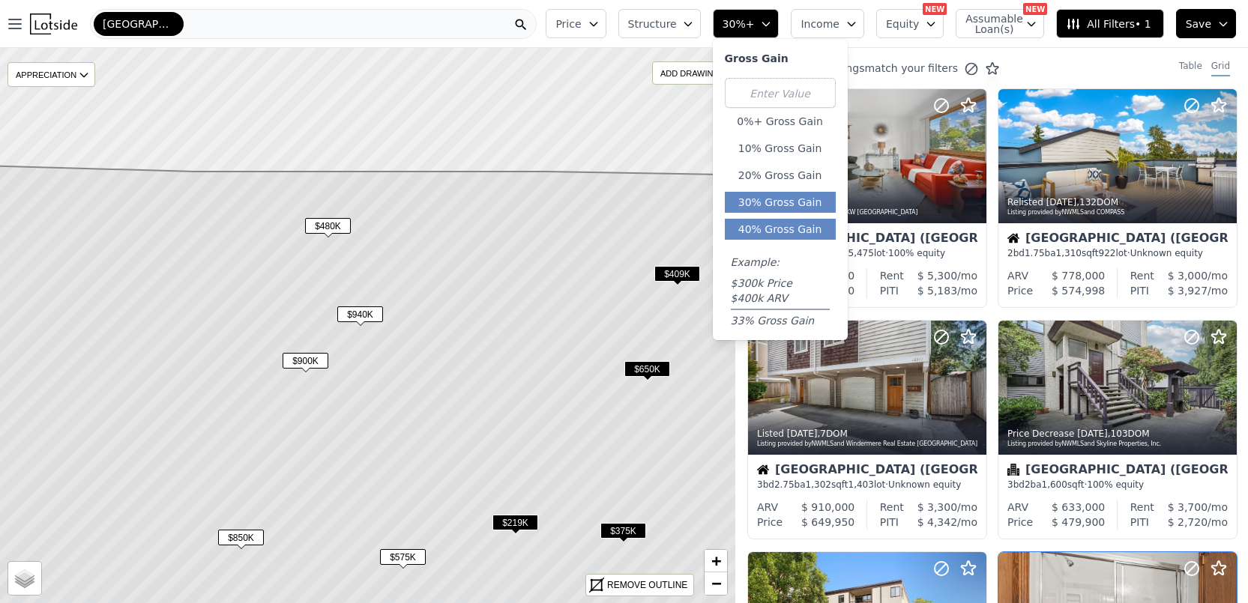
click at [751, 234] on button "40% Gross Gain" at bounding box center [780, 229] width 111 height 21
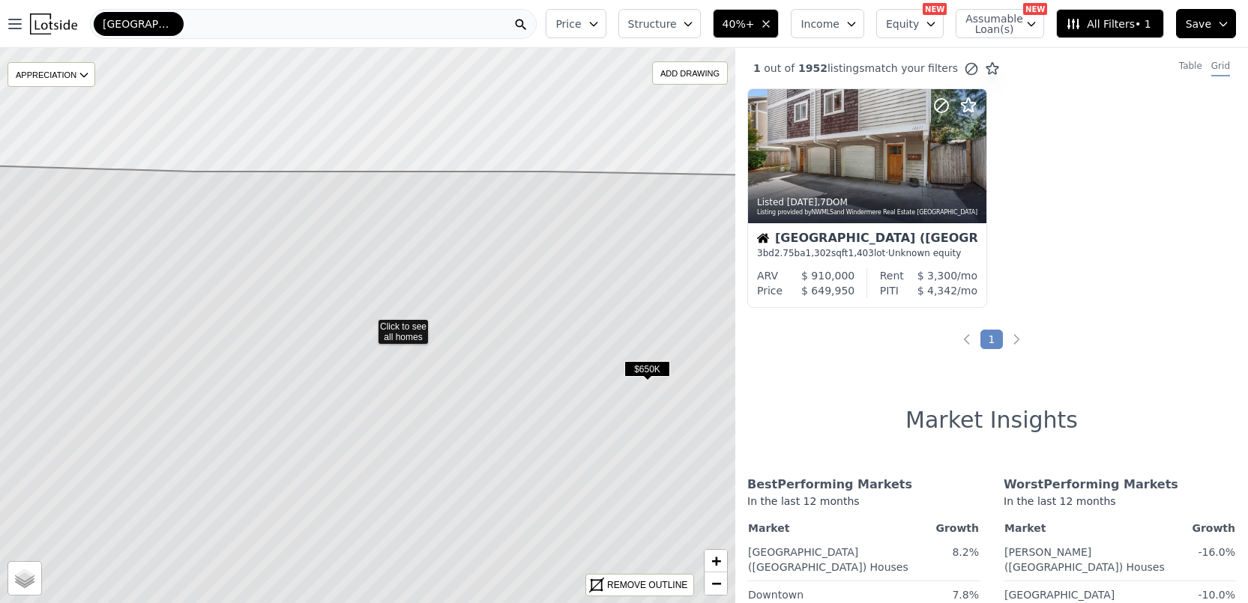
click at [548, 292] on icon at bounding box center [367, 412] width 885 height 496
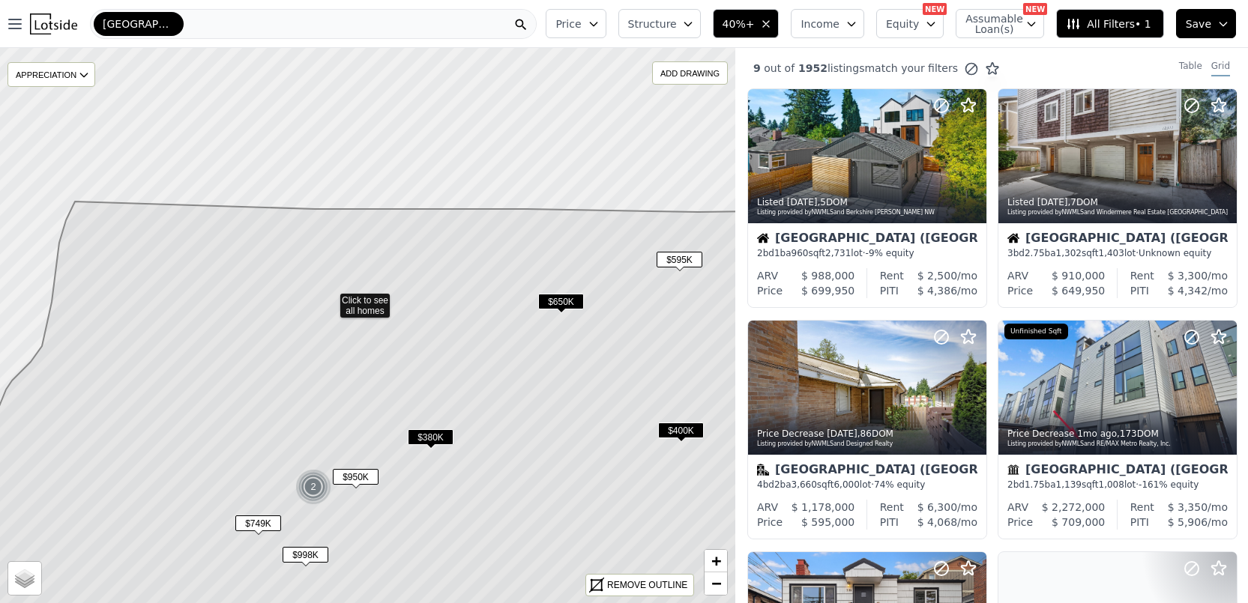
drag, startPoint x: 582, startPoint y: 401, endPoint x: 453, endPoint y: 336, distance: 145.1
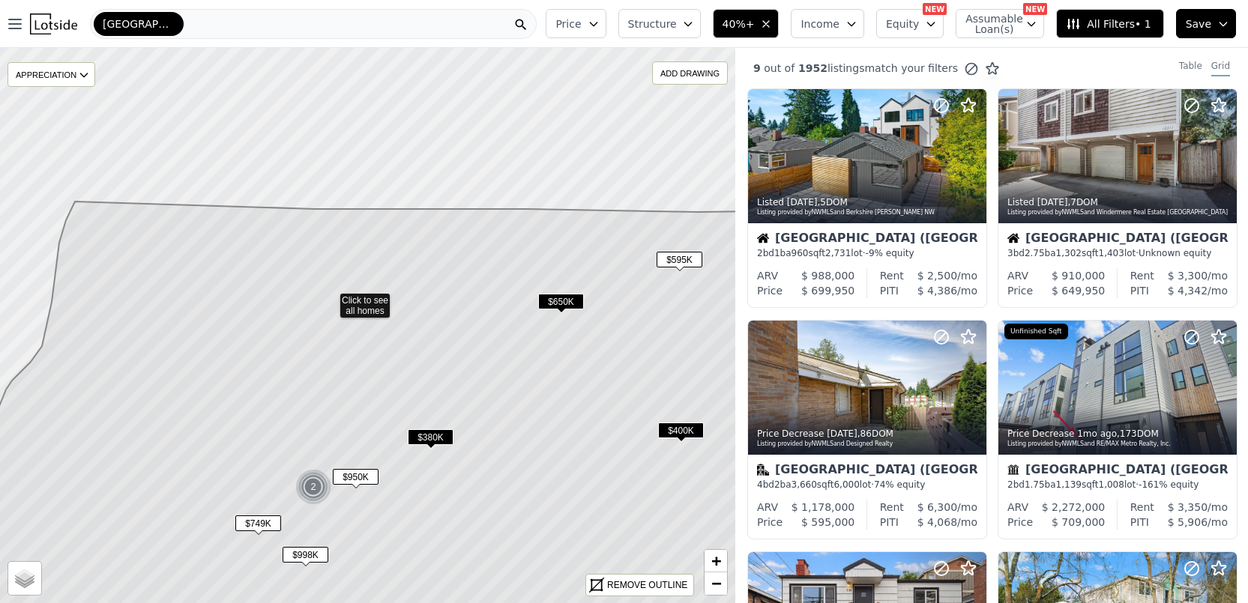
click at [450, 333] on icon at bounding box center [359, 418] width 828 height 433
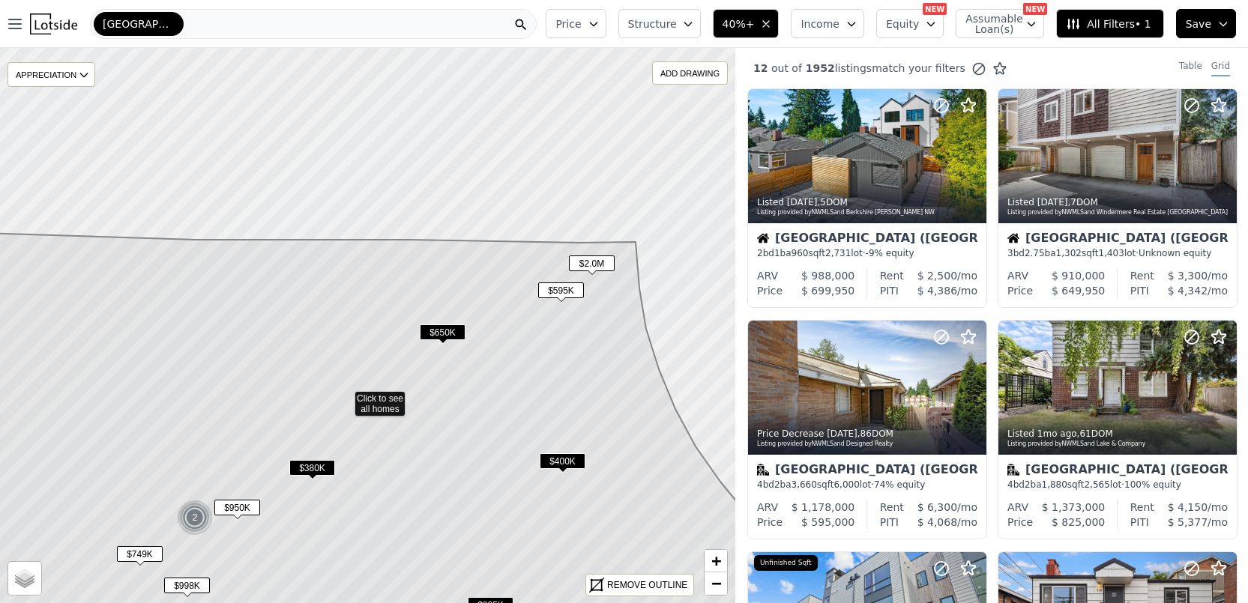
drag, startPoint x: 520, startPoint y: 277, endPoint x: 497, endPoint y: 350, distance: 76.3
click at [497, 350] on icon at bounding box center [344, 482] width 885 height 501
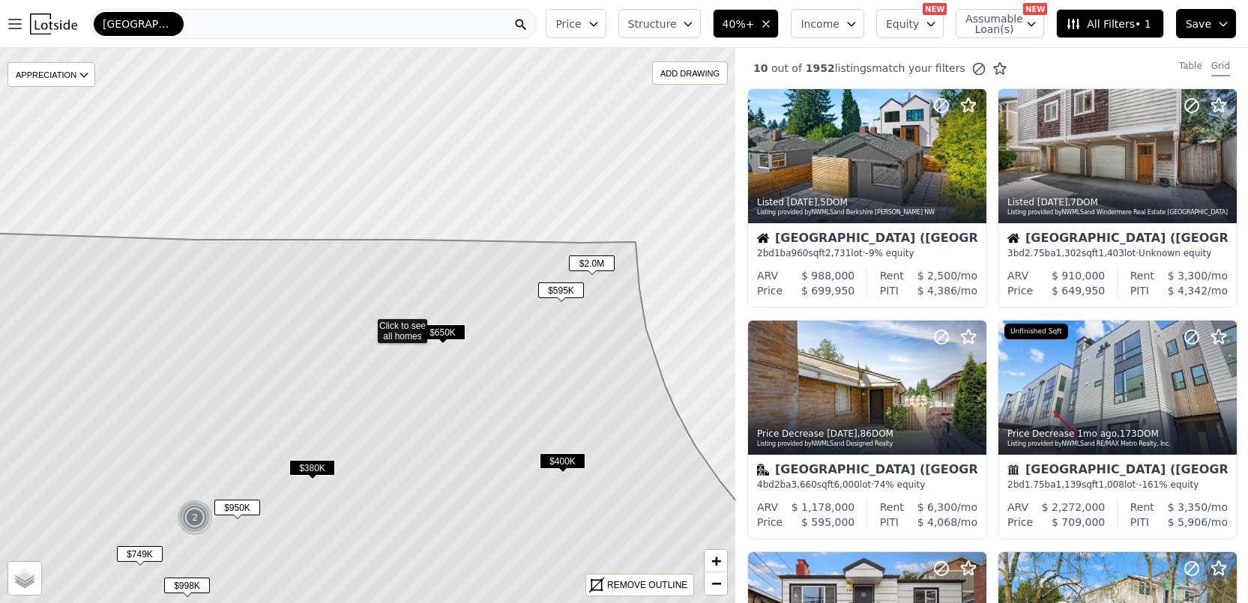
click at [587, 260] on span "$2.0M" at bounding box center [592, 264] width 46 height 16
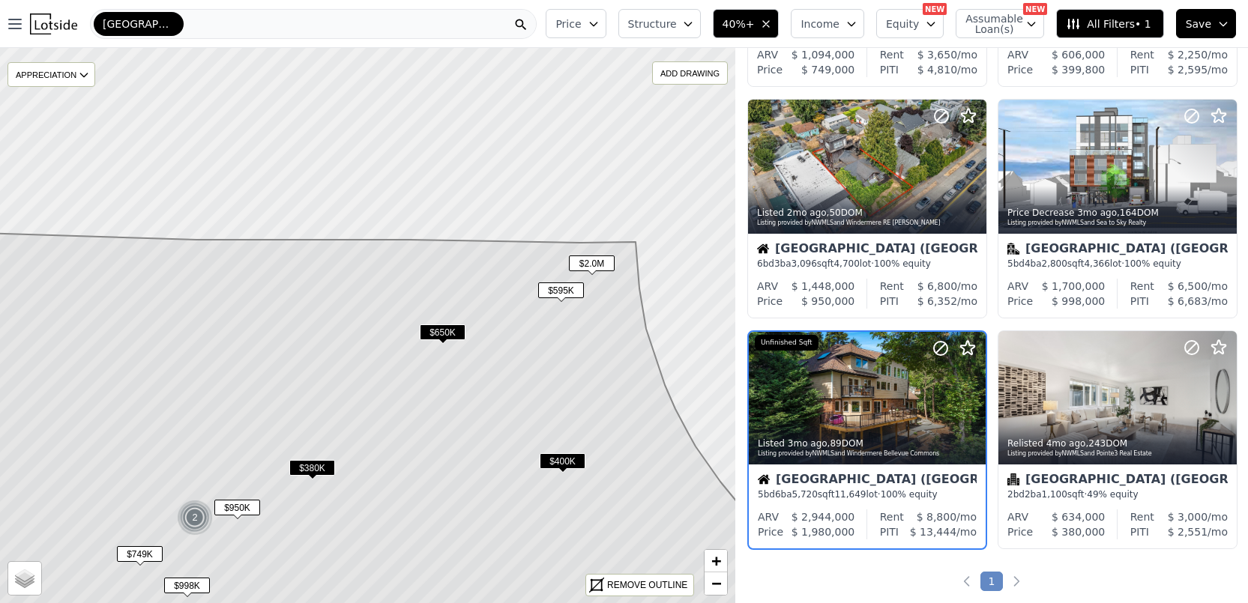
scroll to position [775, 0]
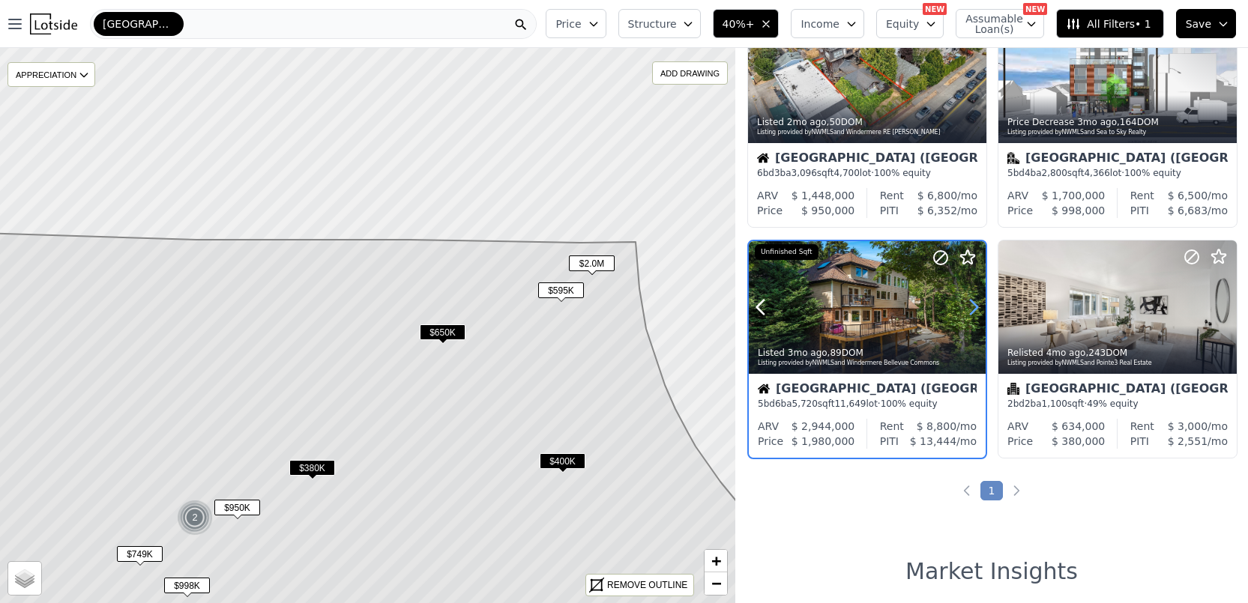
click at [980, 312] on icon at bounding box center [973, 307] width 24 height 24
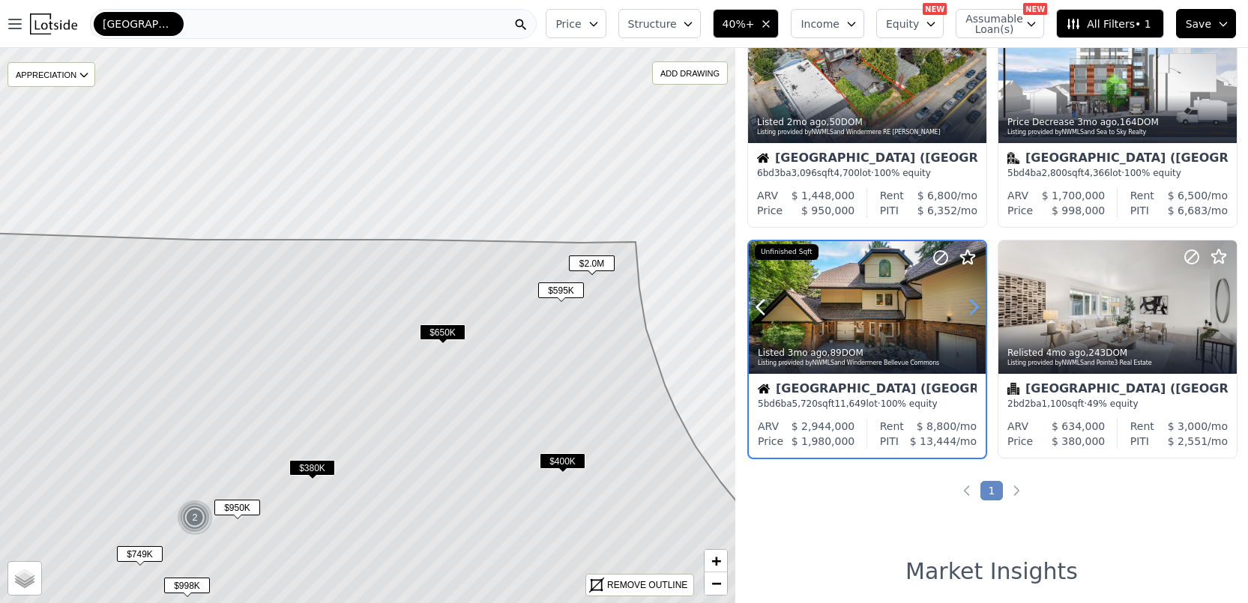
click at [980, 312] on icon at bounding box center [973, 307] width 24 height 24
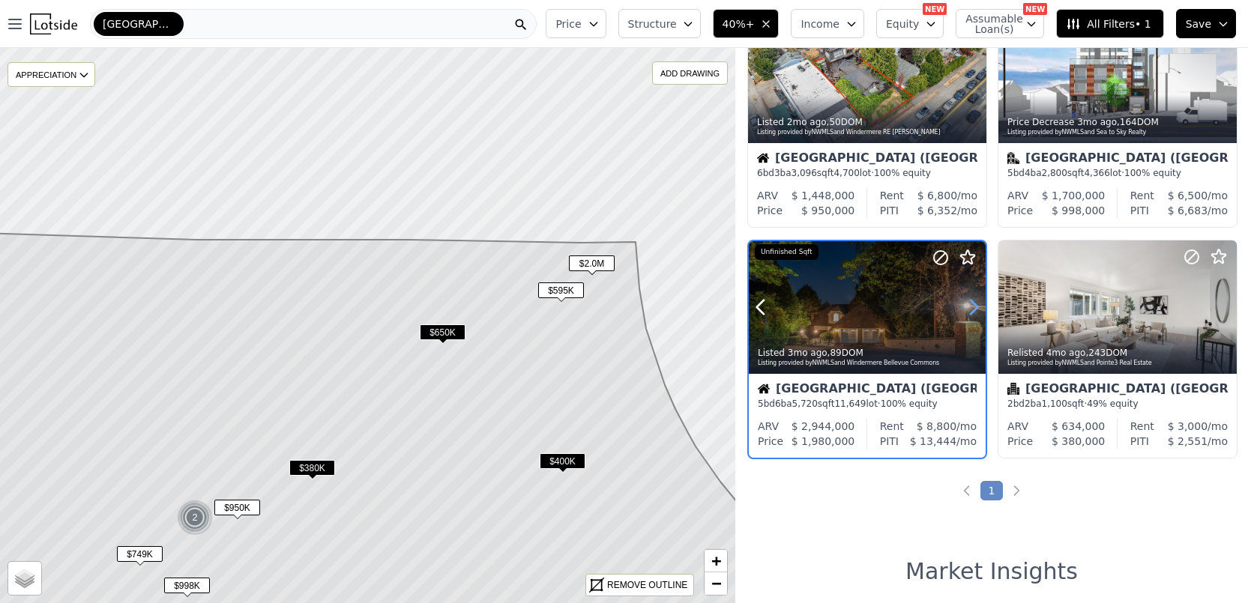
click at [978, 312] on icon at bounding box center [973, 307] width 24 height 24
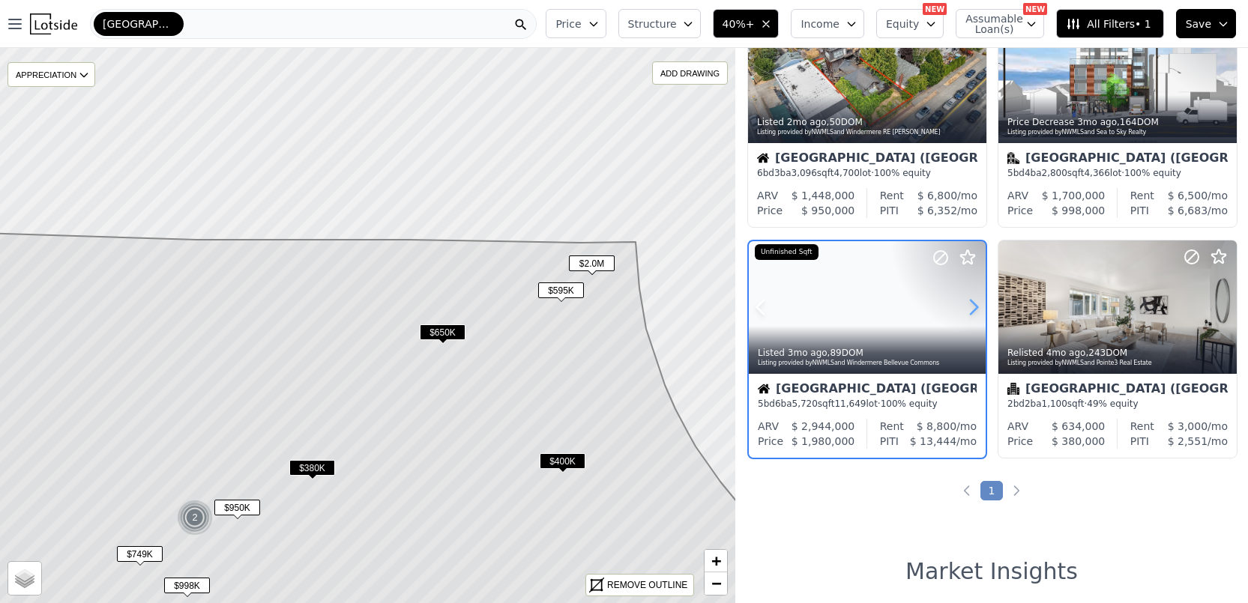
click at [978, 312] on icon at bounding box center [973, 307] width 24 height 24
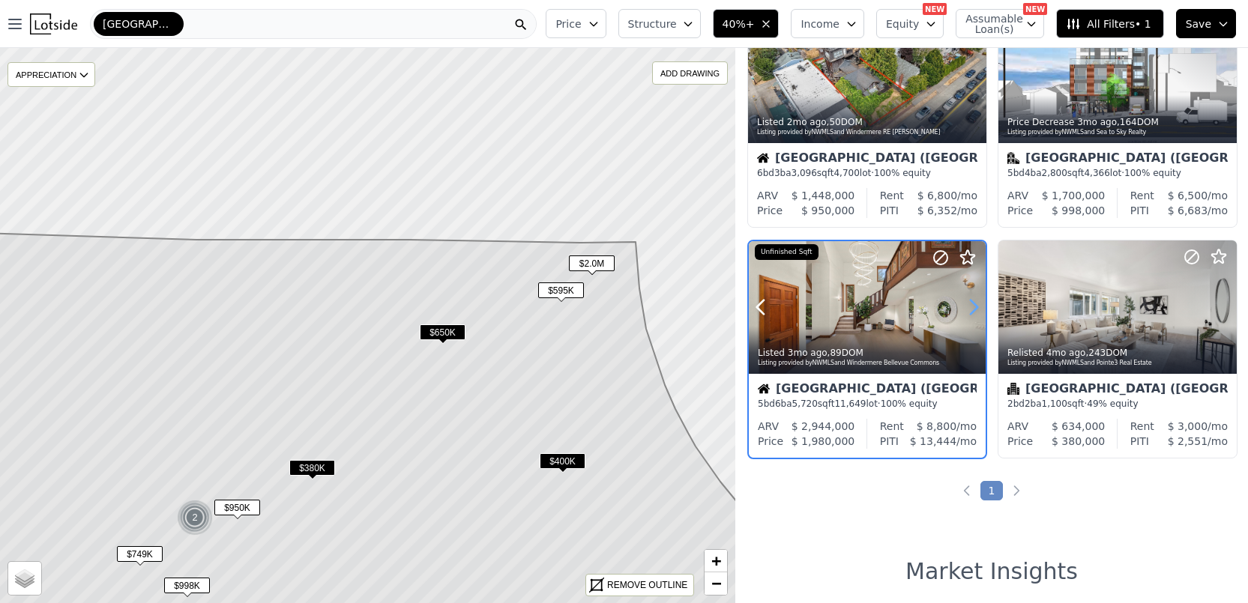
click at [964, 308] on icon at bounding box center [973, 307] width 24 height 24
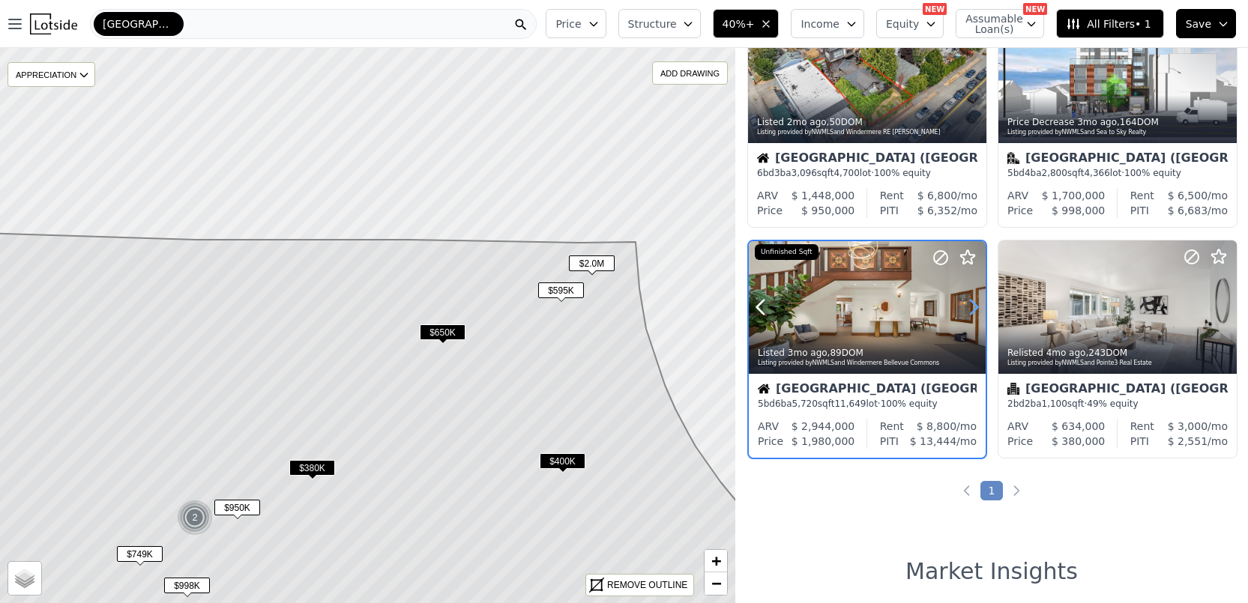
click at [964, 308] on icon at bounding box center [973, 307] width 24 height 24
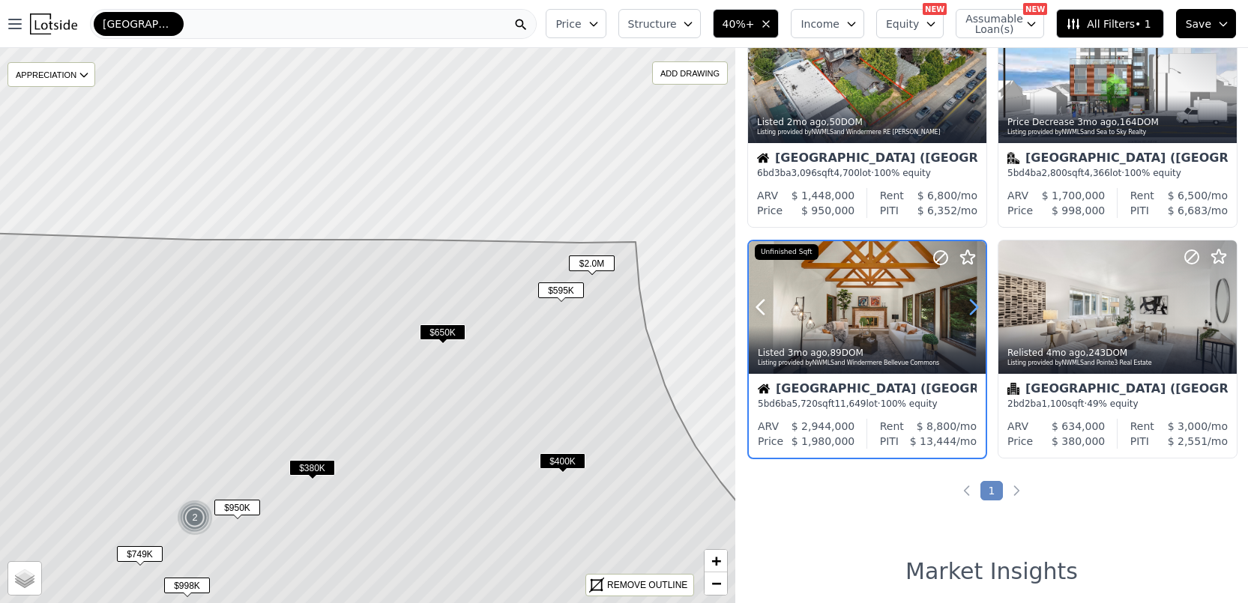
click at [964, 308] on icon at bounding box center [973, 307] width 24 height 24
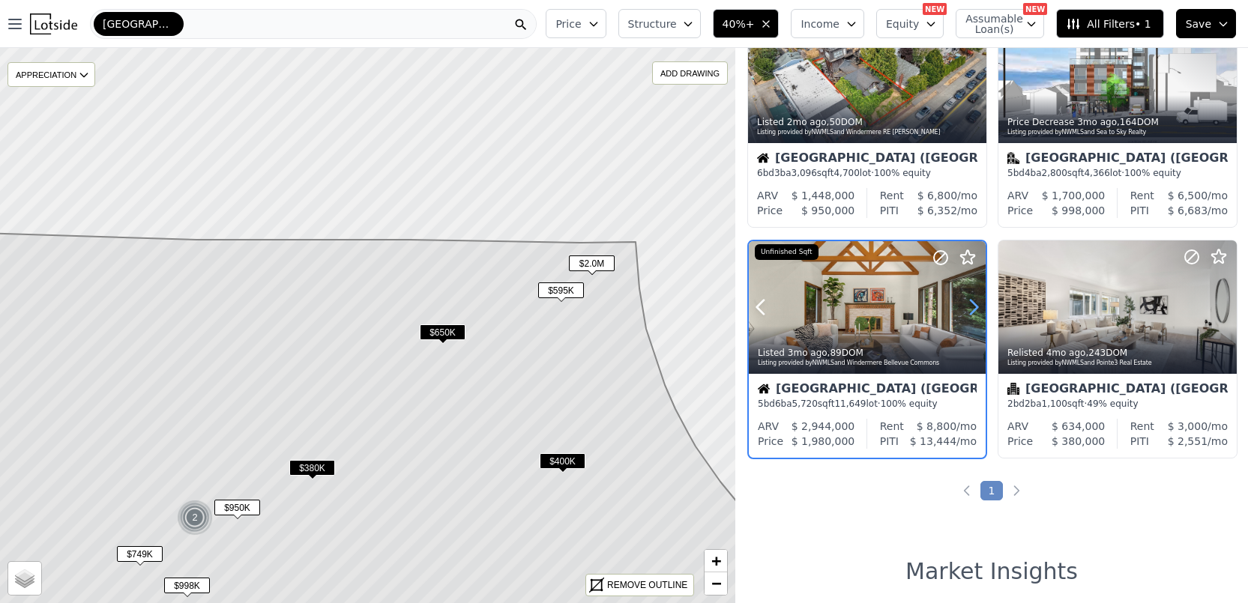
click at [964, 308] on icon at bounding box center [973, 307] width 24 height 24
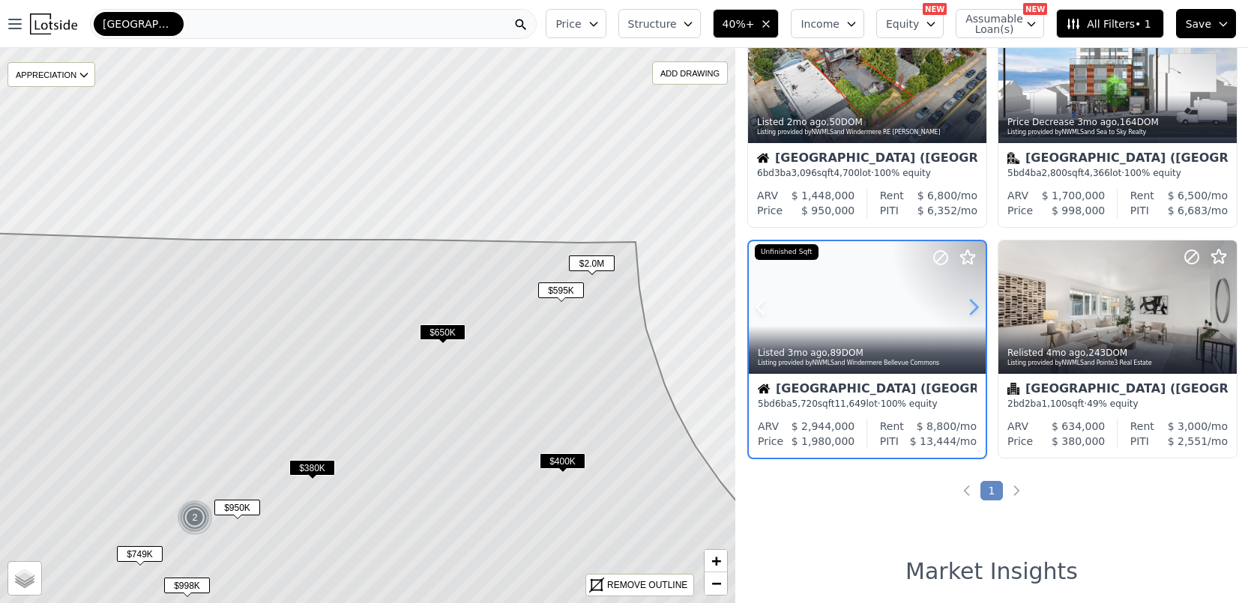
click at [964, 308] on icon at bounding box center [973, 307] width 24 height 24
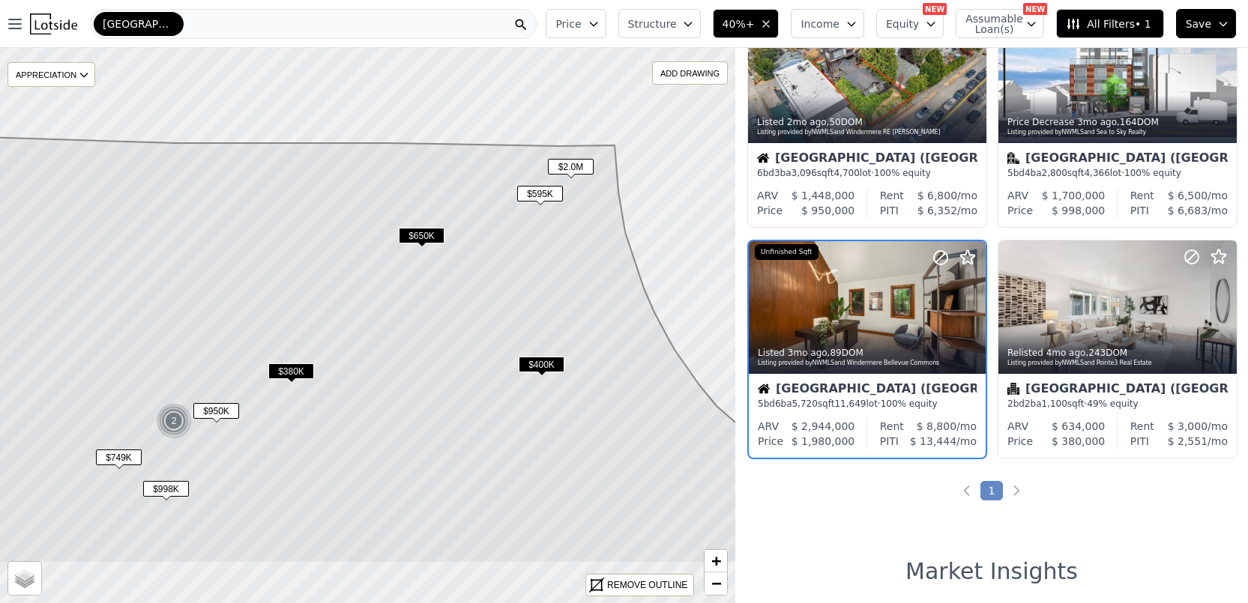
drag, startPoint x: 496, startPoint y: 406, endPoint x: 474, endPoint y: 321, distance: 88.3
click at [474, 321] on icon at bounding box center [346, 350] width 885 height 428
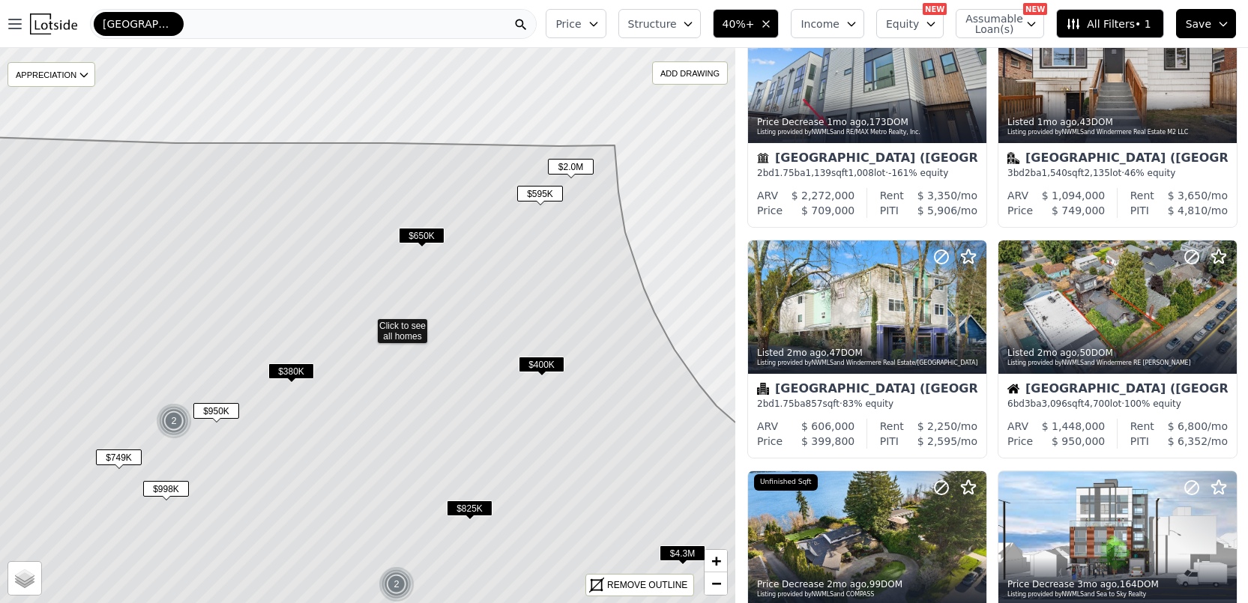
scroll to position [1006, 0]
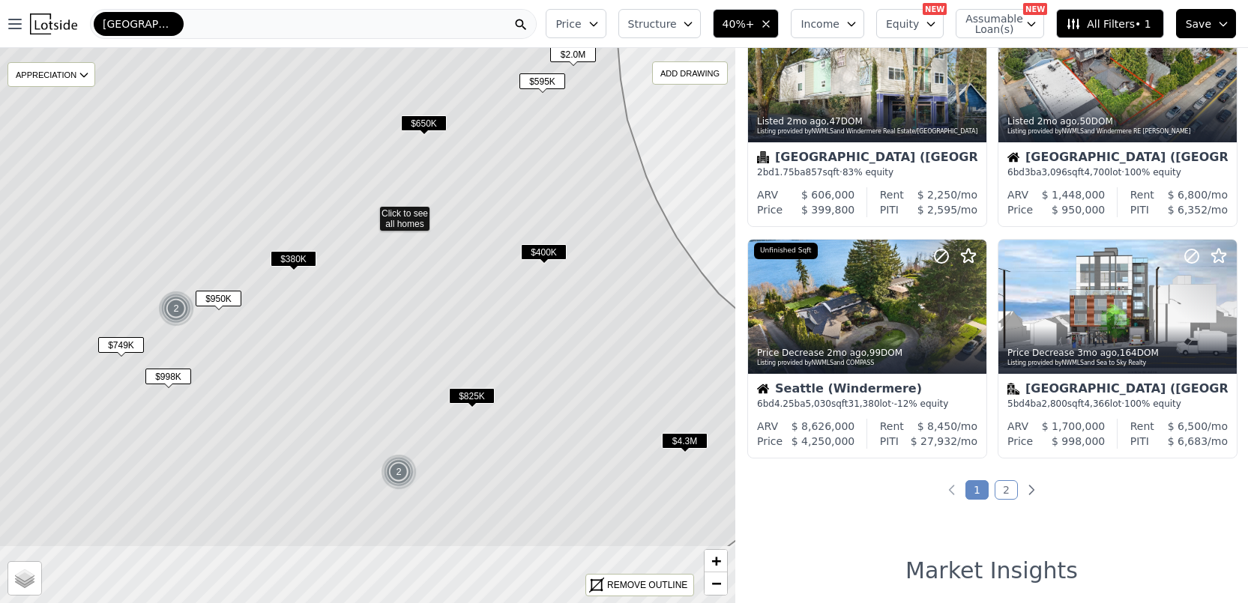
drag, startPoint x: 542, startPoint y: 476, endPoint x: 544, endPoint y: 310, distance: 165.6
click at [544, 310] on icon at bounding box center [369, 285] width 885 height 525
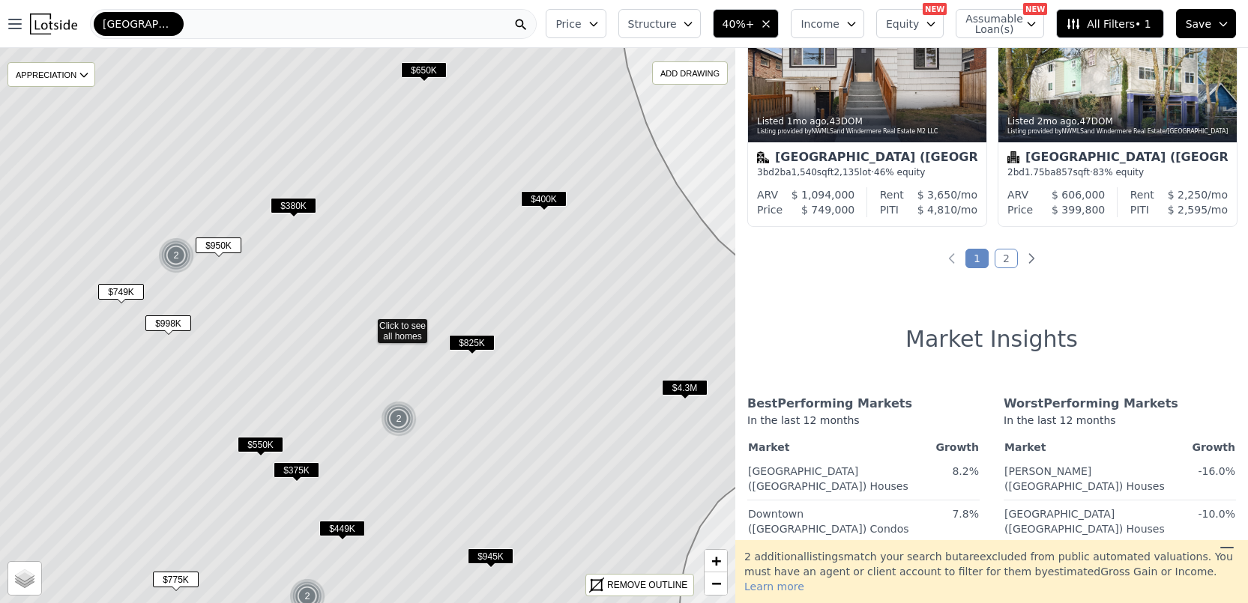
click at [465, 345] on span "$825K" at bounding box center [472, 343] width 46 height 16
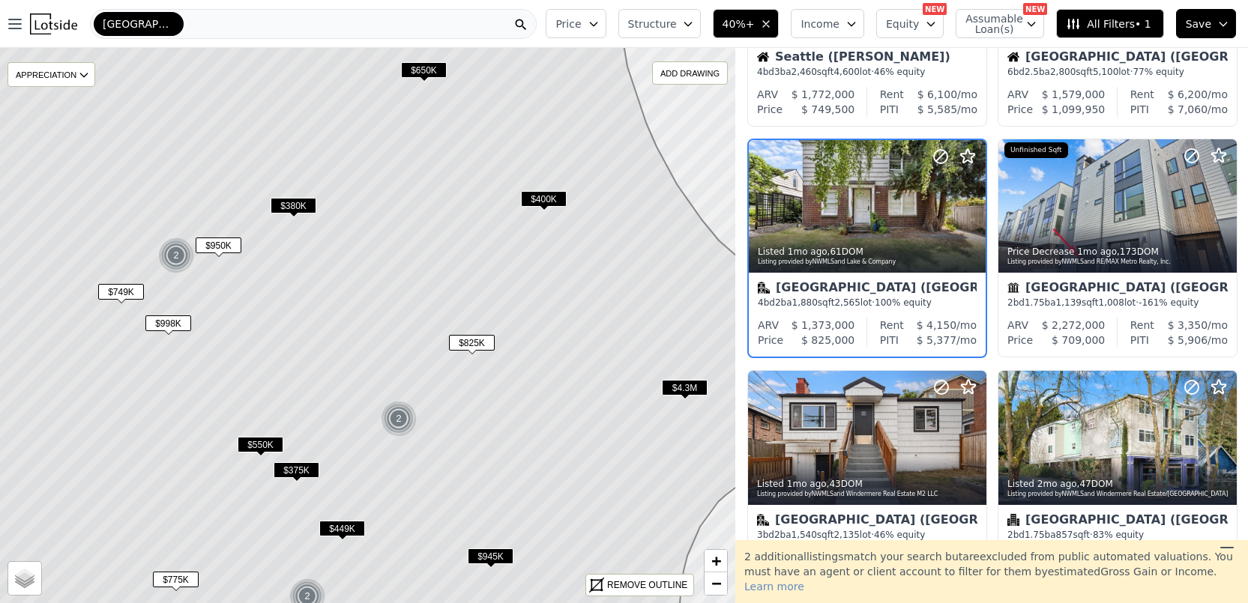
scroll to position [823, 0]
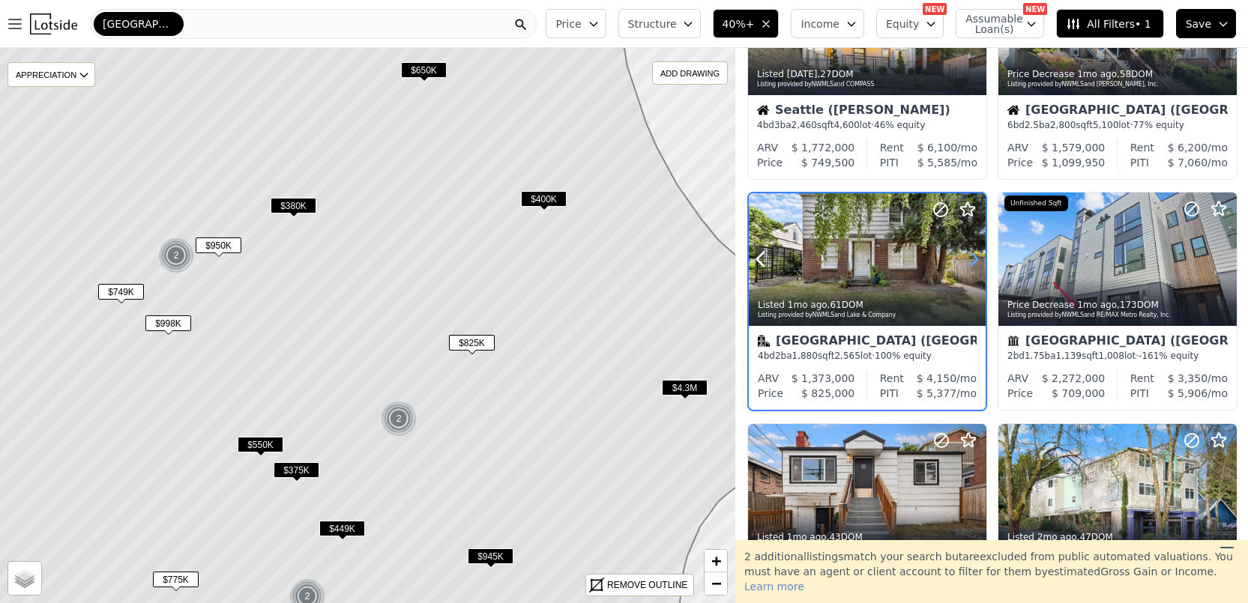
click at [975, 259] on icon at bounding box center [973, 259] width 24 height 24
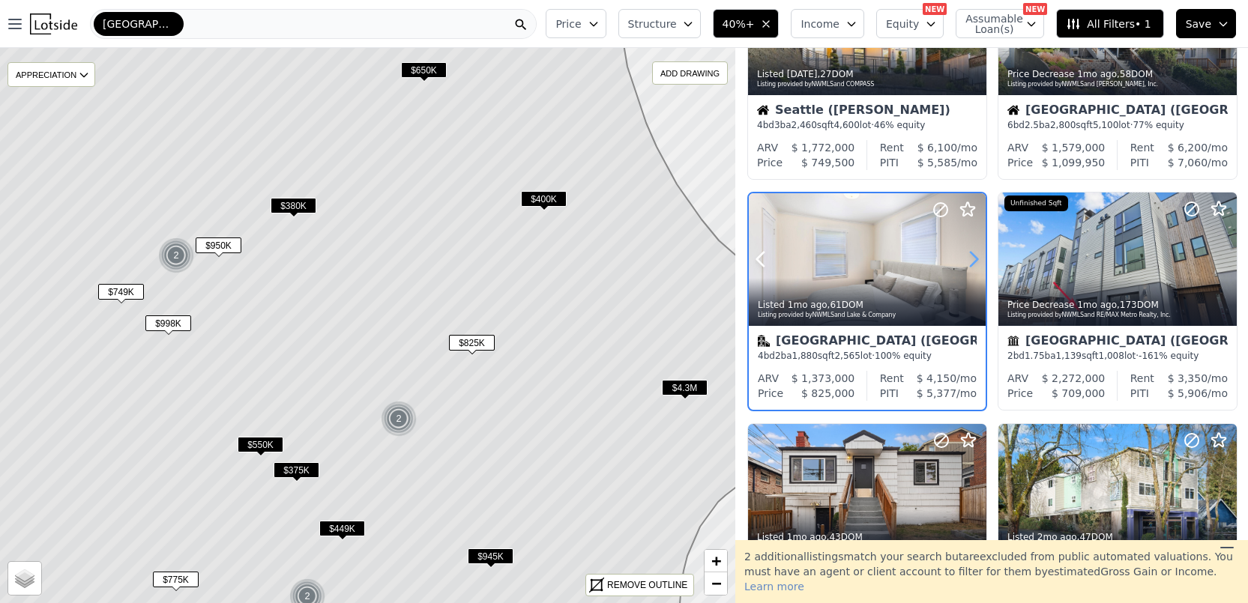
click at [975, 259] on icon at bounding box center [973, 259] width 24 height 24
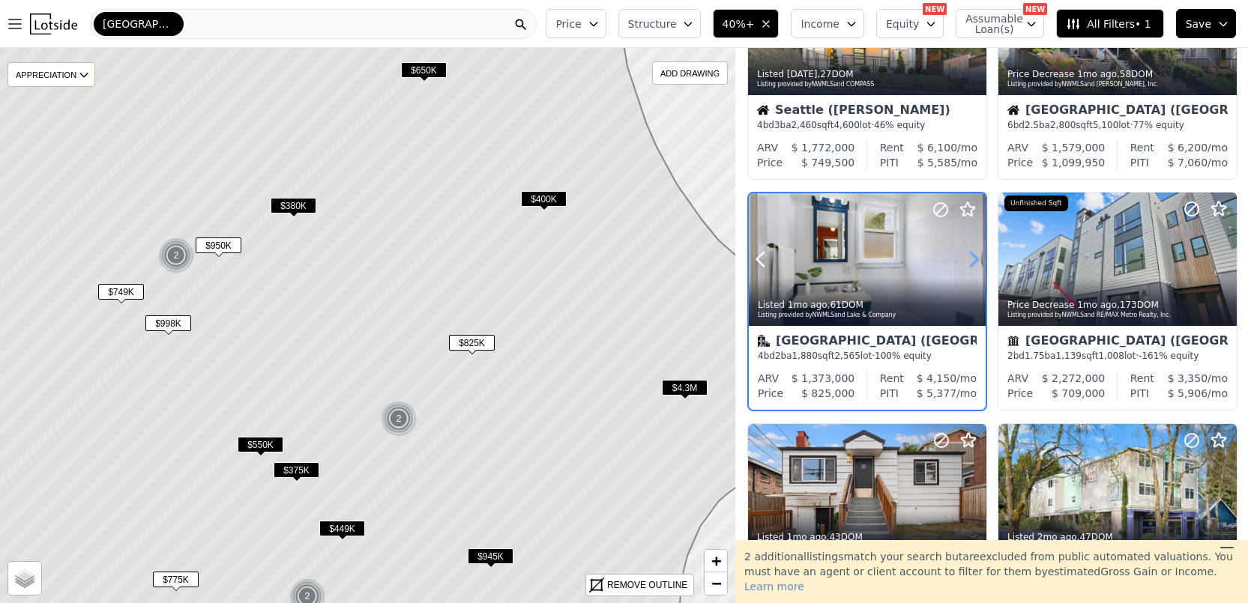
click at [975, 259] on icon at bounding box center [973, 259] width 24 height 24
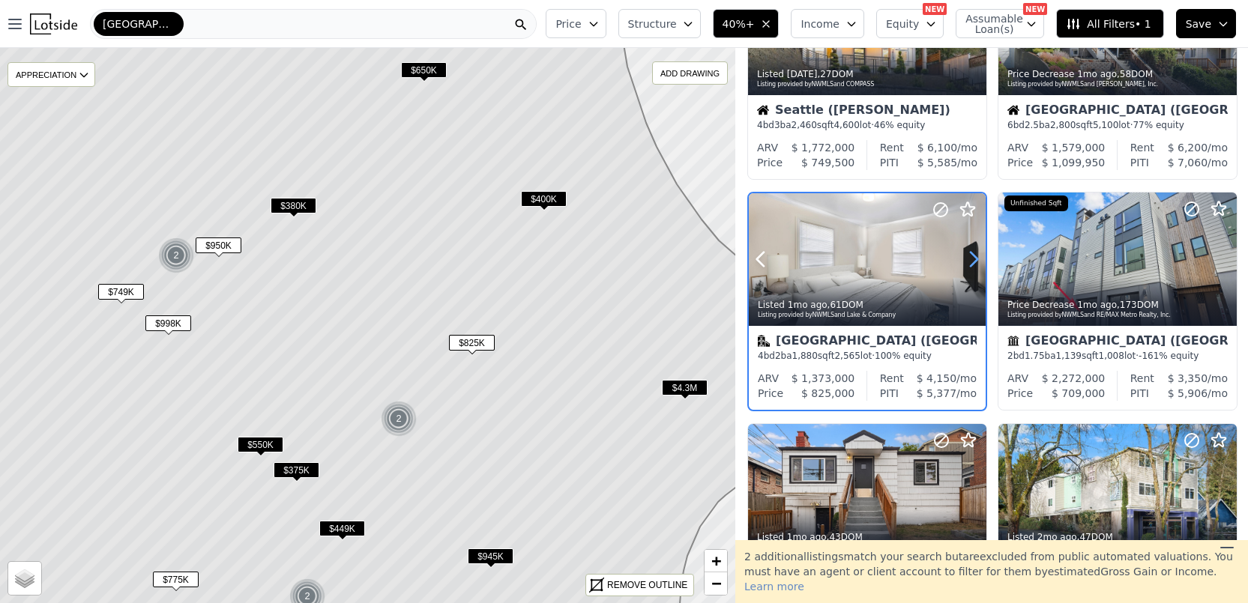
click at [975, 259] on icon at bounding box center [973, 259] width 24 height 24
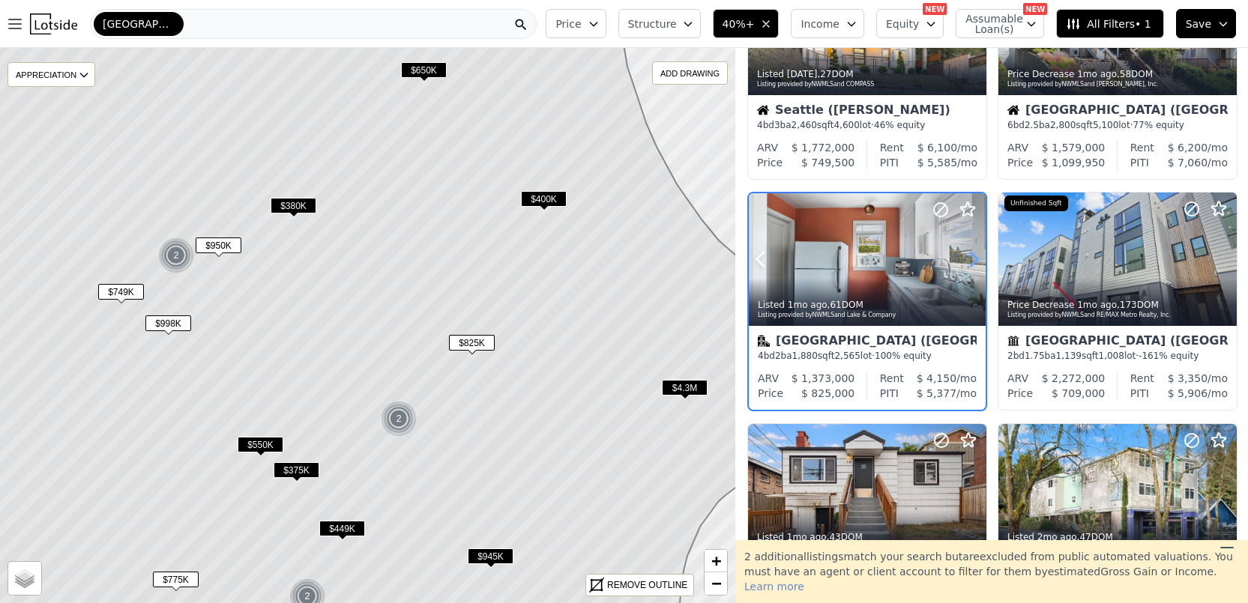
click at [975, 259] on icon at bounding box center [973, 259] width 24 height 24
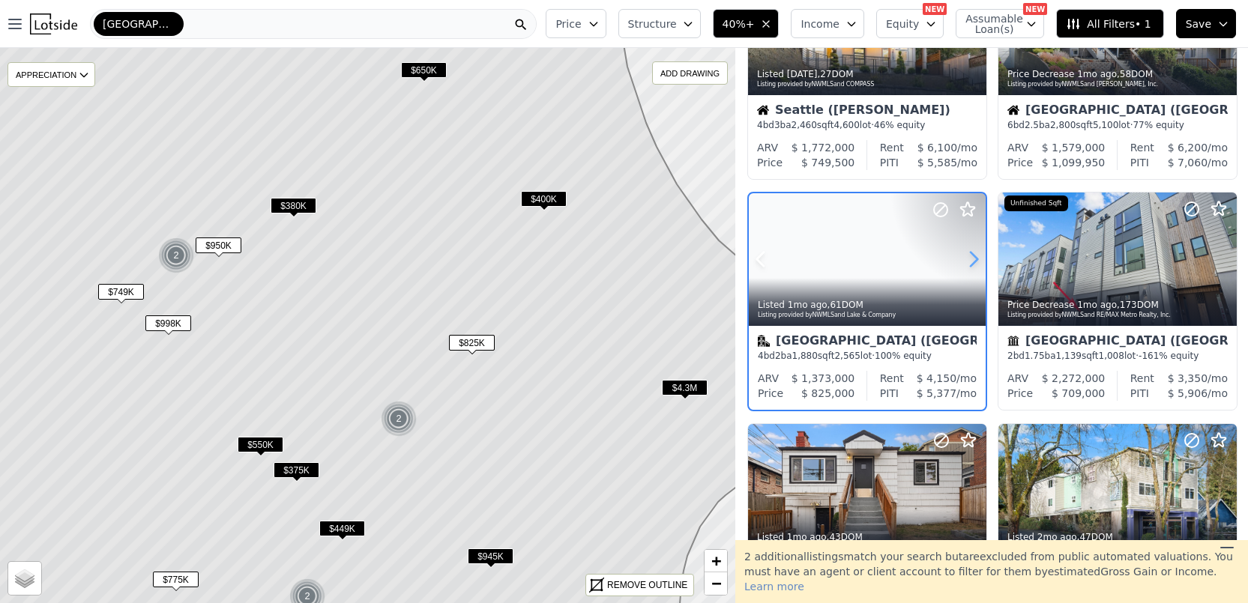
click at [975, 259] on icon at bounding box center [973, 259] width 24 height 24
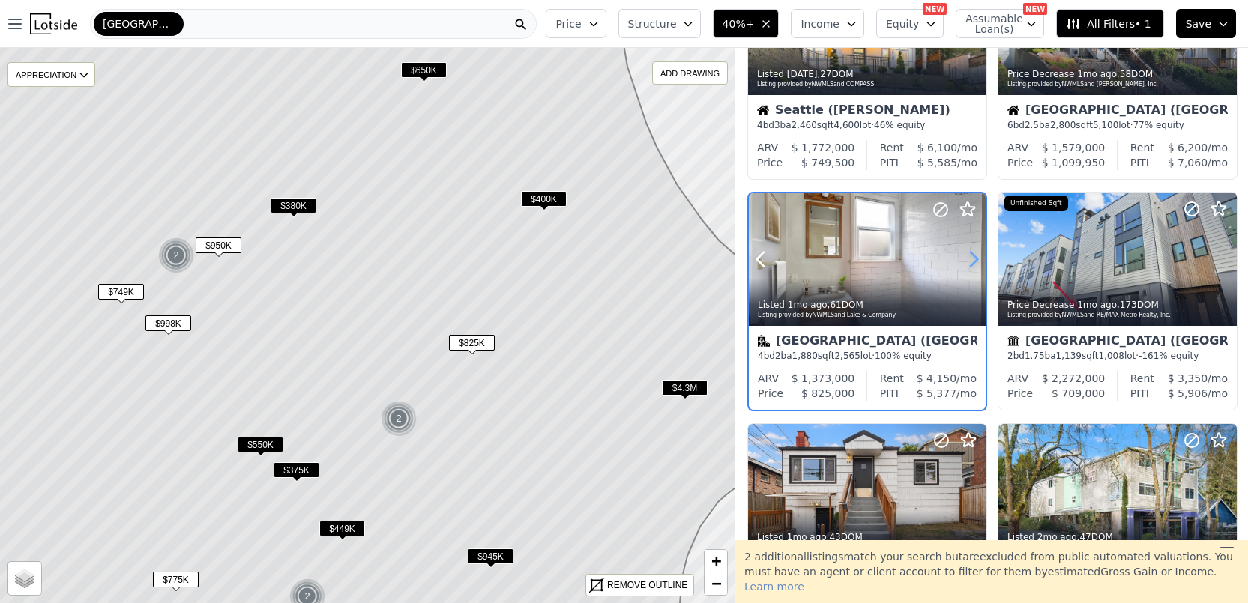
click at [975, 259] on icon at bounding box center [973, 259] width 24 height 24
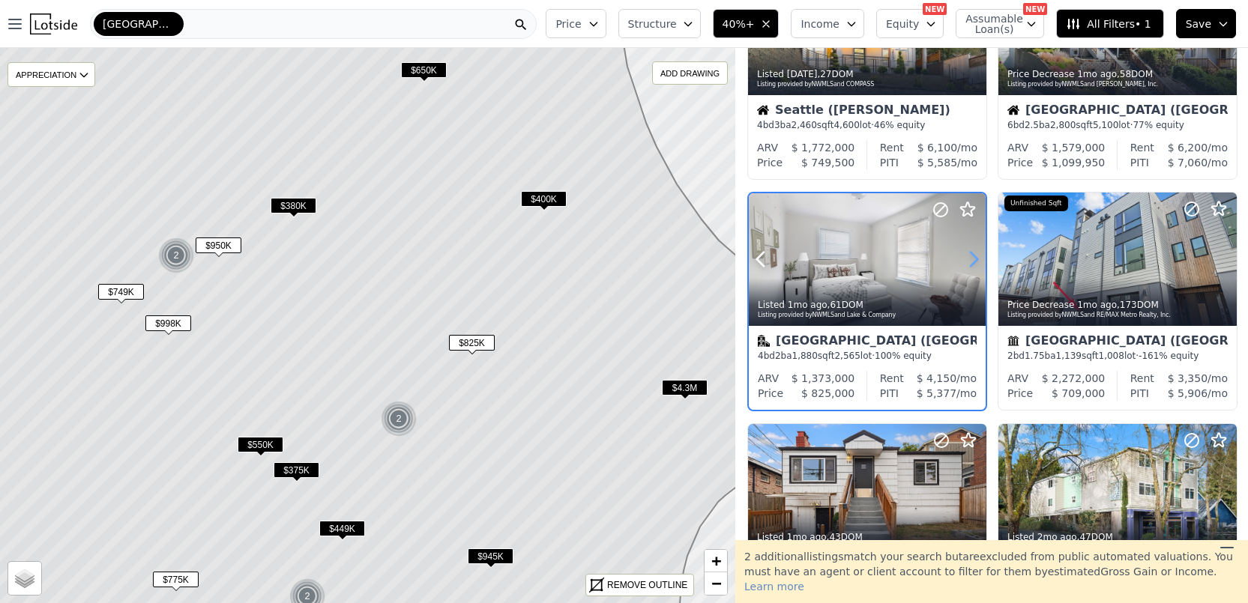
click at [975, 259] on icon at bounding box center [973, 259] width 24 height 24
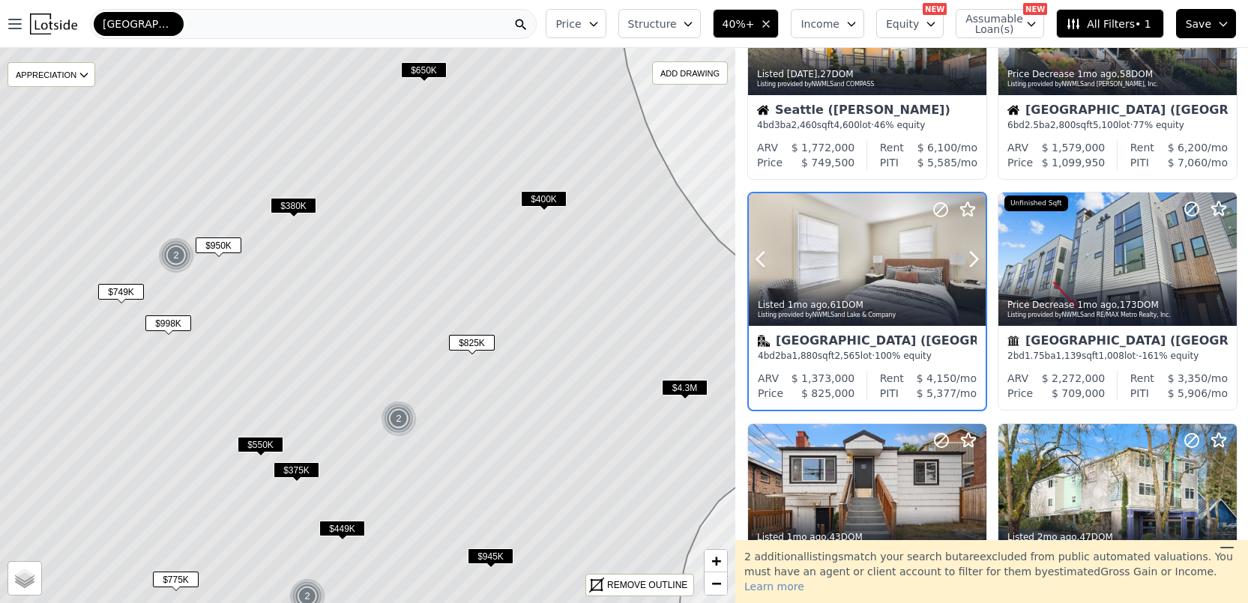
click at [910, 241] on div at bounding box center [938, 241] width 96 height 96
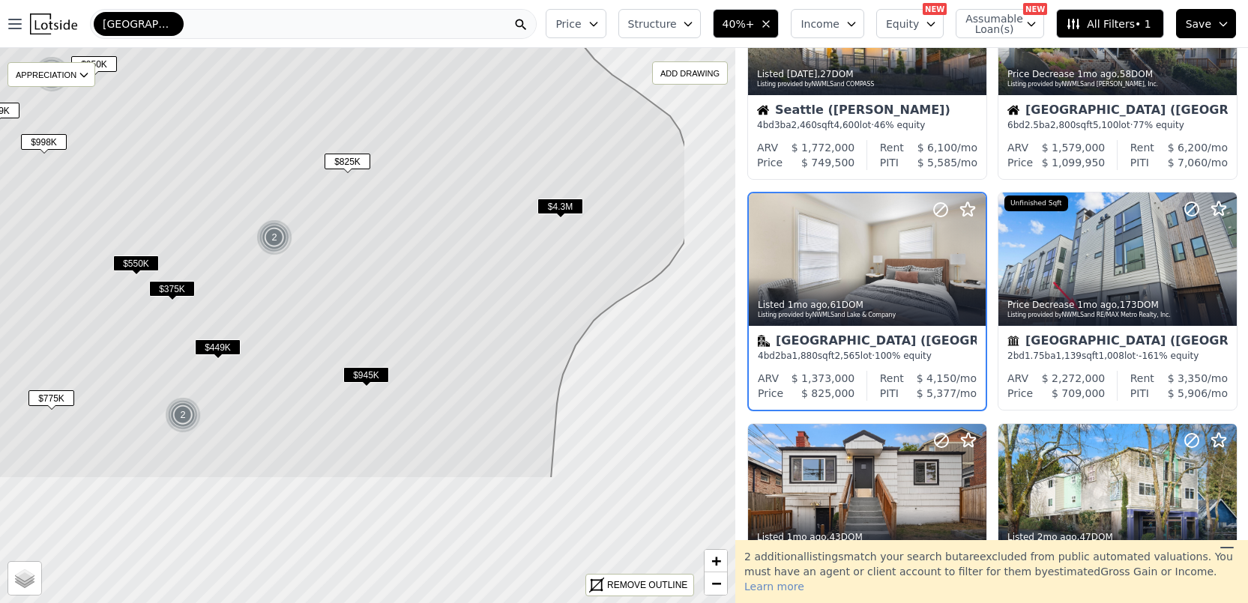
drag, startPoint x: 595, startPoint y: 348, endPoint x: 471, endPoint y: 166, distance: 219.9
click at [471, 166] on icon at bounding box center [243, 144] width 885 height 669
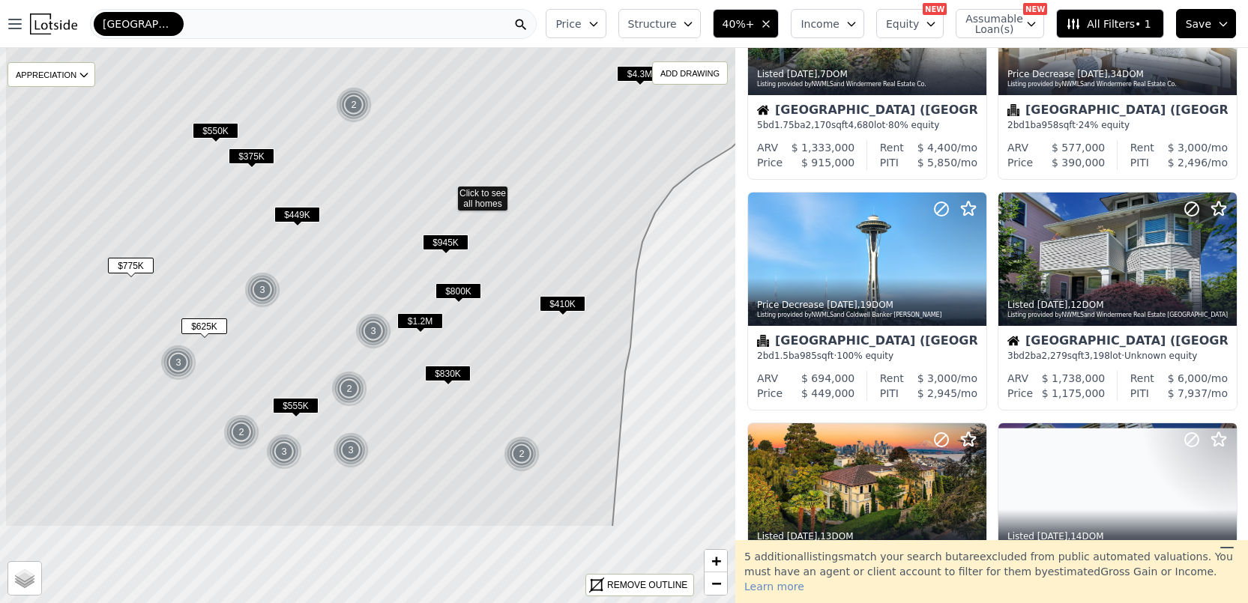
drag, startPoint x: 488, startPoint y: 345, endPoint x: 567, endPoint y: 212, distance: 154.6
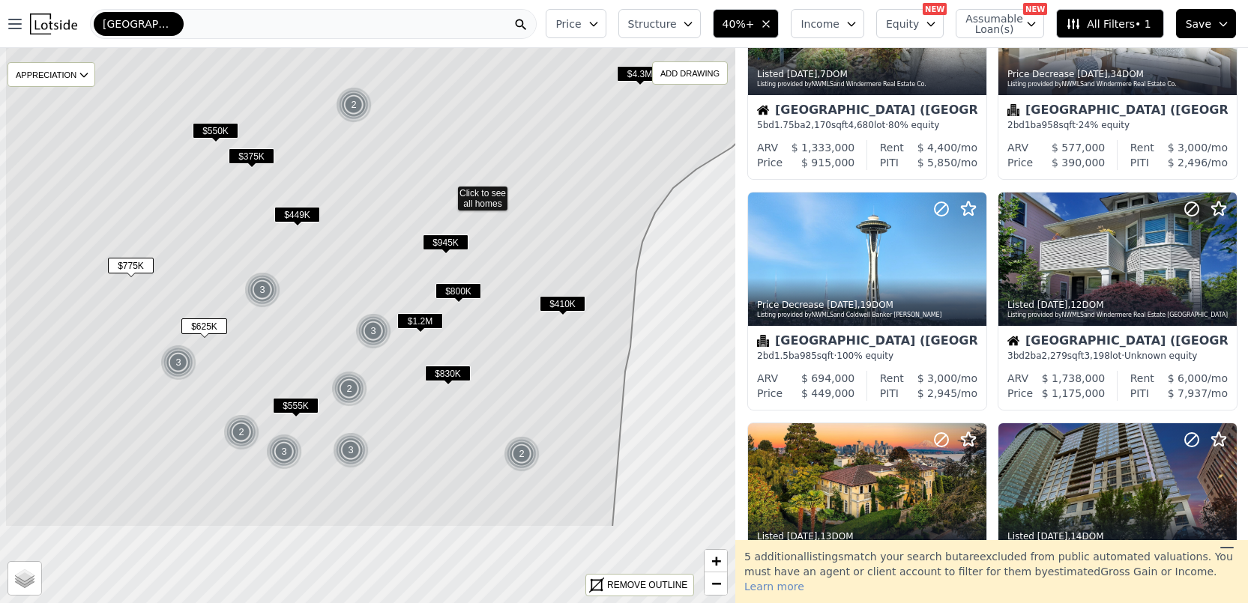
click at [567, 212] on icon at bounding box center [385, 192] width 763 height 669
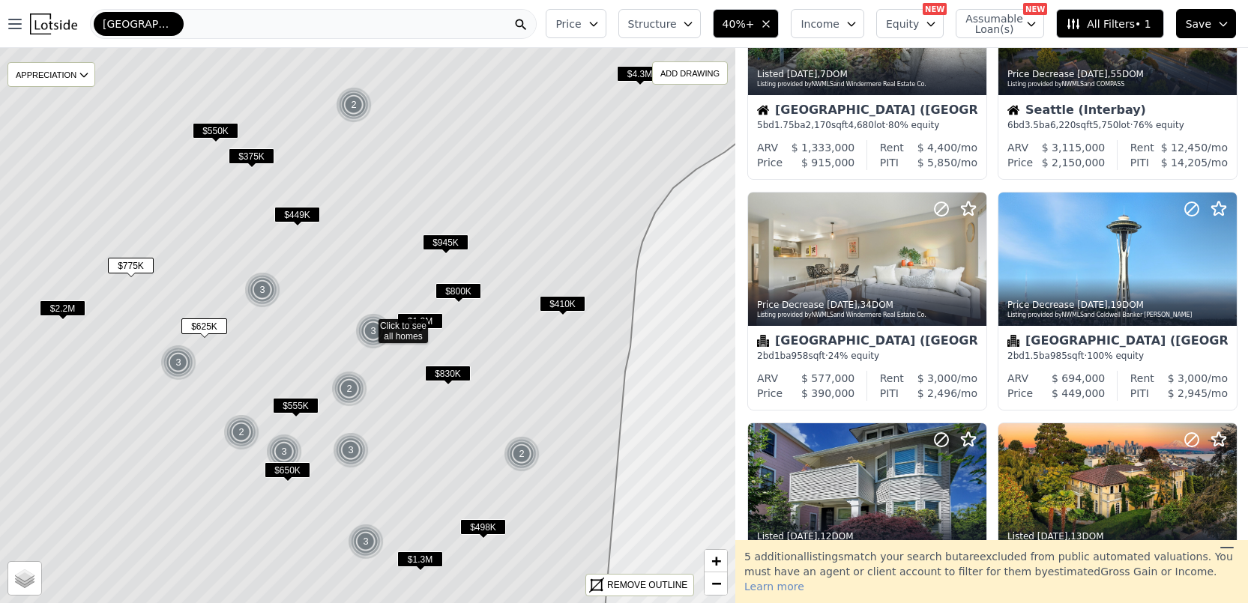
click at [436, 317] on span "$1.2M" at bounding box center [420, 321] width 46 height 16
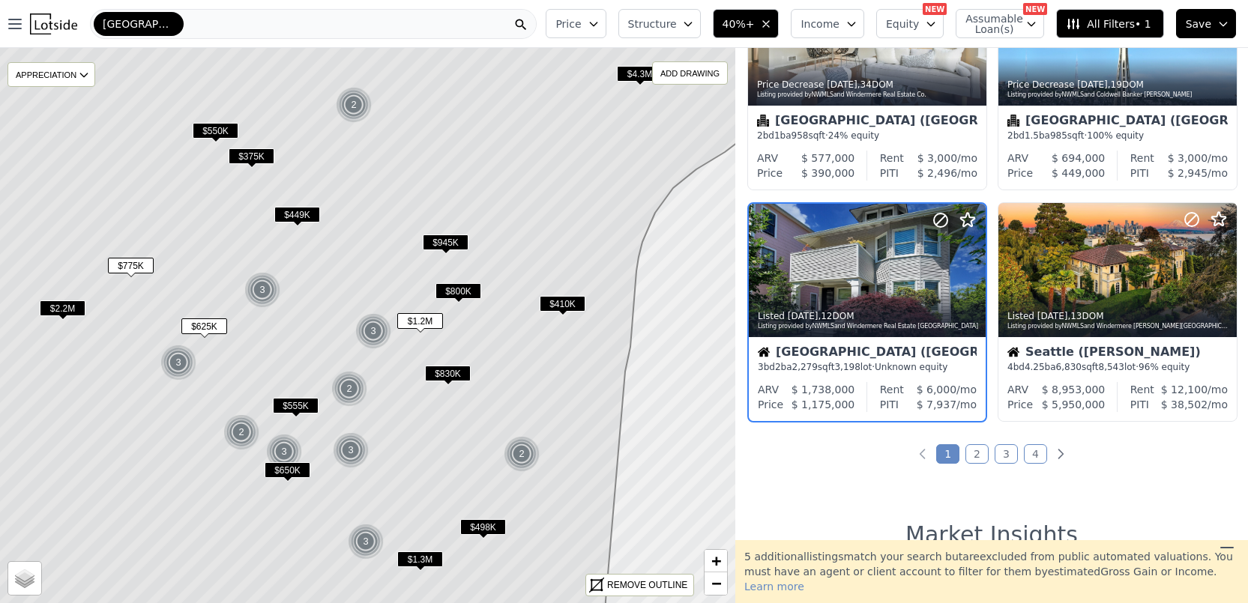
scroll to position [1054, 0]
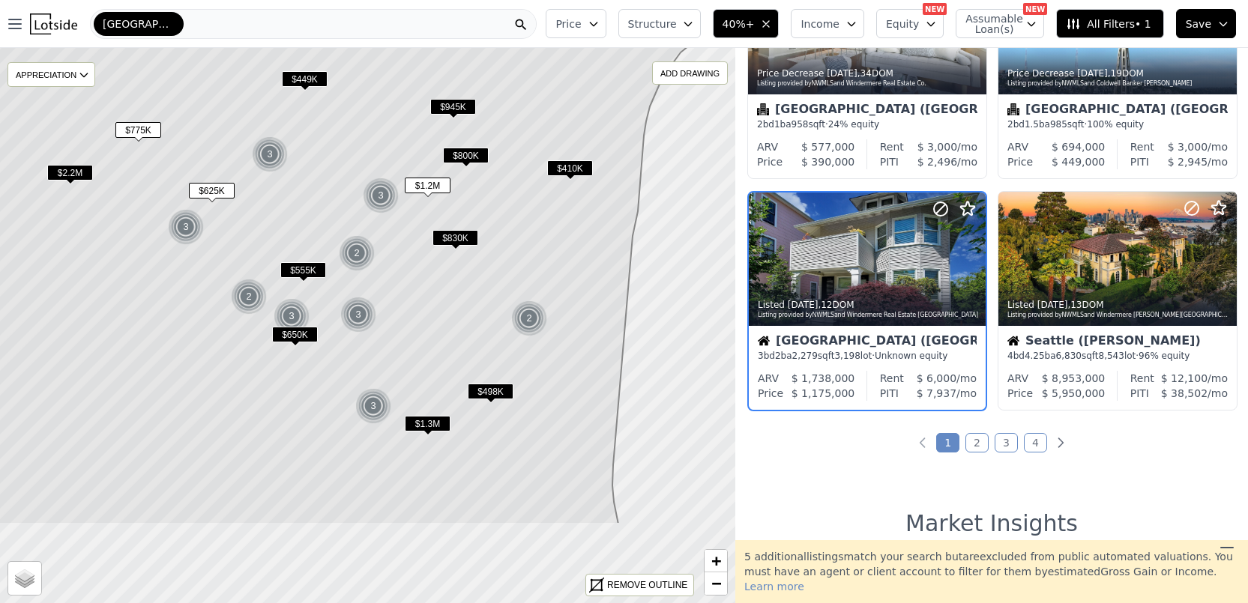
drag, startPoint x: 493, startPoint y: 338, endPoint x: 505, endPoint y: 182, distance: 156.3
click at [505, 182] on icon at bounding box center [354, 189] width 842 height 669
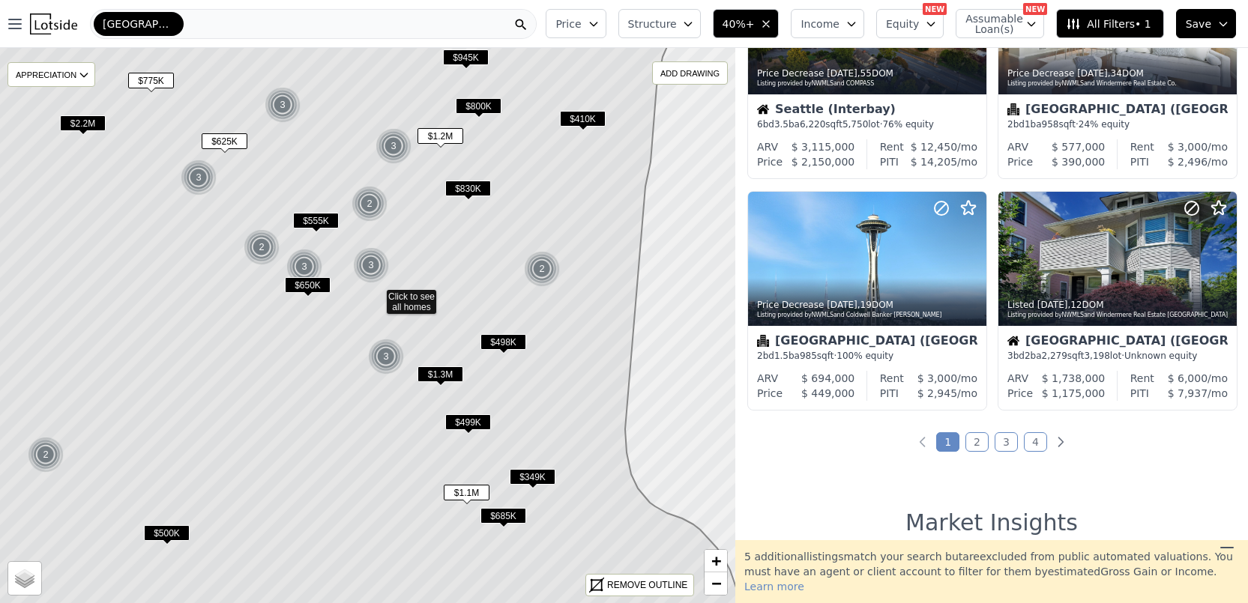
drag, startPoint x: 520, startPoint y: 250, endPoint x: 585, endPoint y: 196, distance: 84.5
click at [585, 192] on icon at bounding box center [342, 296] width 819 height 669
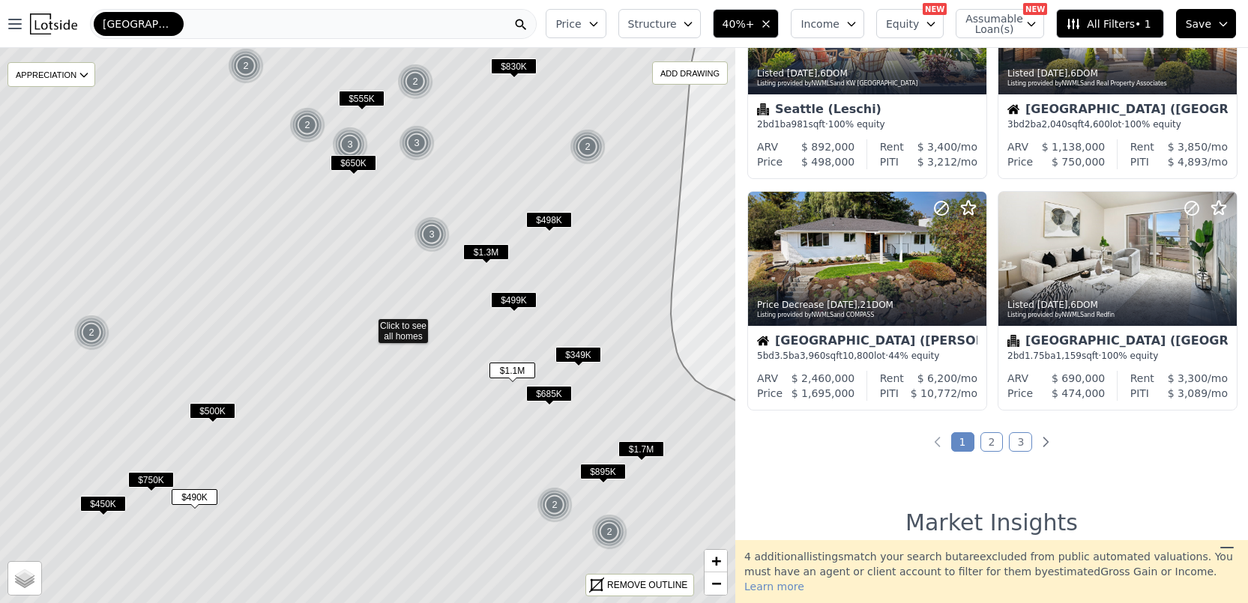
click at [474, 244] on span "$1.3M" at bounding box center [486, 252] width 46 height 16
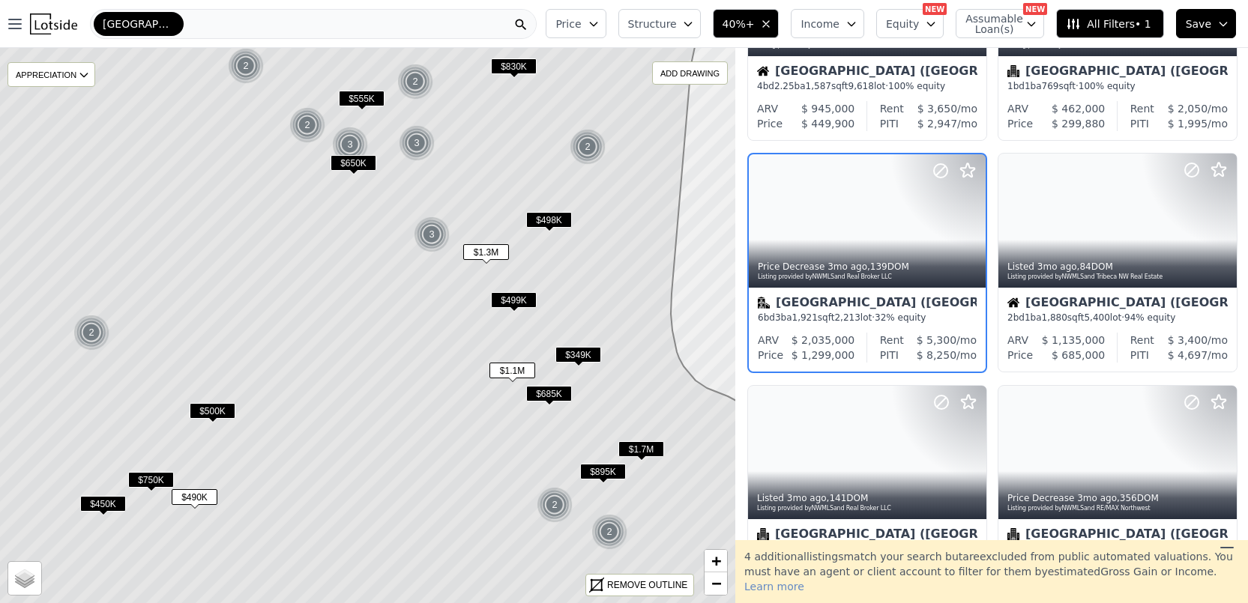
scroll to position [360, 0]
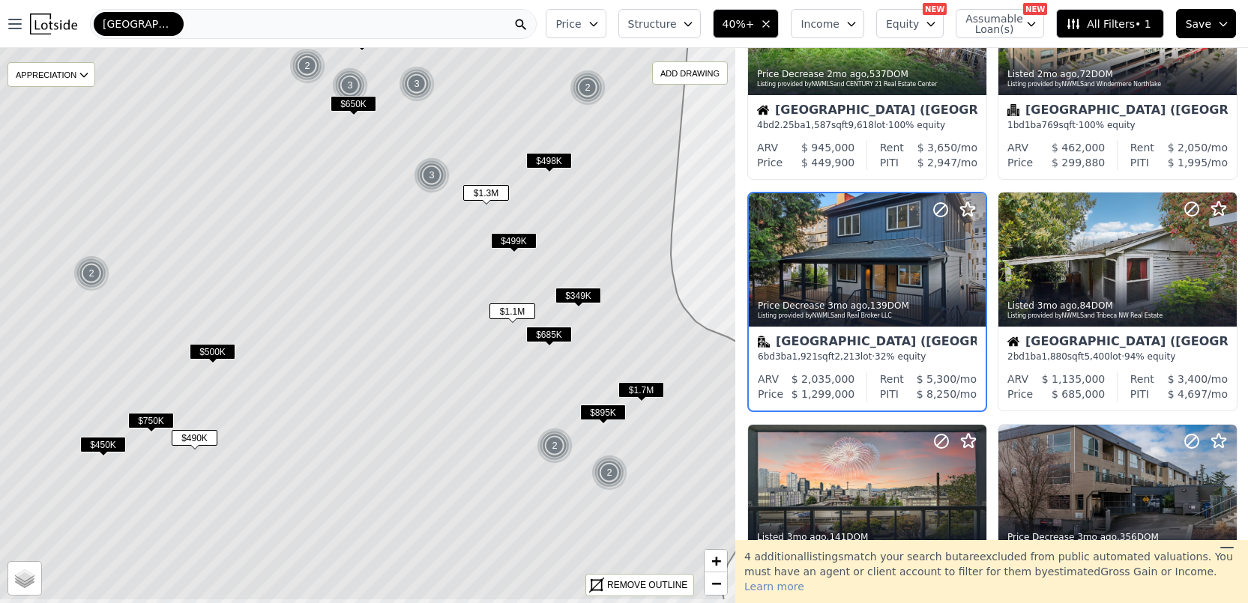
click at [576, 202] on icon at bounding box center [356, 266] width 862 height 669
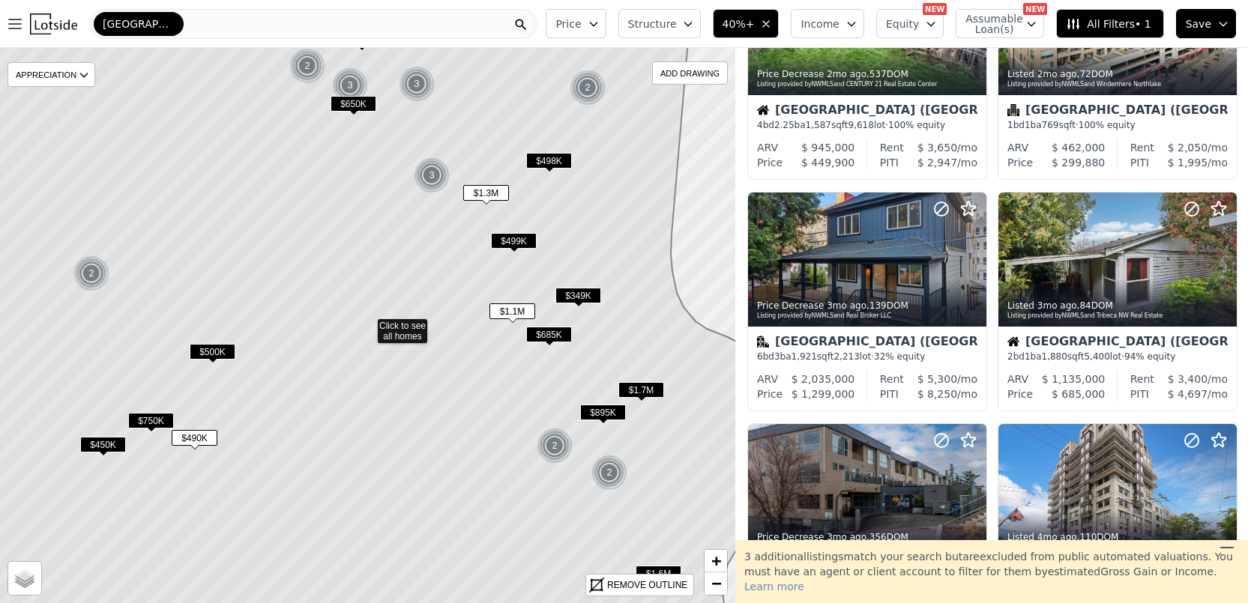
click at [517, 306] on span "$1.1M" at bounding box center [512, 311] width 46 height 16
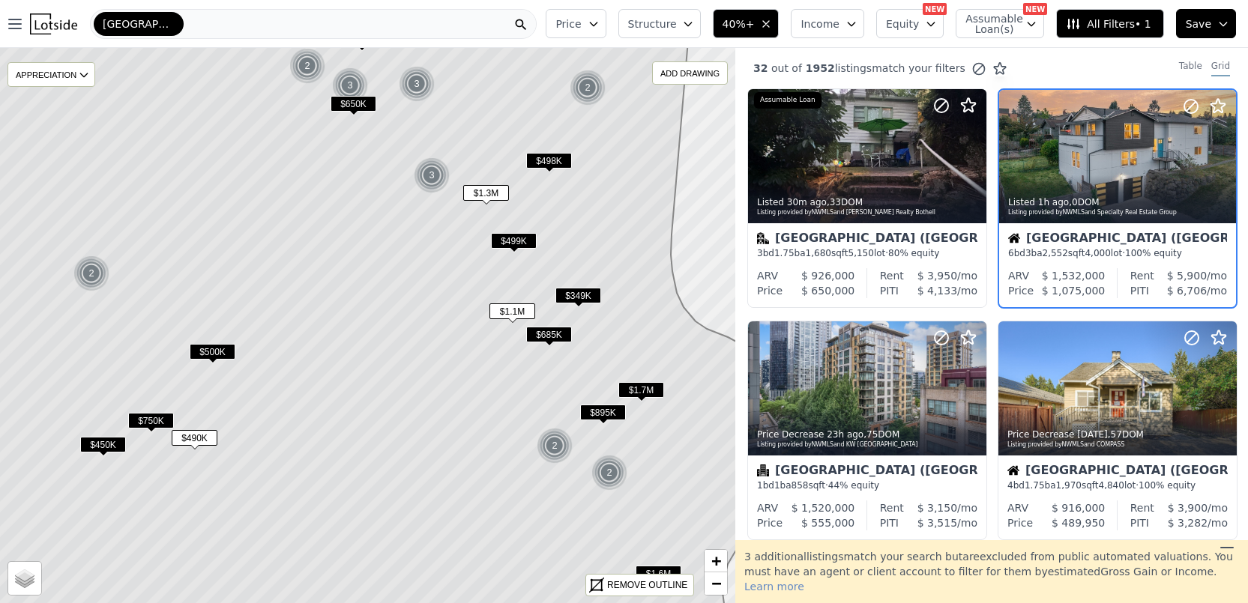
click at [545, 336] on span "$685K" at bounding box center [549, 335] width 46 height 16
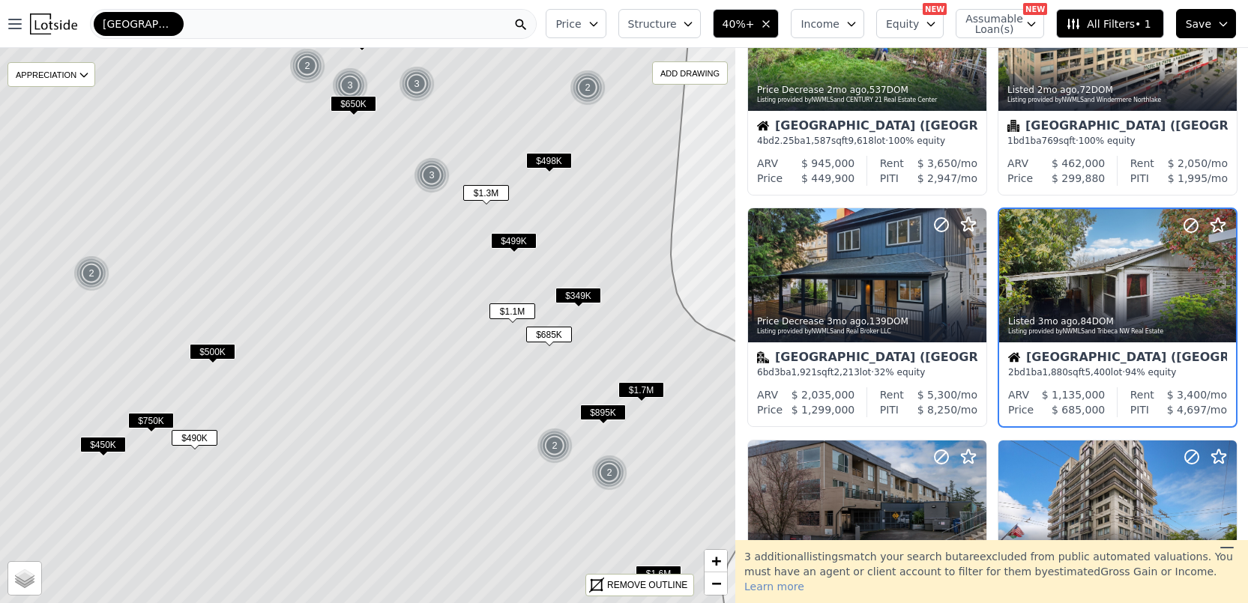
scroll to position [128, 0]
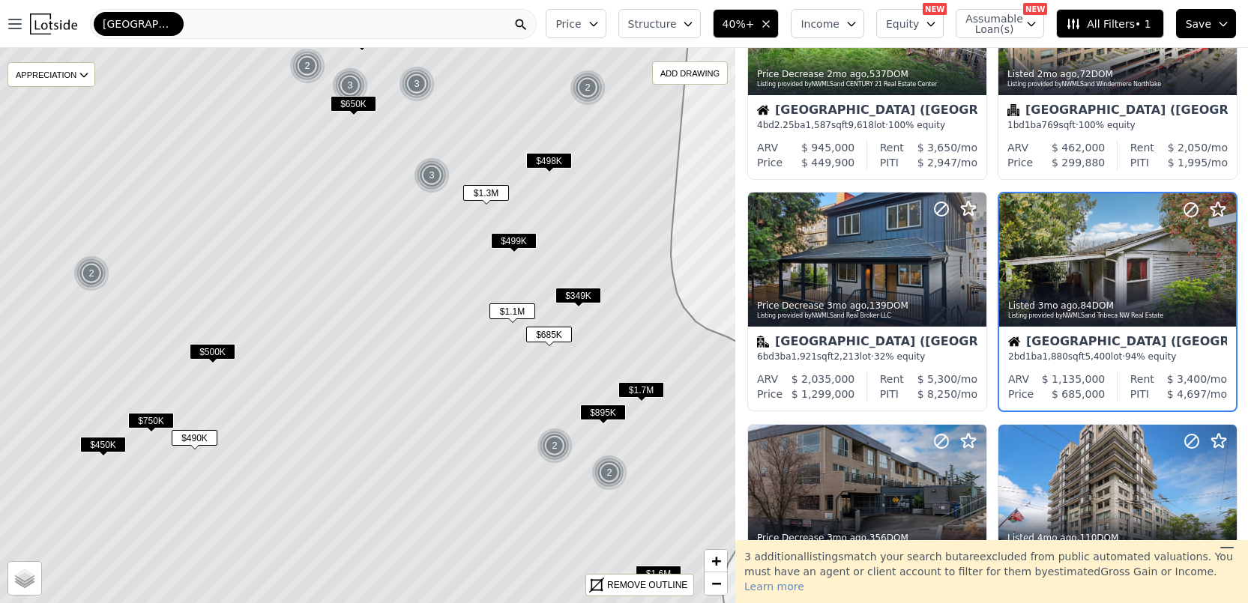
click at [581, 290] on span "$349K" at bounding box center [578, 296] width 46 height 16
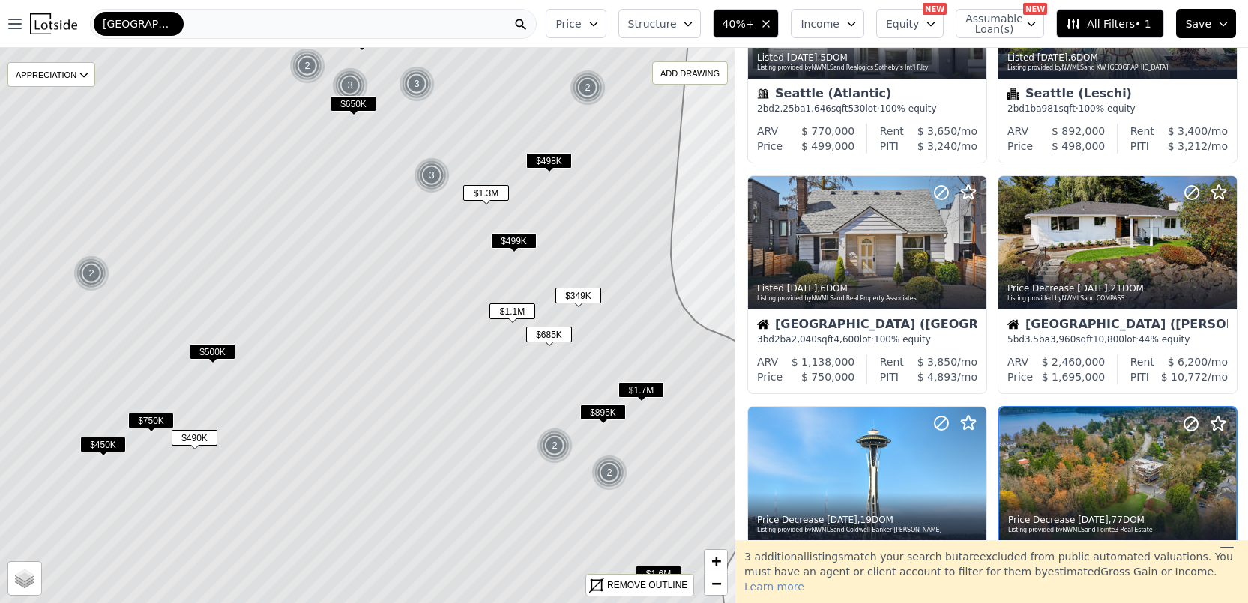
scroll to position [1054, 0]
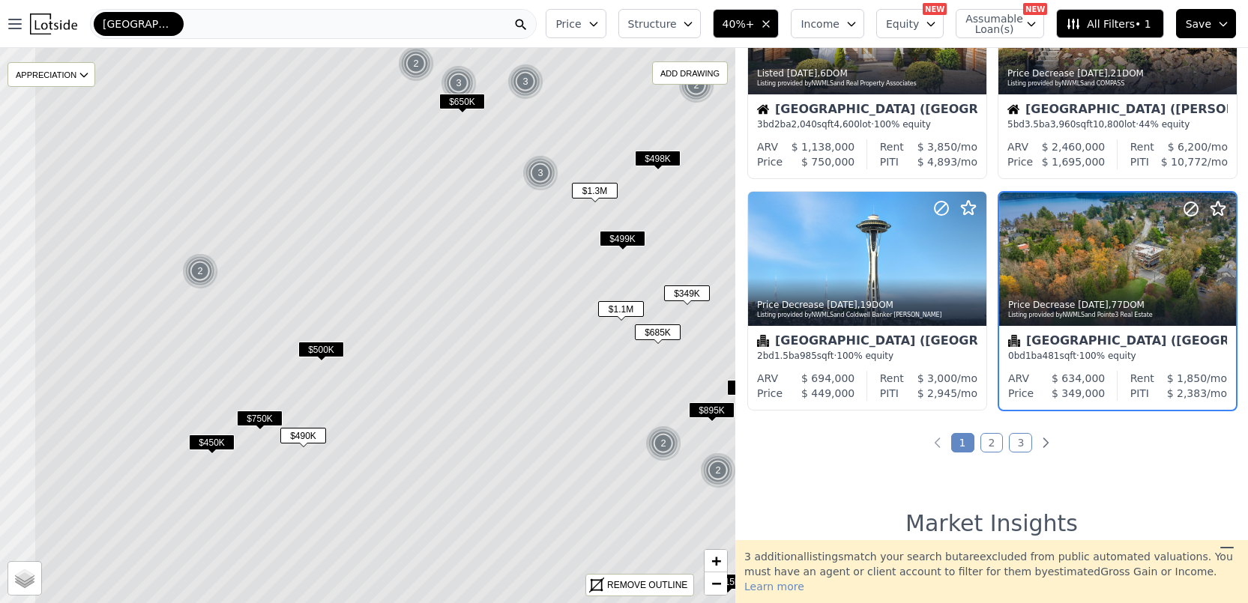
drag, startPoint x: 425, startPoint y: 381, endPoint x: 537, endPoint y: 379, distance: 112.4
click at [548, 379] on icon at bounding box center [465, 323] width 862 height 669
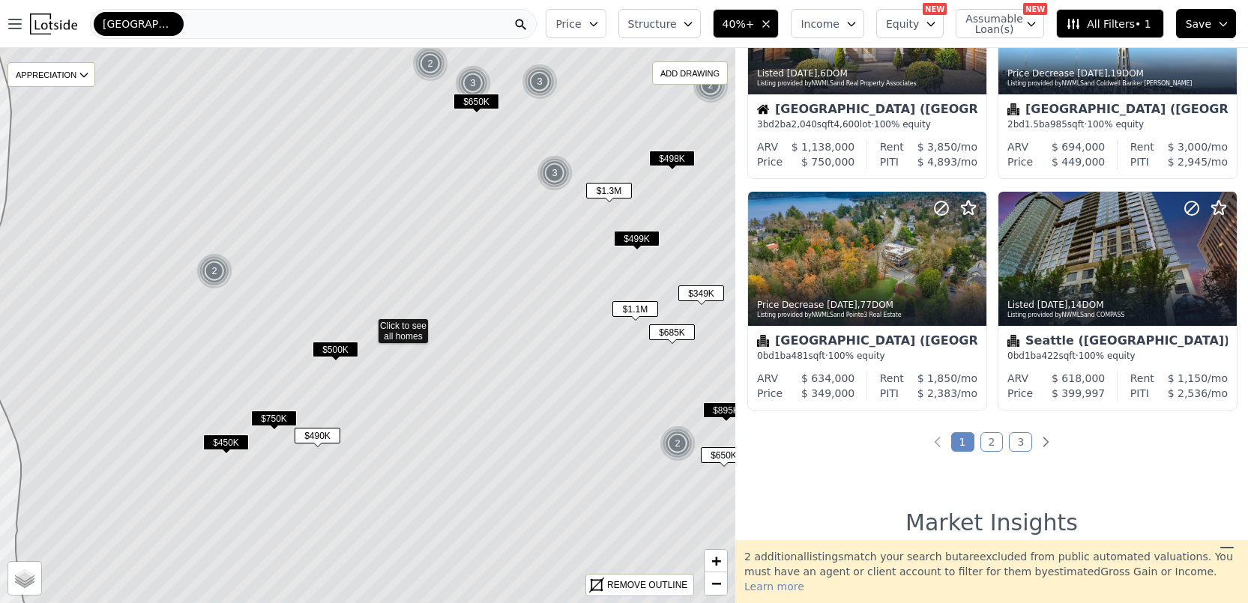
click at [280, 418] on span "$750K" at bounding box center [274, 419] width 46 height 16
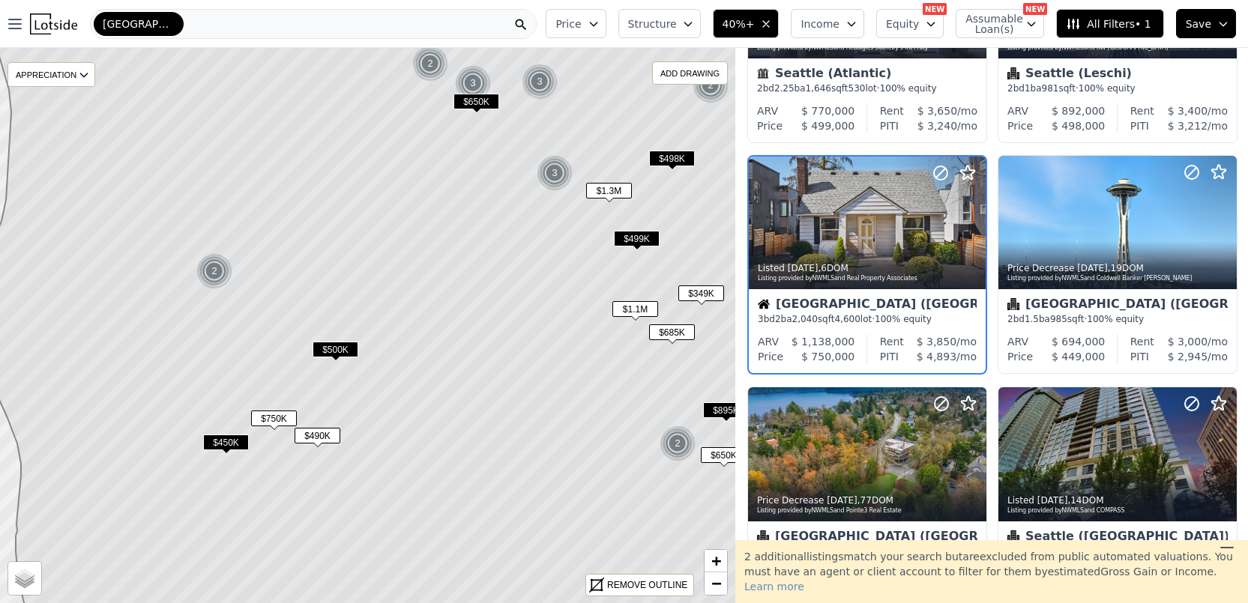
scroll to position [823, 0]
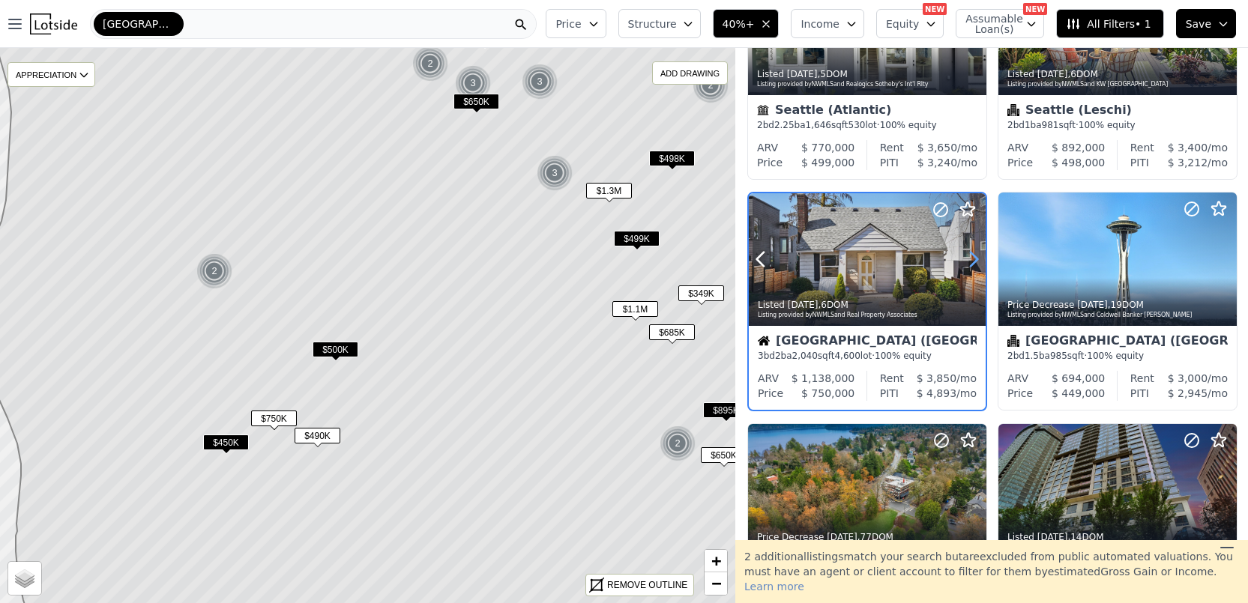
click at [971, 260] on icon at bounding box center [973, 259] width 24 height 24
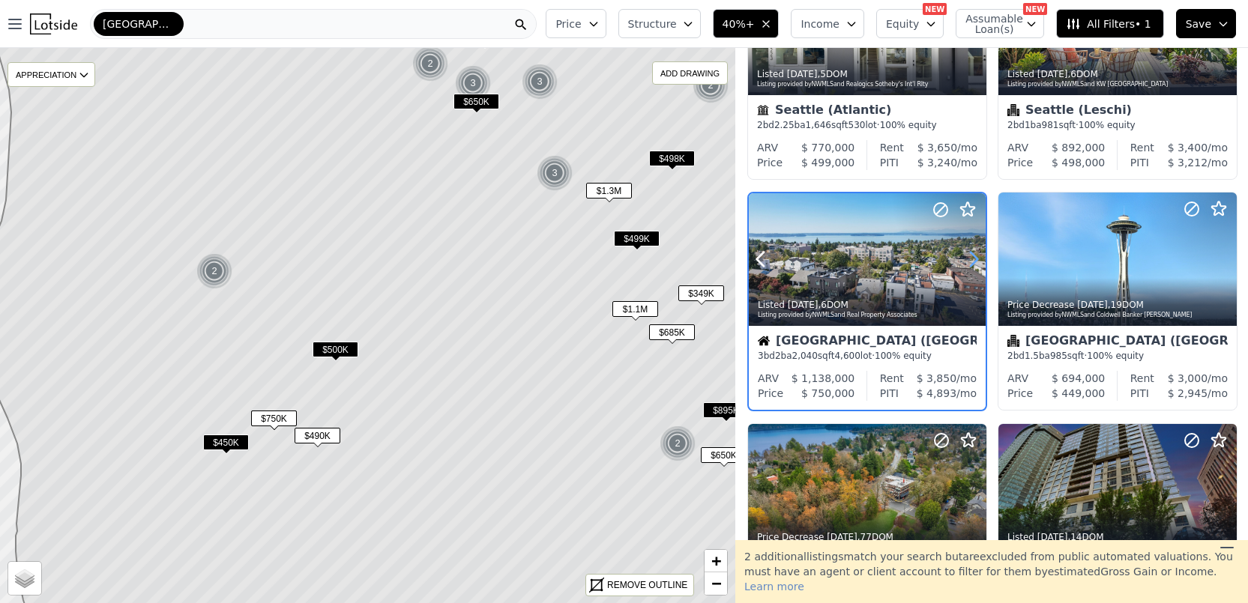
click at [971, 260] on icon at bounding box center [973, 259] width 24 height 24
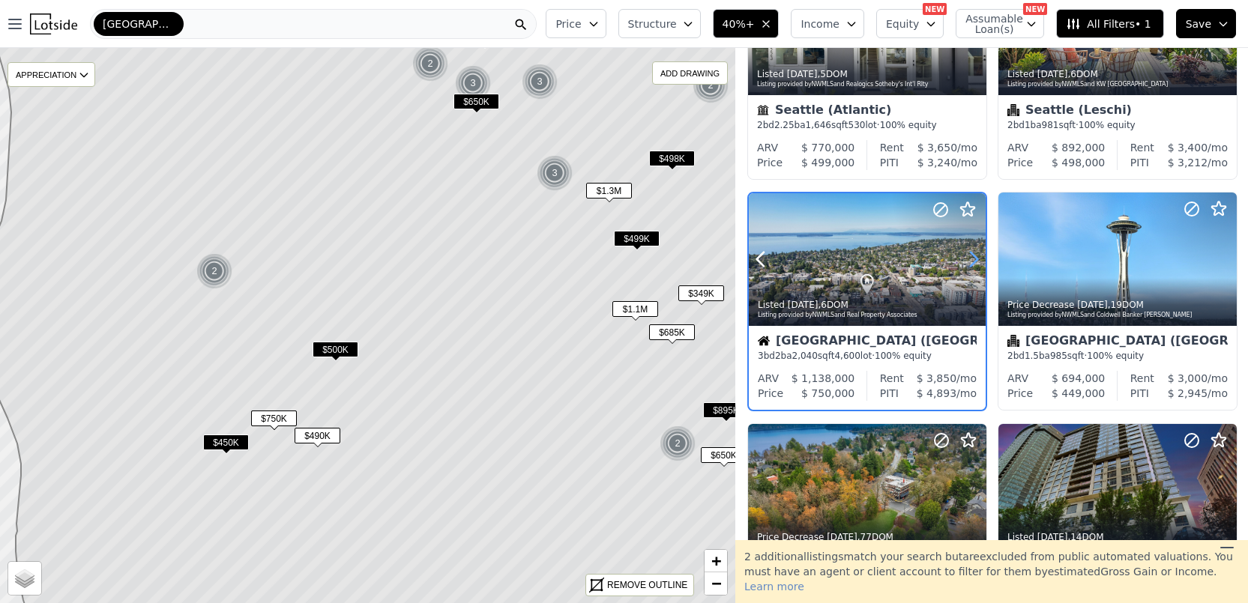
click at [971, 260] on icon at bounding box center [973, 259] width 24 height 24
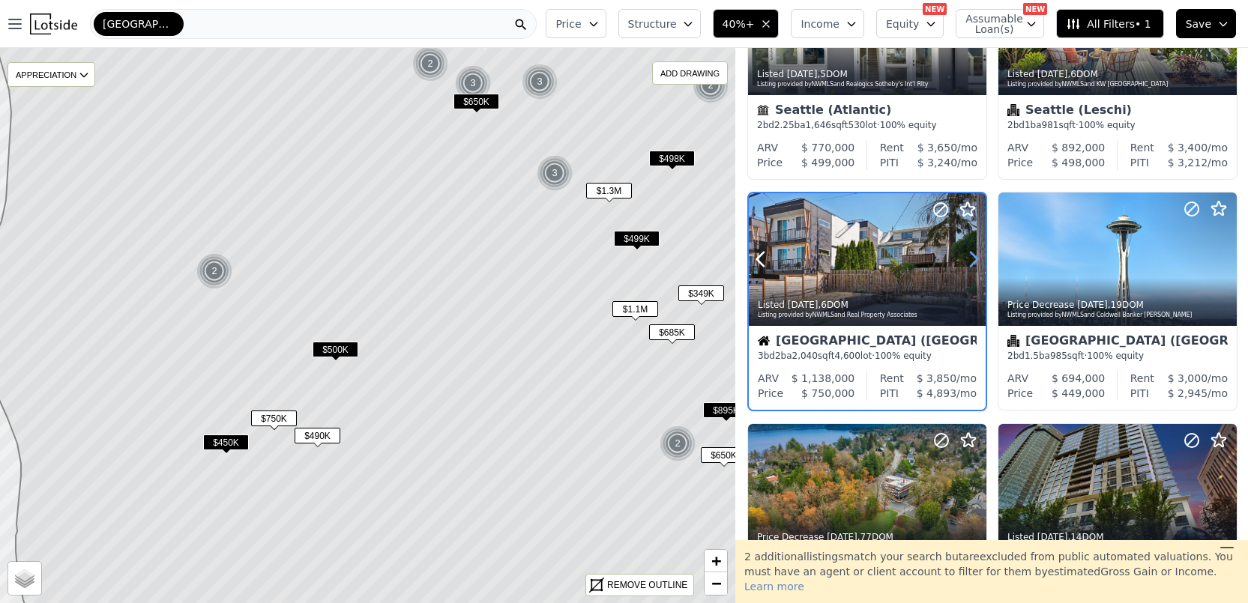
click at [971, 260] on icon at bounding box center [973, 259] width 24 height 24
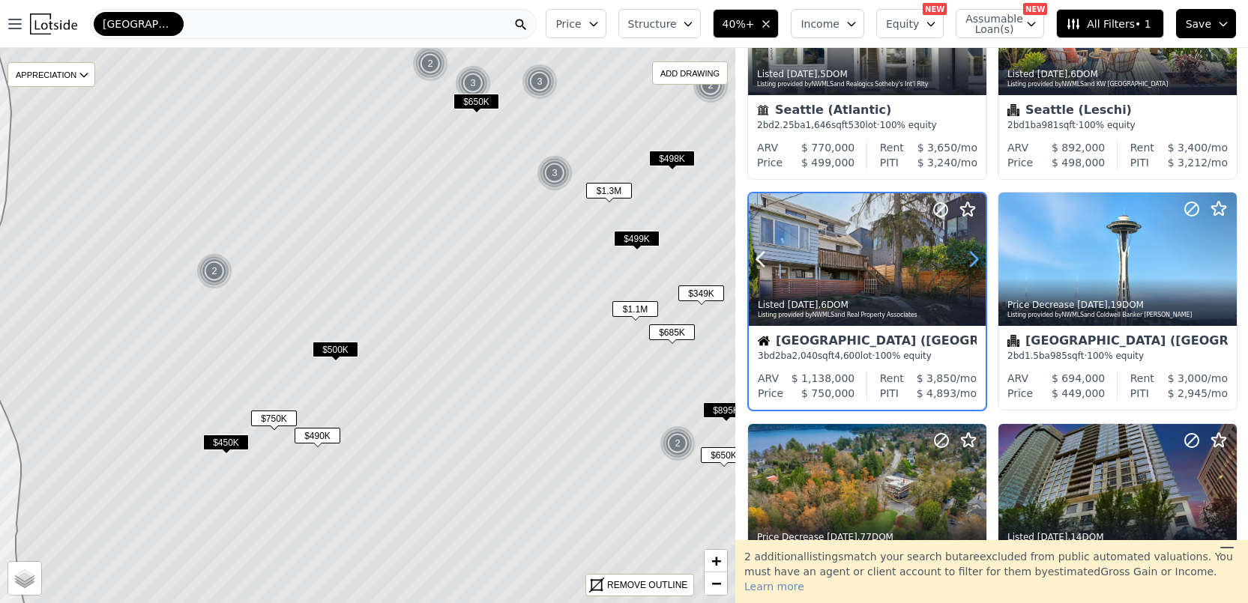
click at [971, 260] on icon at bounding box center [973, 259] width 24 height 24
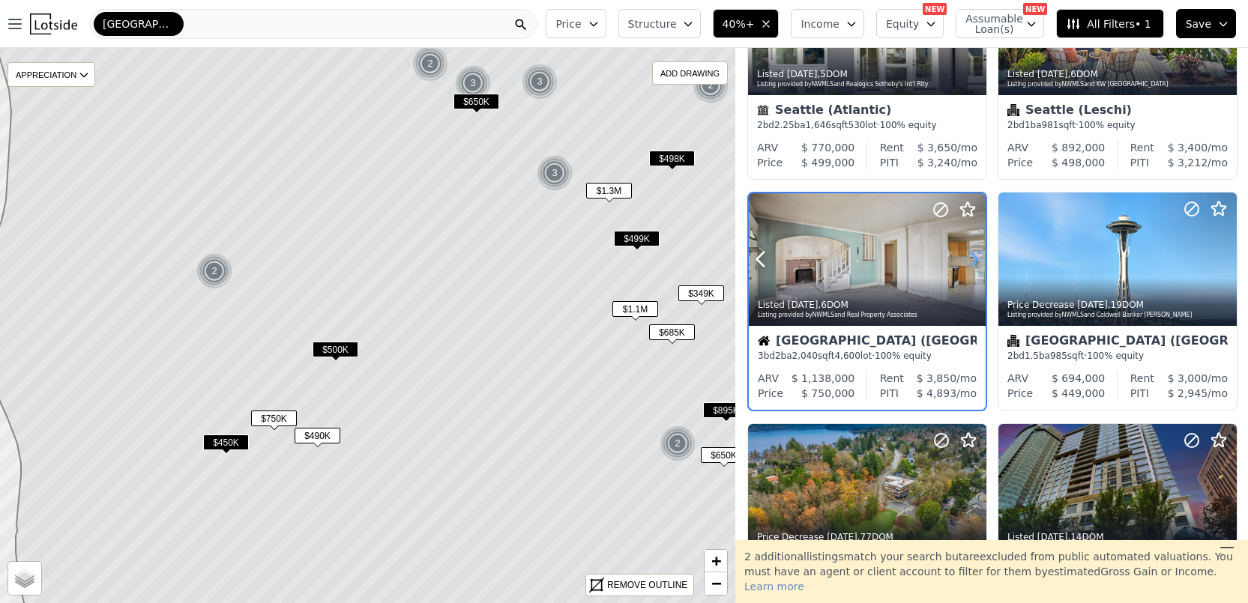
click at [971, 260] on icon at bounding box center [973, 259] width 24 height 24
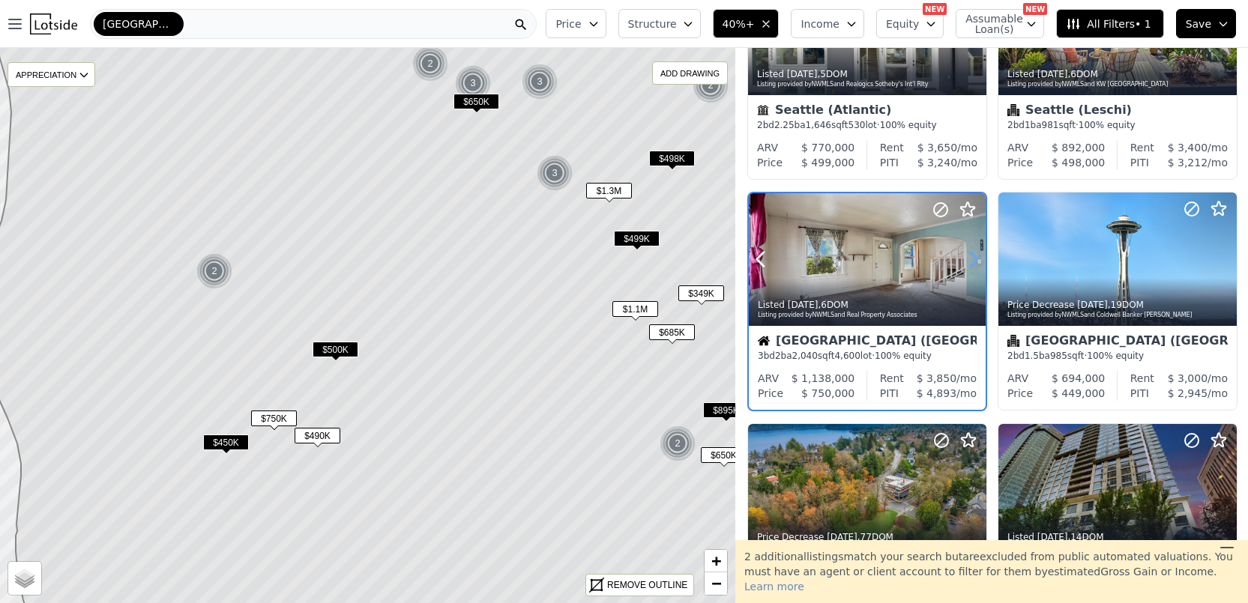
click at [971, 260] on icon at bounding box center [973, 259] width 24 height 24
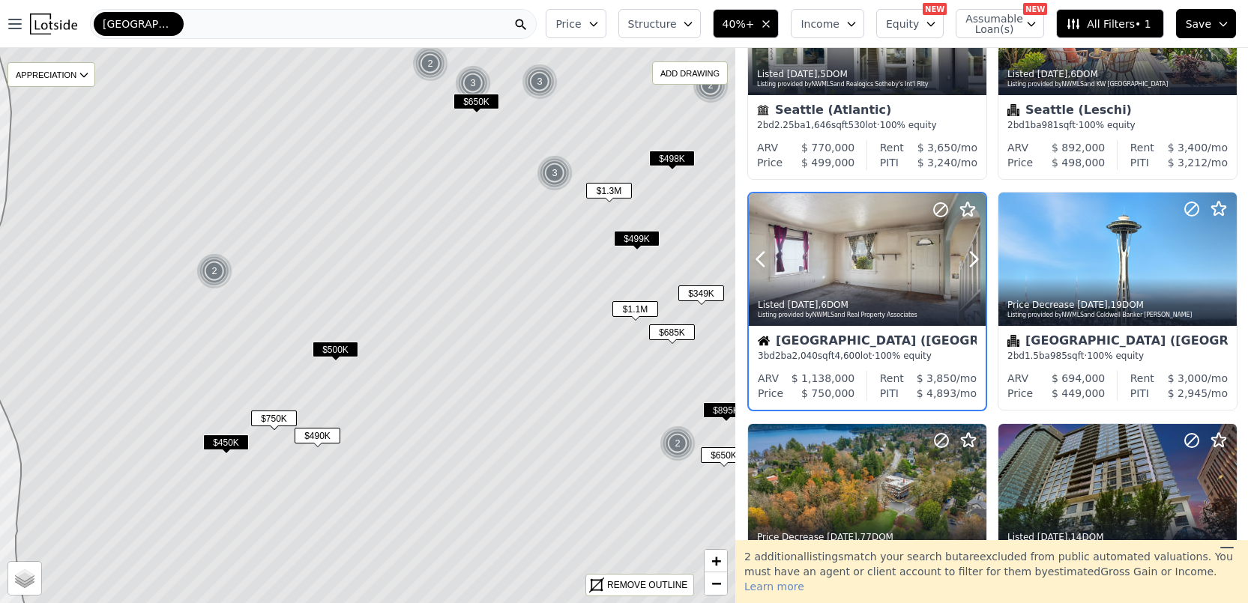
click at [875, 279] on div at bounding box center [867, 291] width 237 height 27
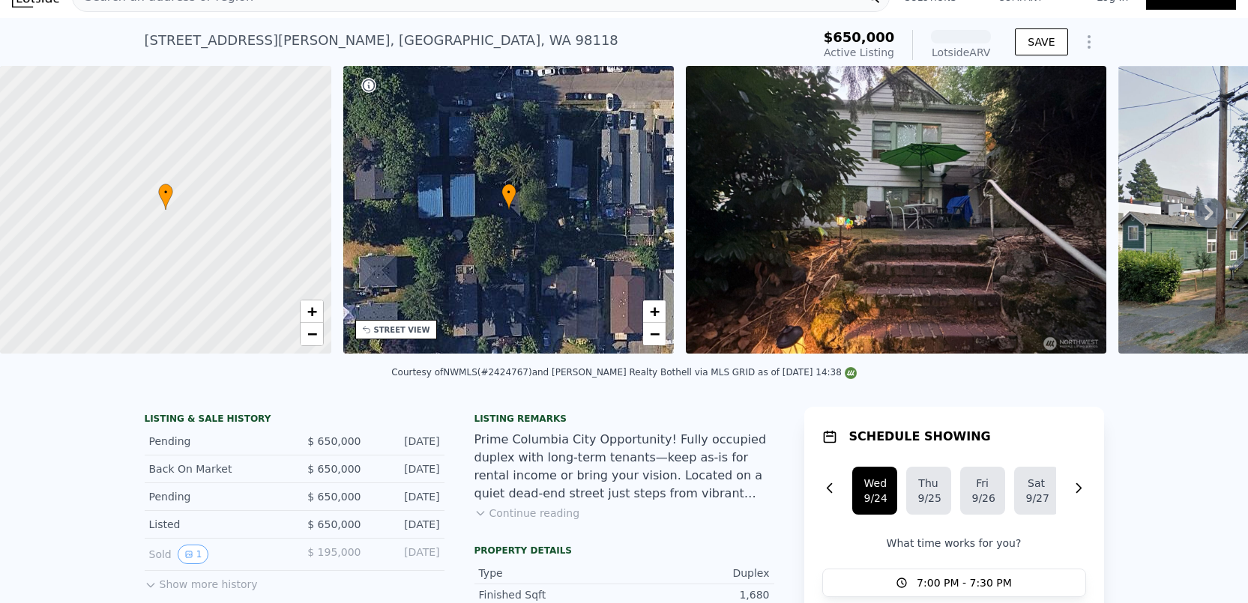
scroll to position [25, 0]
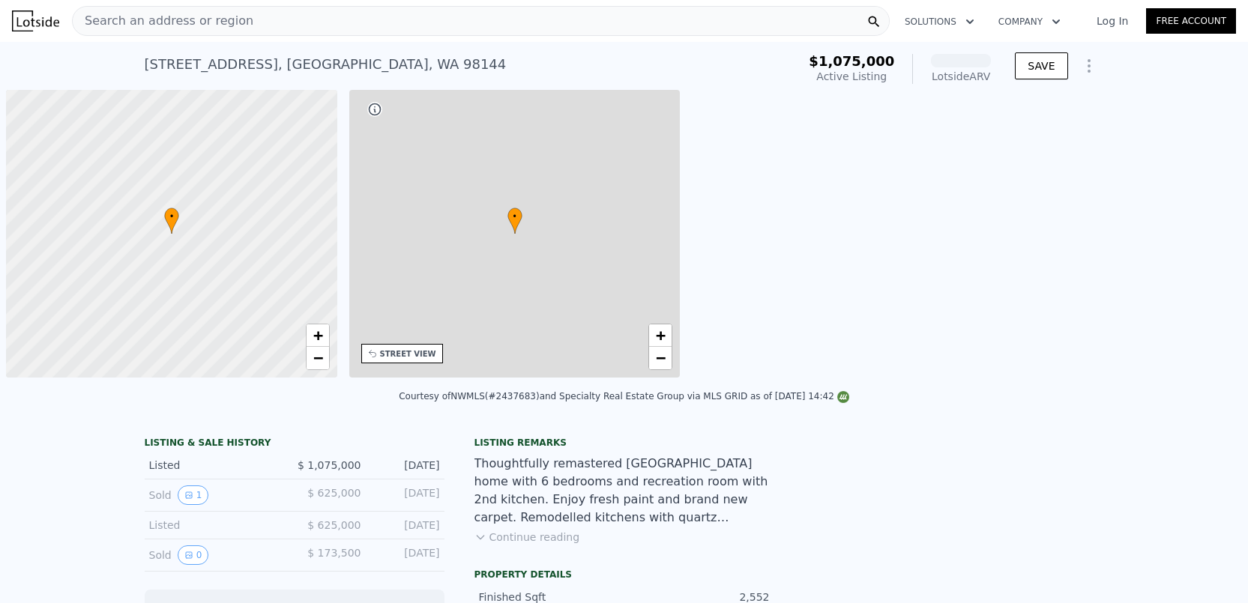
scroll to position [0, 6]
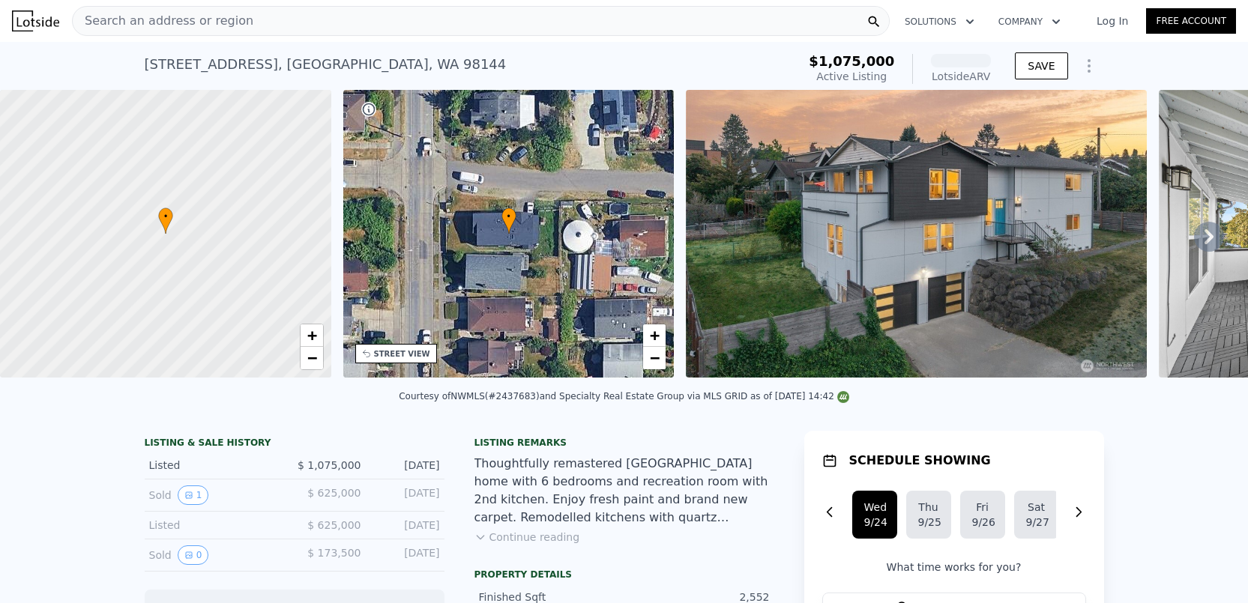
click at [1209, 249] on icon at bounding box center [1209, 237] width 30 height 30
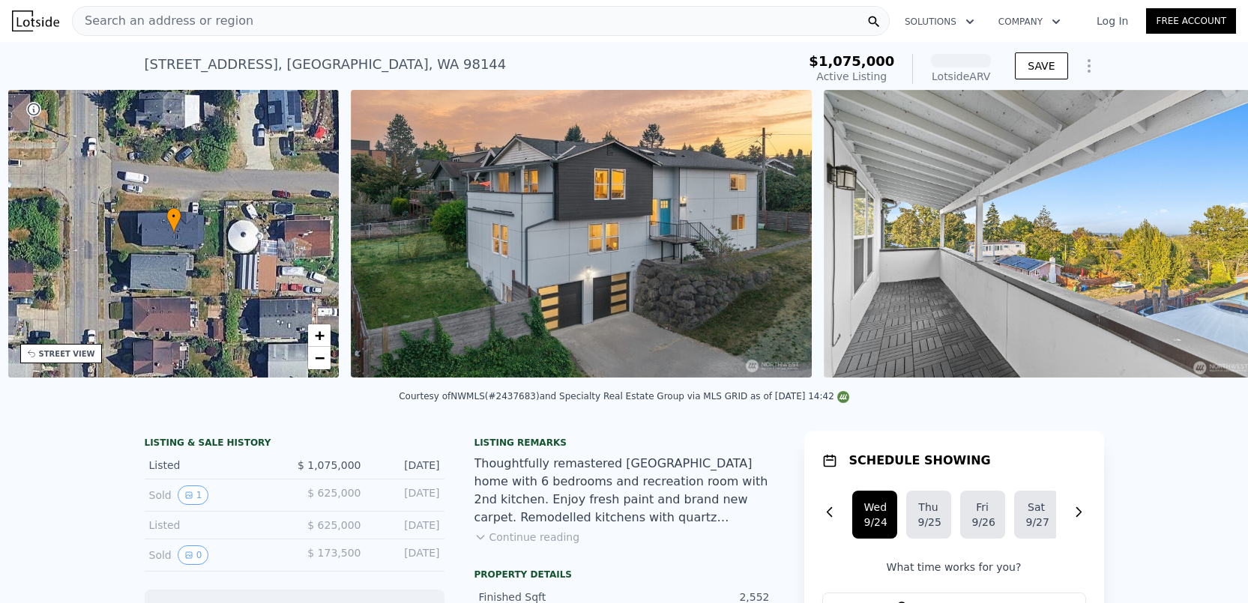
scroll to position [0, 348]
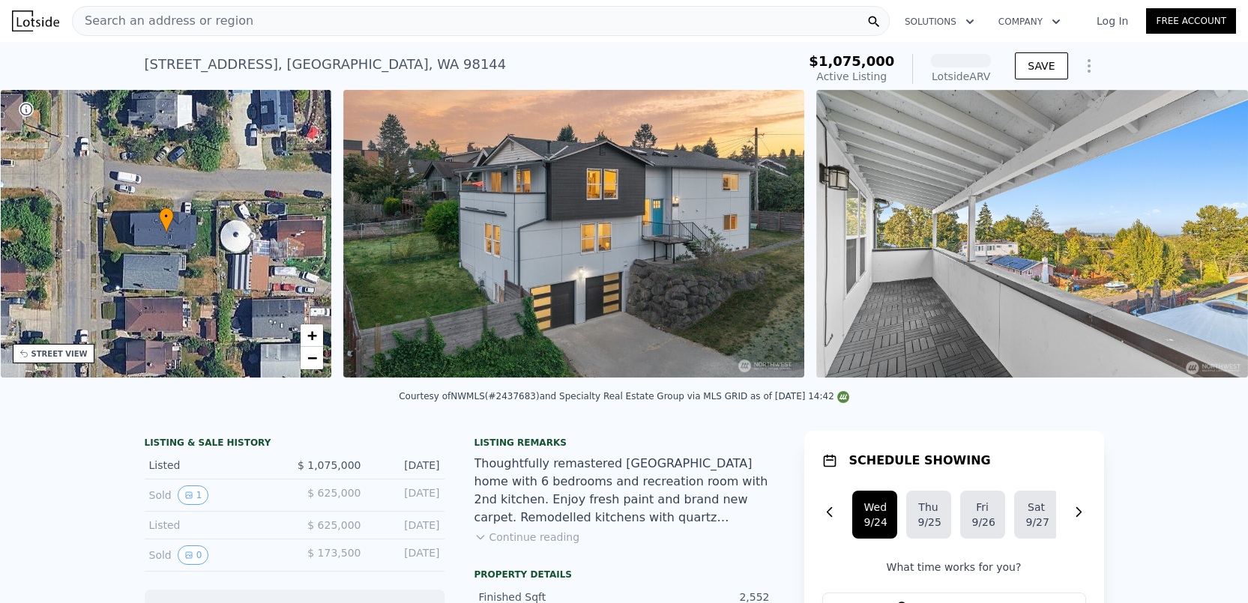
click at [1209, 249] on img at bounding box center [1032, 234] width 432 height 288
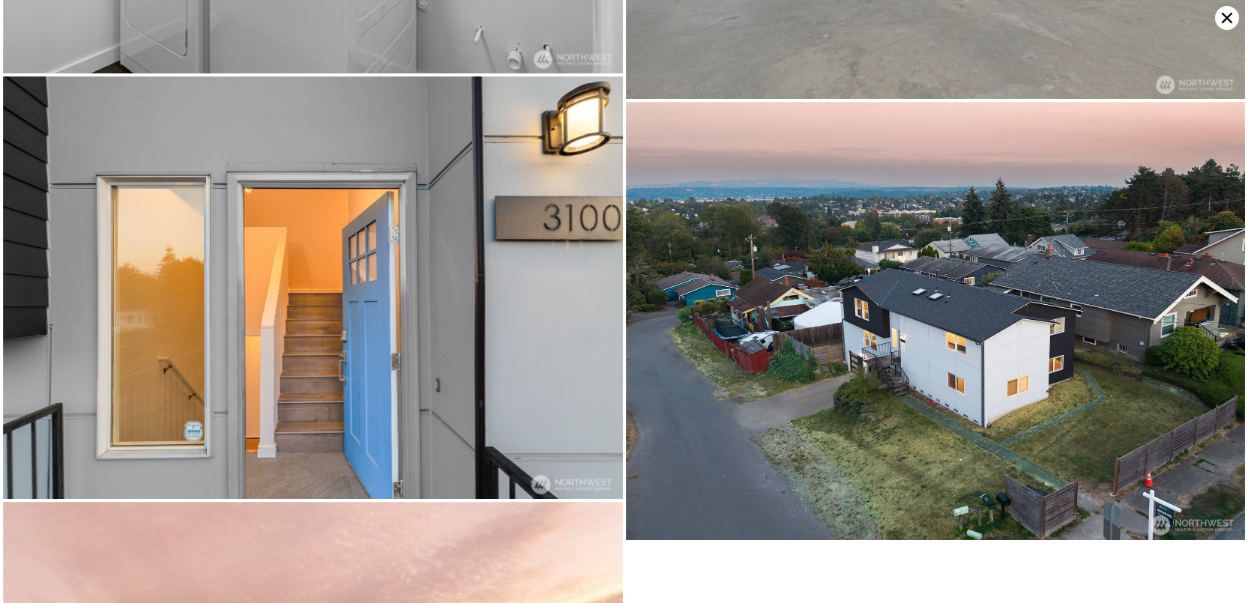
scroll to position [6400, 0]
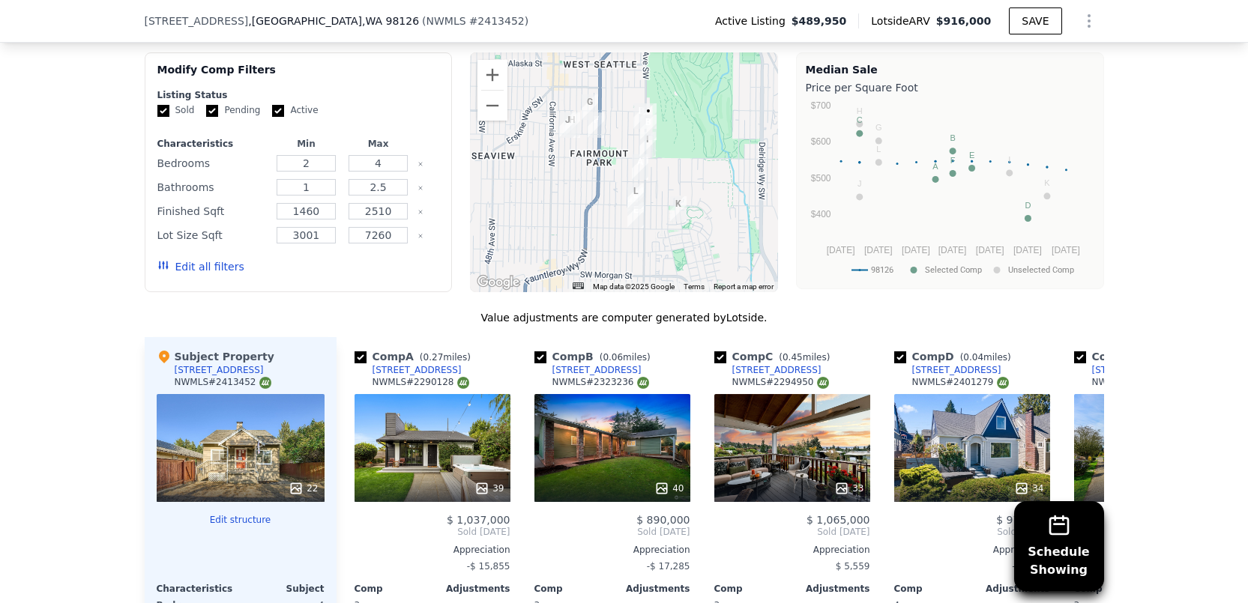
scroll to position [1432, 0]
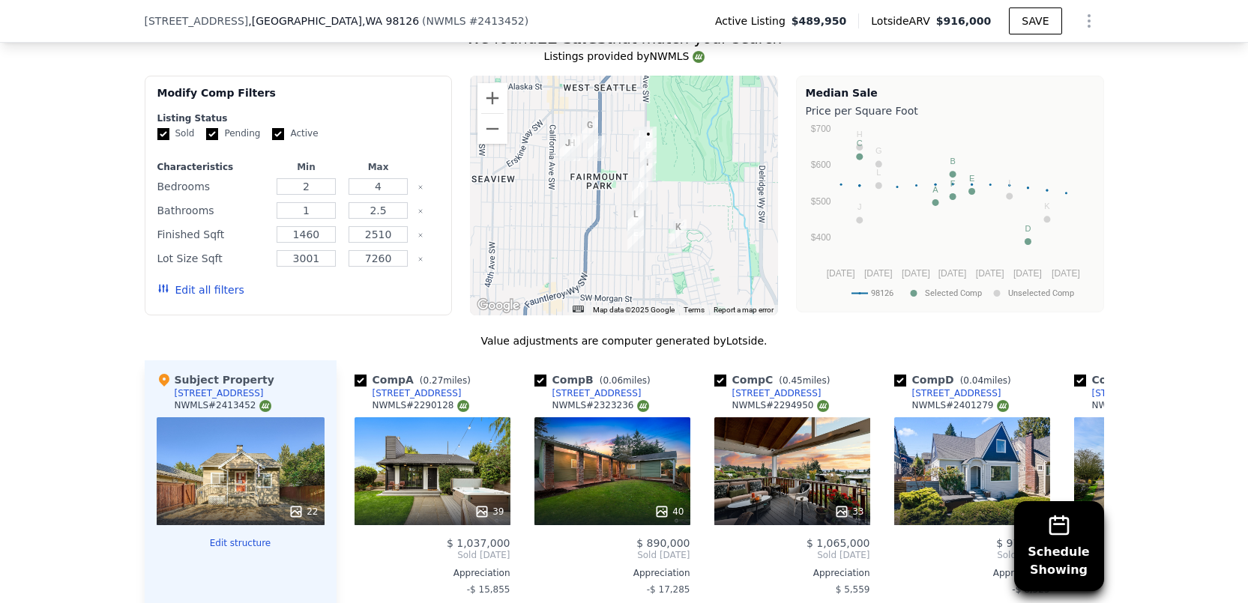
click at [697, 167] on div at bounding box center [624, 196] width 308 height 240
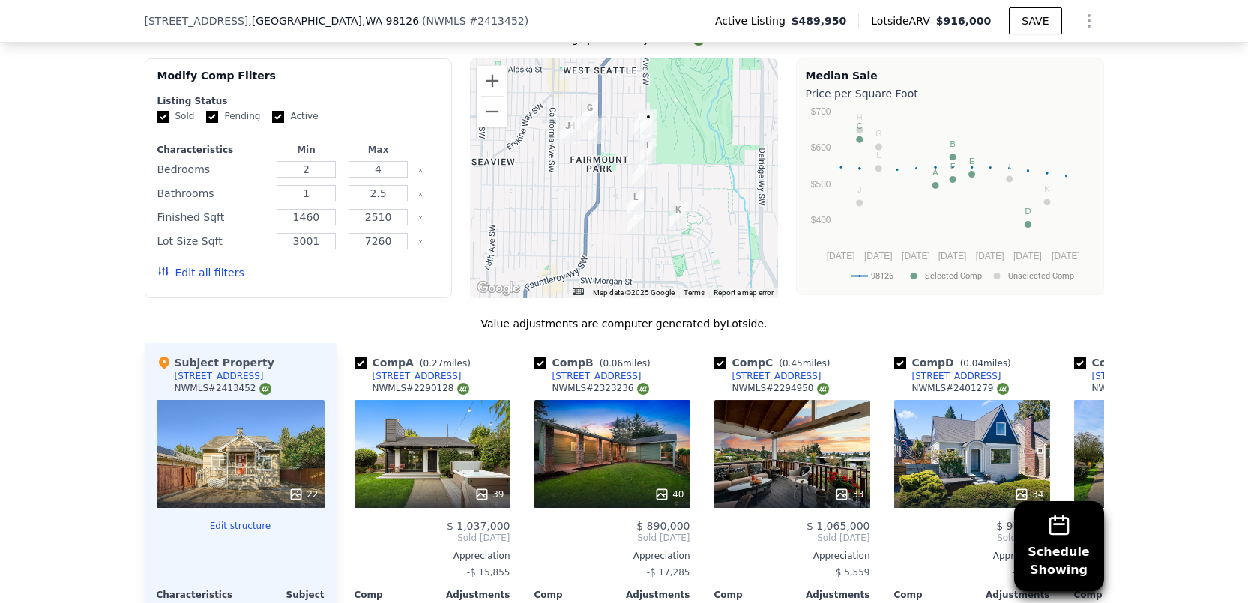
scroll to position [1576, 0]
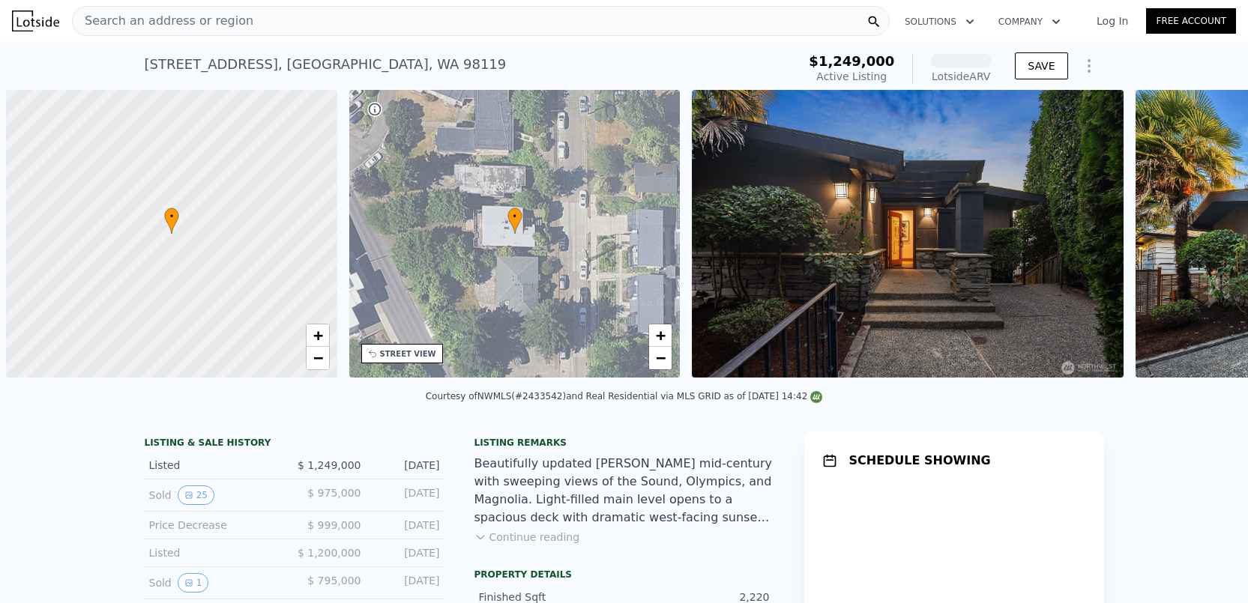
scroll to position [0, 6]
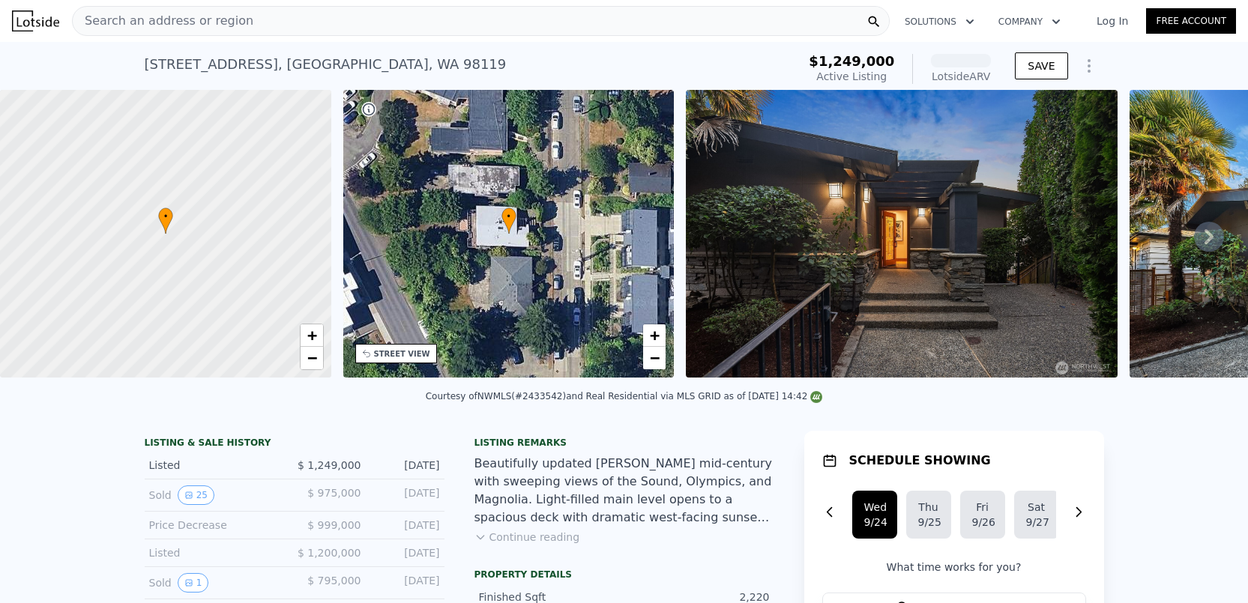
click at [1194, 238] on icon at bounding box center [1209, 237] width 30 height 30
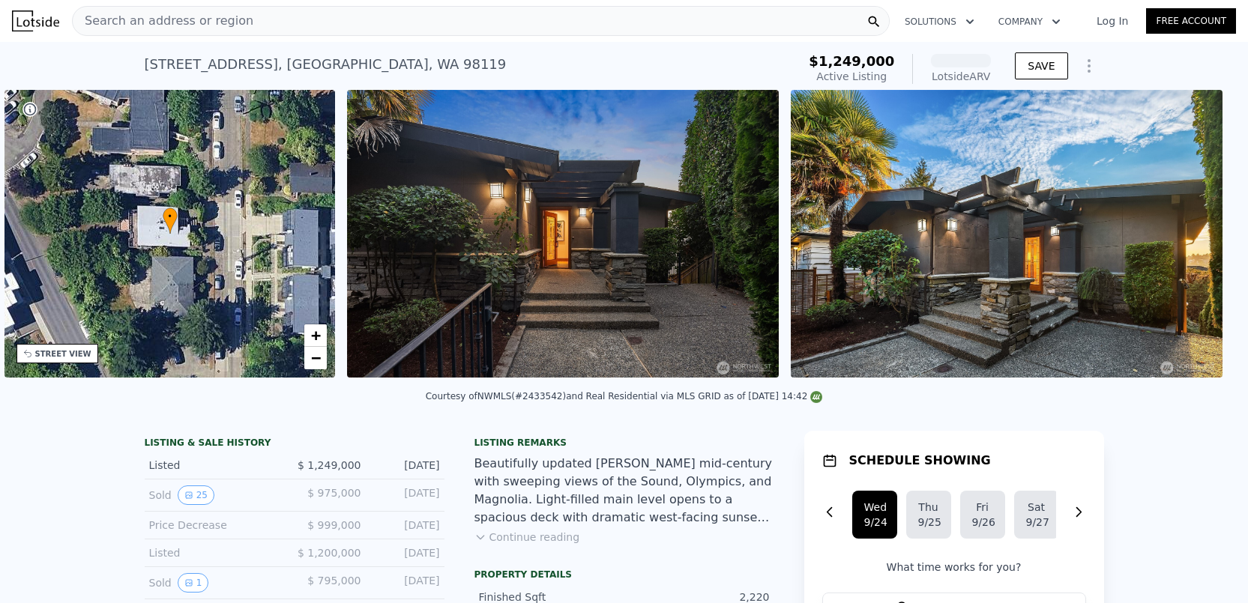
scroll to position [0, 348]
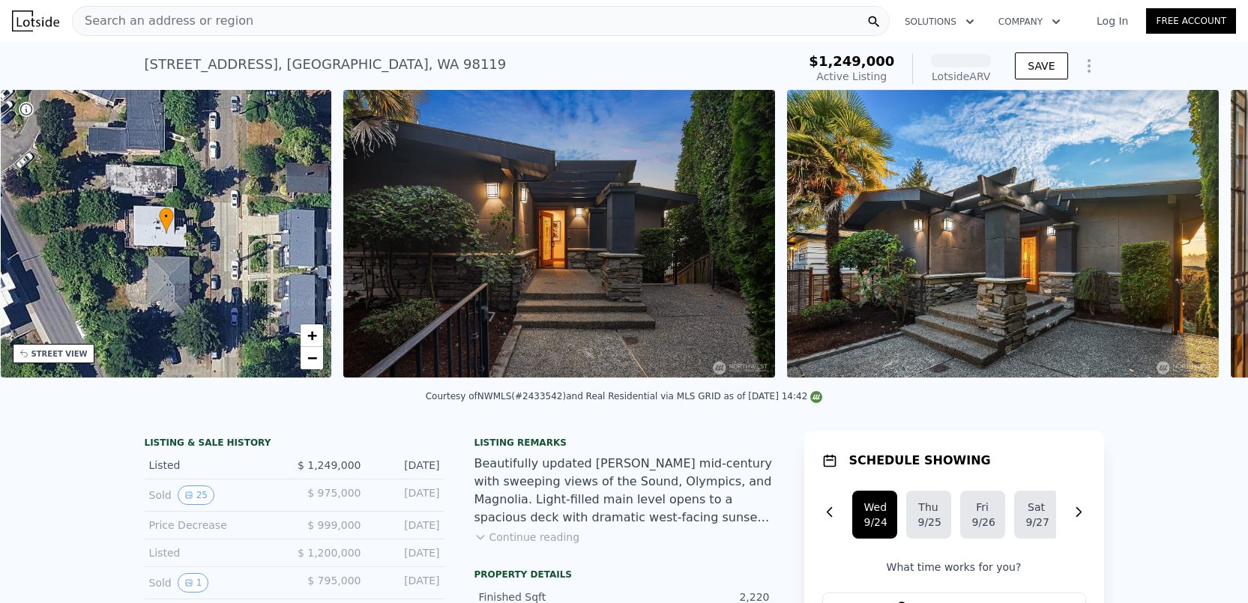
click at [1193, 238] on img at bounding box center [1003, 234] width 432 height 288
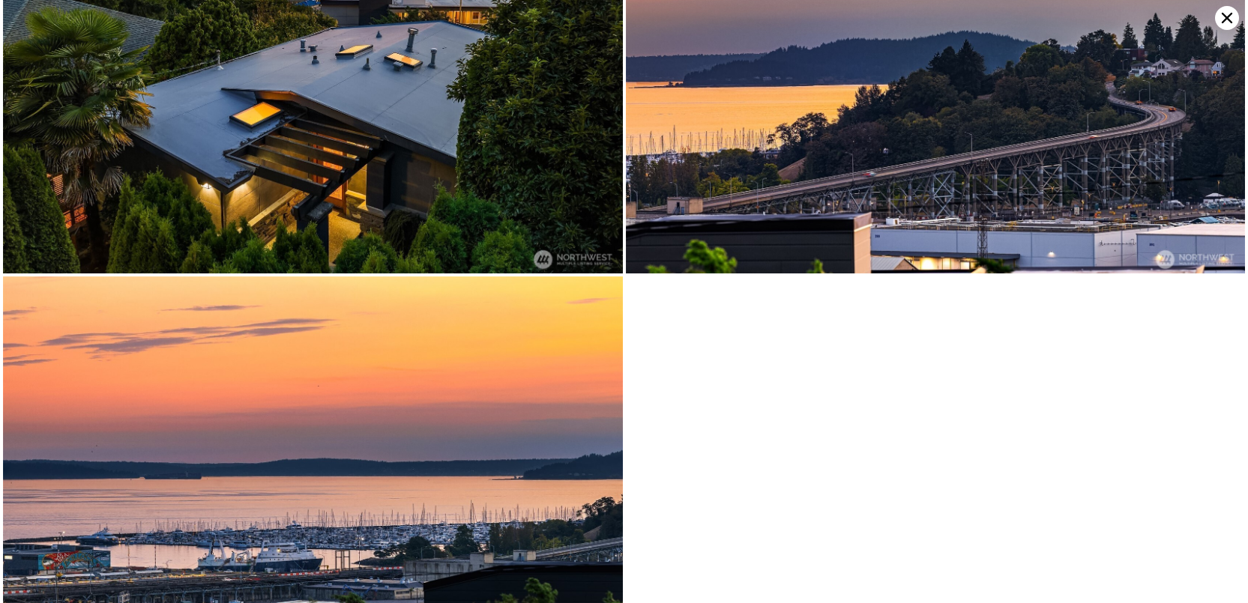
scroll to position [7638, 0]
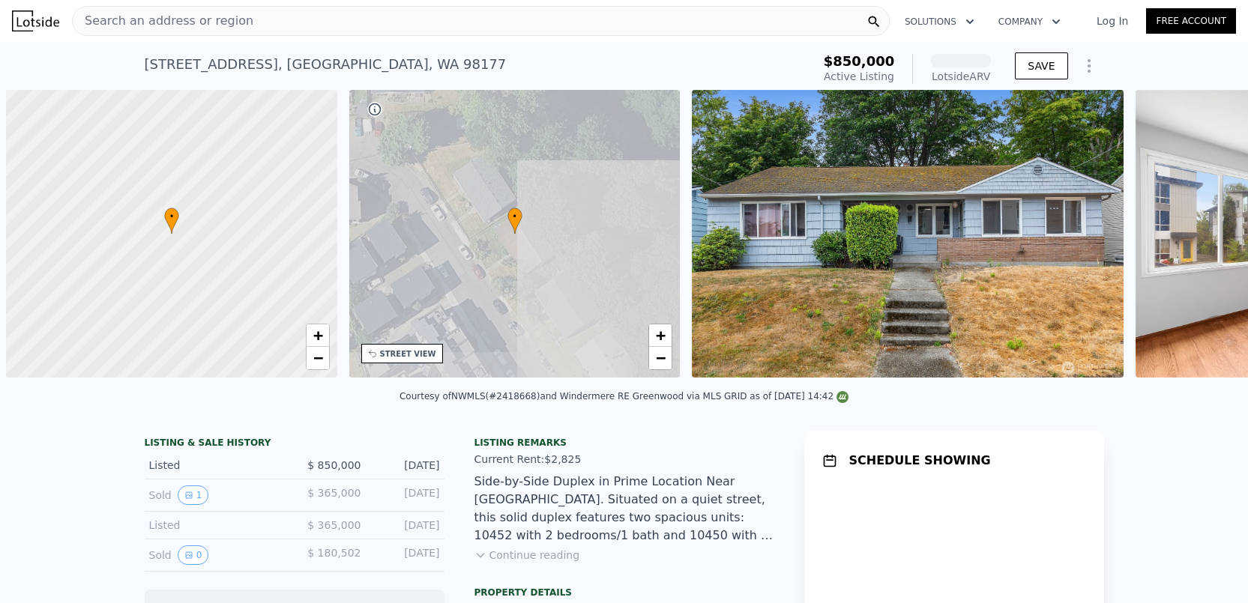
scroll to position [0, 6]
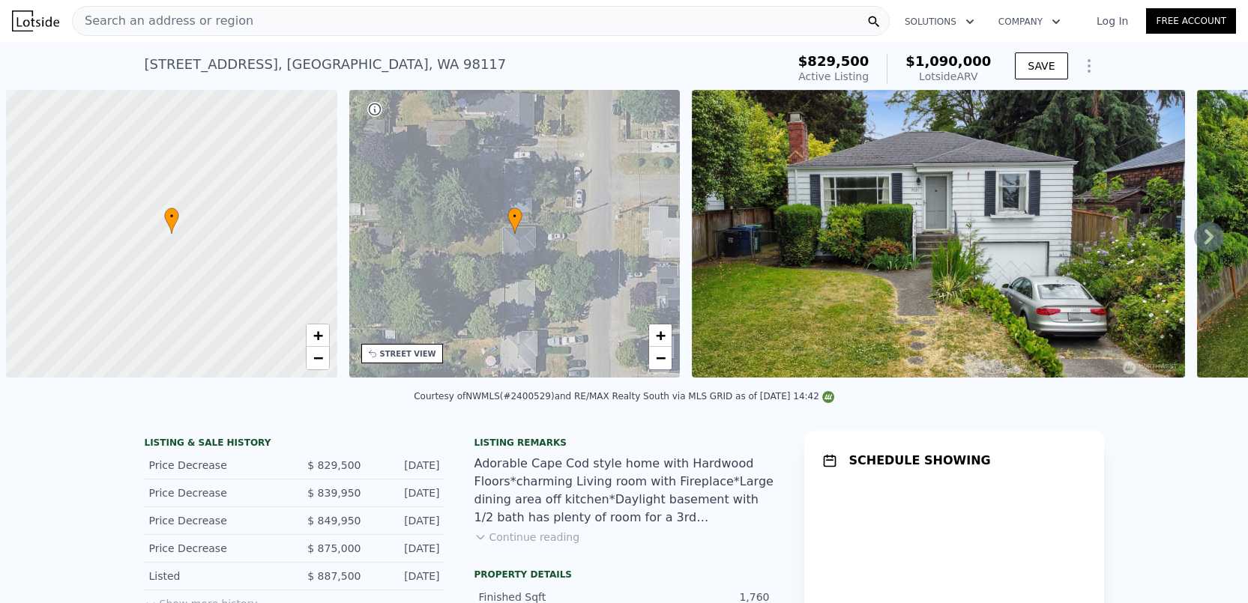
scroll to position [0, 6]
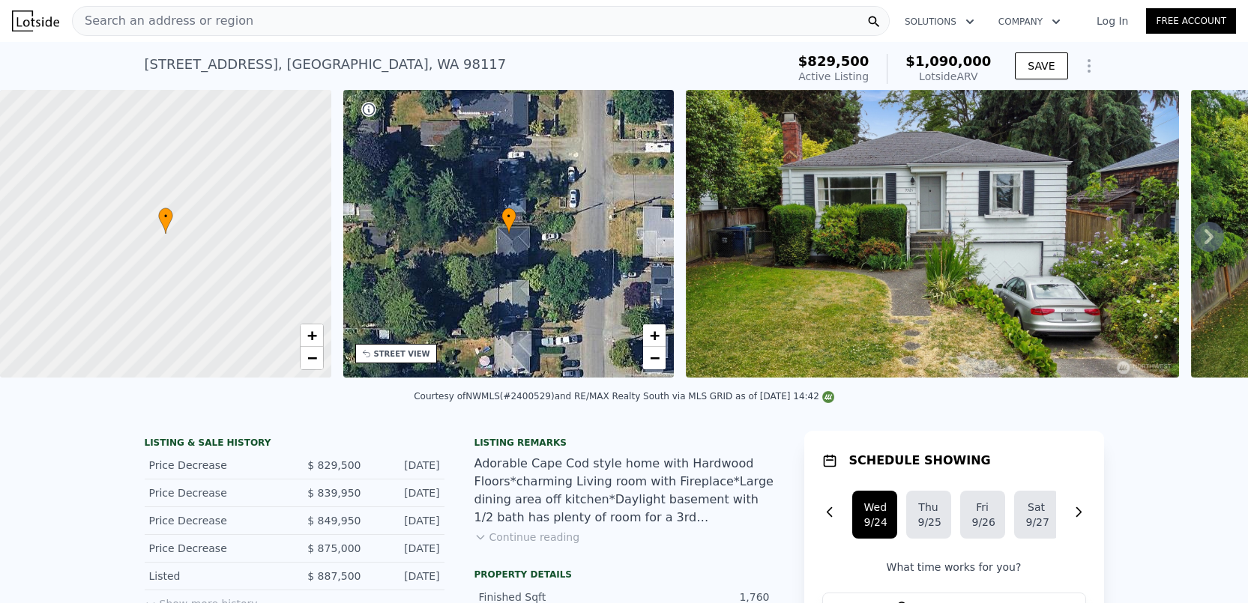
click at [1194, 238] on icon at bounding box center [1209, 237] width 30 height 30
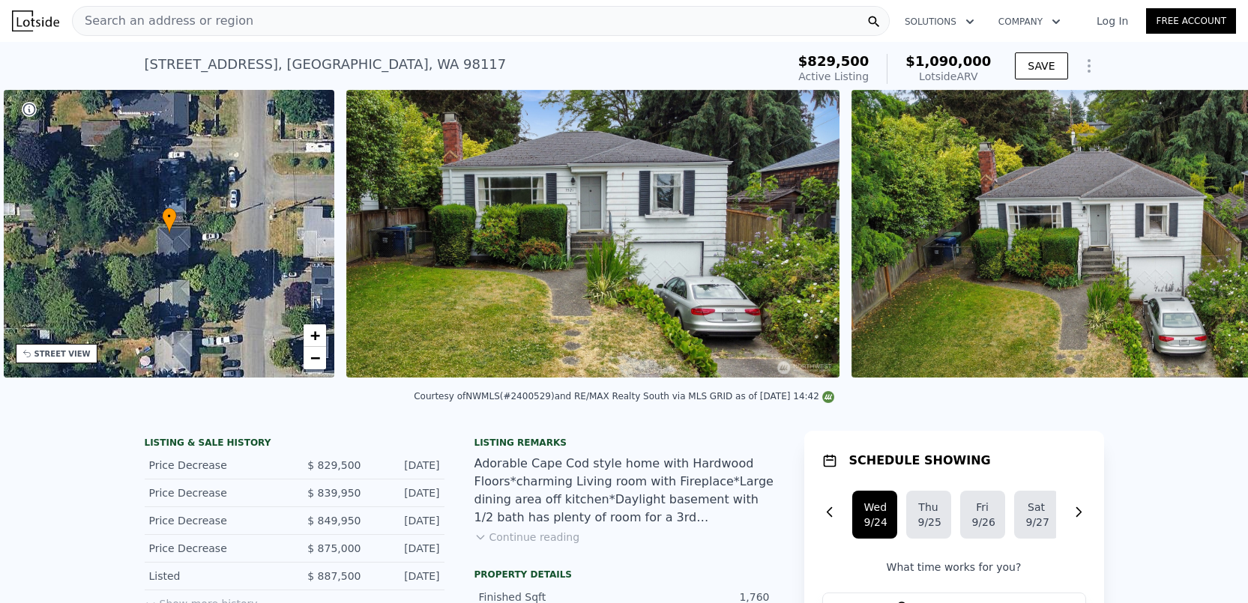
scroll to position [0, 348]
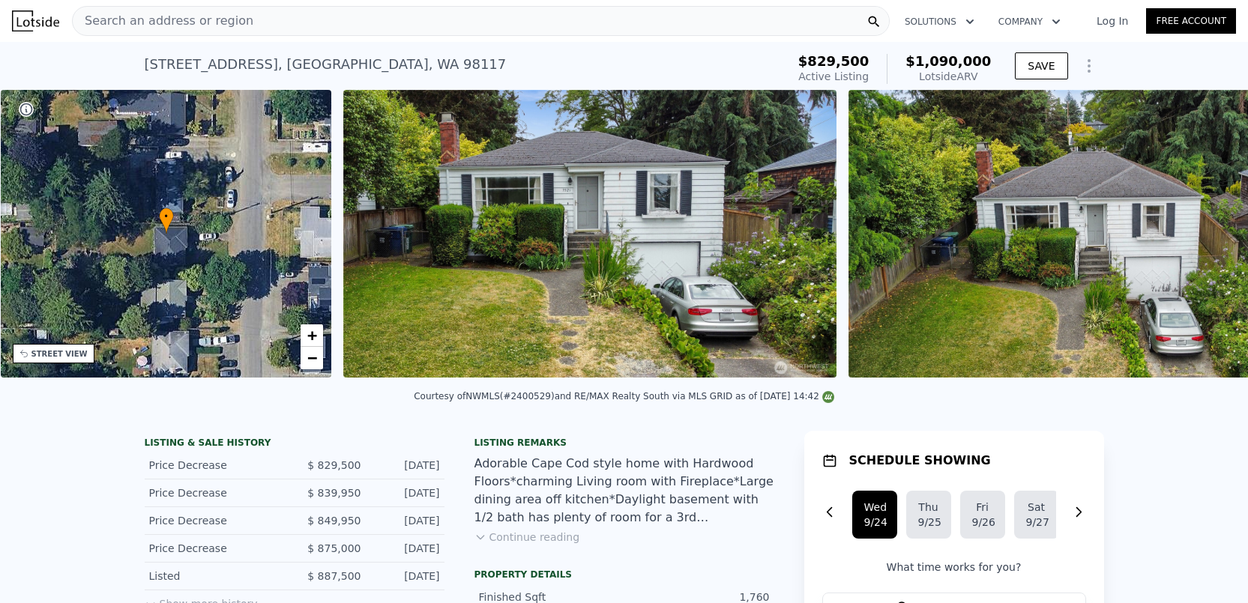
click at [1189, 238] on img at bounding box center [1104, 234] width 512 height 288
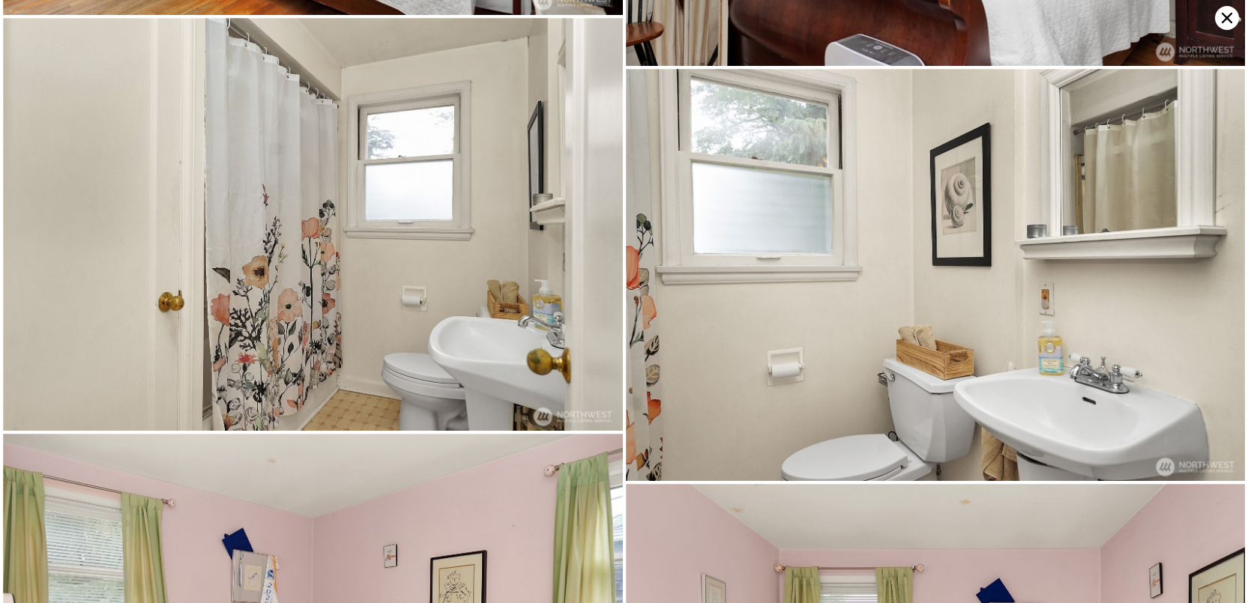
scroll to position [3593, 0]
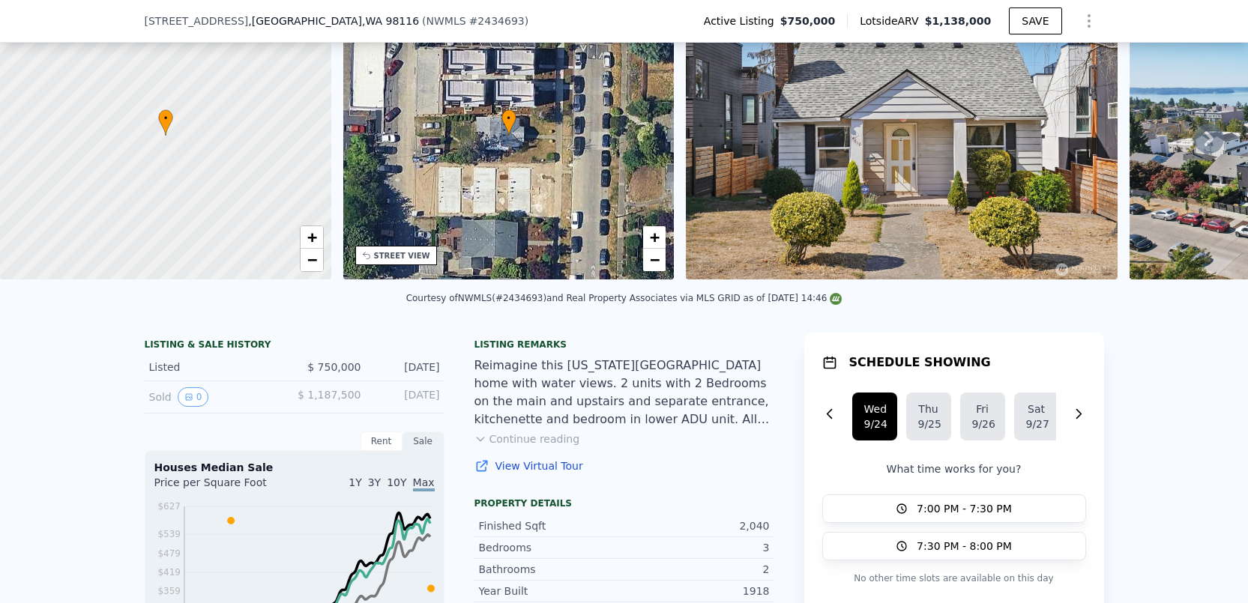
scroll to position [115, 0]
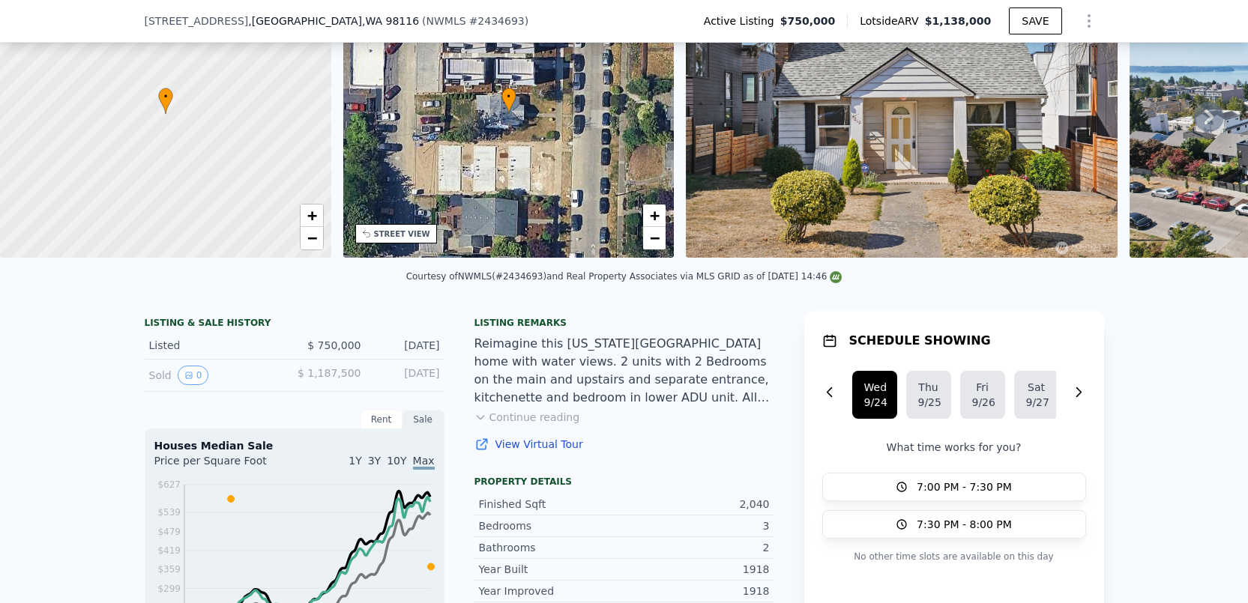
click at [525, 425] on button "Continue reading" at bounding box center [527, 417] width 106 height 15
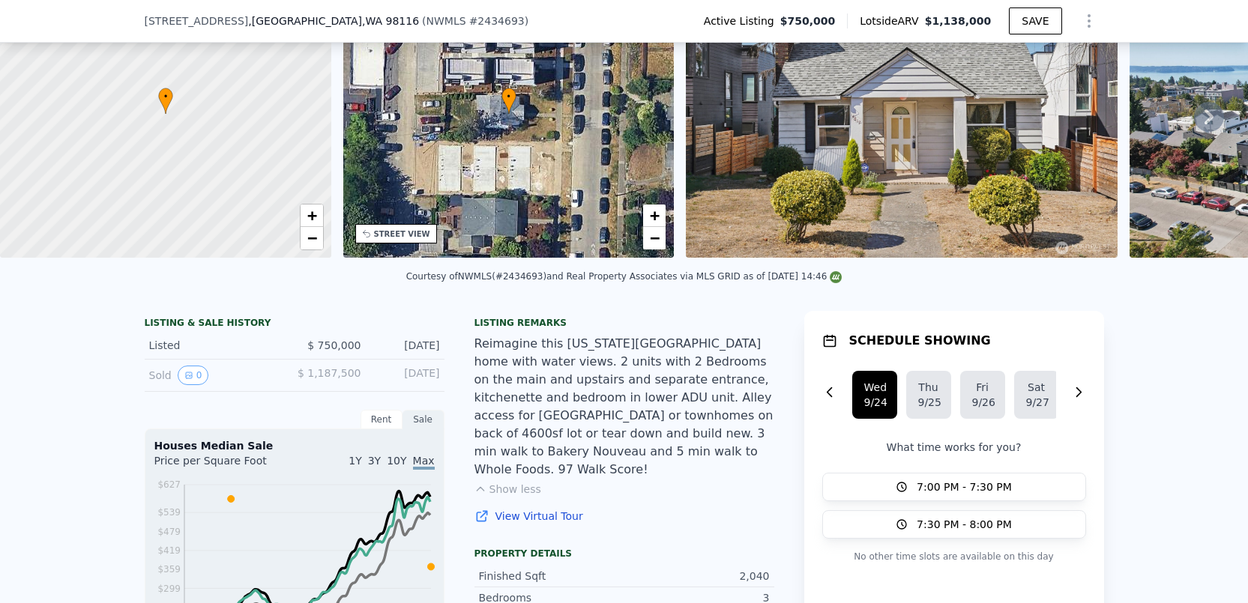
click at [940, 160] on img at bounding box center [902, 114] width 432 height 288
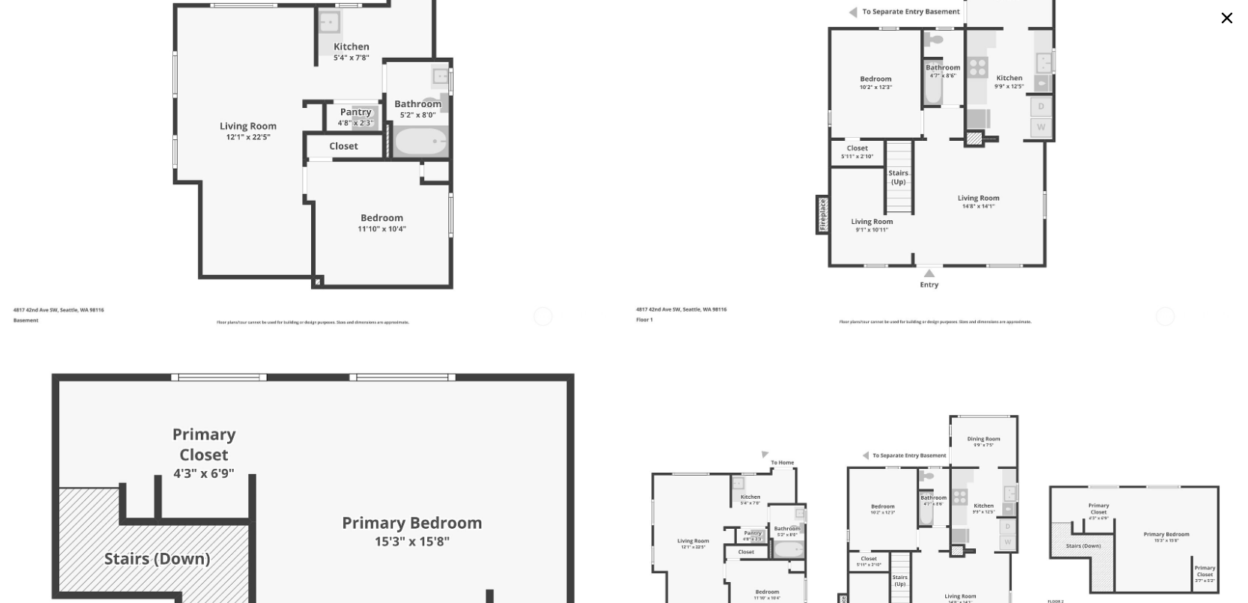
scroll to position [4338, 0]
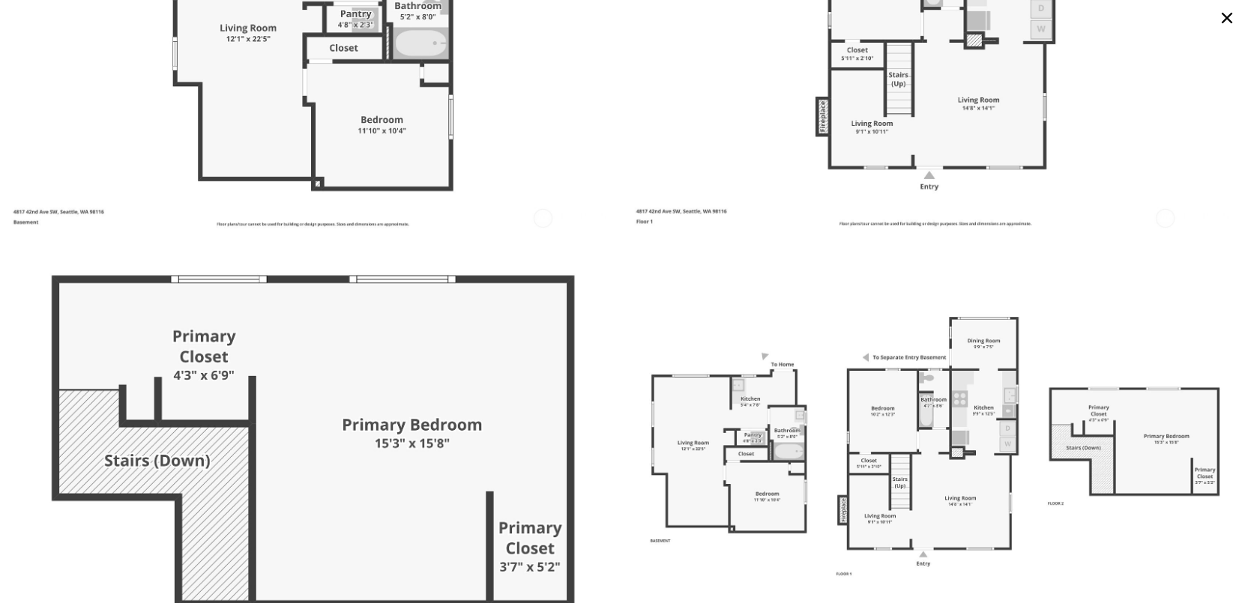
click at [851, 403] on img at bounding box center [936, 441] width 620 height 413
click at [751, 412] on img at bounding box center [936, 441] width 620 height 413
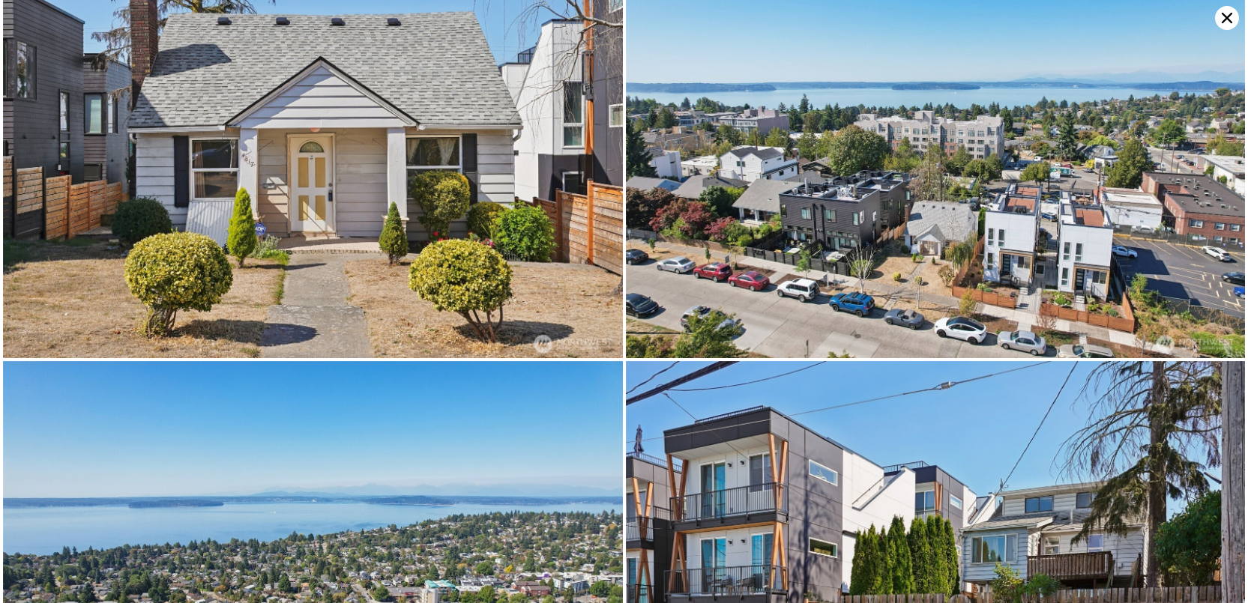
scroll to position [0, 0]
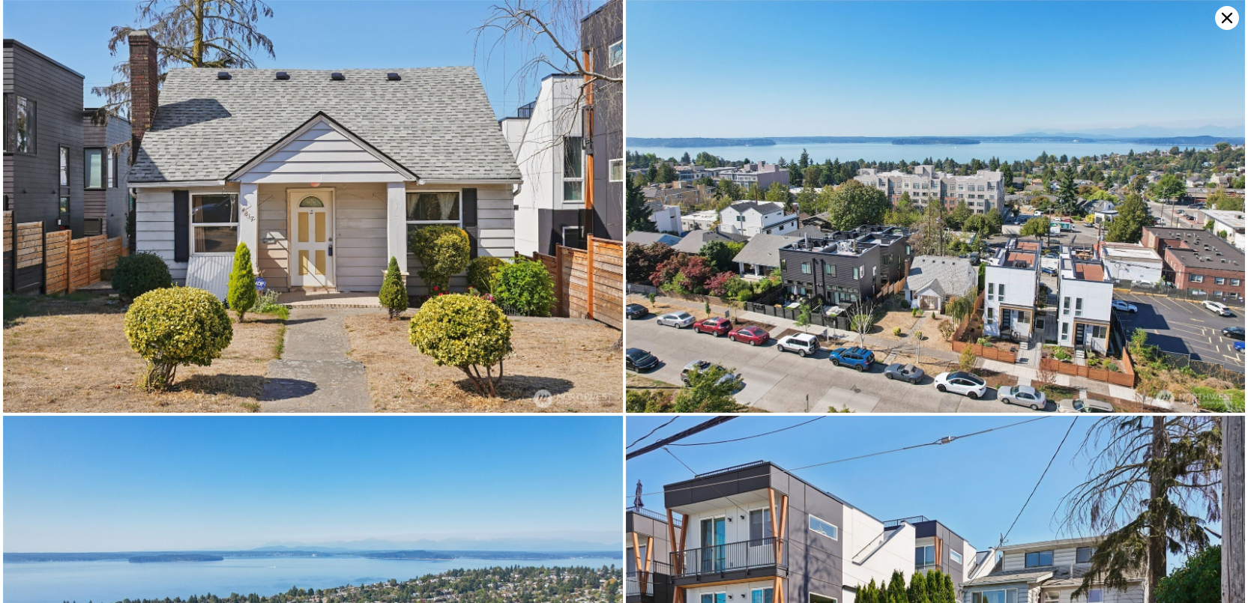
click at [1218, 29] on img at bounding box center [936, 206] width 620 height 413
click at [1222, 21] on icon at bounding box center [1226, 18] width 10 height 10
